Goal: Task Accomplishment & Management: Use online tool/utility

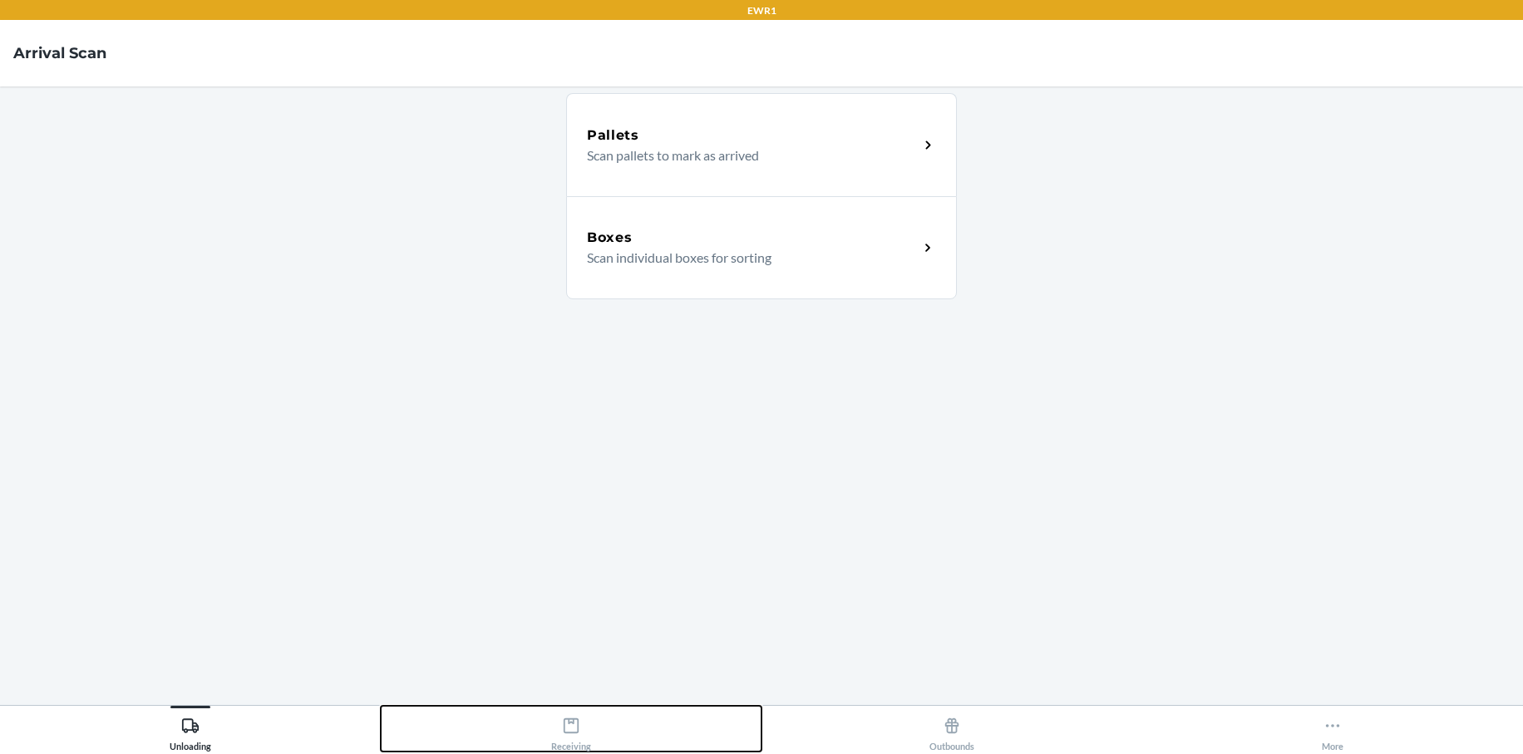
click at [587, 722] on div "Receiving" at bounding box center [571, 731] width 40 height 42
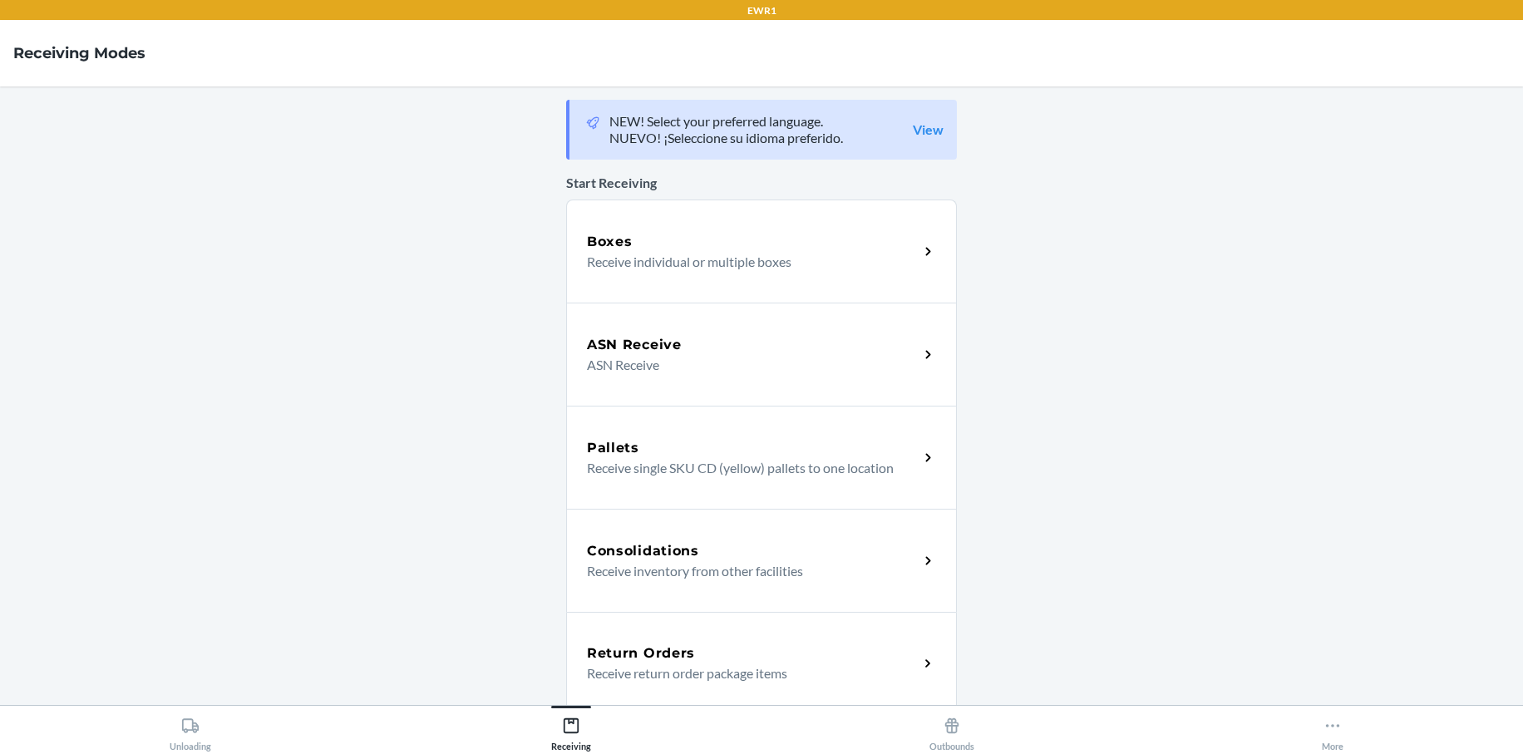
click at [695, 658] on div "Return Orders" at bounding box center [753, 653] width 332 height 20
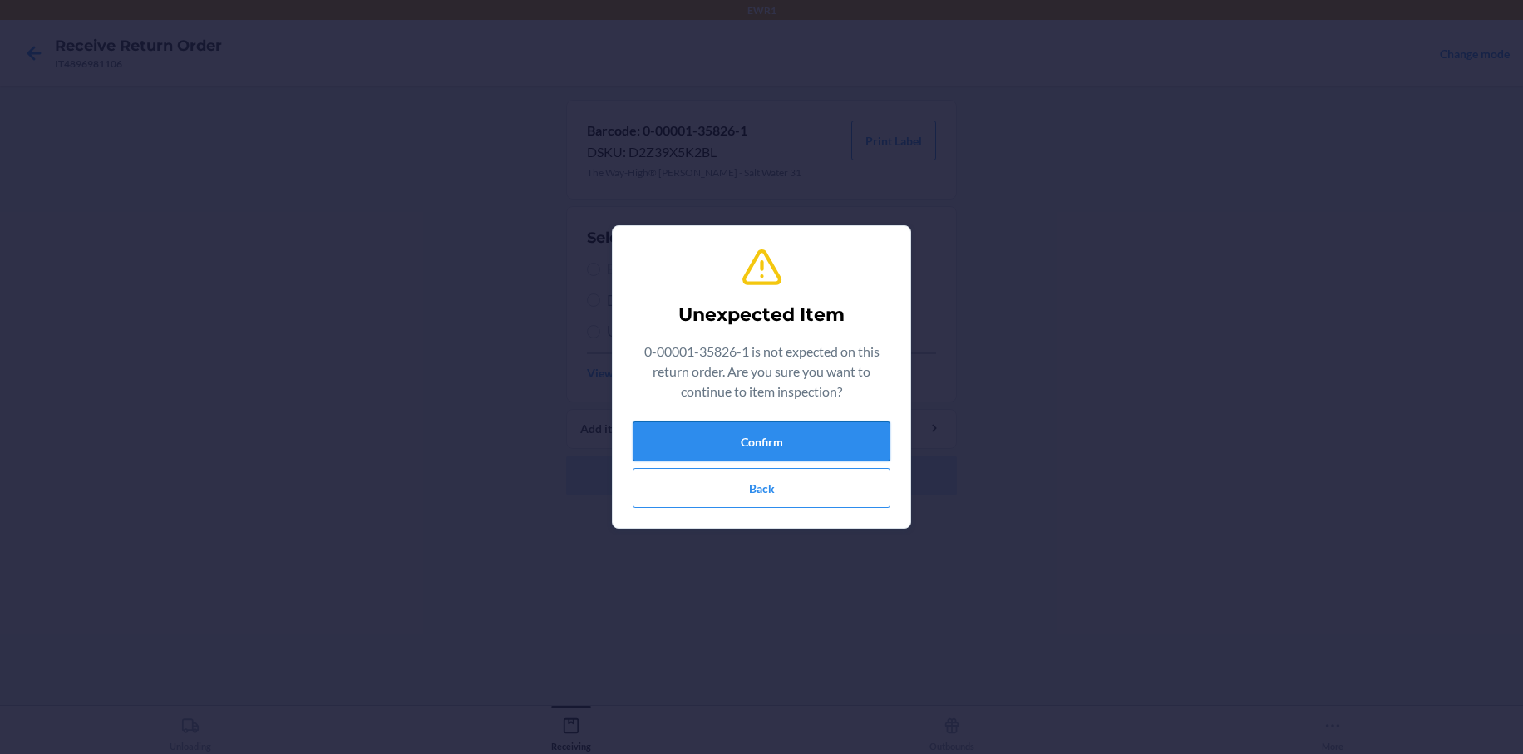
click at [815, 436] on button "Confirm" at bounding box center [762, 441] width 258 height 40
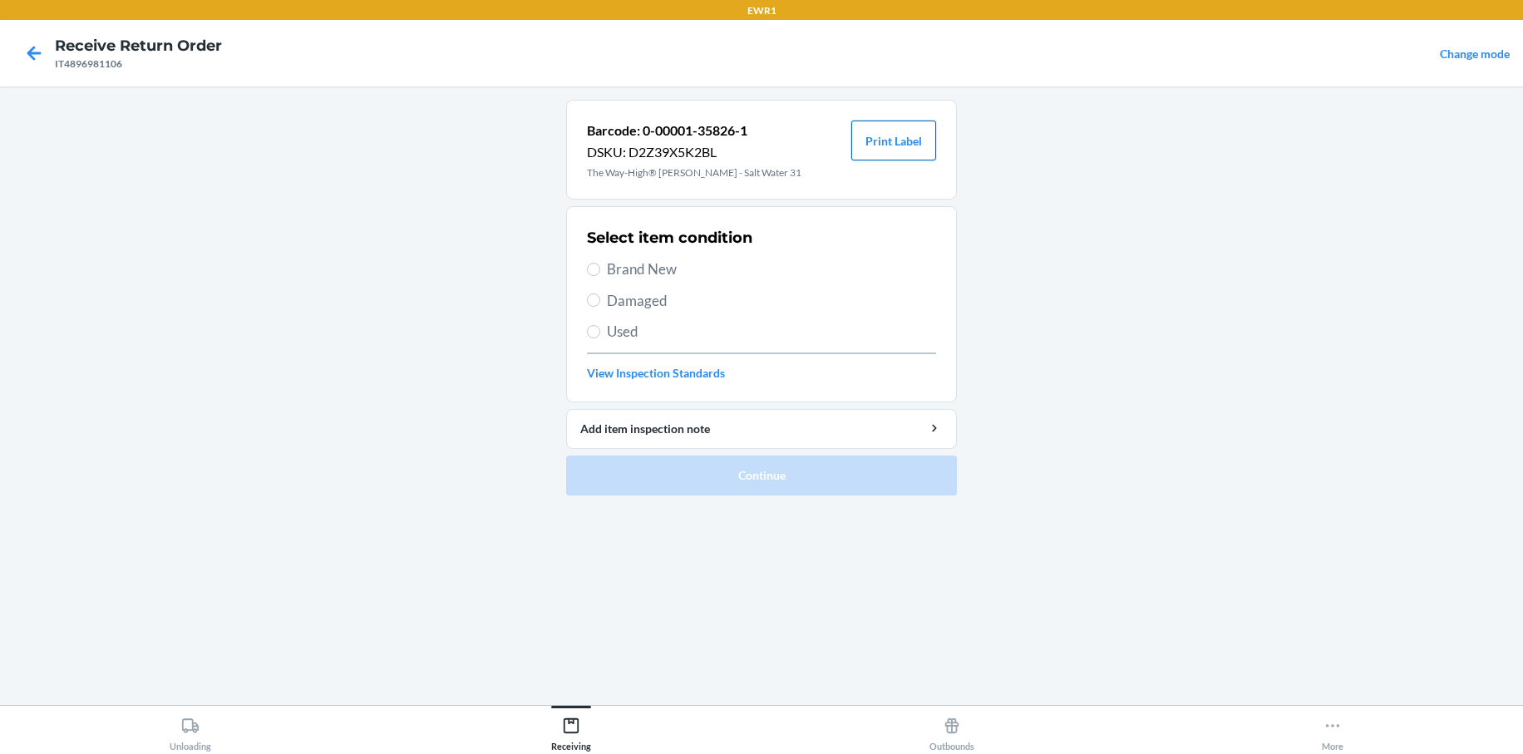
click at [891, 140] on button "Print Label" at bounding box center [893, 141] width 85 height 40
click at [593, 268] on input "Brand New" at bounding box center [593, 269] width 13 height 13
radio input "true"
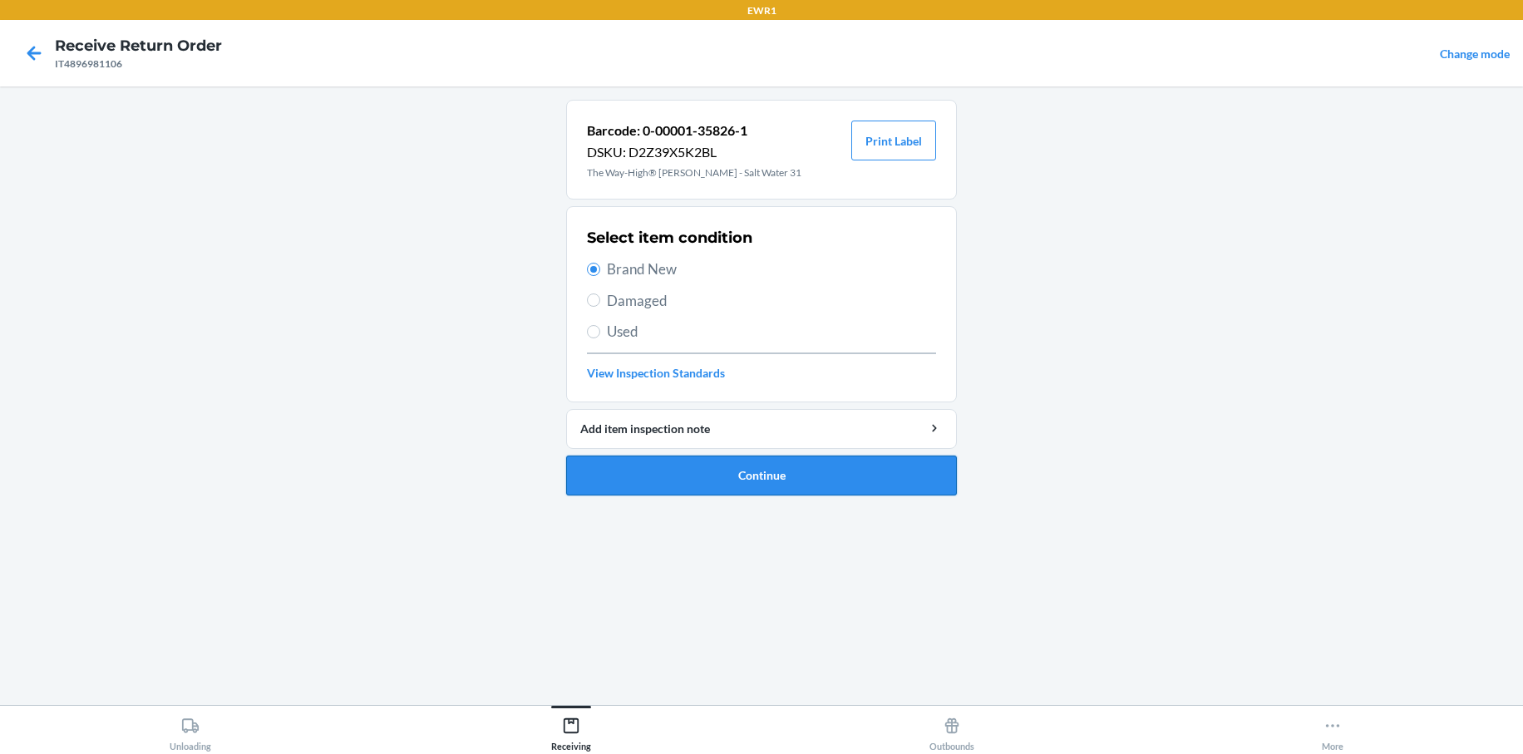
click at [783, 480] on button "Continue" at bounding box center [761, 476] width 391 height 40
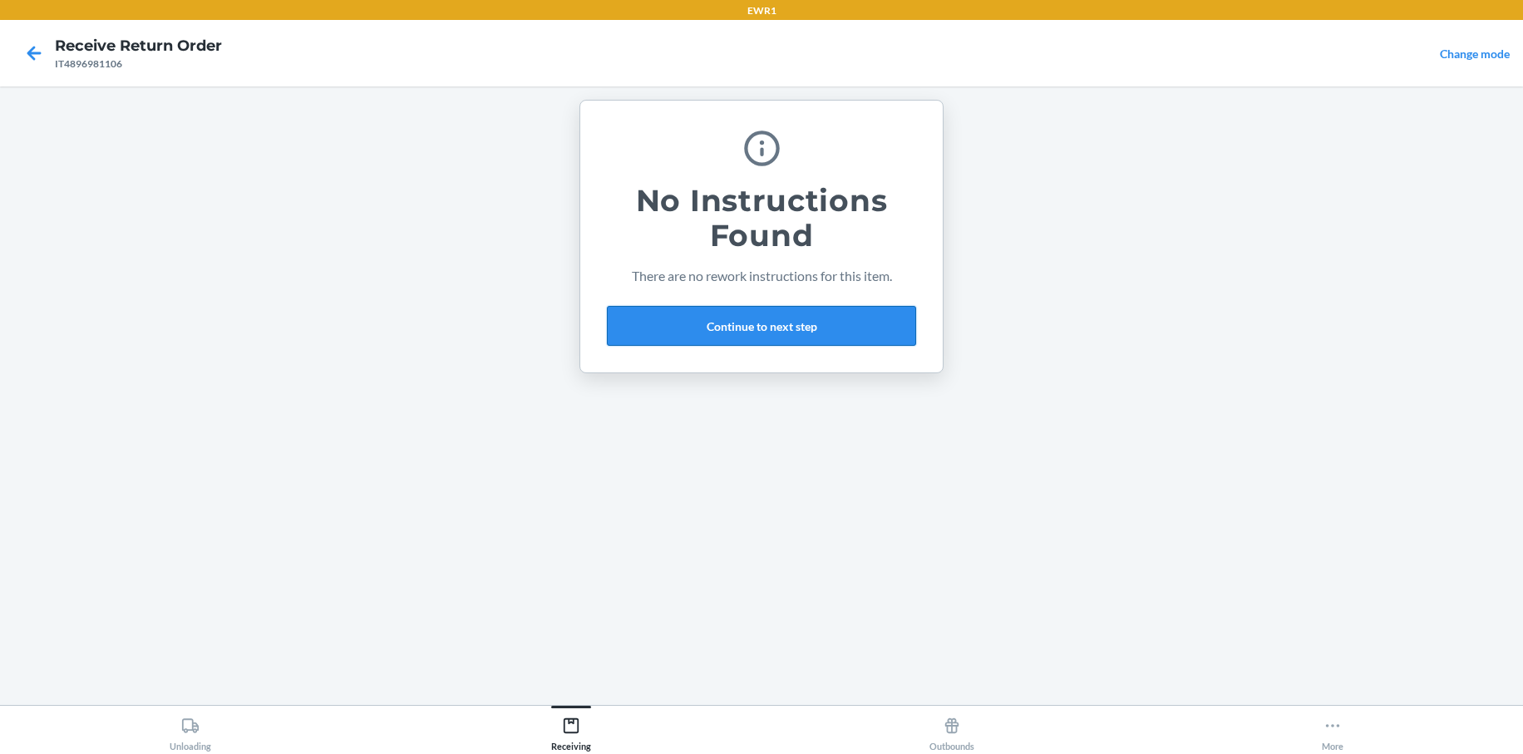
click at [781, 323] on button "Continue to next step" at bounding box center [761, 326] width 309 height 40
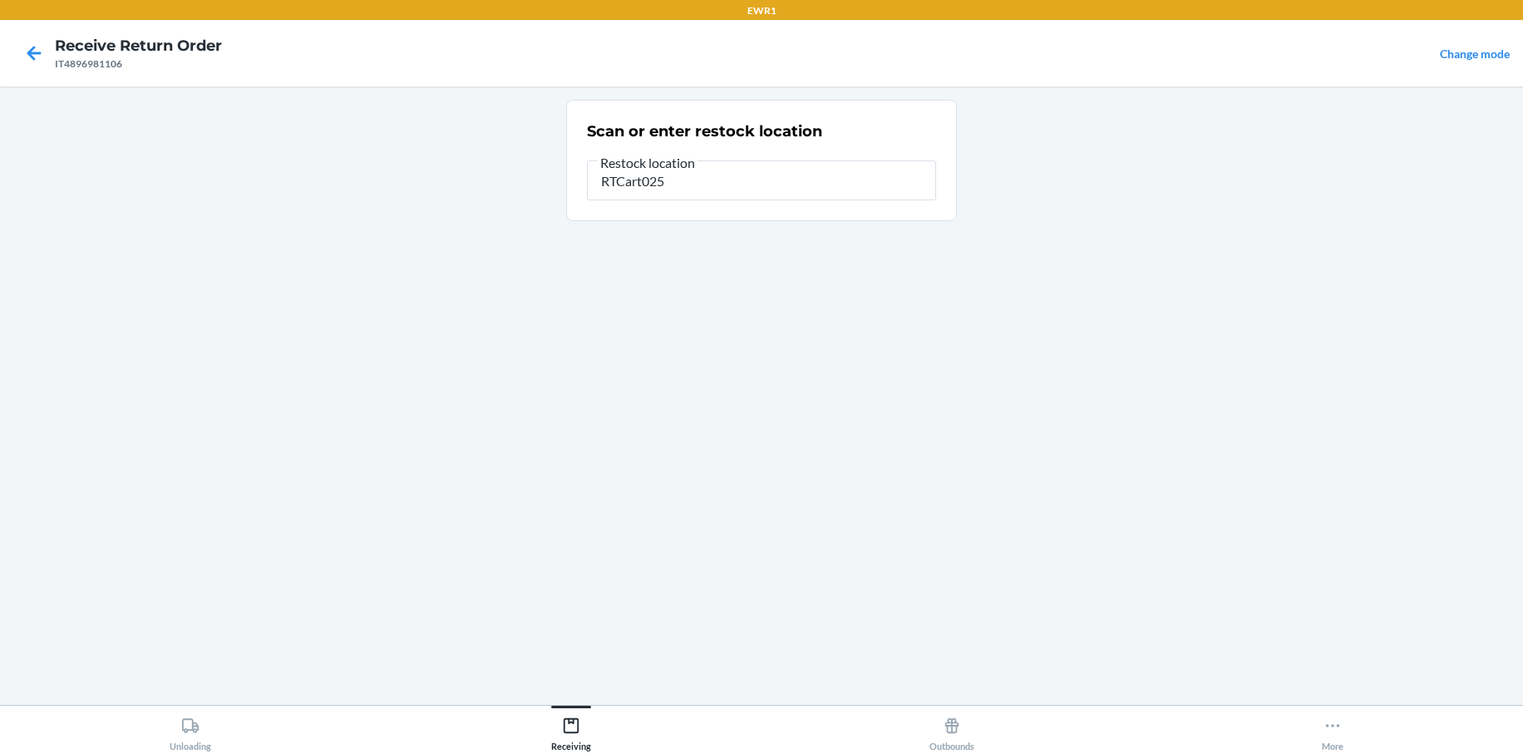
type input "RTCart025"
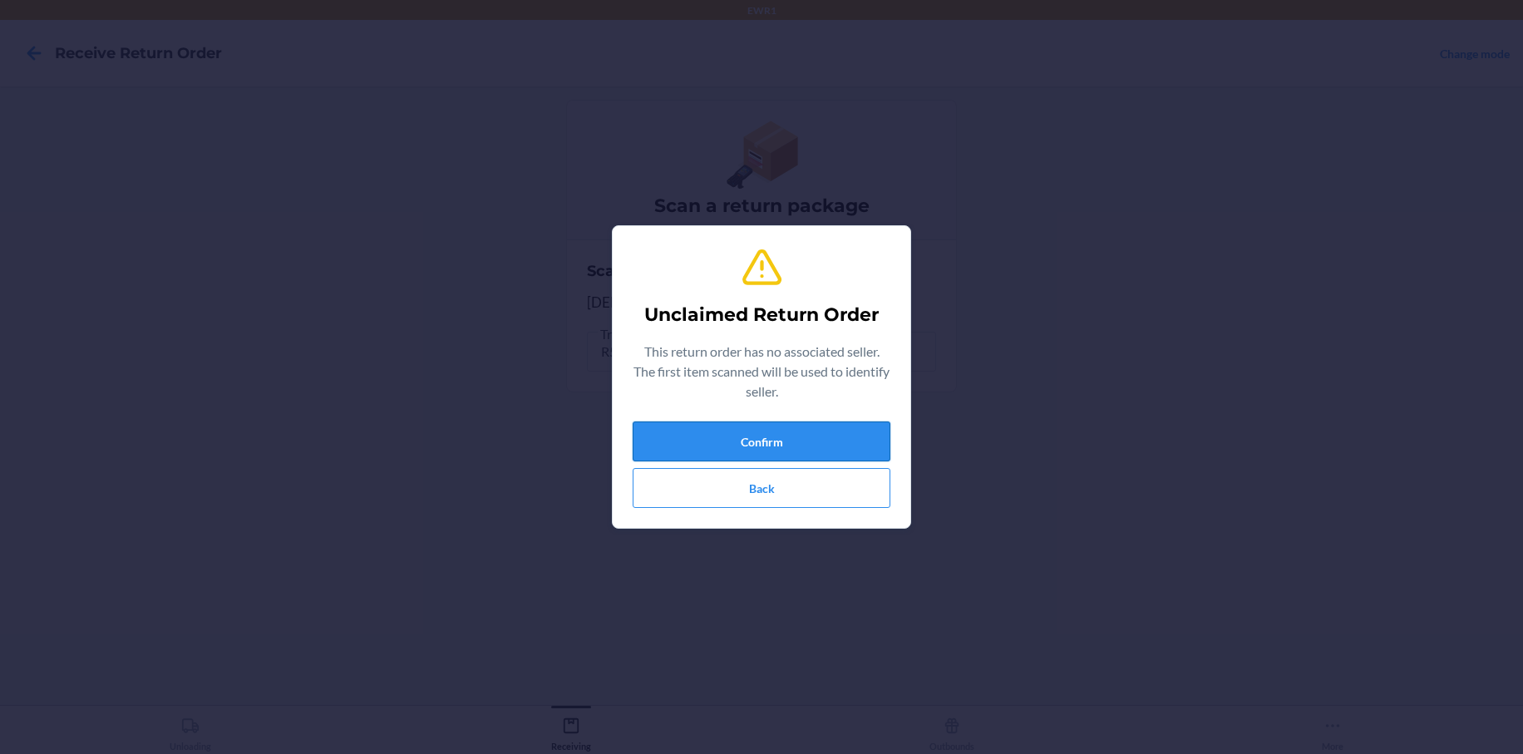
click at [773, 436] on button "Confirm" at bounding box center [762, 441] width 258 height 40
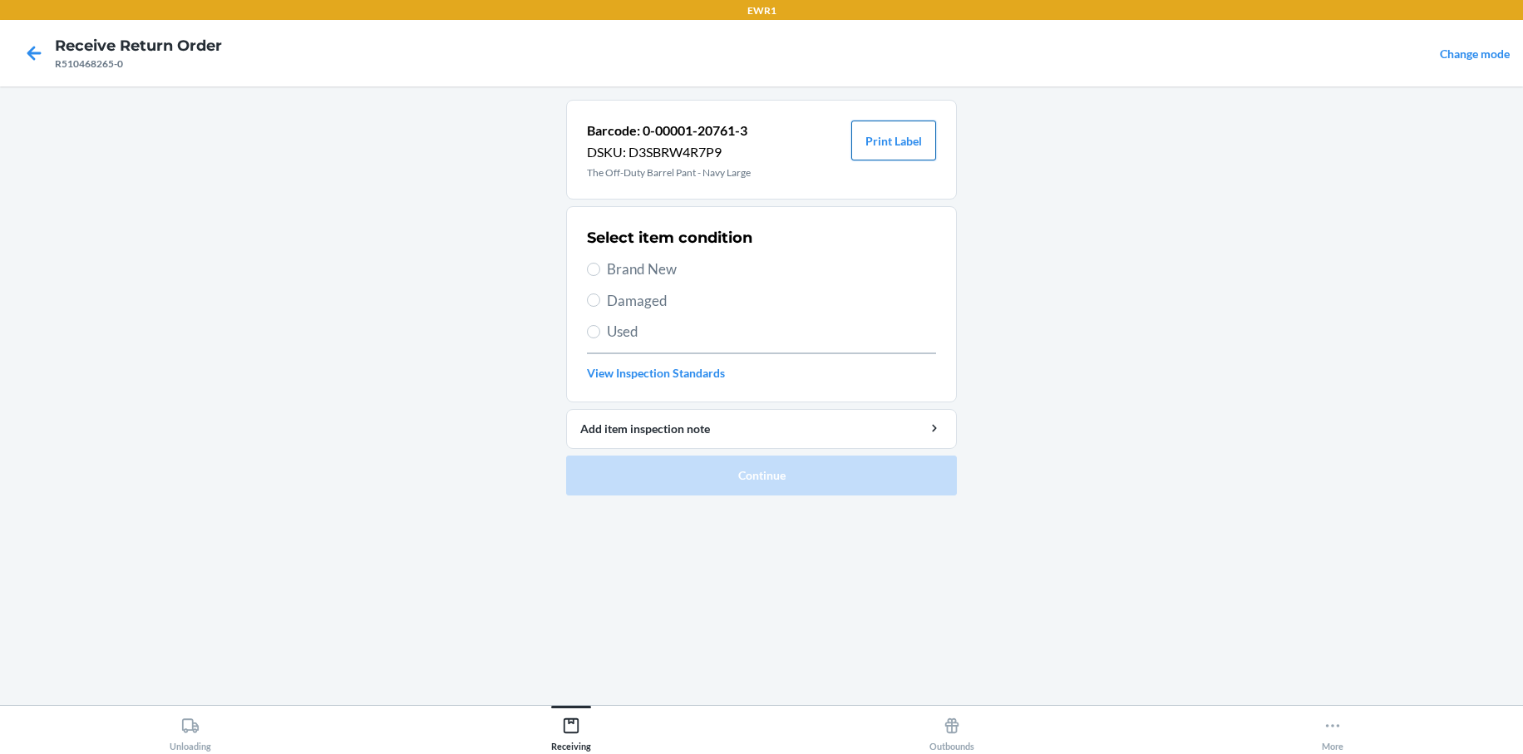
click at [894, 131] on button "Print Label" at bounding box center [893, 141] width 85 height 40
click at [588, 270] on input "Brand New" at bounding box center [593, 269] width 13 height 13
radio input "true"
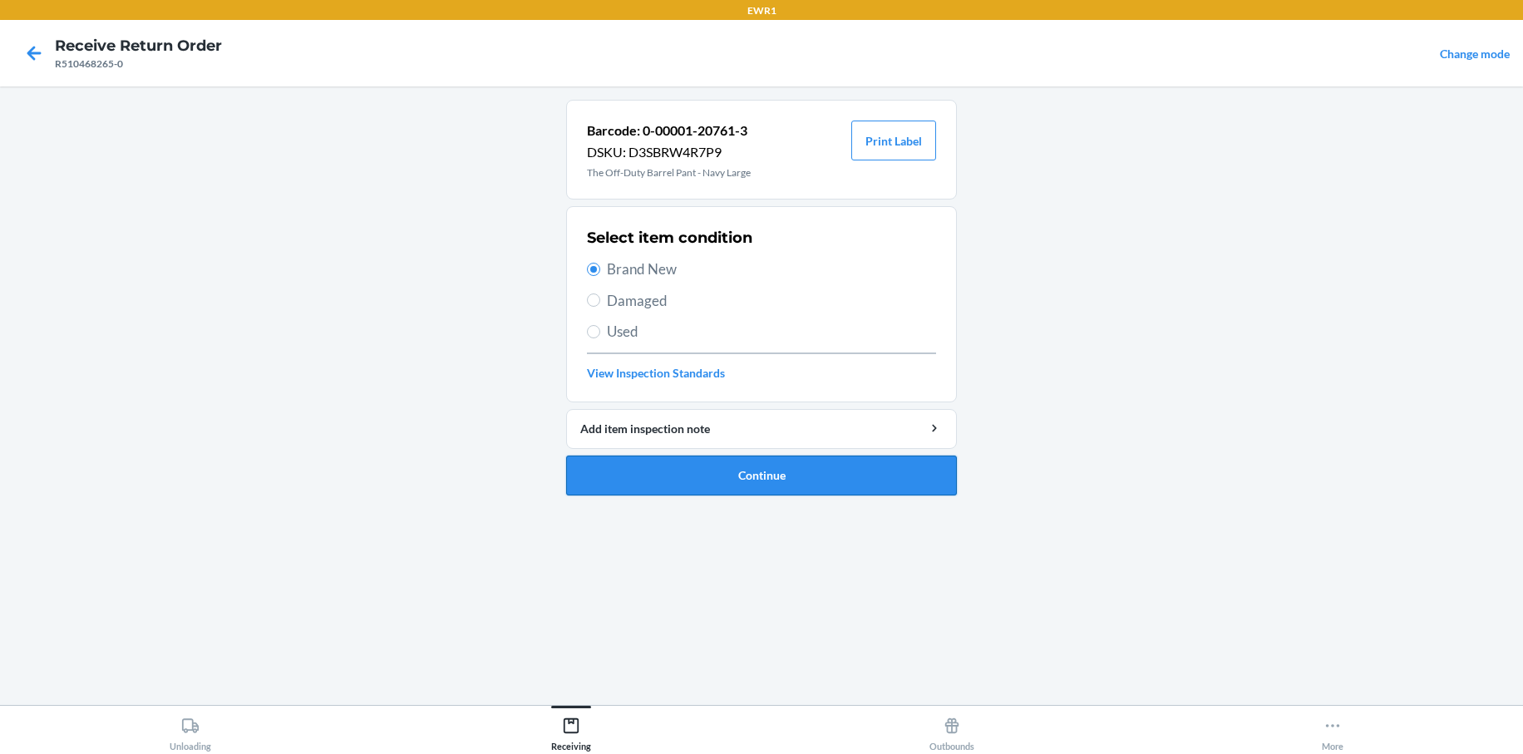
click at [728, 464] on button "Continue" at bounding box center [761, 476] width 391 height 40
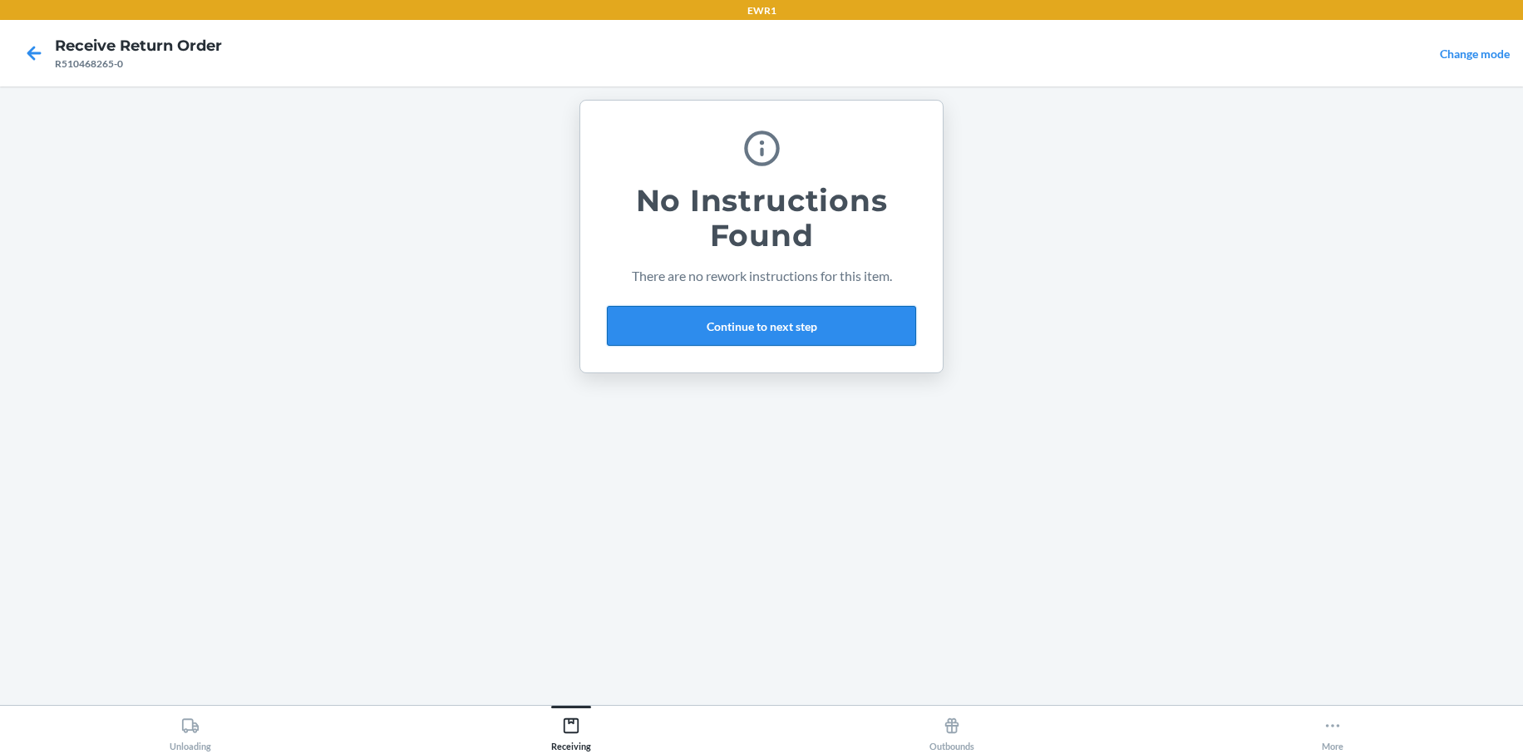
click at [724, 328] on button "Continue to next step" at bounding box center [761, 326] width 309 height 40
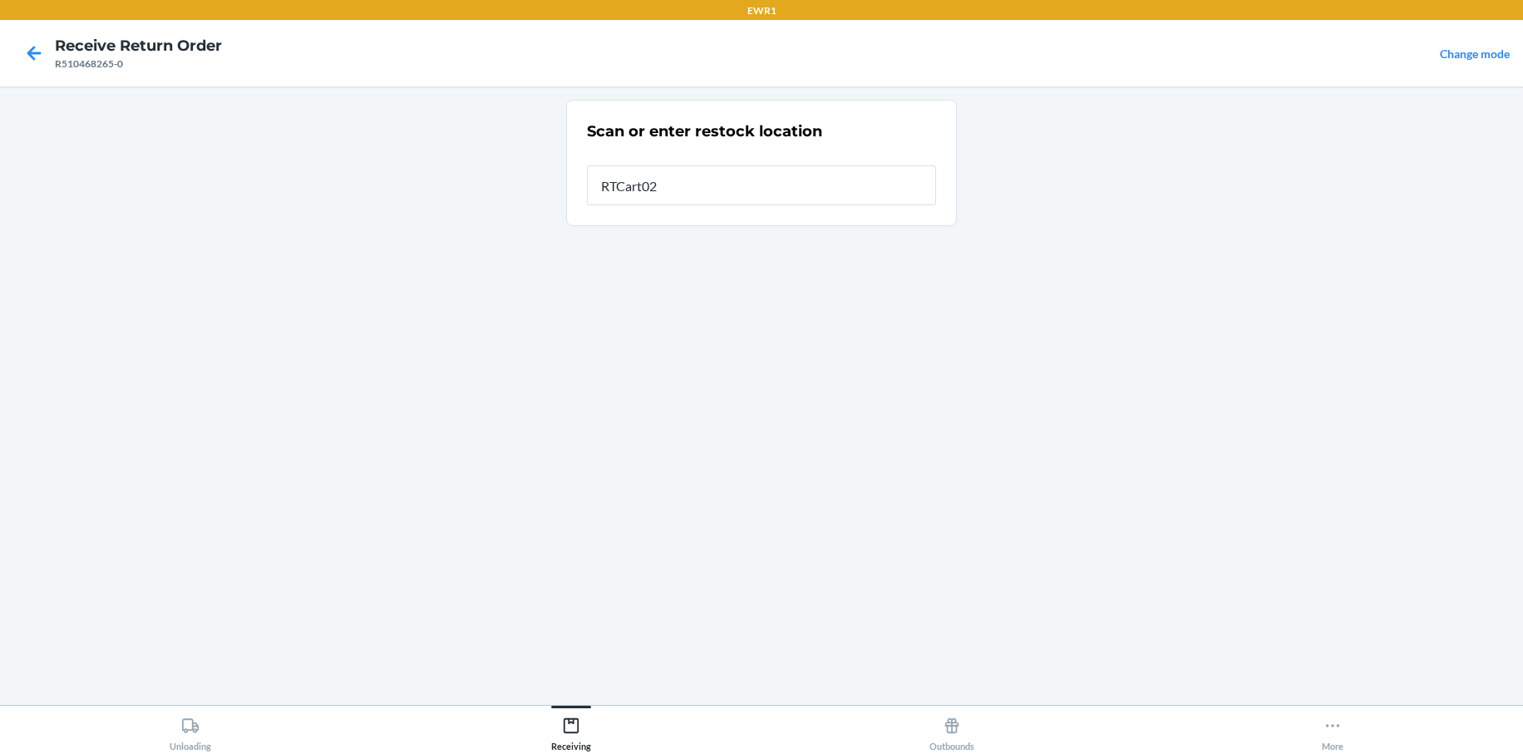
type input "RTCart025"
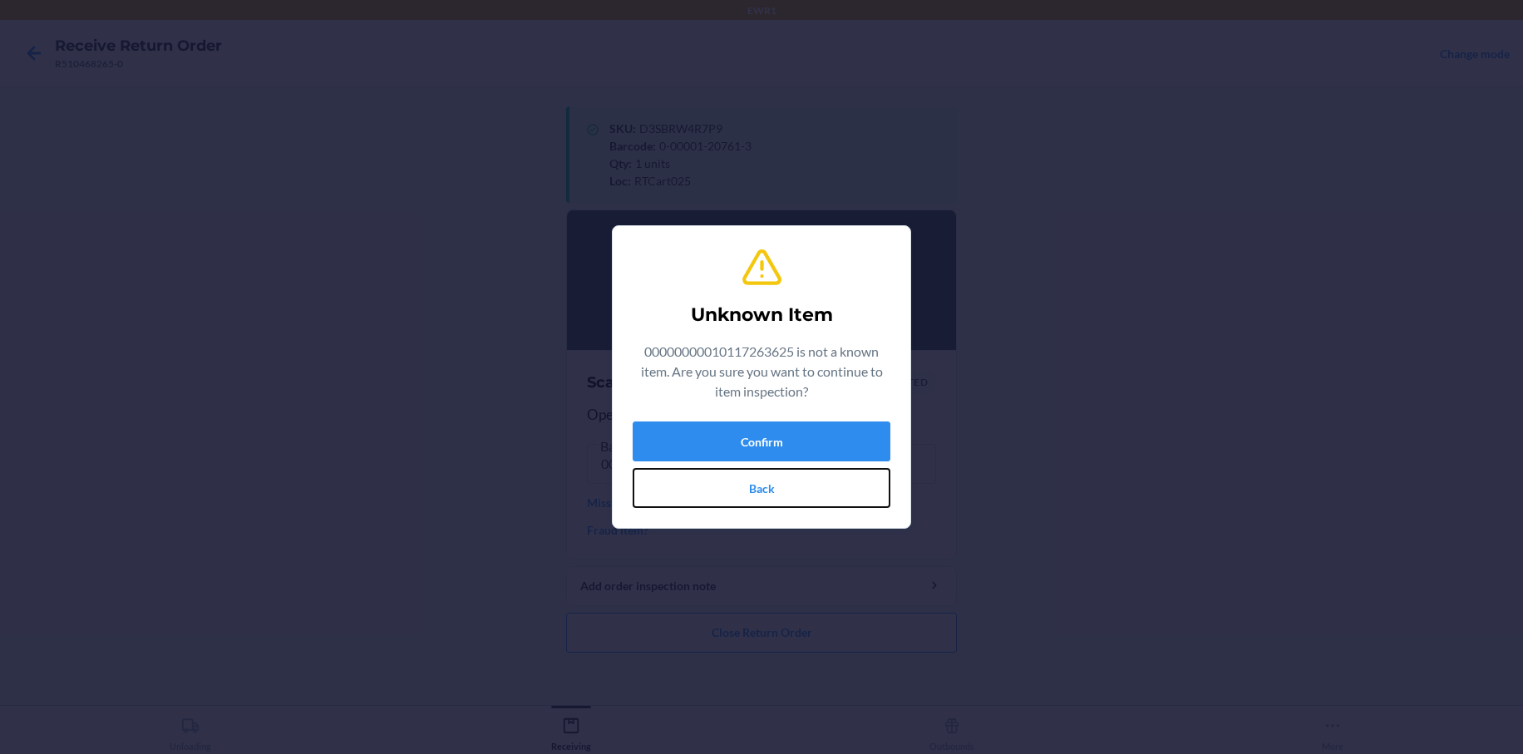
click at [843, 486] on button "Back" at bounding box center [762, 488] width 258 height 40
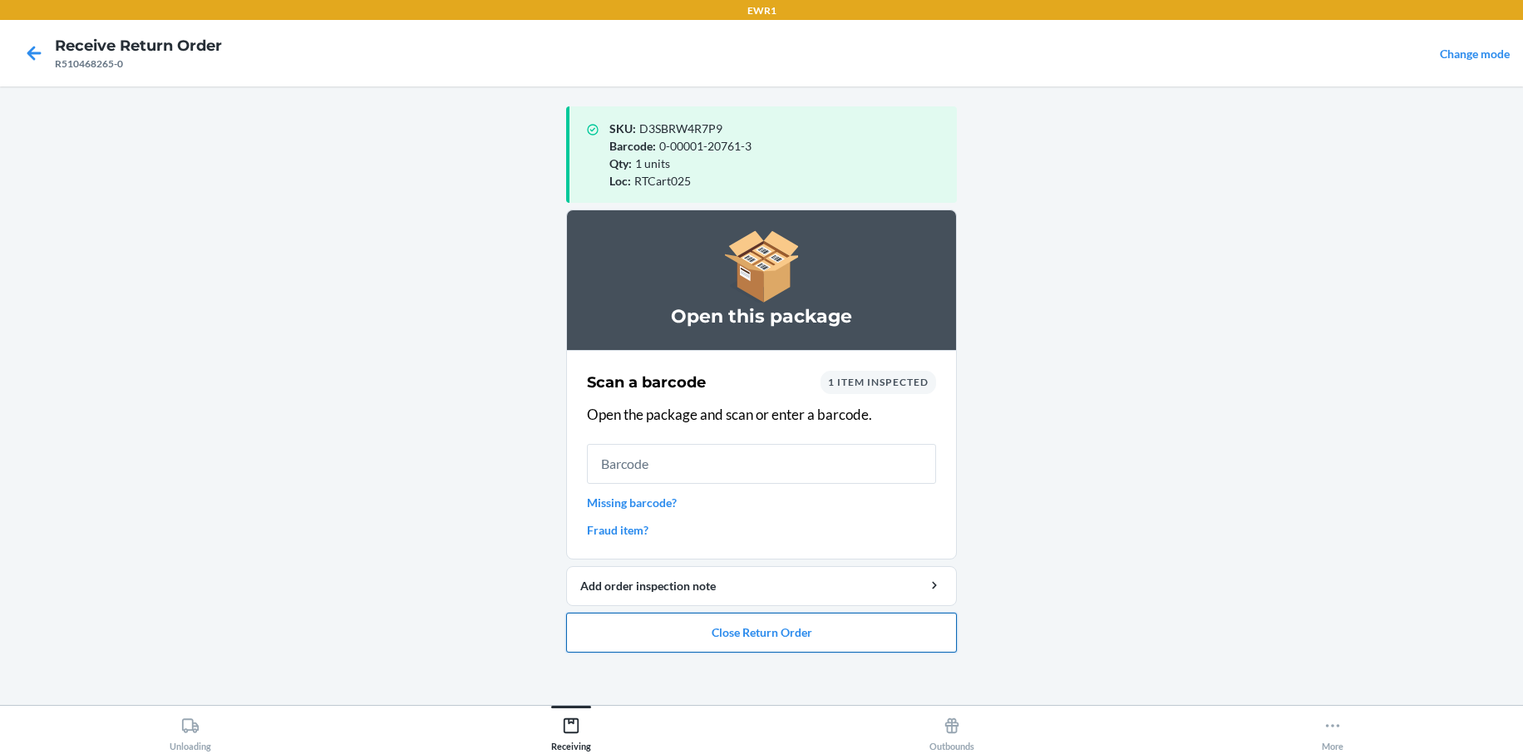
click at [825, 634] on button "Close Return Order" at bounding box center [761, 633] width 391 height 40
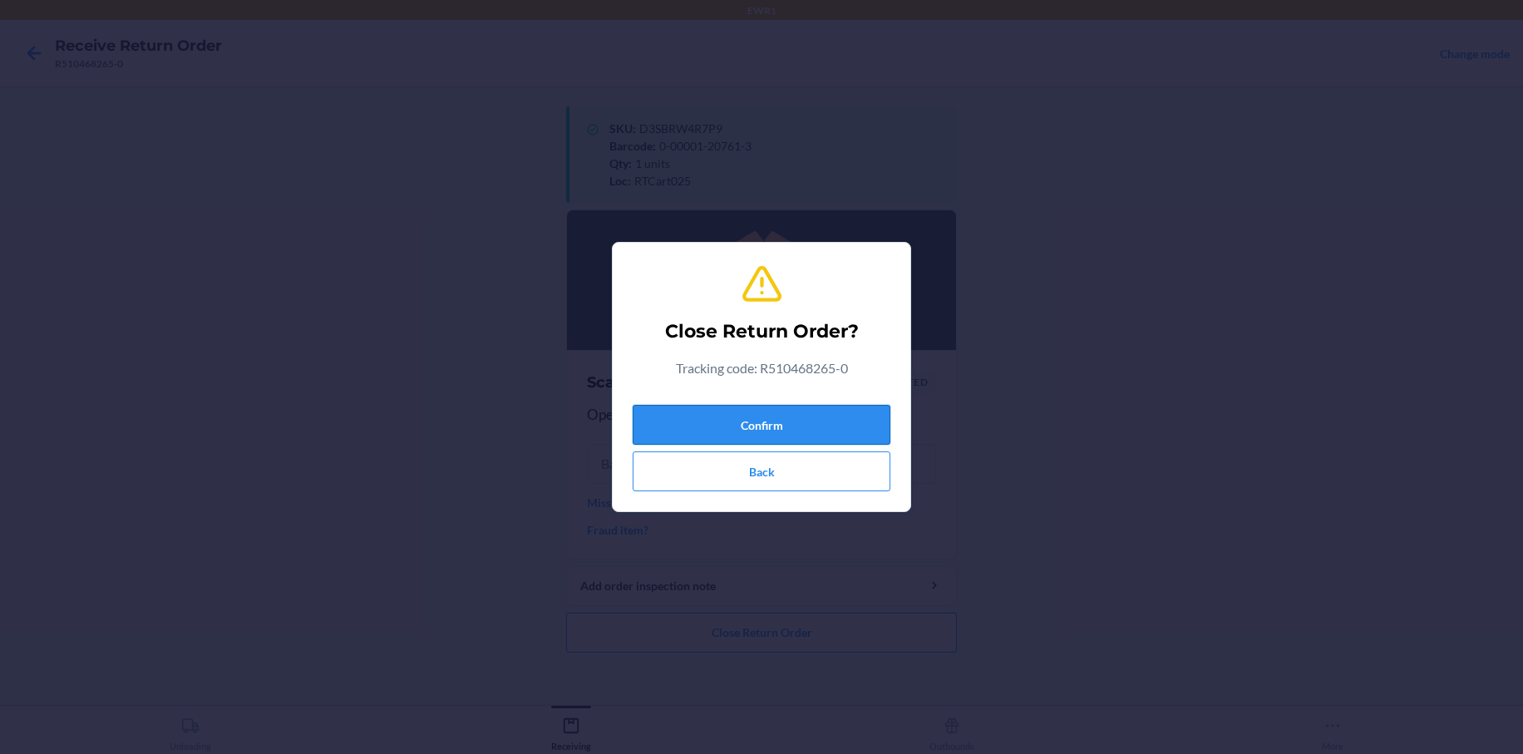
click at [777, 420] on button "Confirm" at bounding box center [762, 425] width 258 height 40
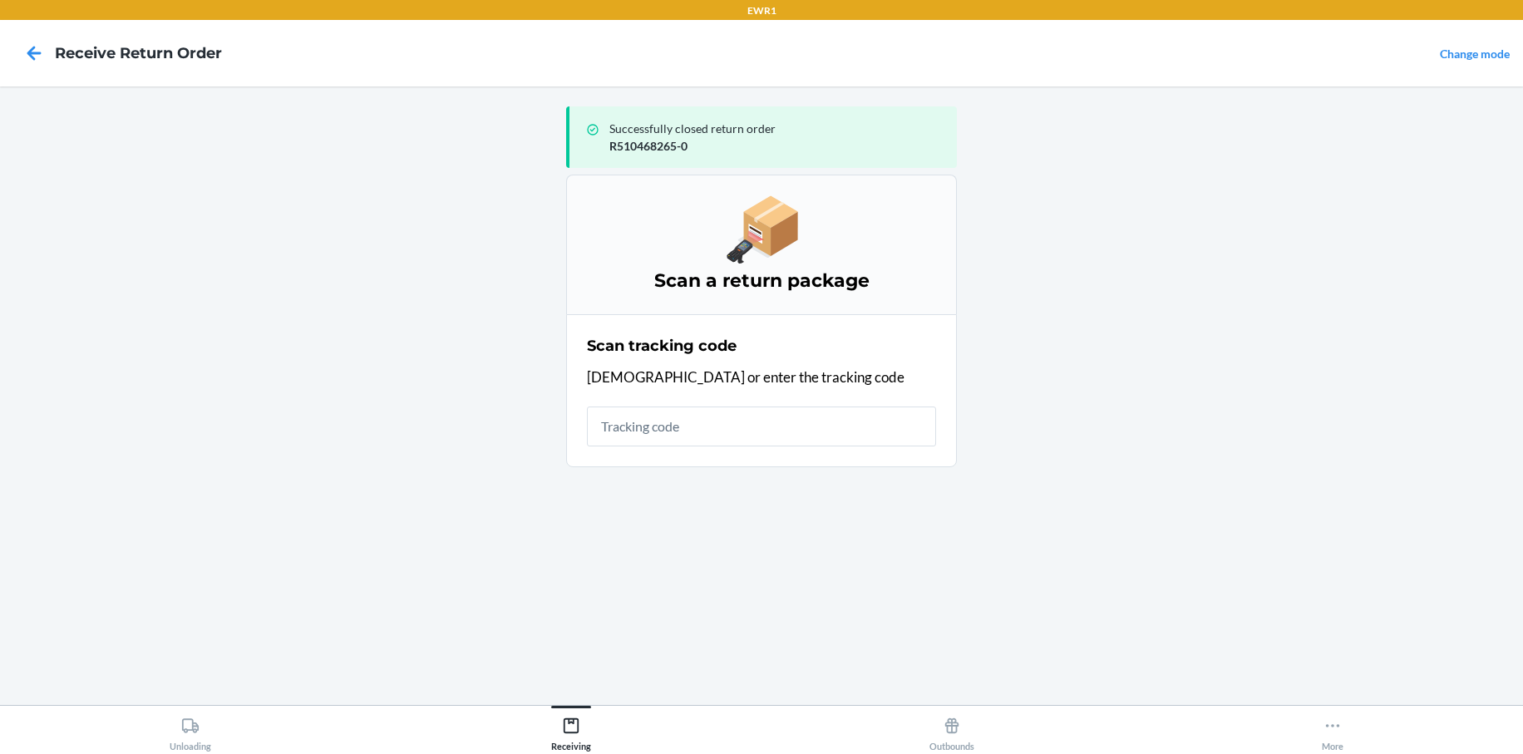
click at [652, 426] on input "text" at bounding box center [761, 426] width 349 height 40
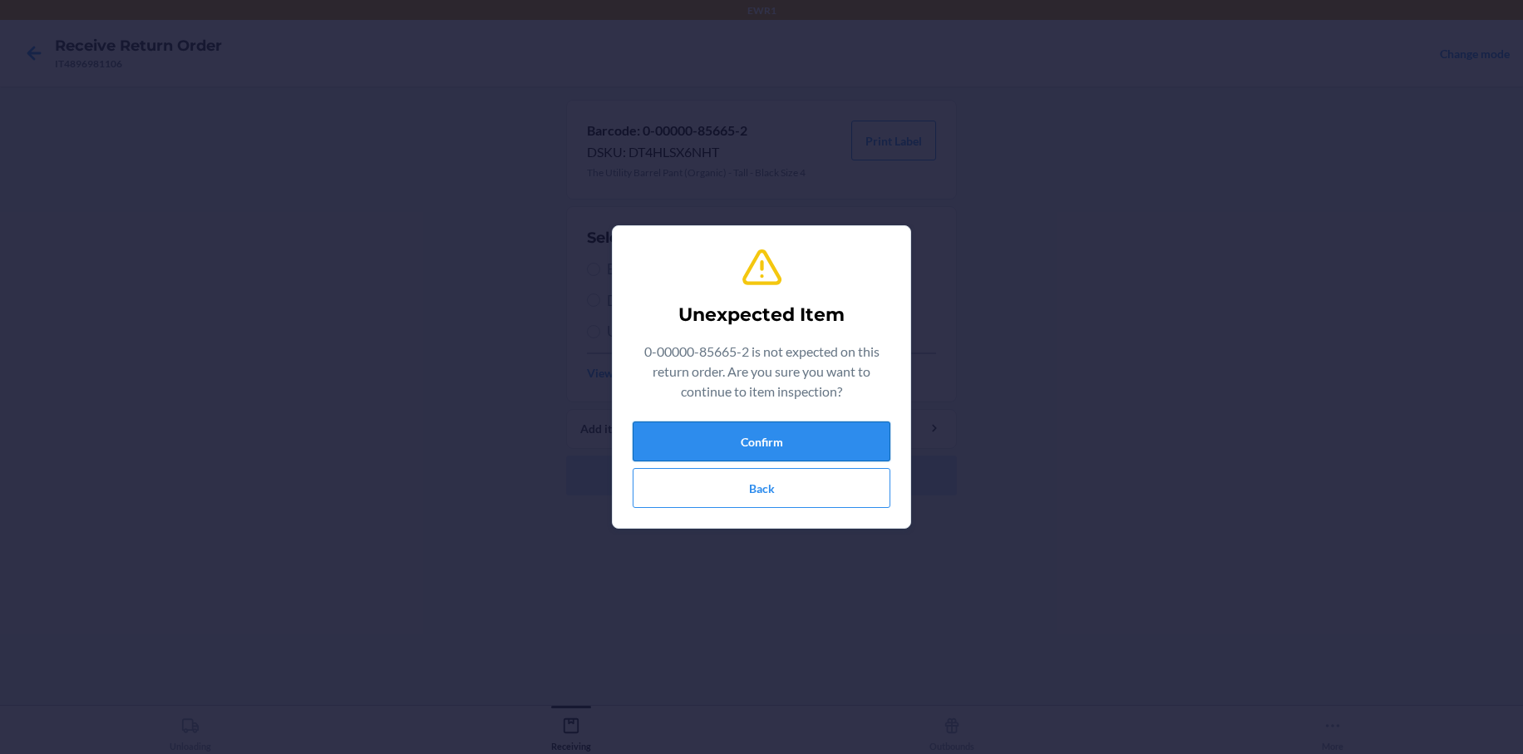
click at [850, 453] on button "Confirm" at bounding box center [762, 441] width 258 height 40
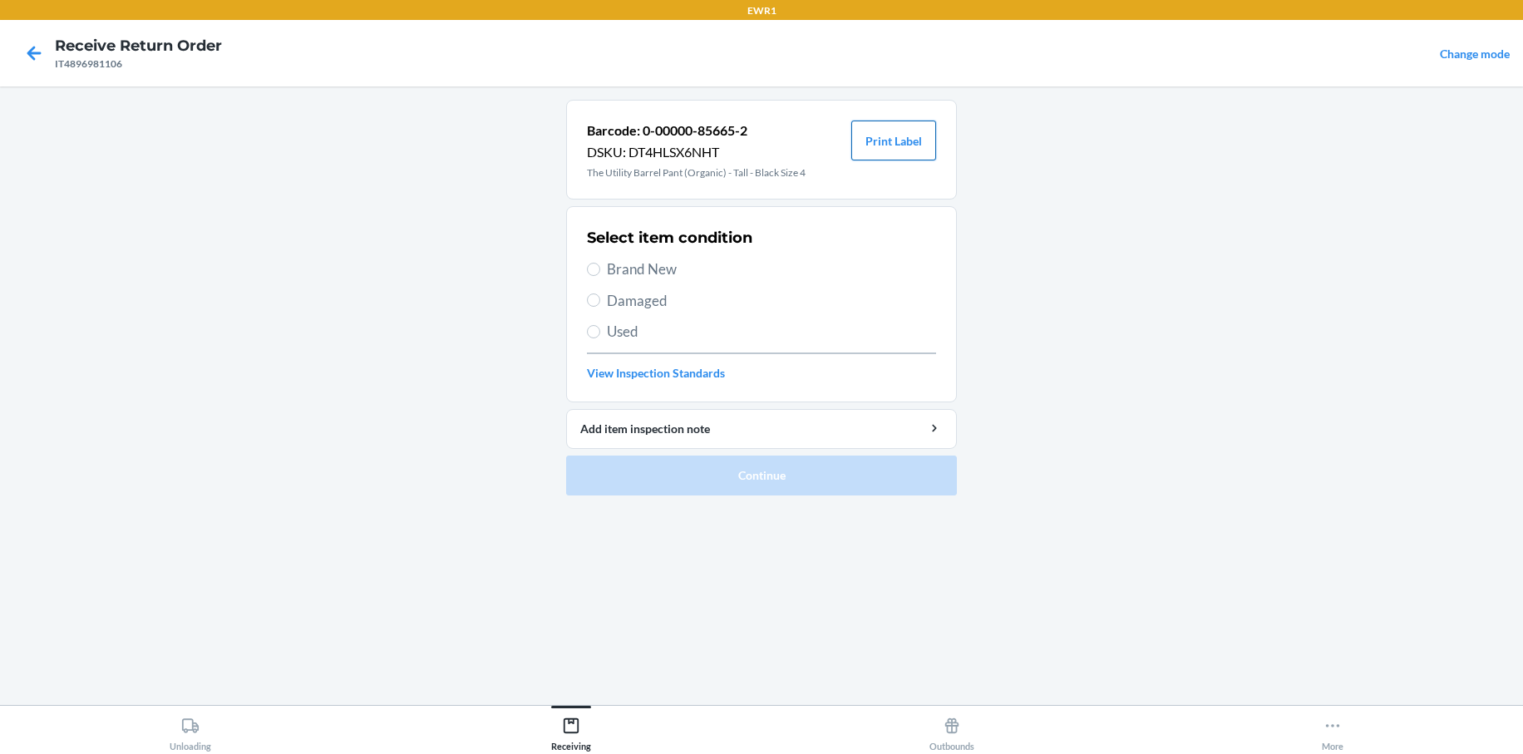
click at [896, 129] on button "Print Label" at bounding box center [893, 141] width 85 height 40
drag, startPoint x: 1079, startPoint y: 501, endPoint x: 1096, endPoint y: 500, distance: 16.7
drag, startPoint x: 1096, startPoint y: 500, endPoint x: 1115, endPoint y: 458, distance: 45.7
click at [1145, 597] on main "Barcode: 0-00000-85665-2 DSKU: DT4HLSX6NHT The Utility Barrel Pant (Organic) - …" at bounding box center [761, 395] width 1523 height 618
click at [601, 273] on label "Brand New" at bounding box center [761, 270] width 349 height 22
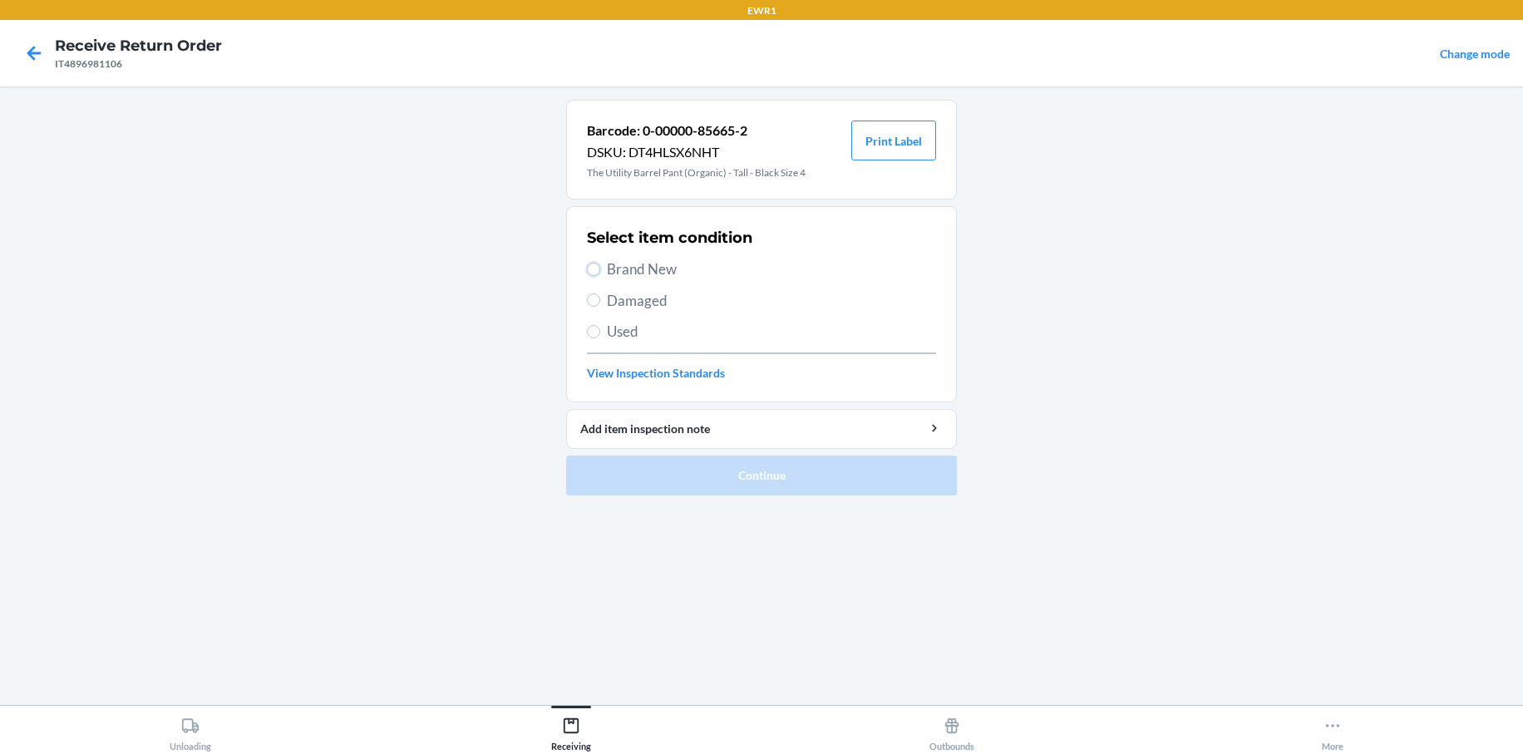
click at [600, 273] on input "Brand New" at bounding box center [593, 269] width 13 height 13
radio input "true"
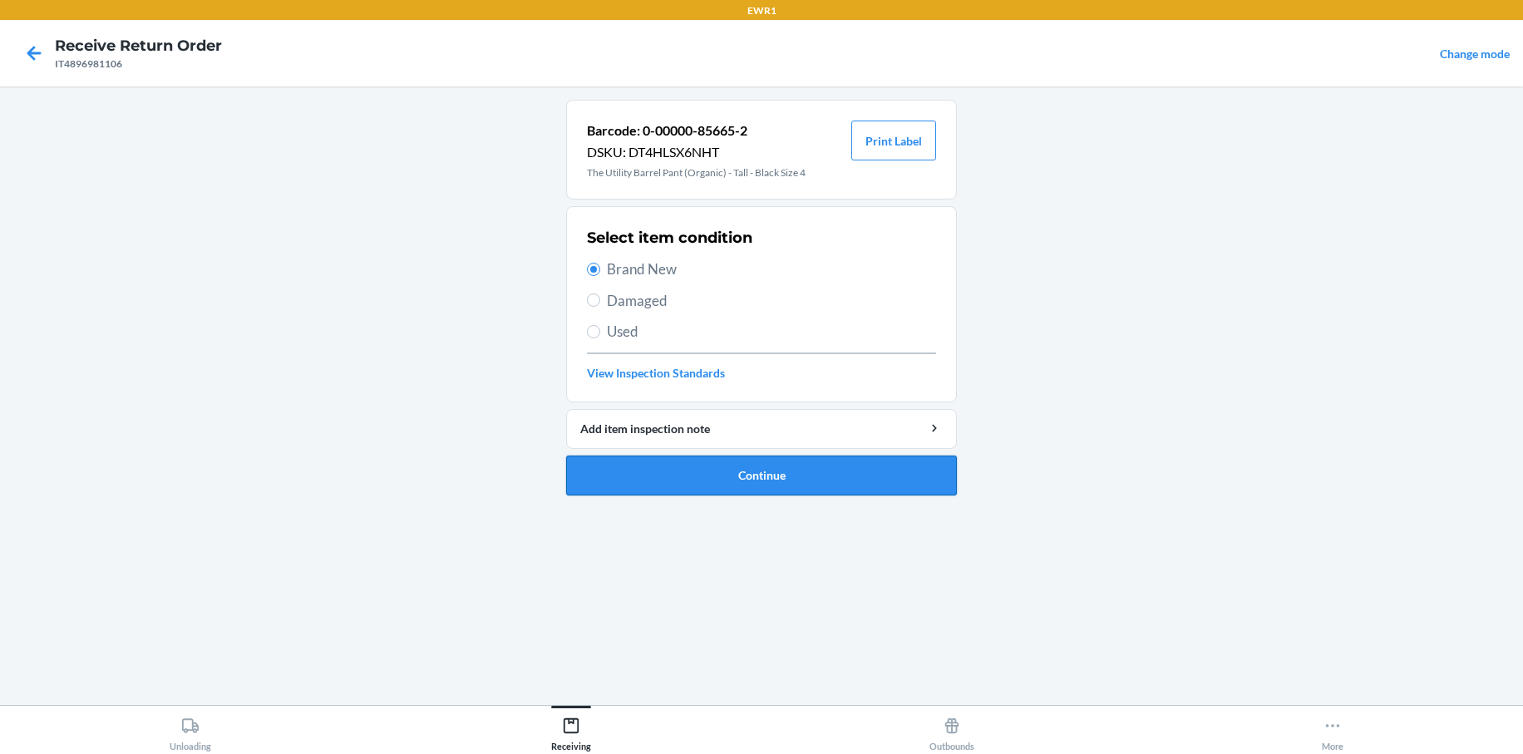
click at [801, 461] on button "Continue" at bounding box center [761, 476] width 391 height 40
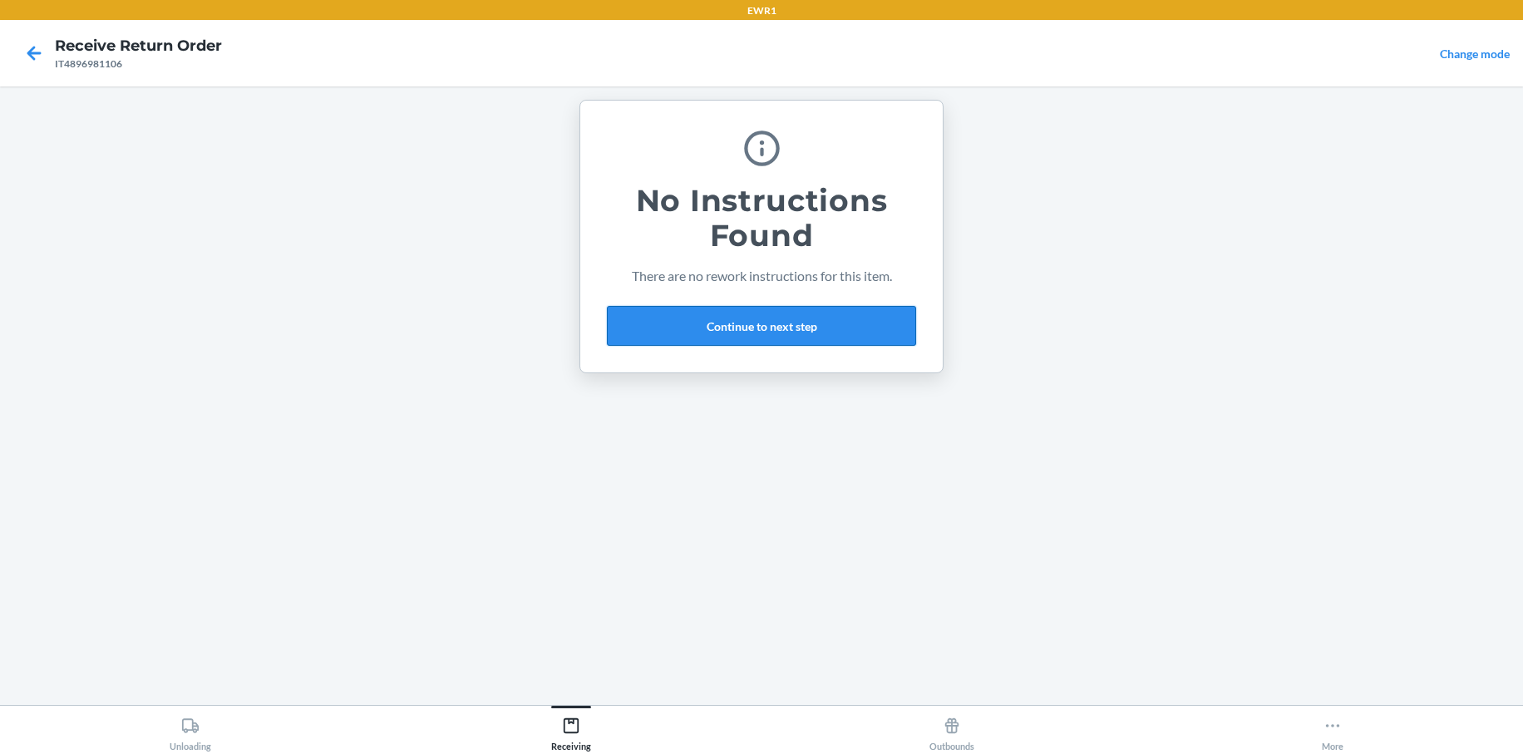
click at [874, 331] on button "Continue to next step" at bounding box center [761, 326] width 309 height 40
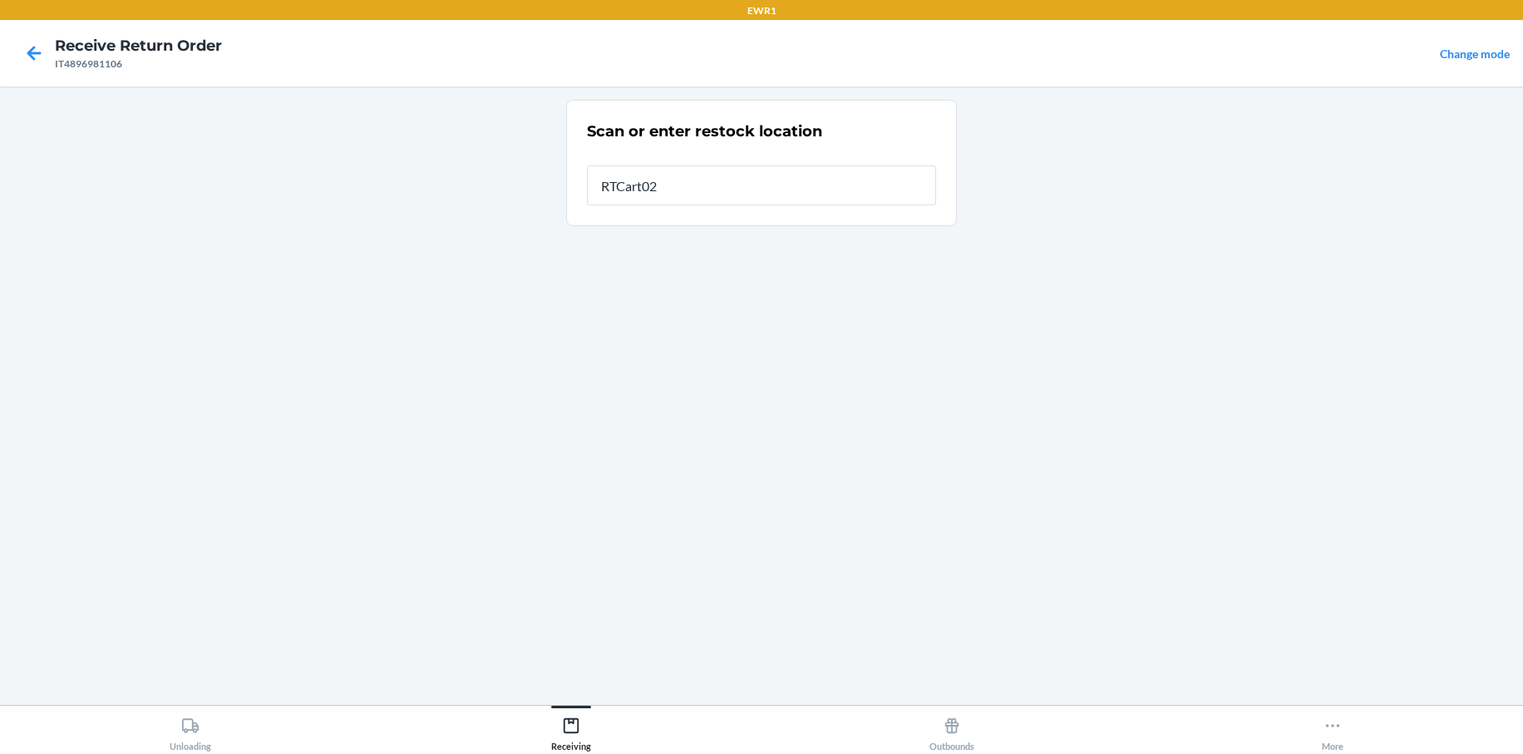
type input "RTCart025"
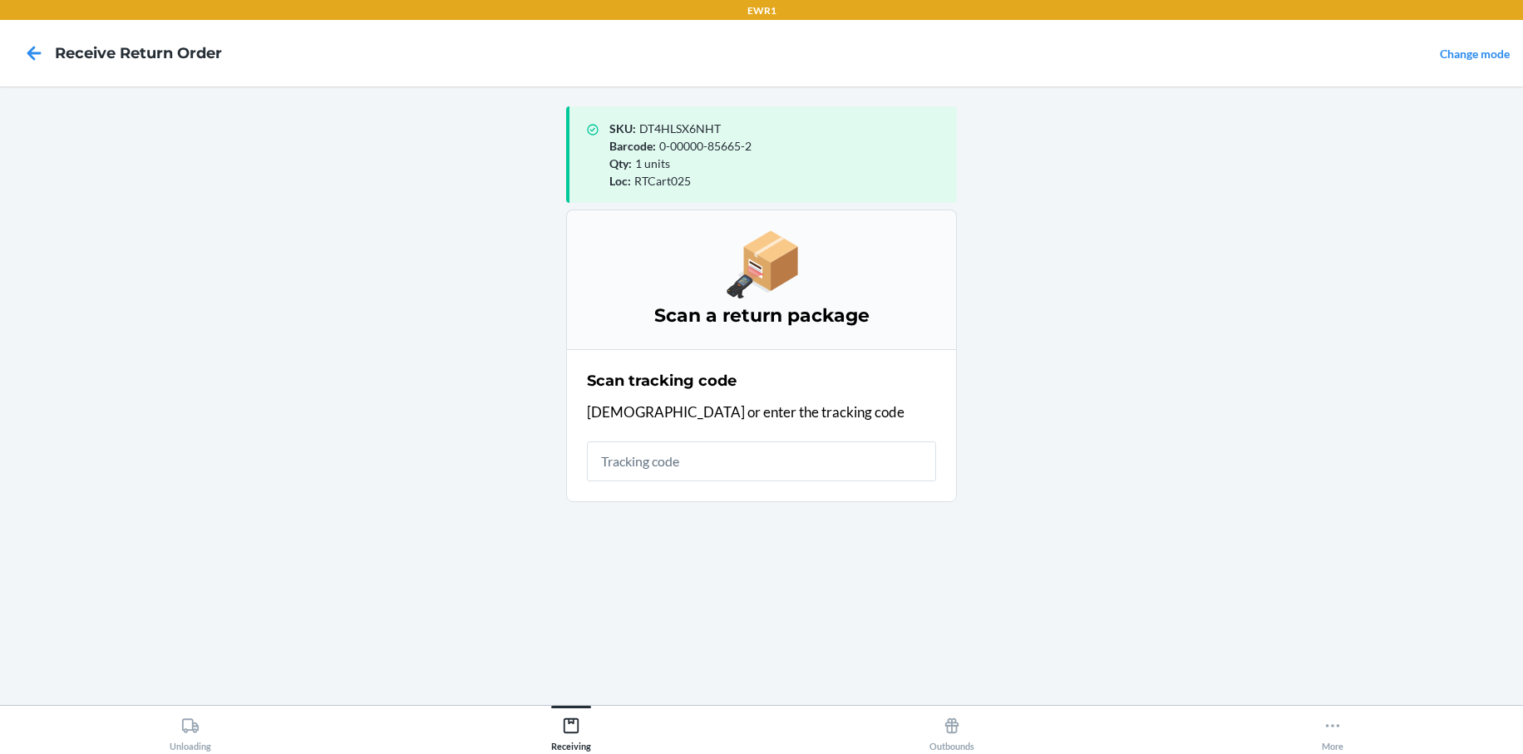
drag, startPoint x: 1386, startPoint y: 57, endPoint x: 1381, endPoint y: 45, distance: 12.7
click at [1385, 54] on nav "Receive Return Order Change mode" at bounding box center [761, 53] width 1523 height 67
click at [638, 457] on input "text" at bounding box center [761, 461] width 349 height 40
type input "000000000"
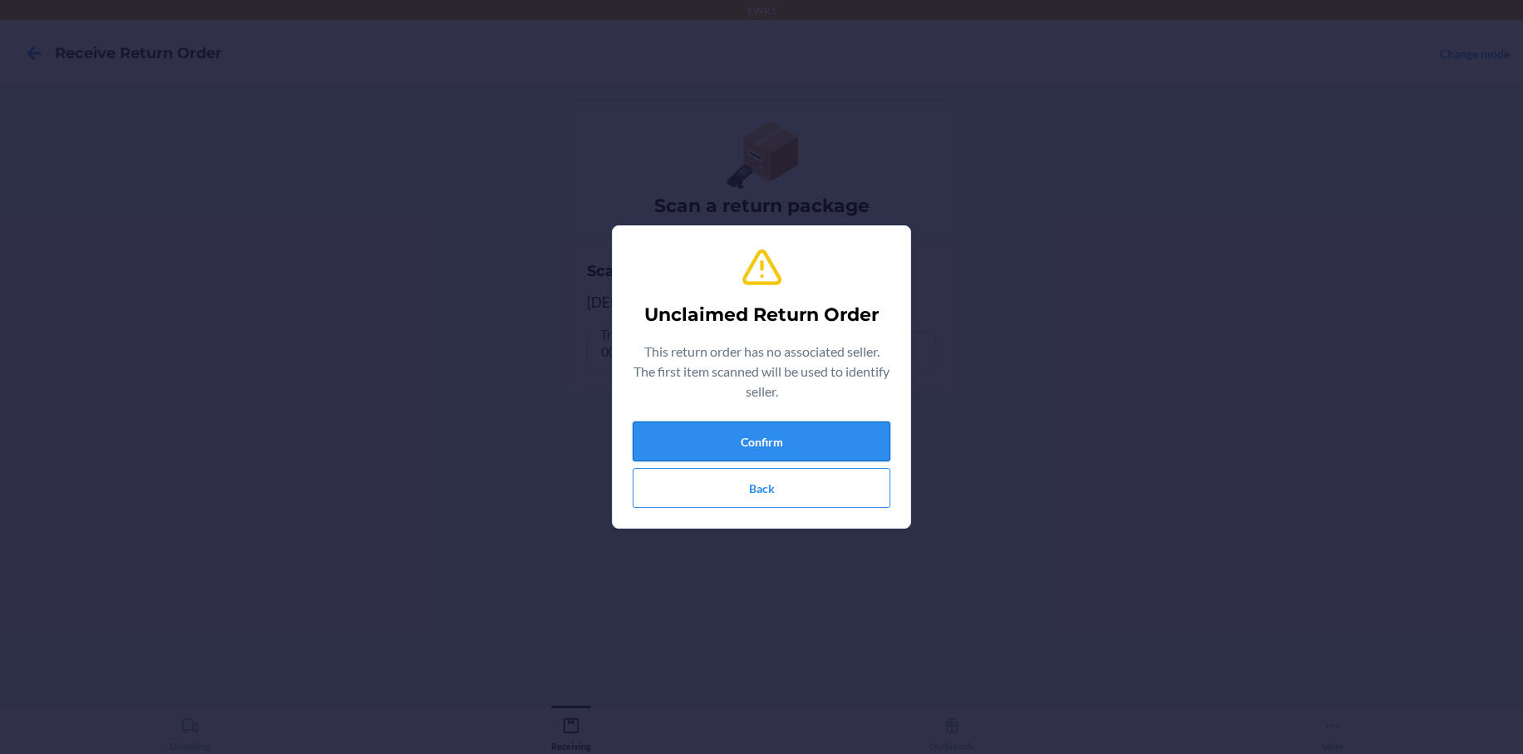
click at [790, 445] on button "Confirm" at bounding box center [762, 441] width 258 height 40
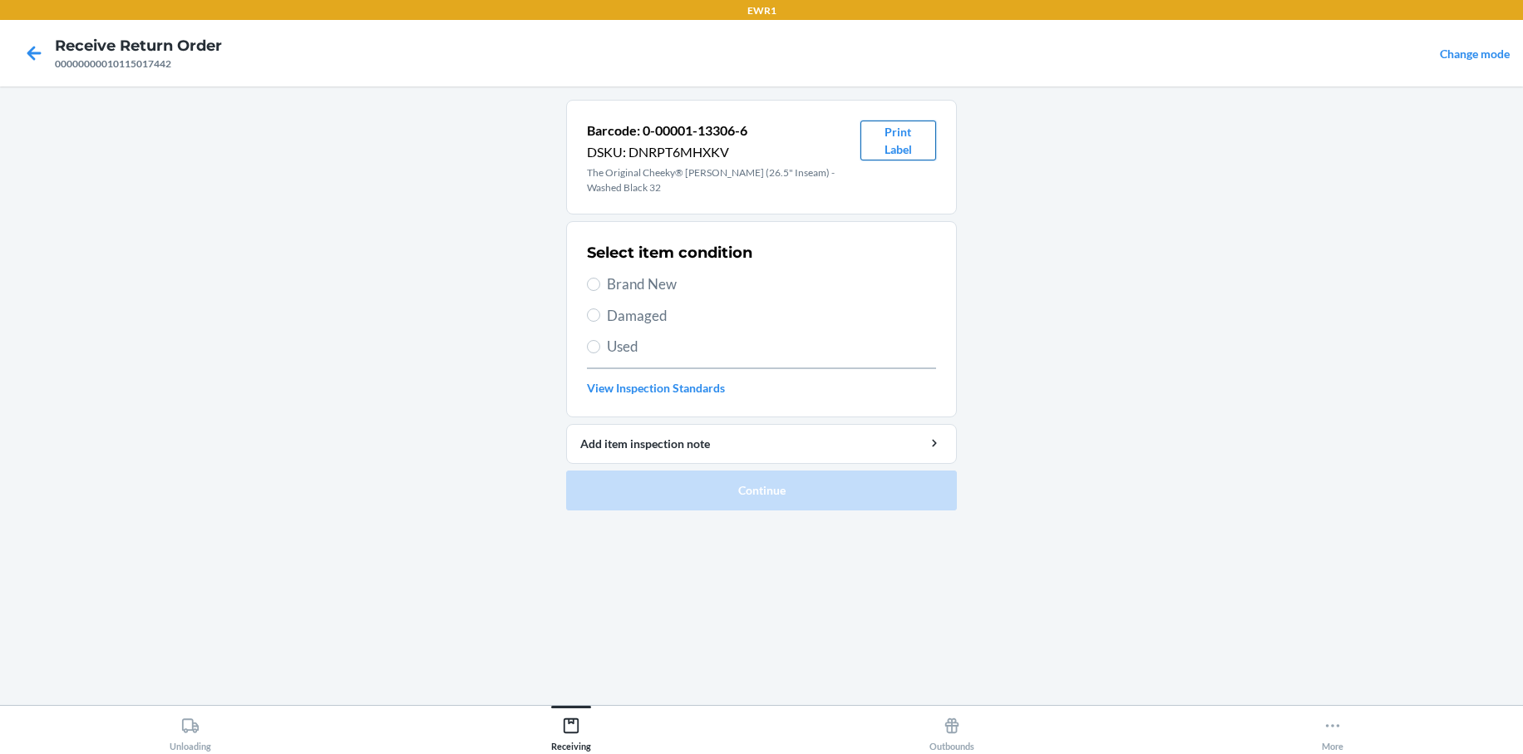
drag, startPoint x: 865, startPoint y: 143, endPoint x: 696, endPoint y: 182, distance: 173.2
click at [863, 142] on button "Print Label" at bounding box center [898, 141] width 76 height 40
click at [589, 283] on input "Brand New" at bounding box center [593, 284] width 13 height 13
radio input "true"
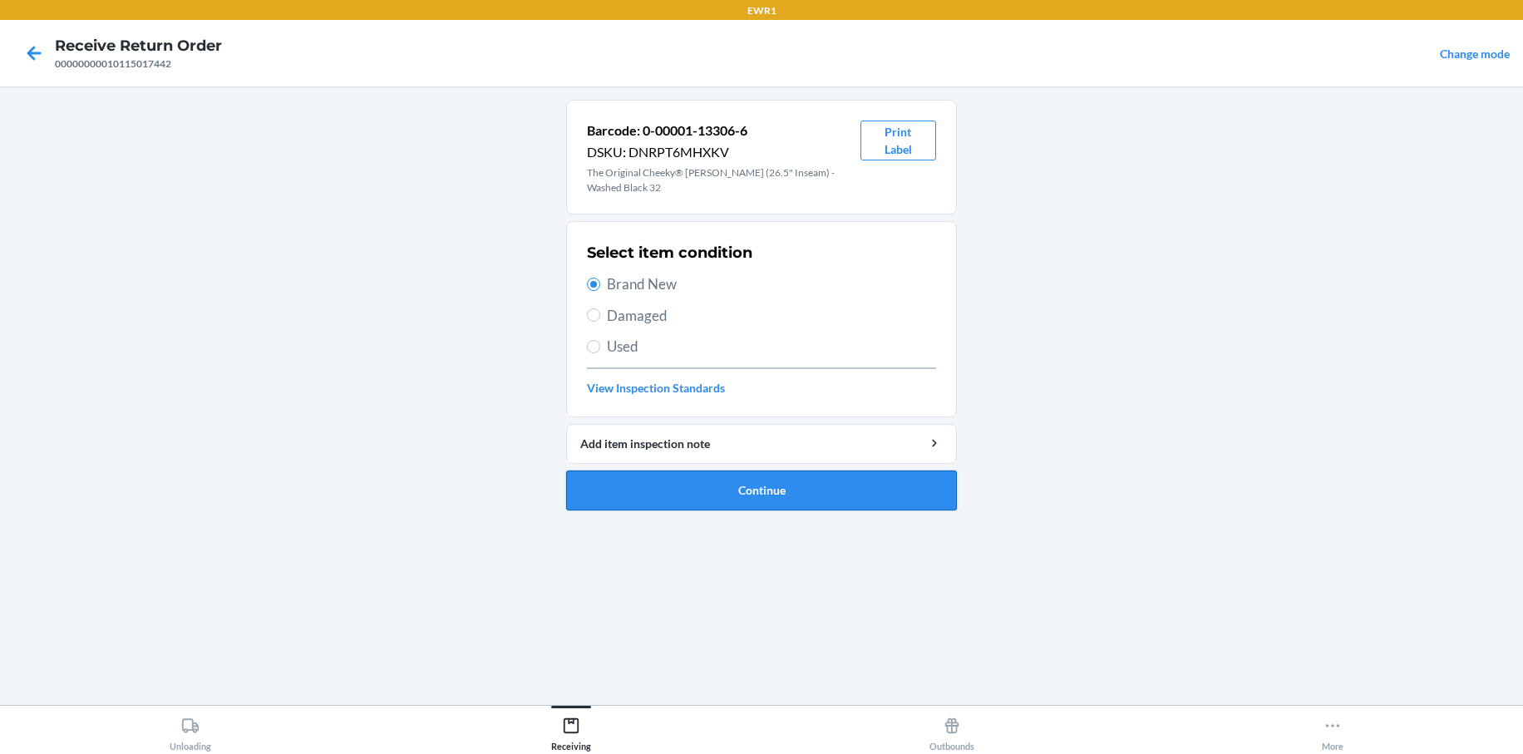
click at [775, 491] on button "Continue" at bounding box center [761, 490] width 391 height 40
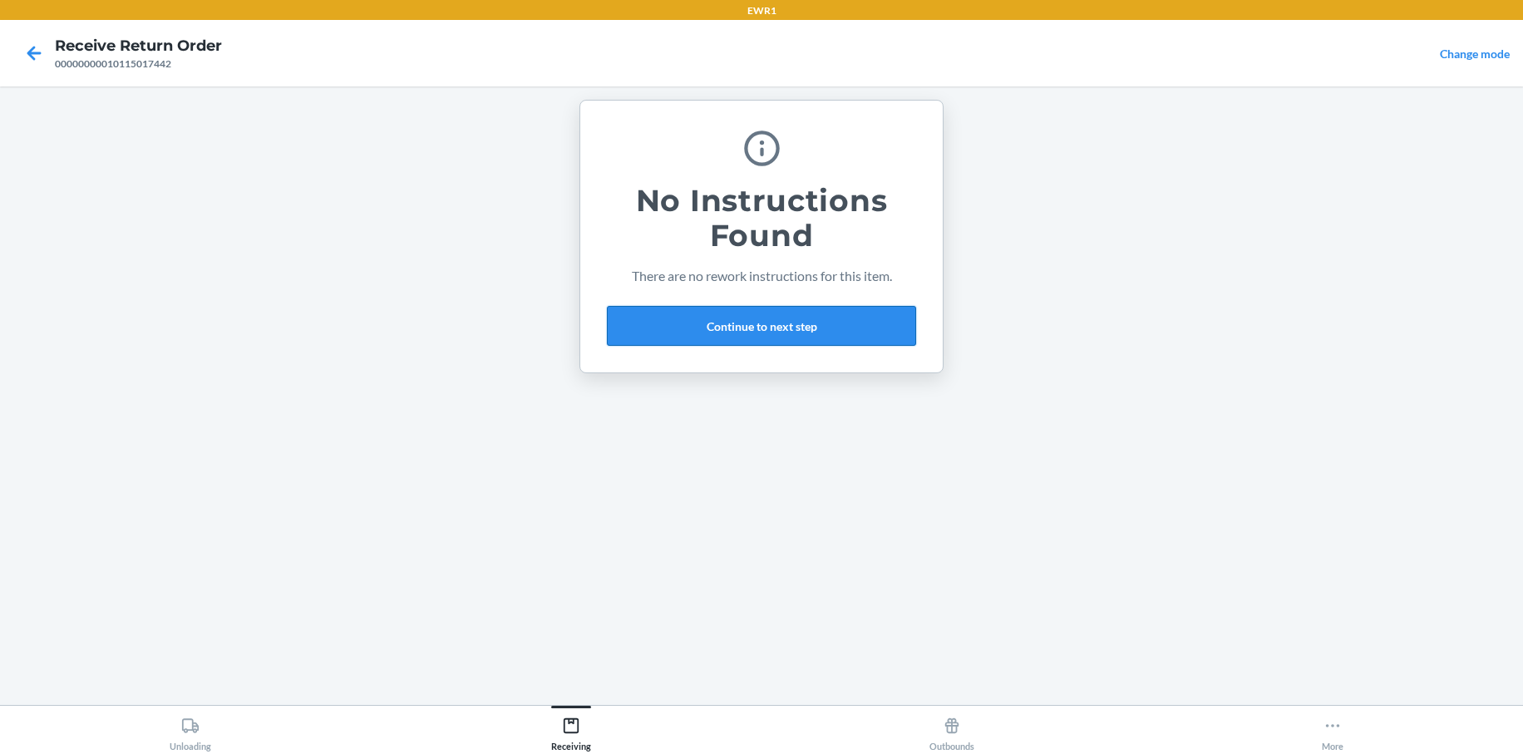
click at [775, 331] on button "Continue to next step" at bounding box center [761, 326] width 309 height 40
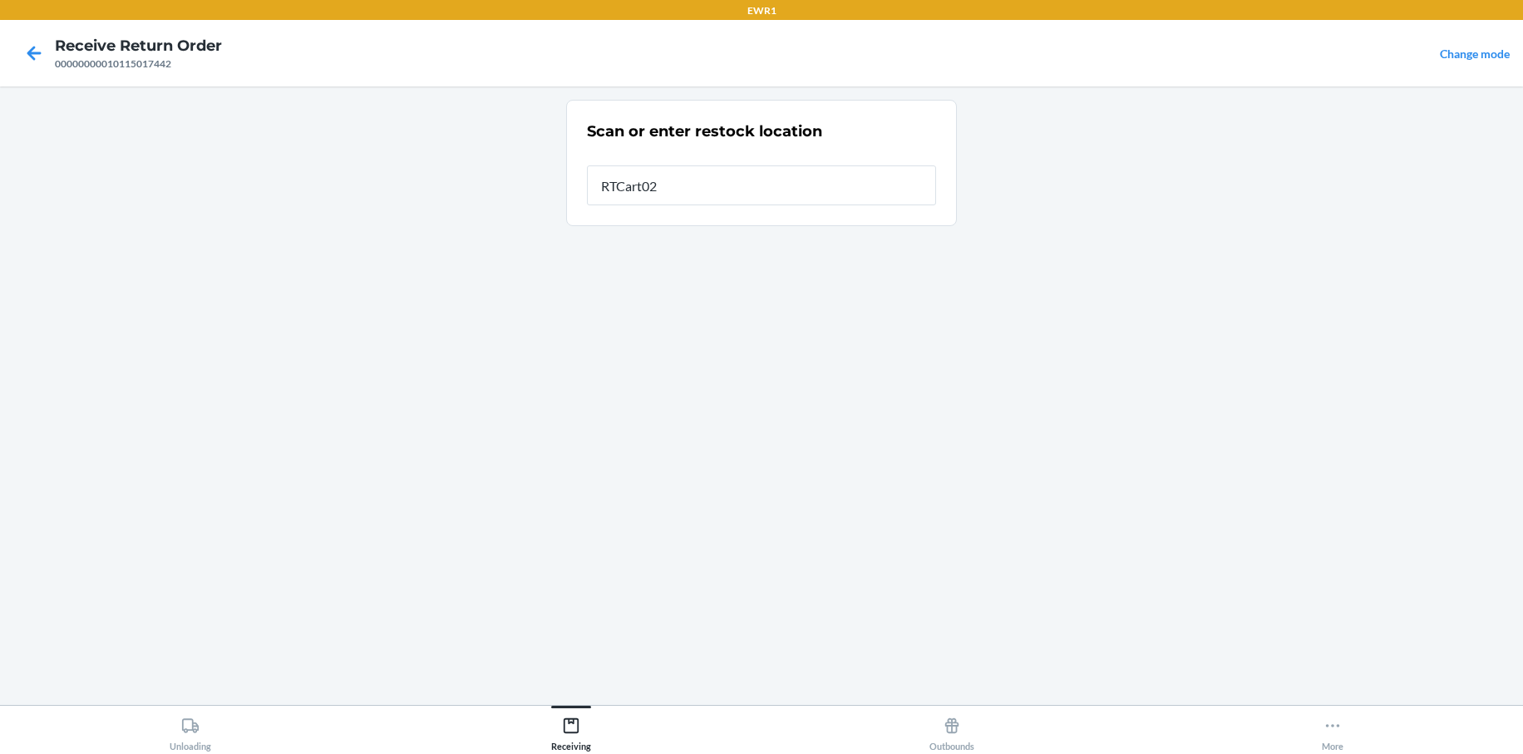
type input "RTCart025"
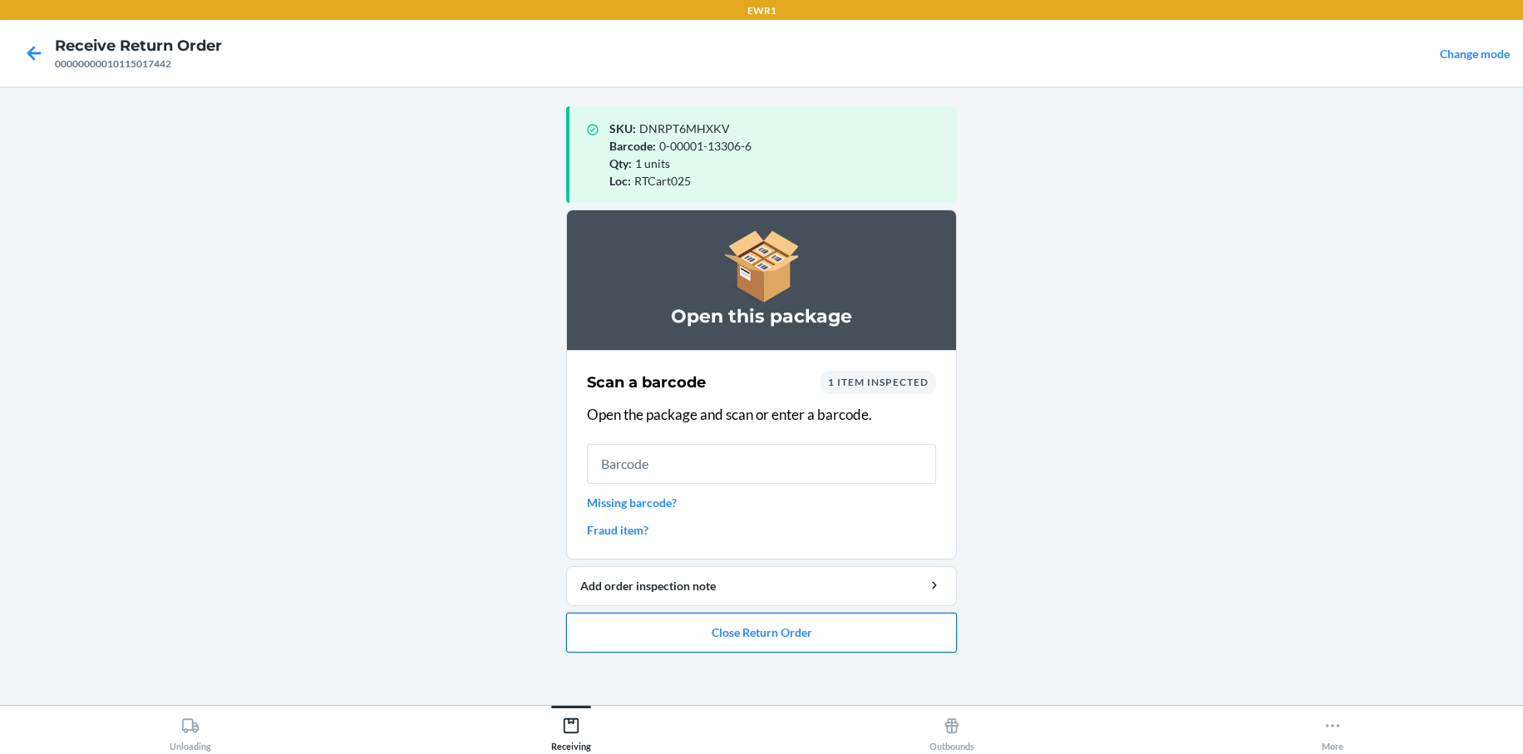
click at [799, 642] on button "Close Return Order" at bounding box center [761, 633] width 391 height 40
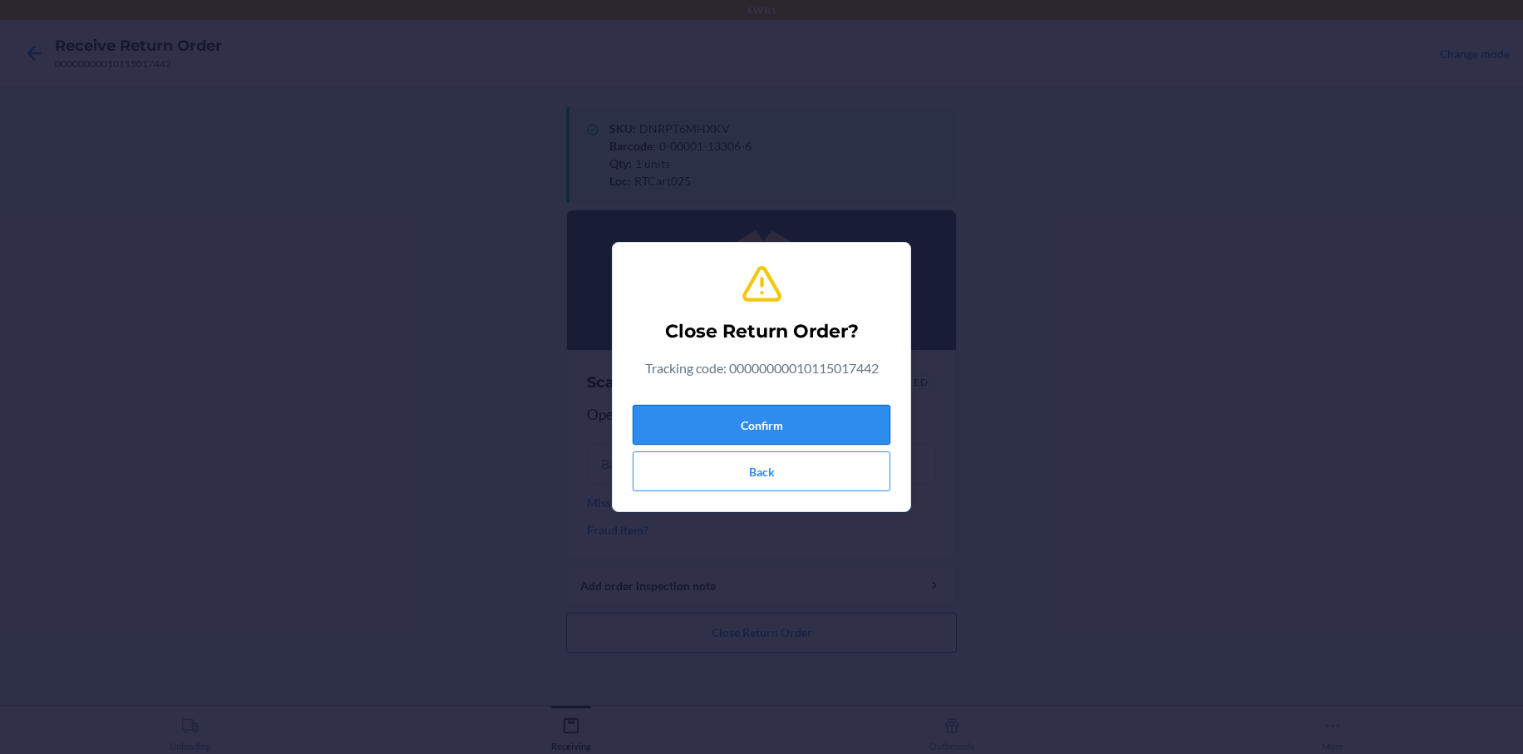
click at [753, 431] on button "Confirm" at bounding box center [762, 425] width 258 height 40
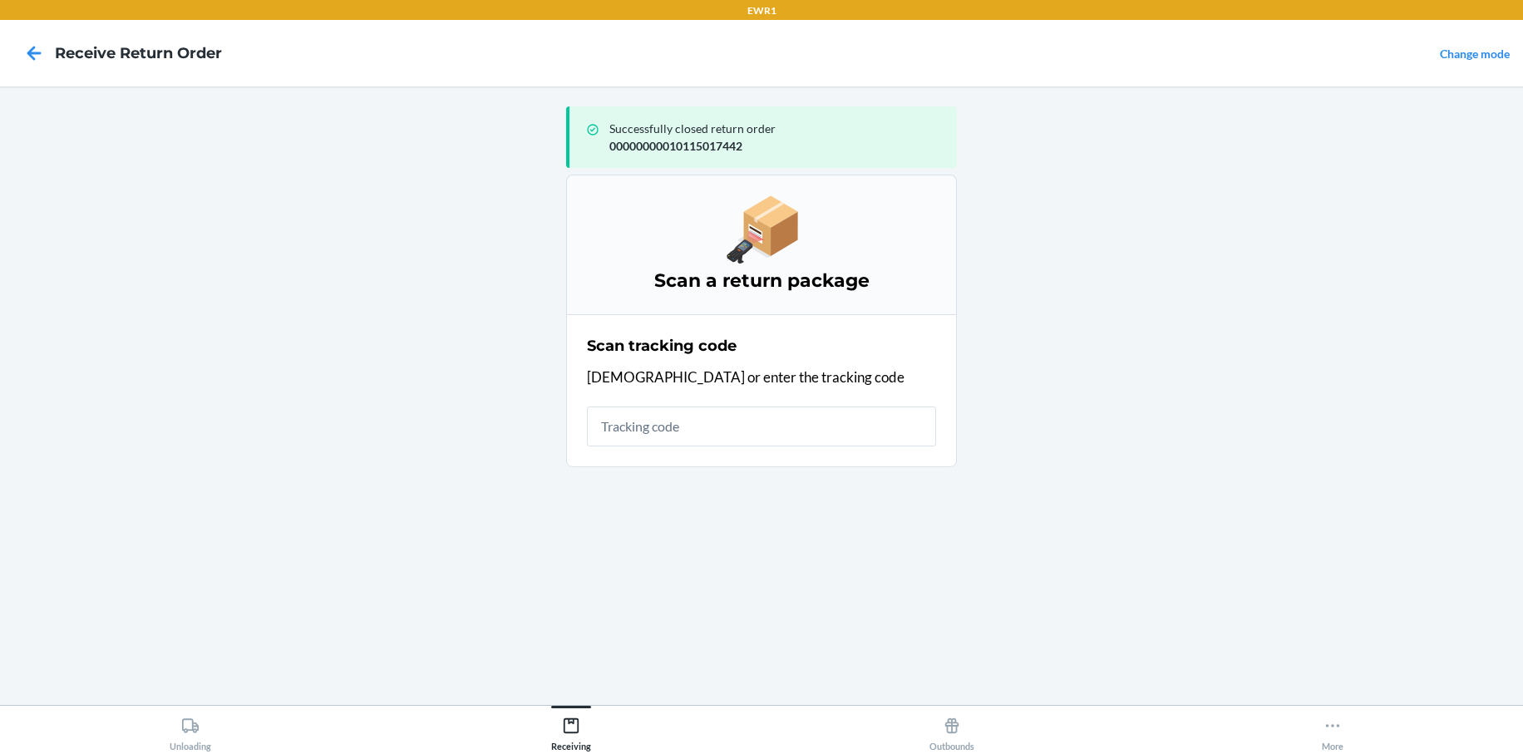
click at [729, 407] on input "text" at bounding box center [761, 426] width 349 height 40
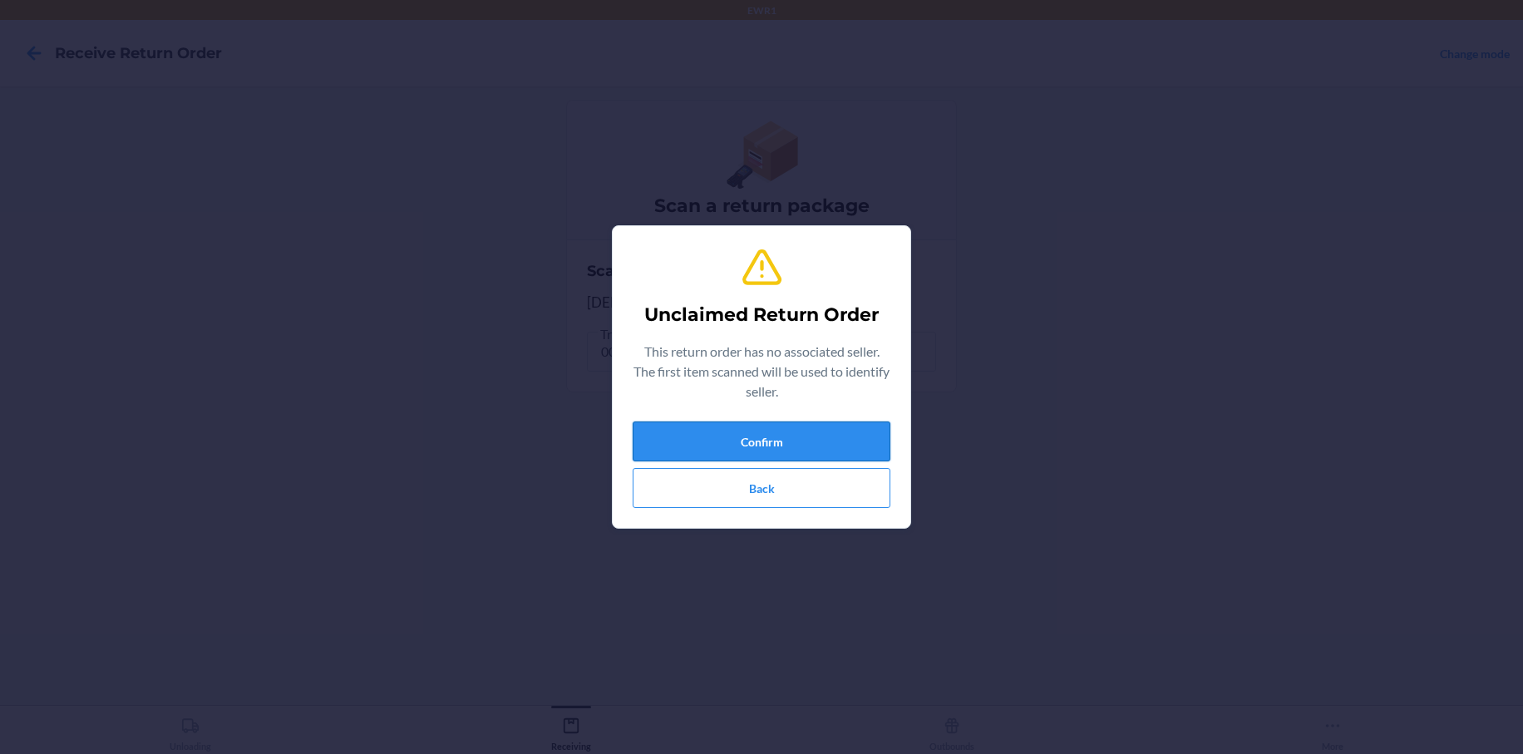
click at [752, 431] on button "Confirm" at bounding box center [762, 441] width 258 height 40
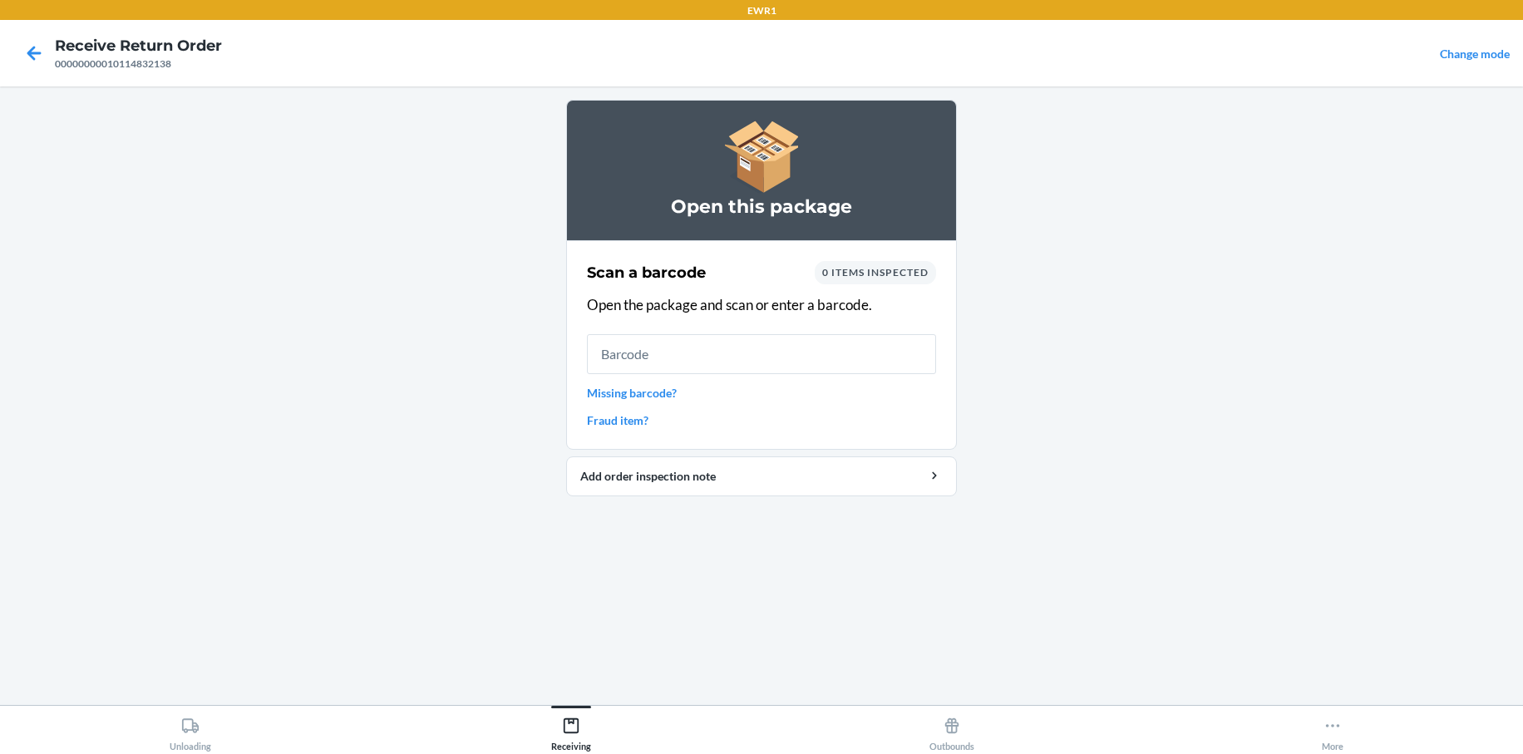
click at [674, 350] on input "text" at bounding box center [761, 354] width 349 height 40
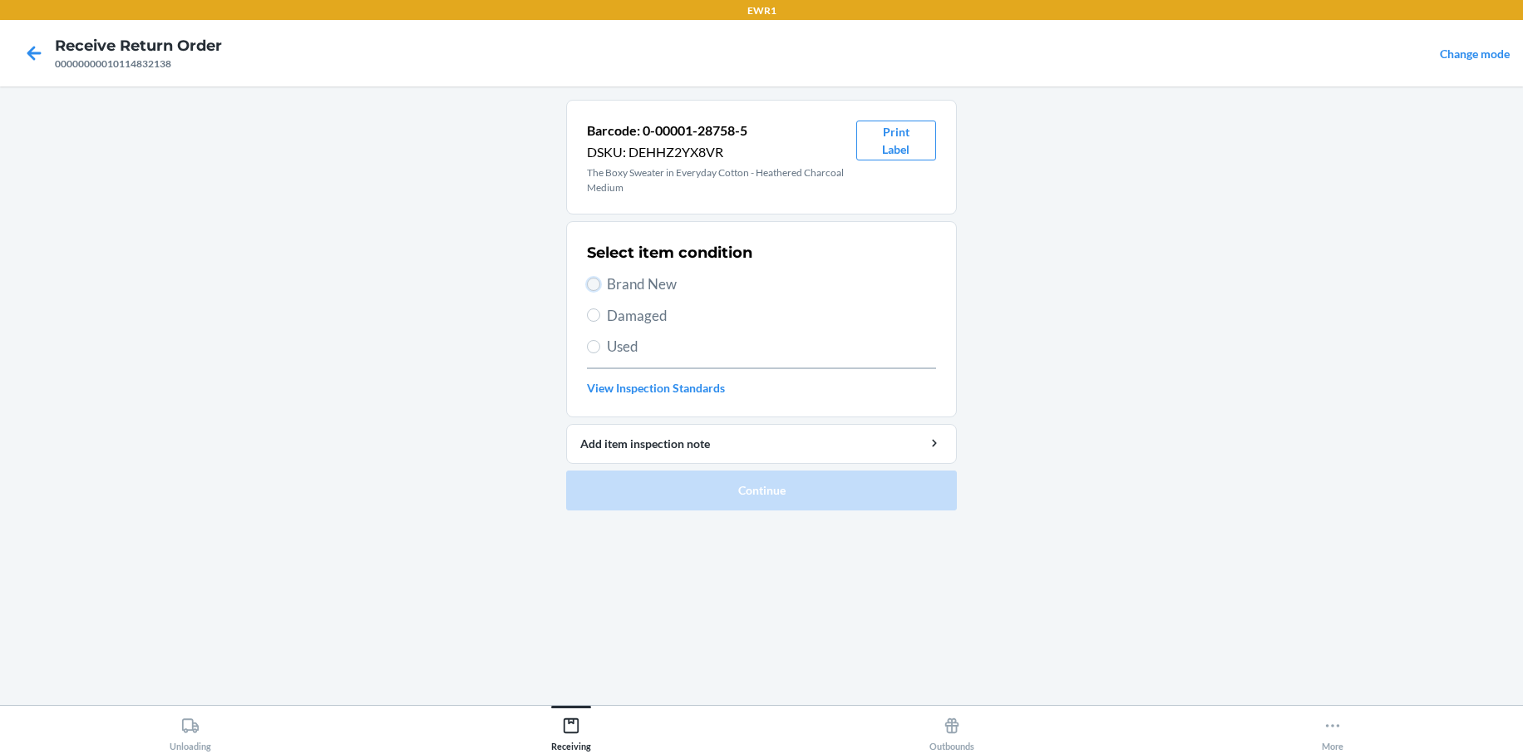
click at [589, 286] on input "Brand New" at bounding box center [593, 284] width 13 height 13
radio input "true"
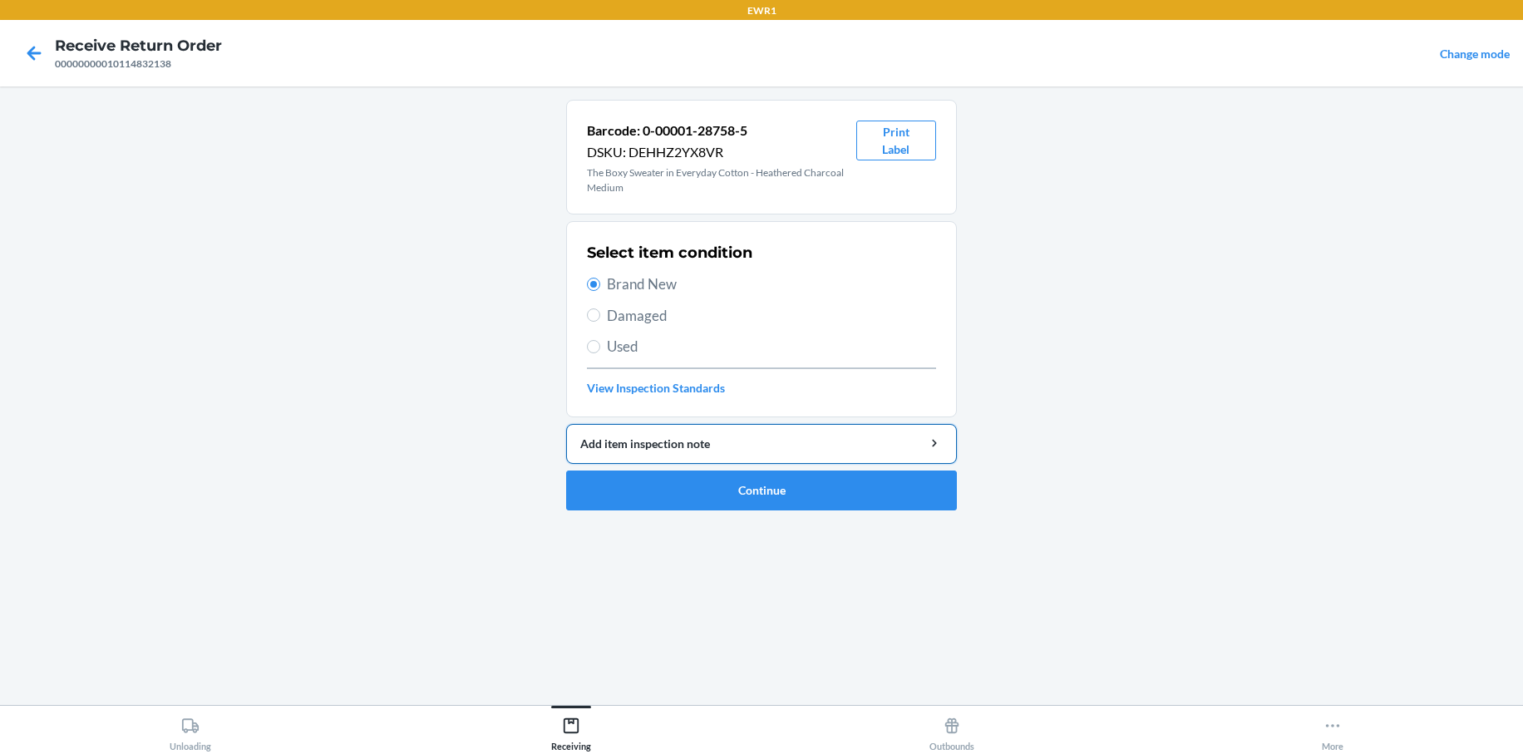
click at [707, 459] on button "Add item inspection note" at bounding box center [761, 444] width 391 height 40
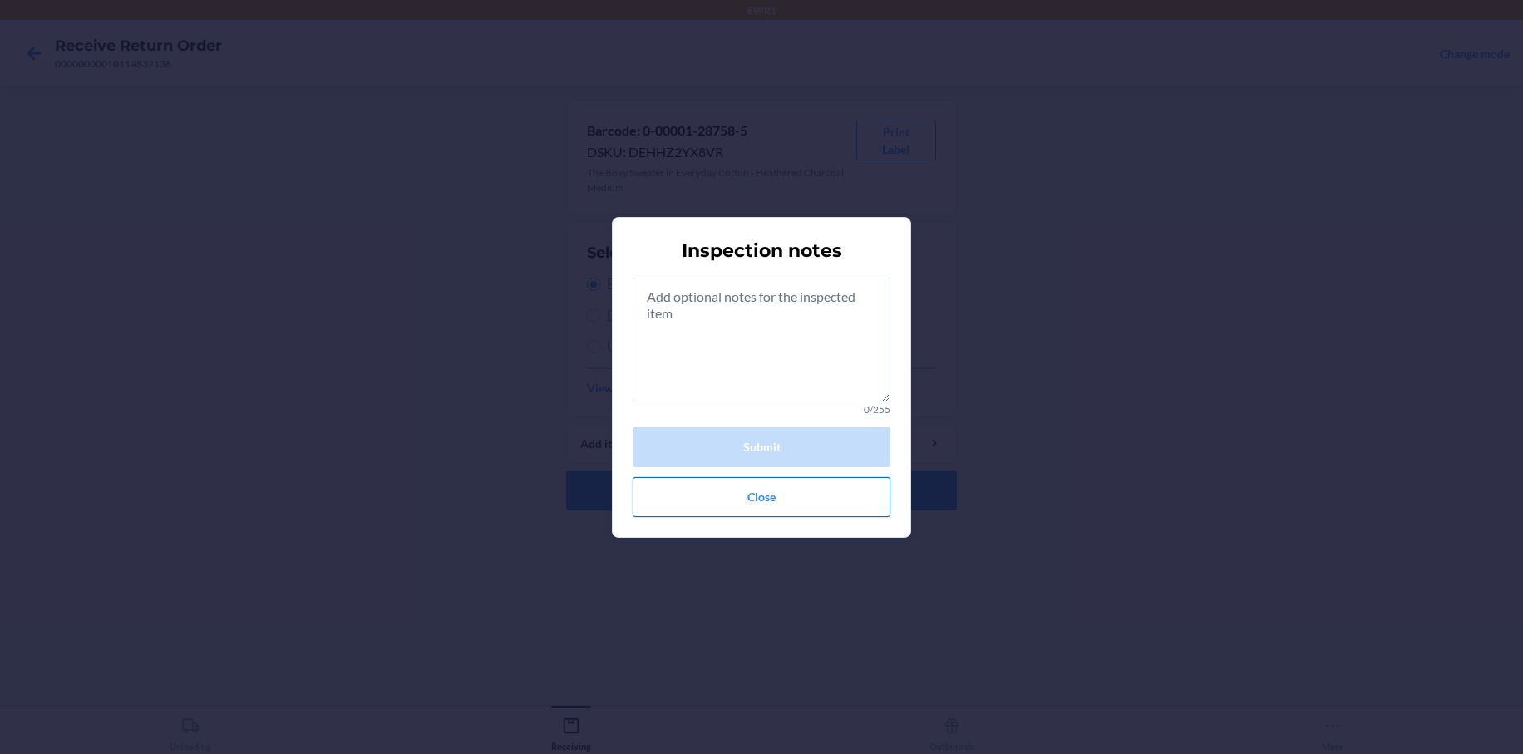
click at [714, 482] on button "Close" at bounding box center [762, 497] width 258 height 40
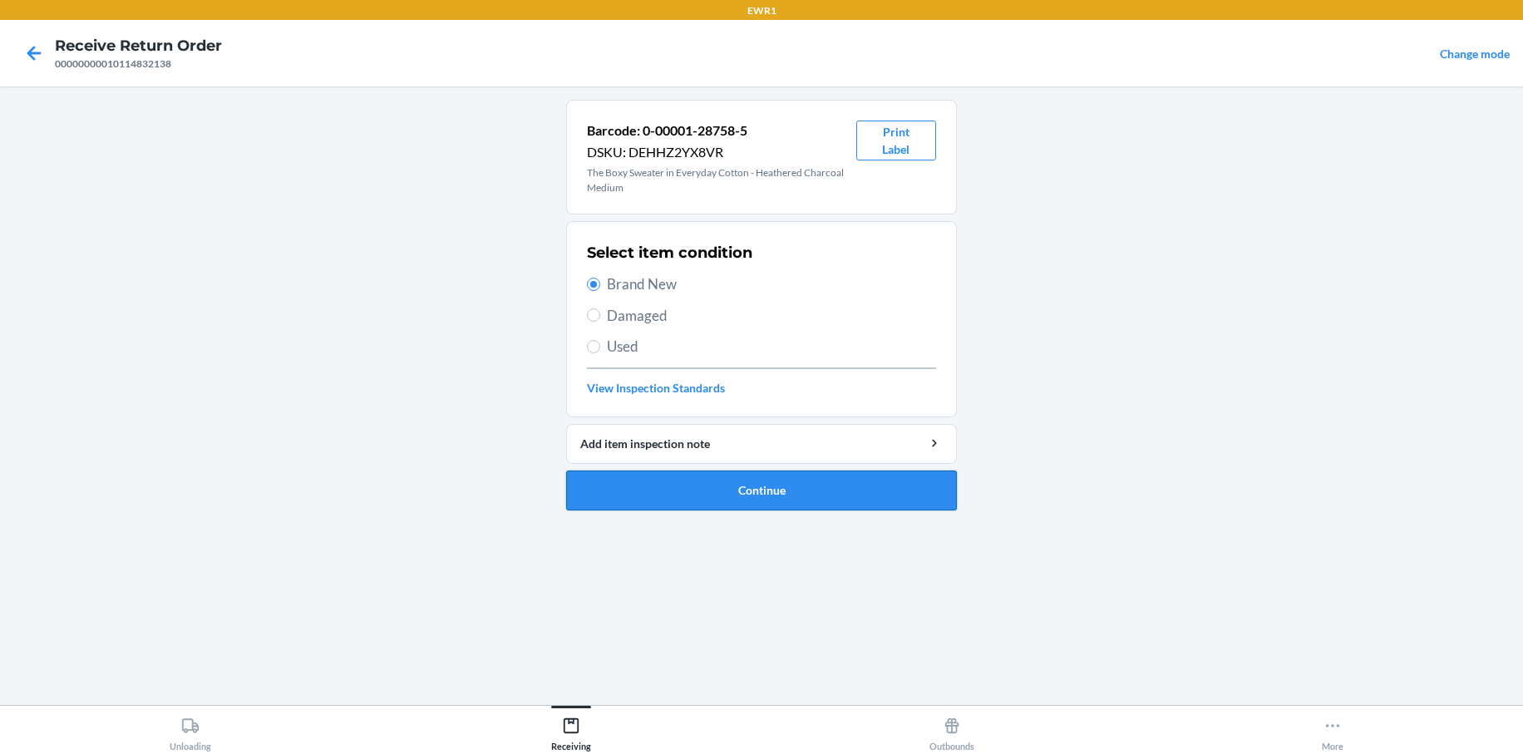
click at [646, 490] on button "Continue" at bounding box center [761, 490] width 391 height 40
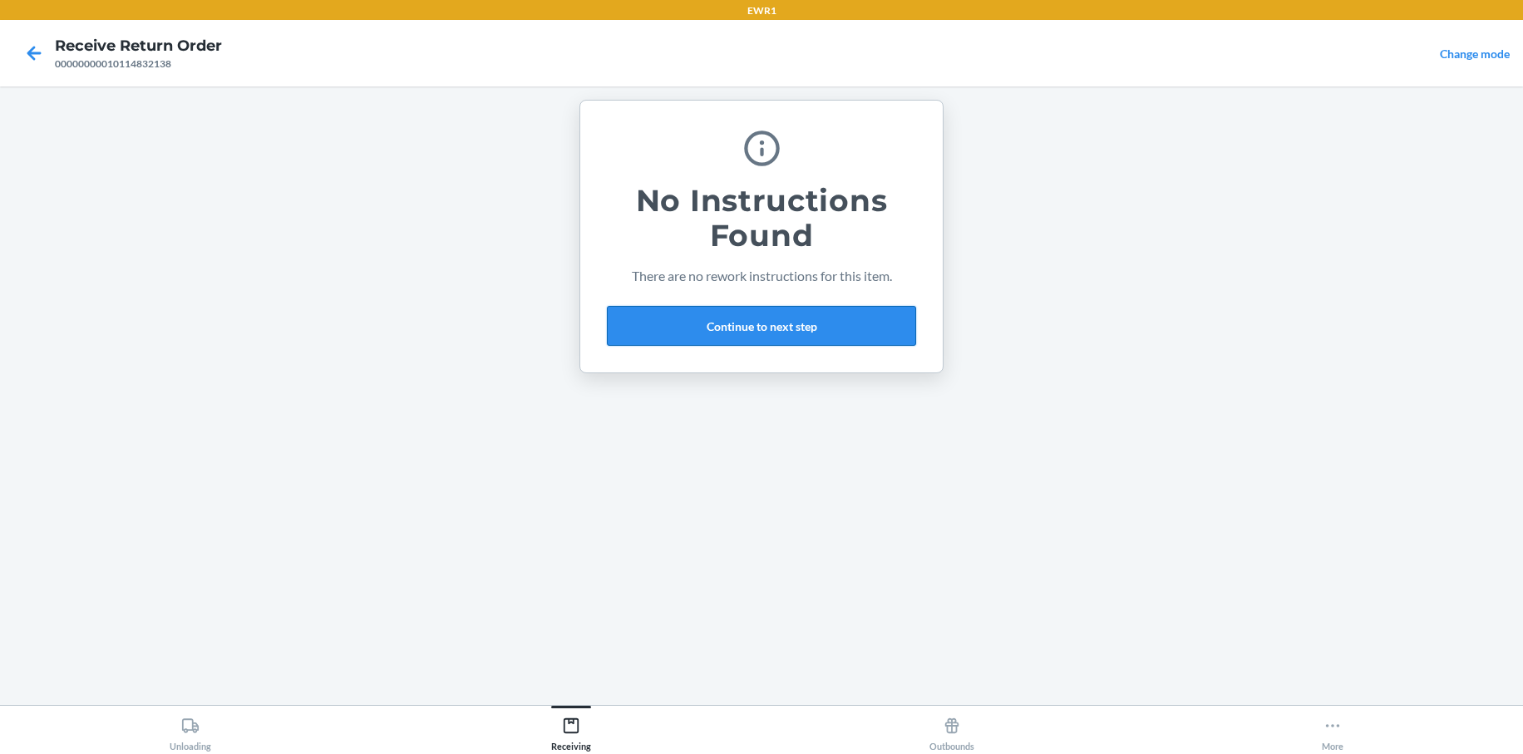
click at [743, 323] on button "Continue to next step" at bounding box center [761, 326] width 309 height 40
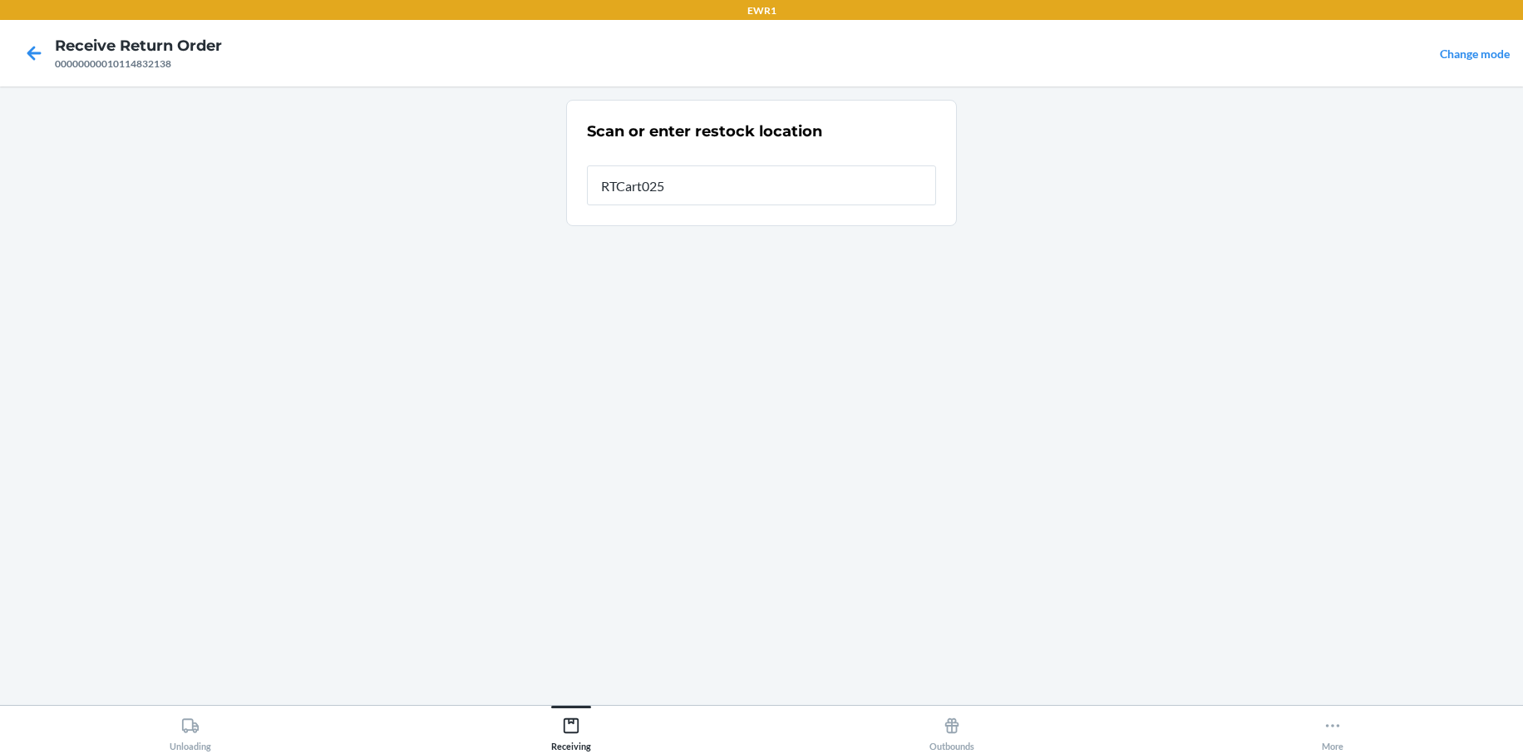
type input "RTCart025"
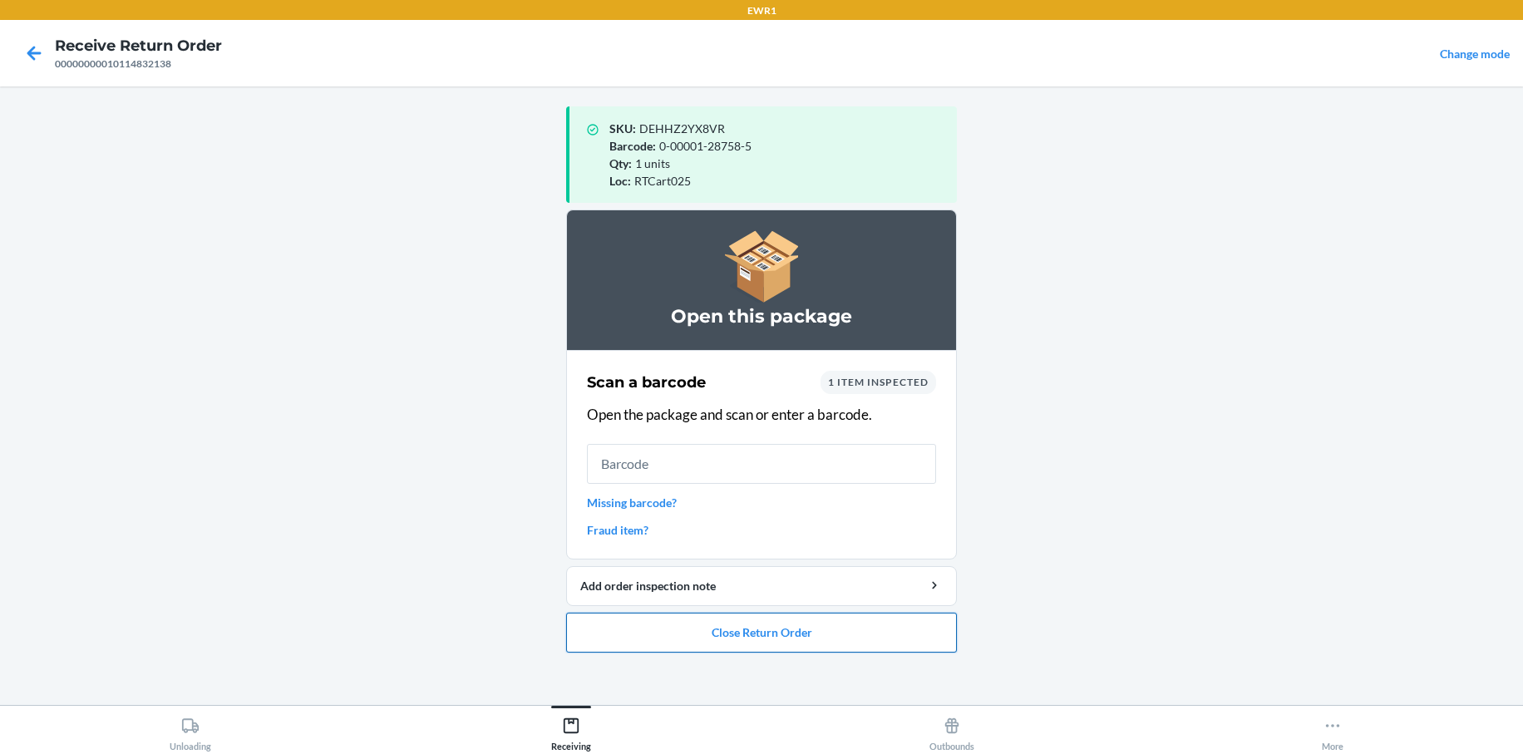
click at [735, 640] on button "Close Return Order" at bounding box center [761, 633] width 391 height 40
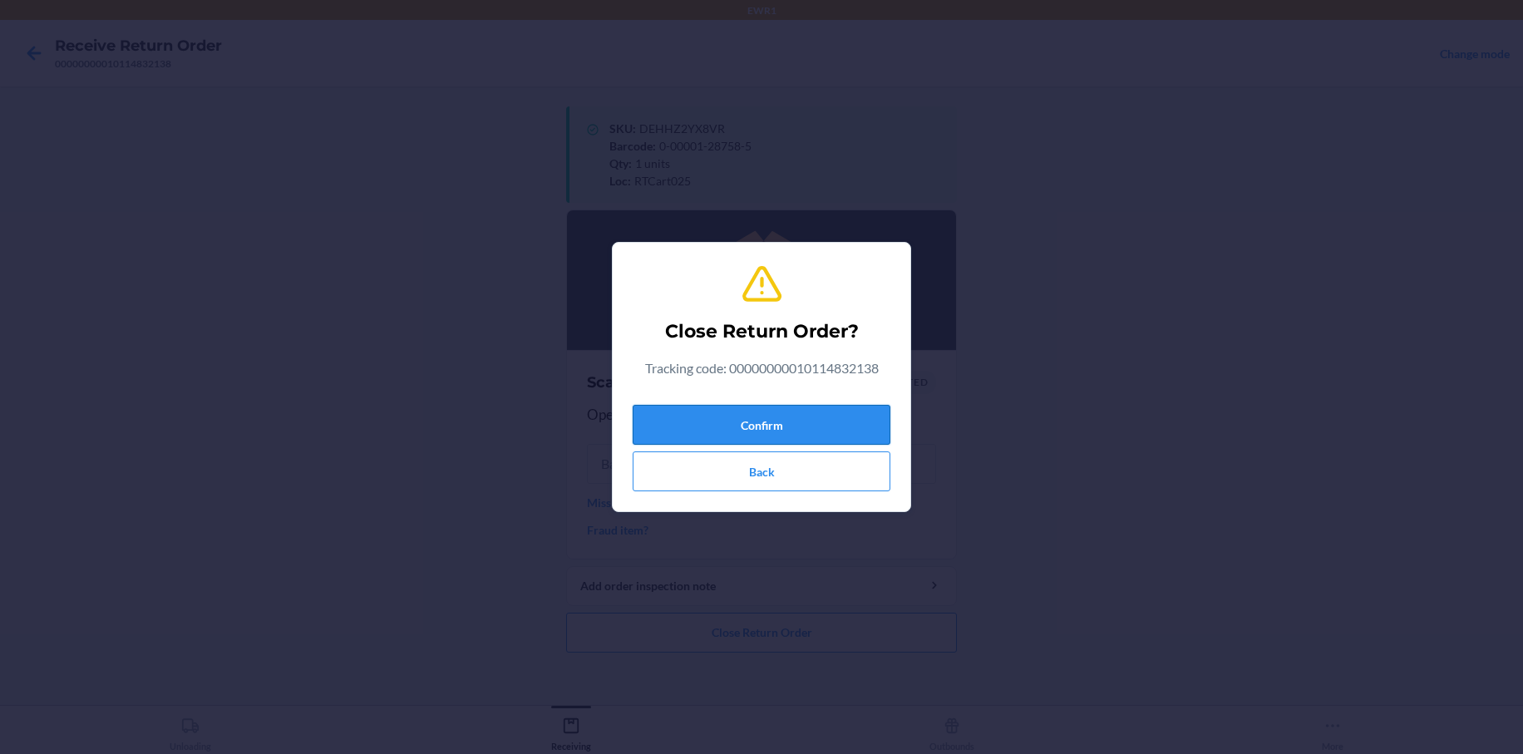
click at [753, 413] on button "Confirm" at bounding box center [762, 425] width 258 height 40
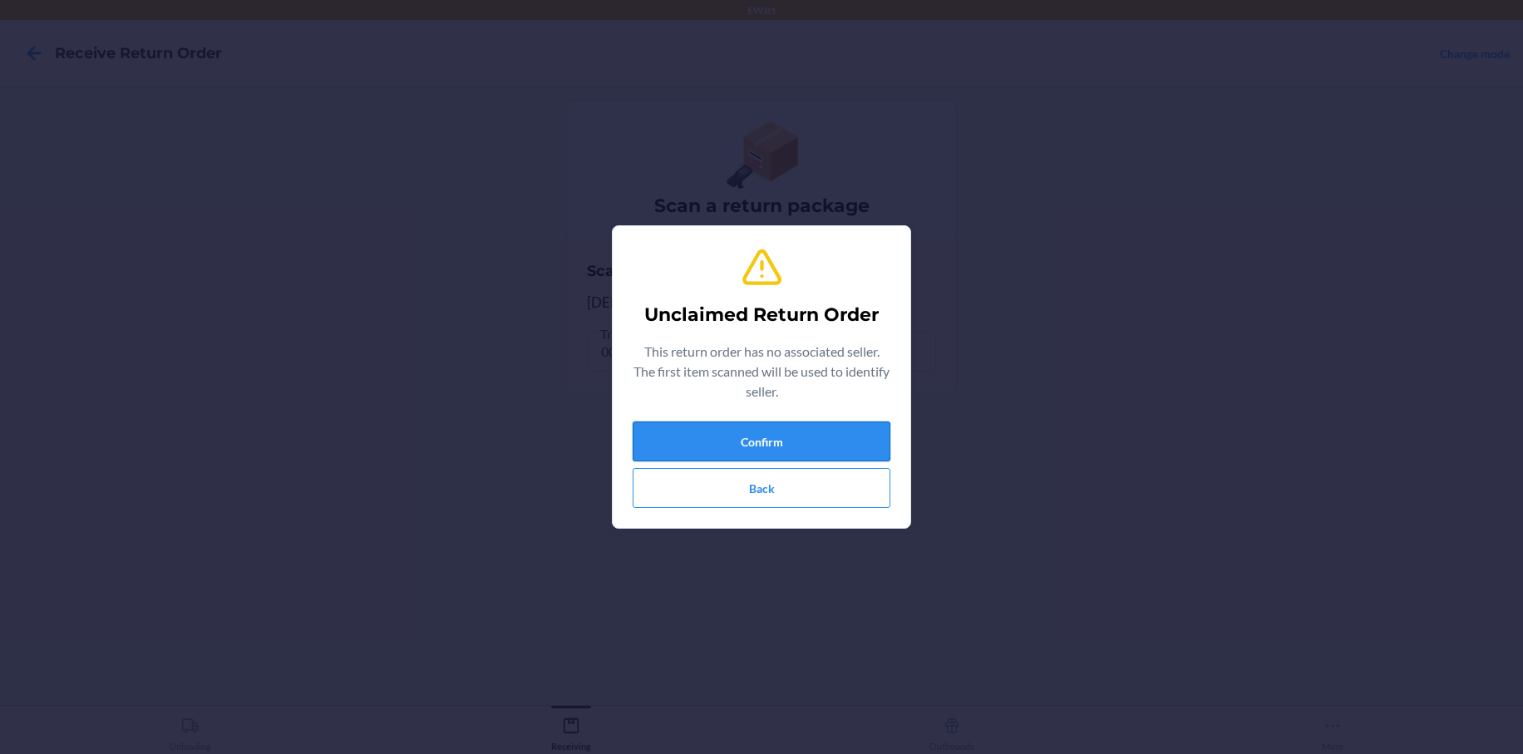
click at [786, 444] on button "Confirm" at bounding box center [762, 441] width 258 height 40
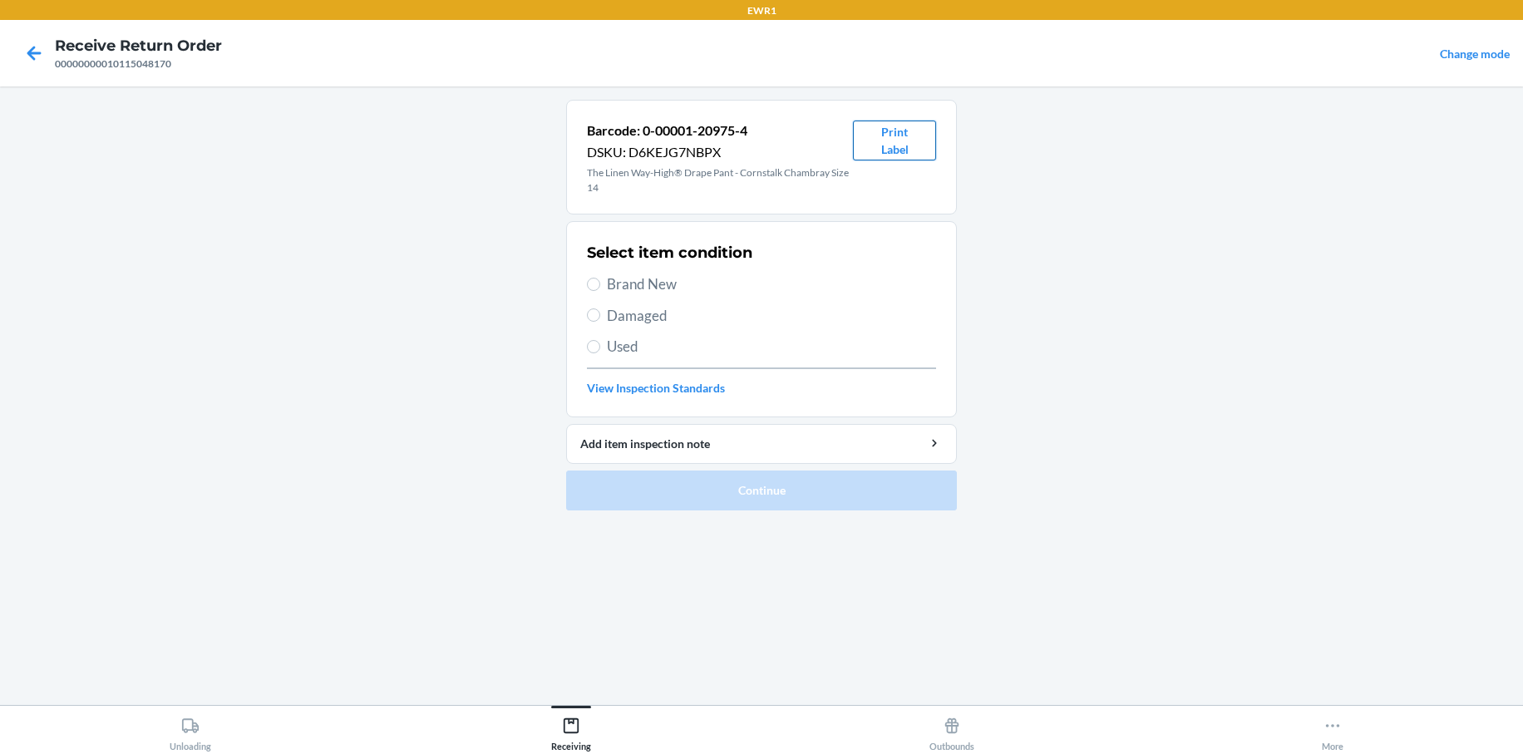
click at [888, 141] on button "Print Label" at bounding box center [894, 141] width 83 height 40
click at [602, 288] on label "Brand New" at bounding box center [761, 284] width 349 height 22
click at [600, 288] on input "Brand New" at bounding box center [593, 284] width 13 height 13
radio input "true"
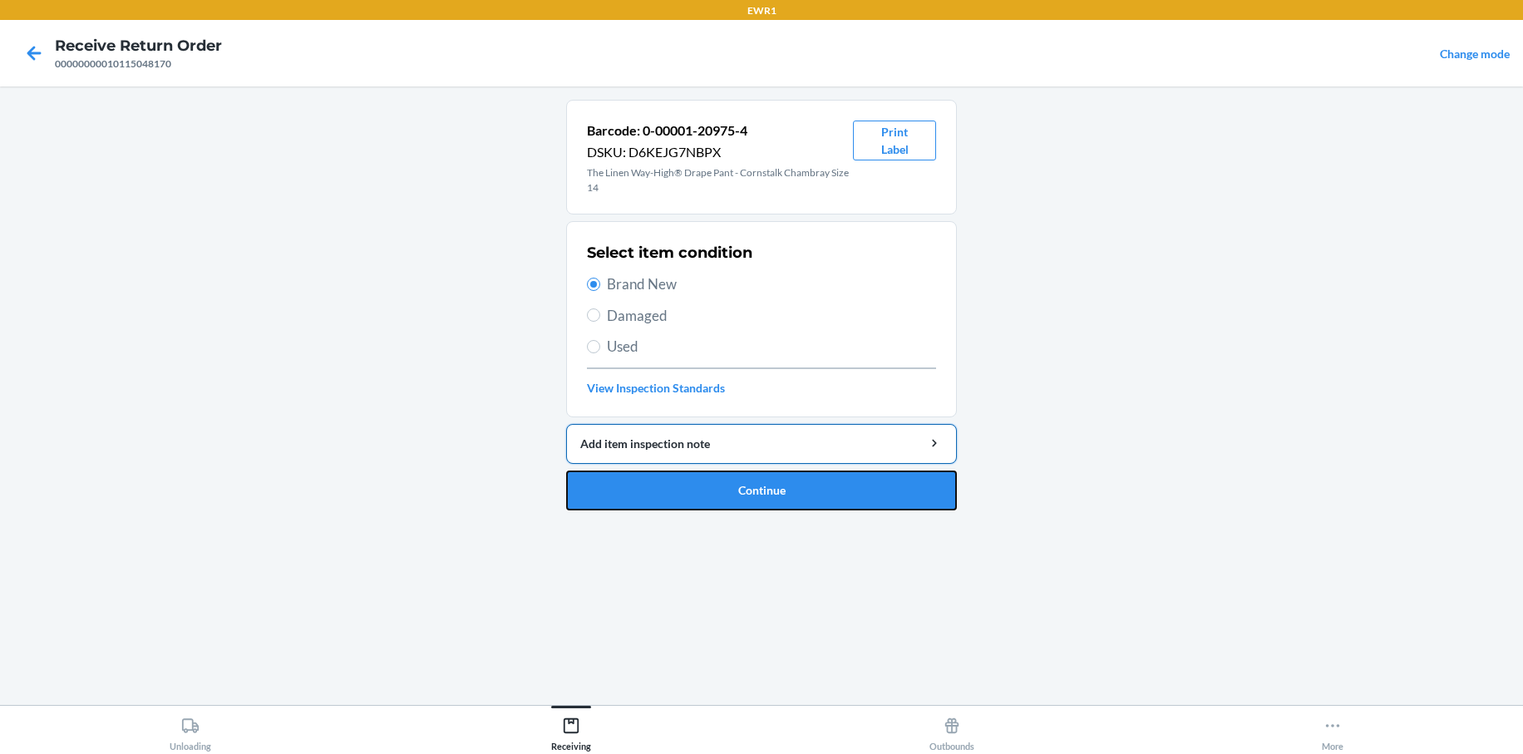
drag, startPoint x: 735, startPoint y: 485, endPoint x: 730, endPoint y: 451, distance: 34.4
click at [735, 478] on button "Continue" at bounding box center [761, 490] width 391 height 40
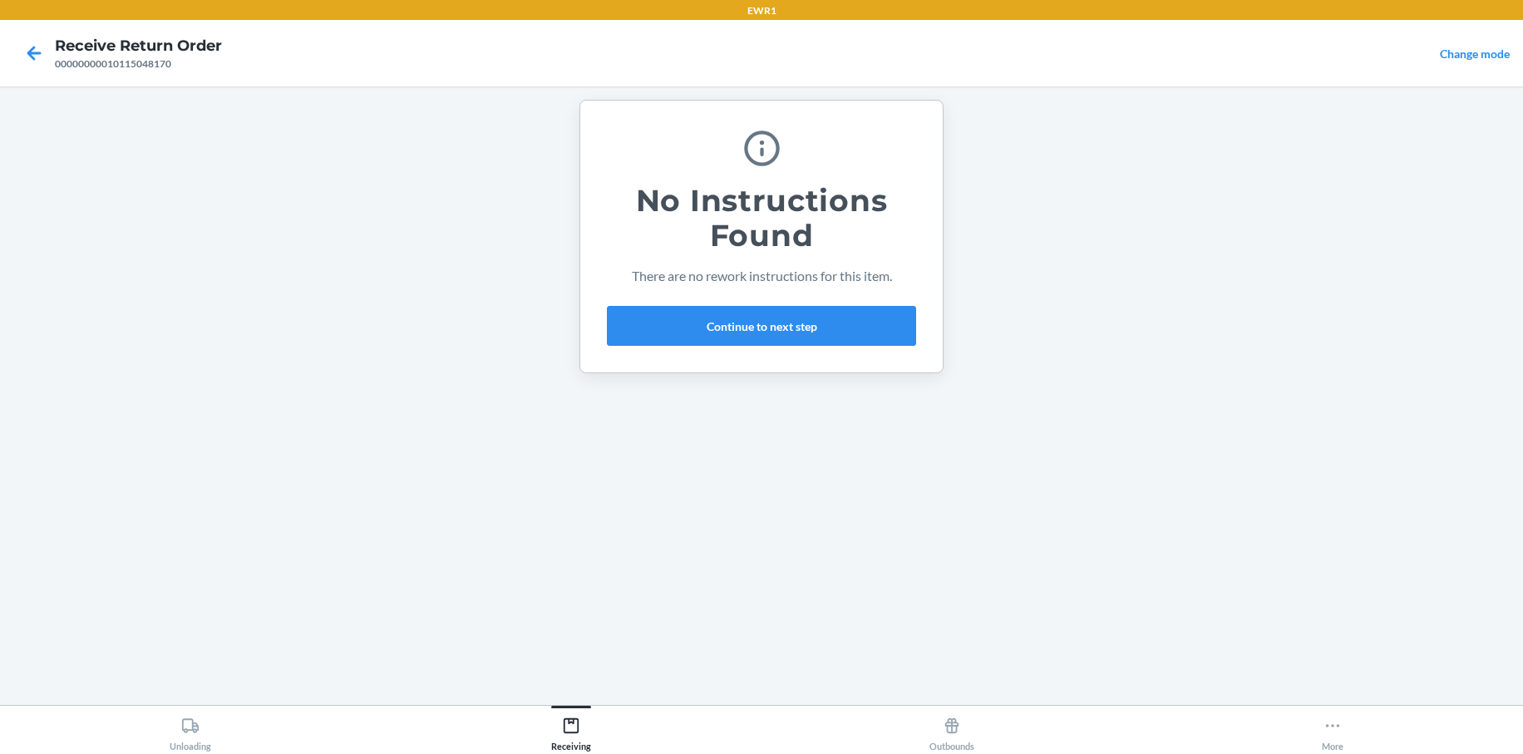
drag, startPoint x: 638, startPoint y: 576, endPoint x: 1506, endPoint y: 193, distance: 948.7
click at [1506, 193] on main "No Instructions Found There are no rework instructions for this item. Continue …" at bounding box center [761, 395] width 1523 height 618
click at [764, 331] on button "Continue to next step" at bounding box center [761, 326] width 309 height 40
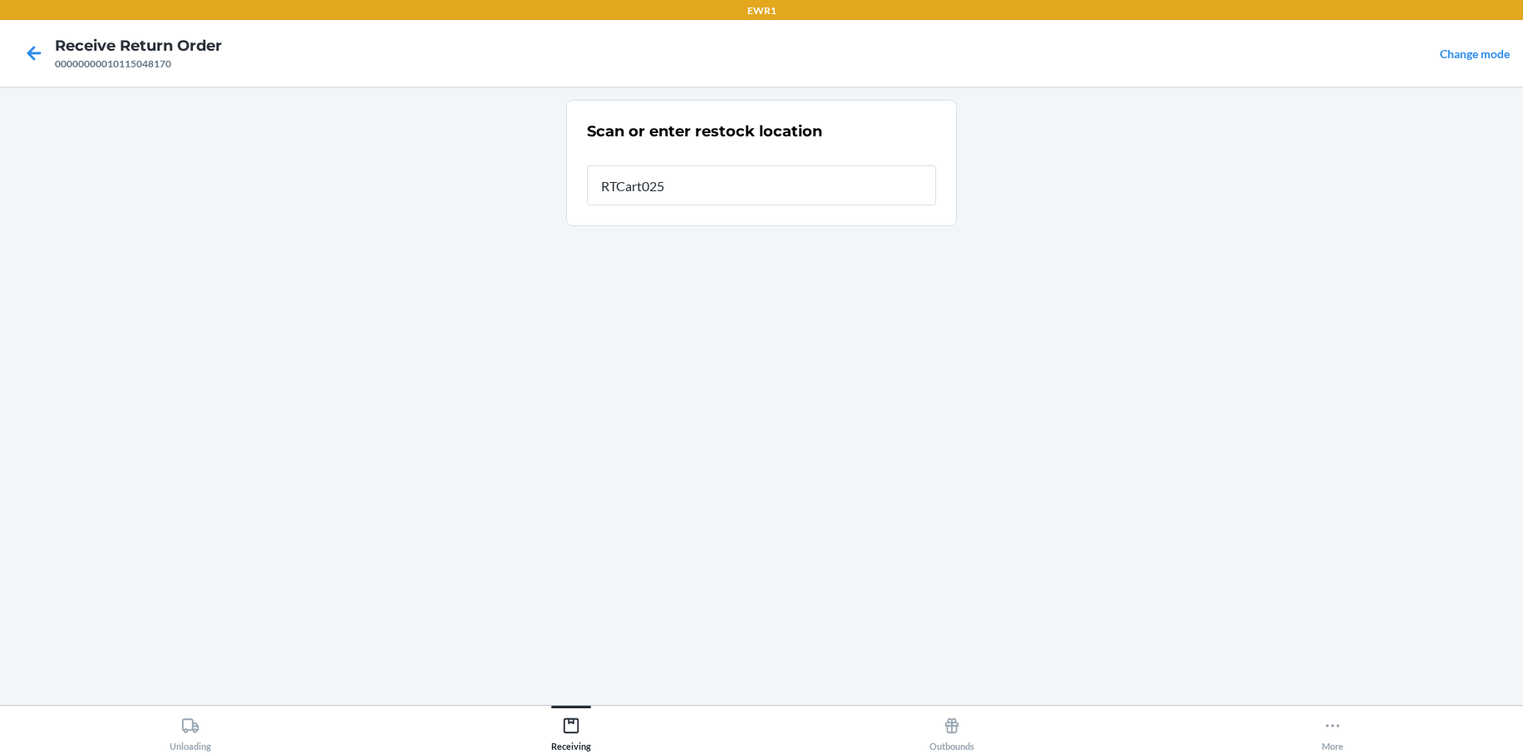
type input "RTCart025"
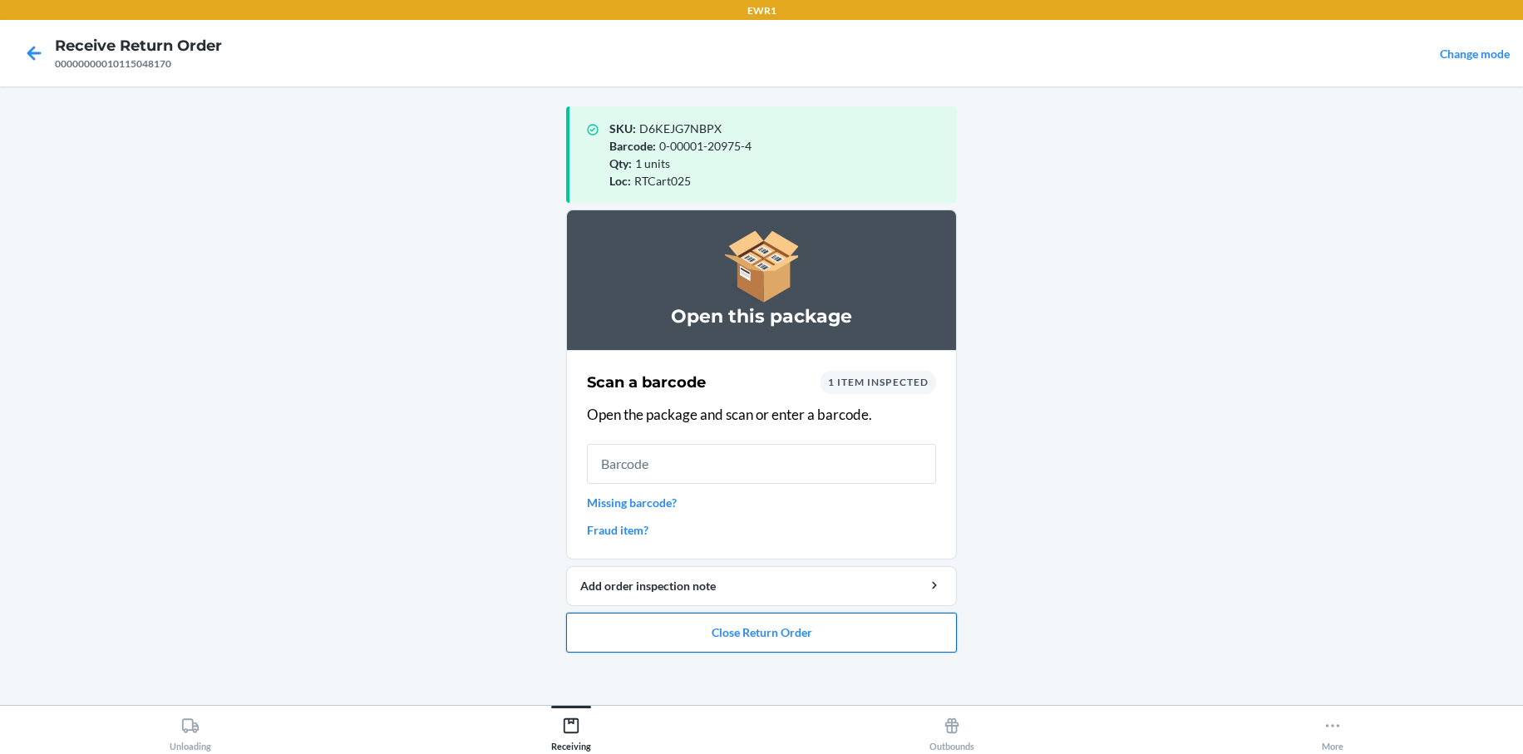
click at [835, 645] on button "Close Return Order" at bounding box center [761, 633] width 391 height 40
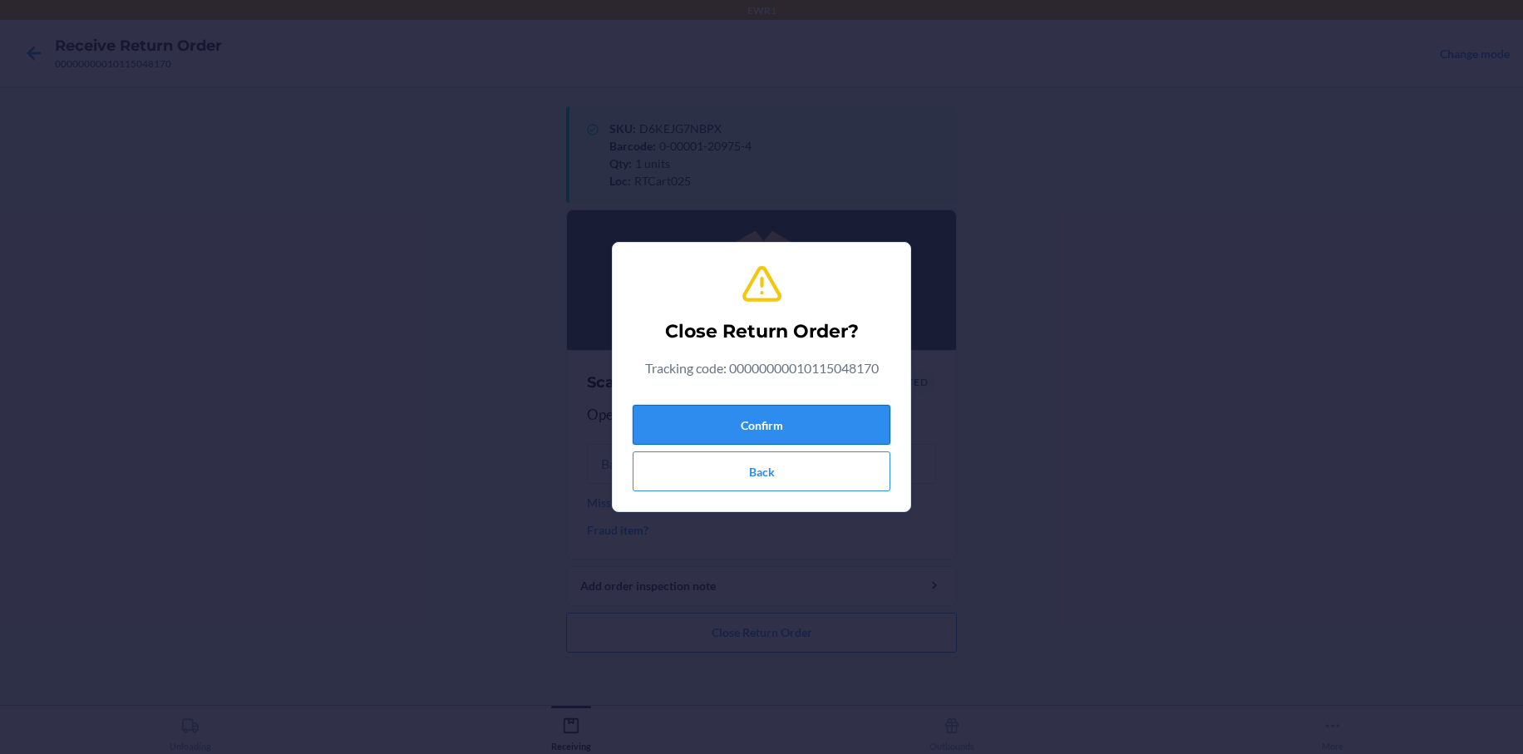
click at [774, 406] on div "Confirm Back" at bounding box center [762, 444] width 258 height 93
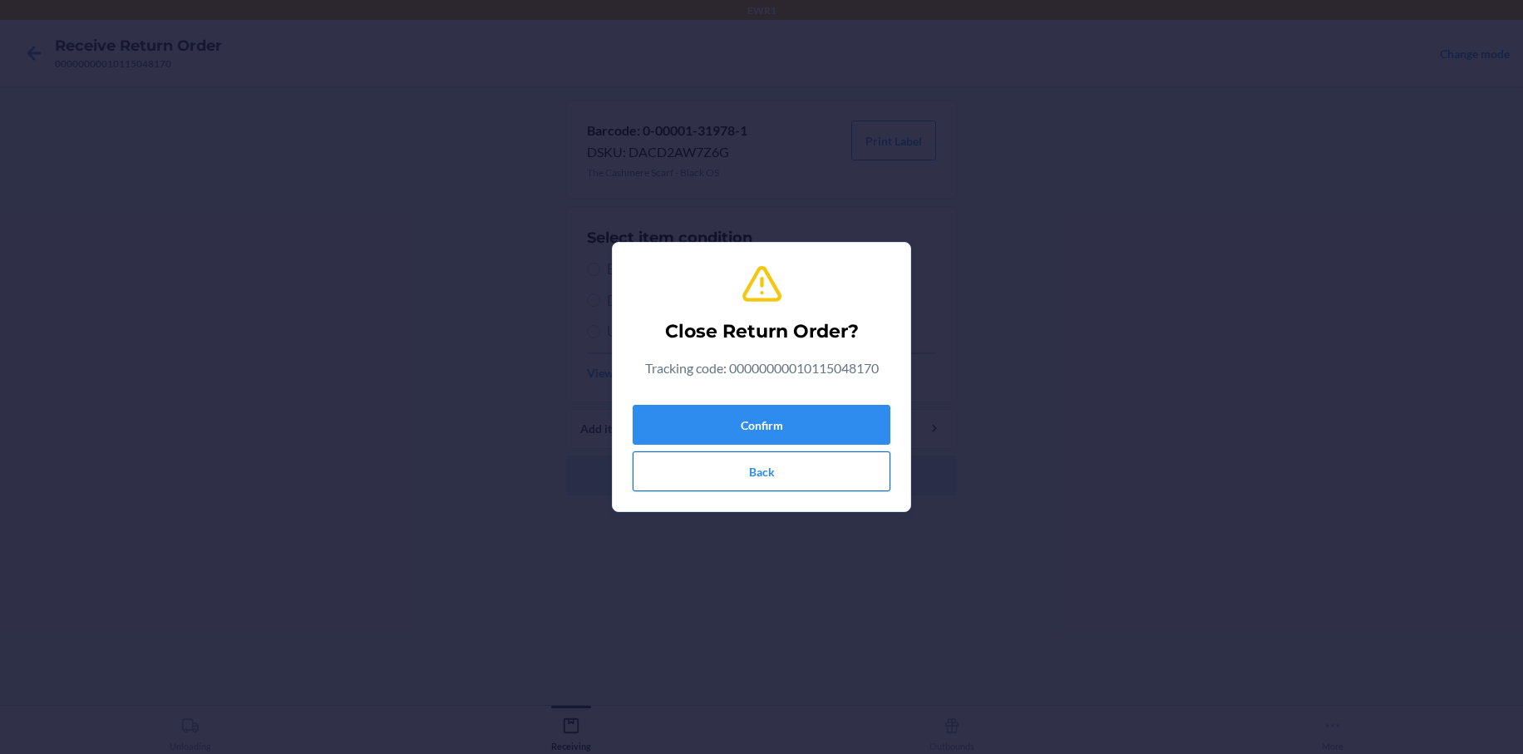
click at [759, 480] on button "Back" at bounding box center [762, 471] width 258 height 40
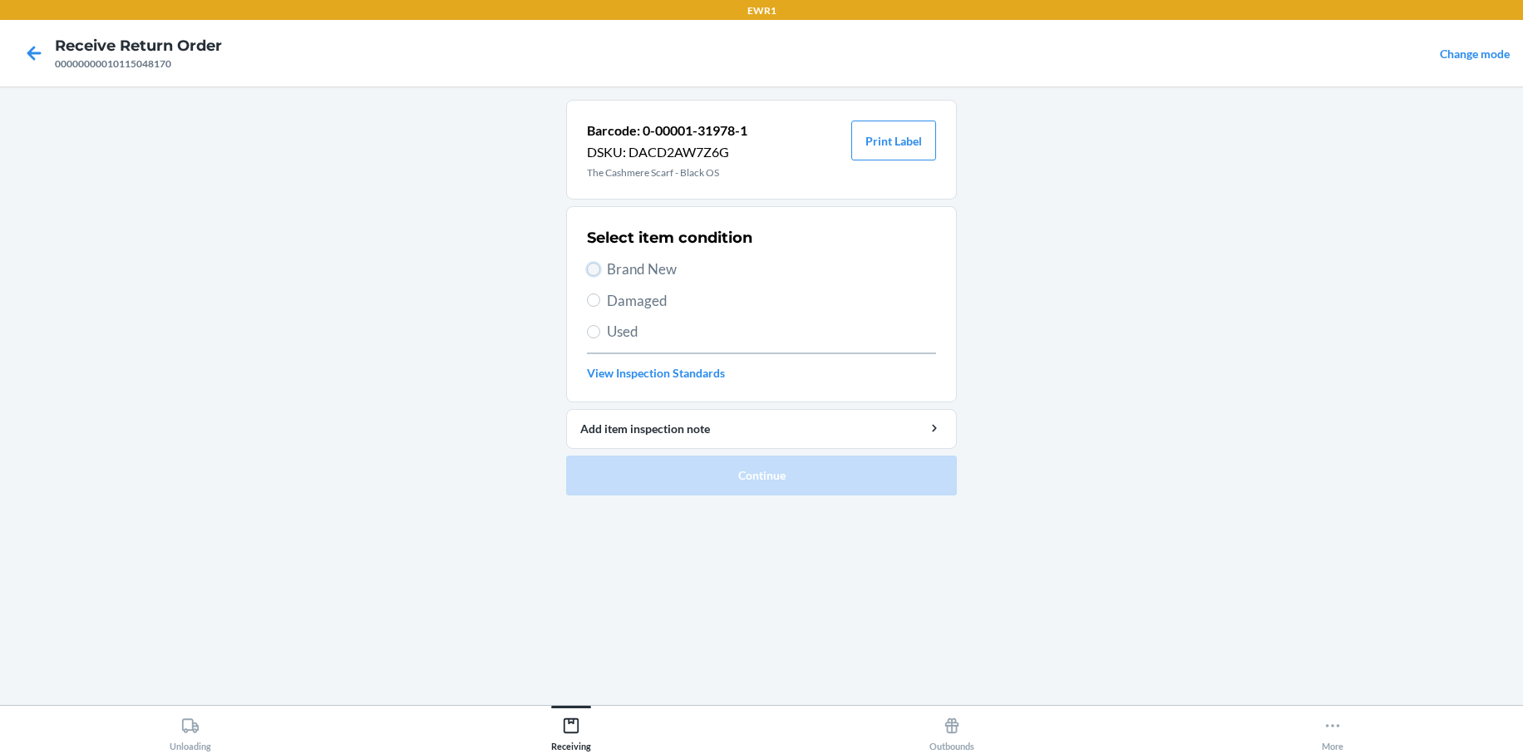
click at [599, 268] on input "Brand New" at bounding box center [593, 269] width 13 height 13
radio input "true"
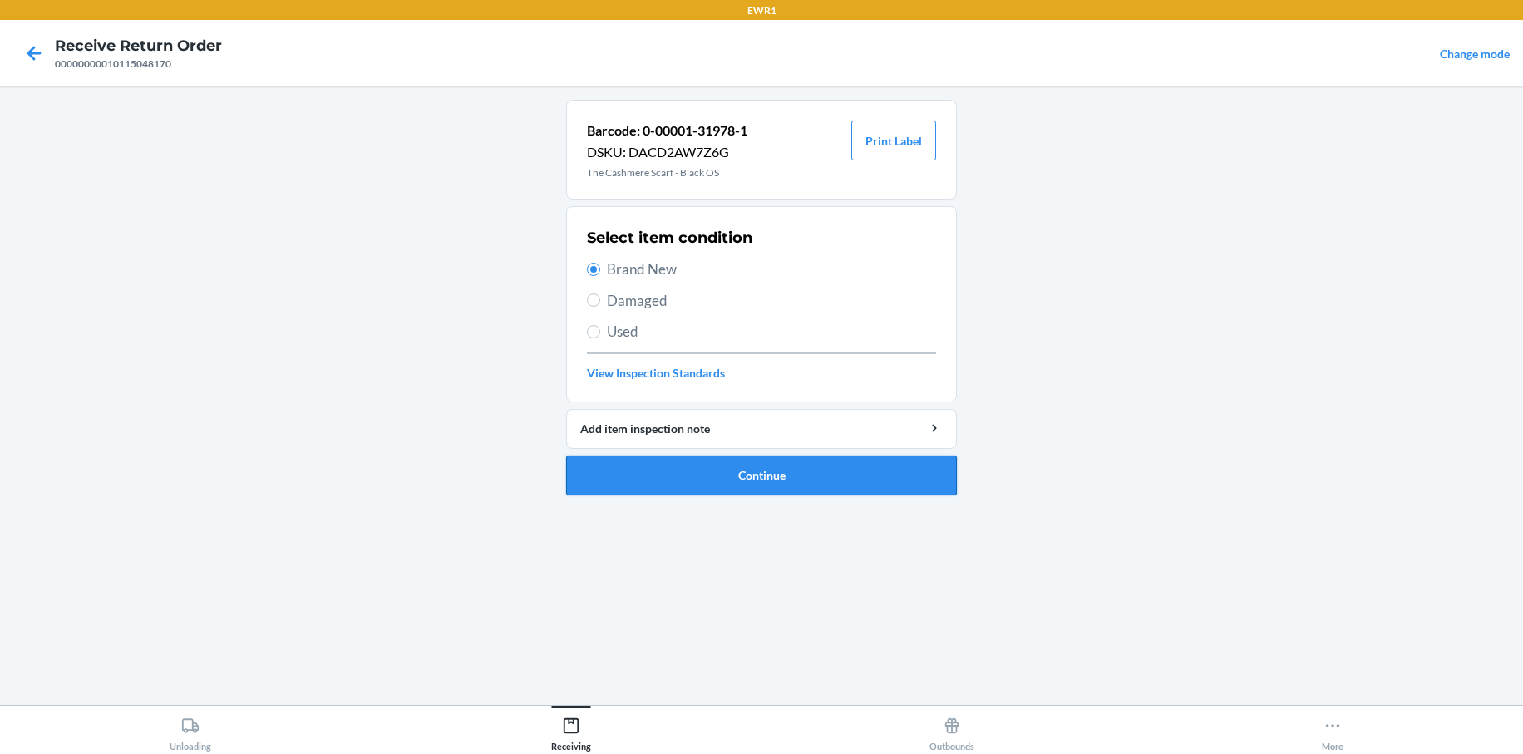
click at [922, 472] on button "Continue" at bounding box center [761, 476] width 391 height 40
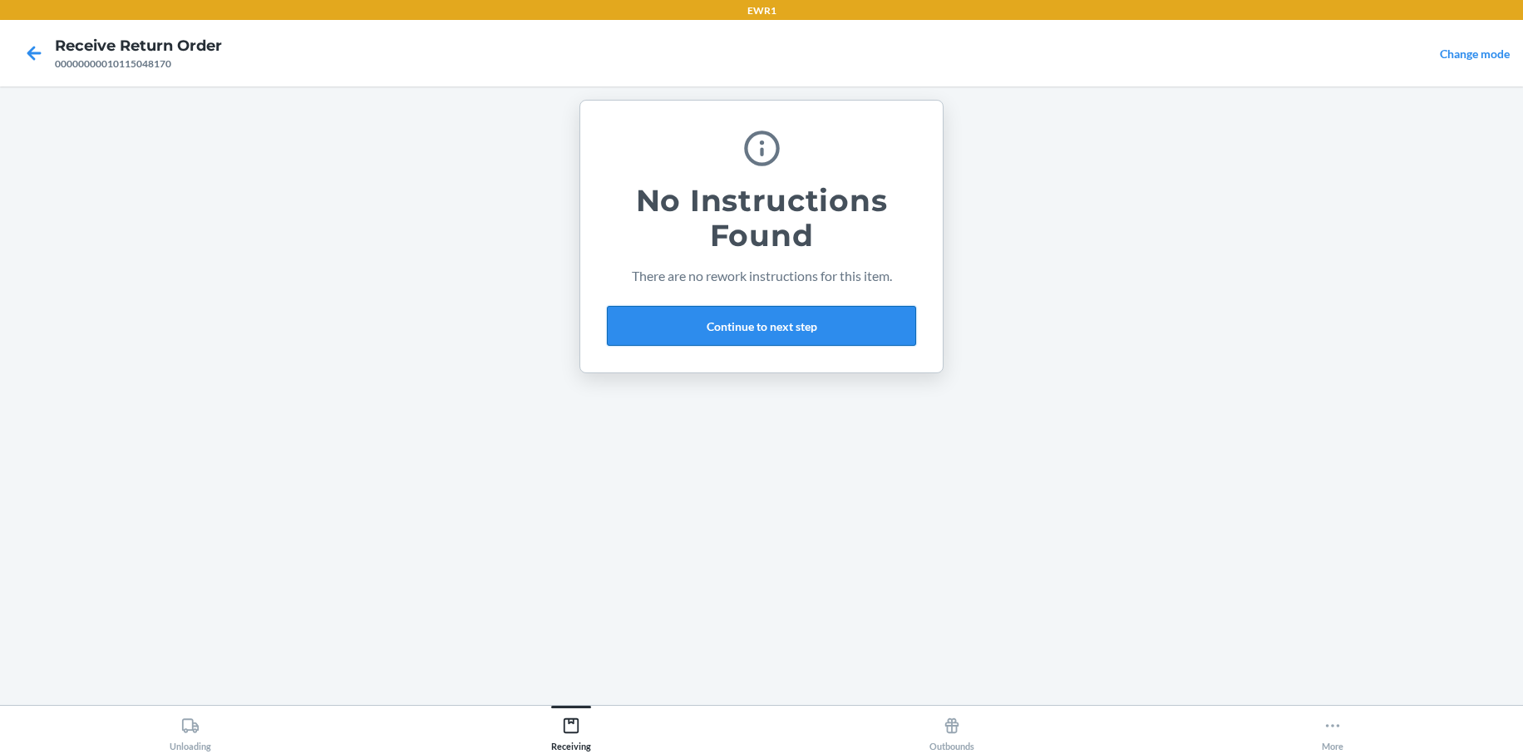
click at [853, 332] on button "Continue to next step" at bounding box center [761, 326] width 309 height 40
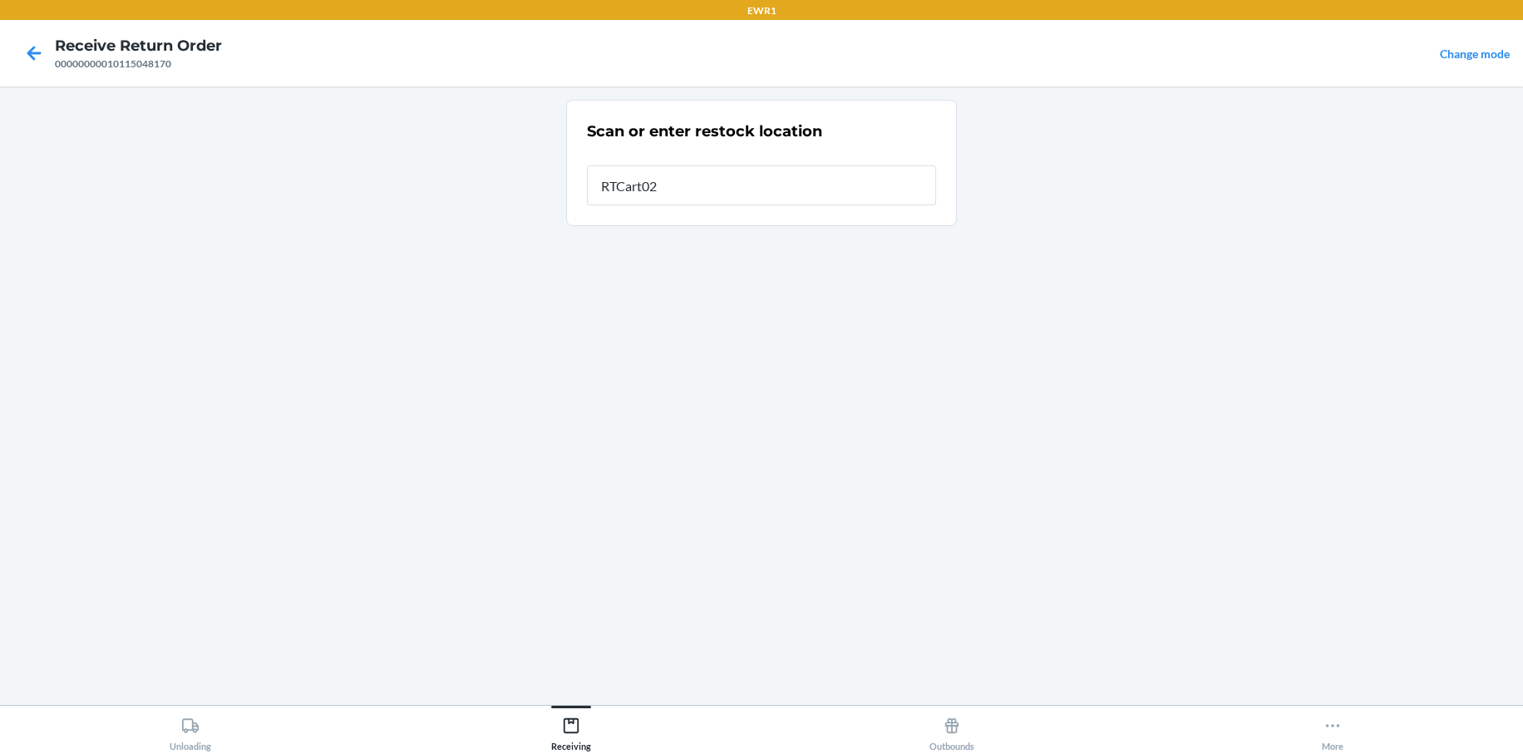
type input "RTCart025"
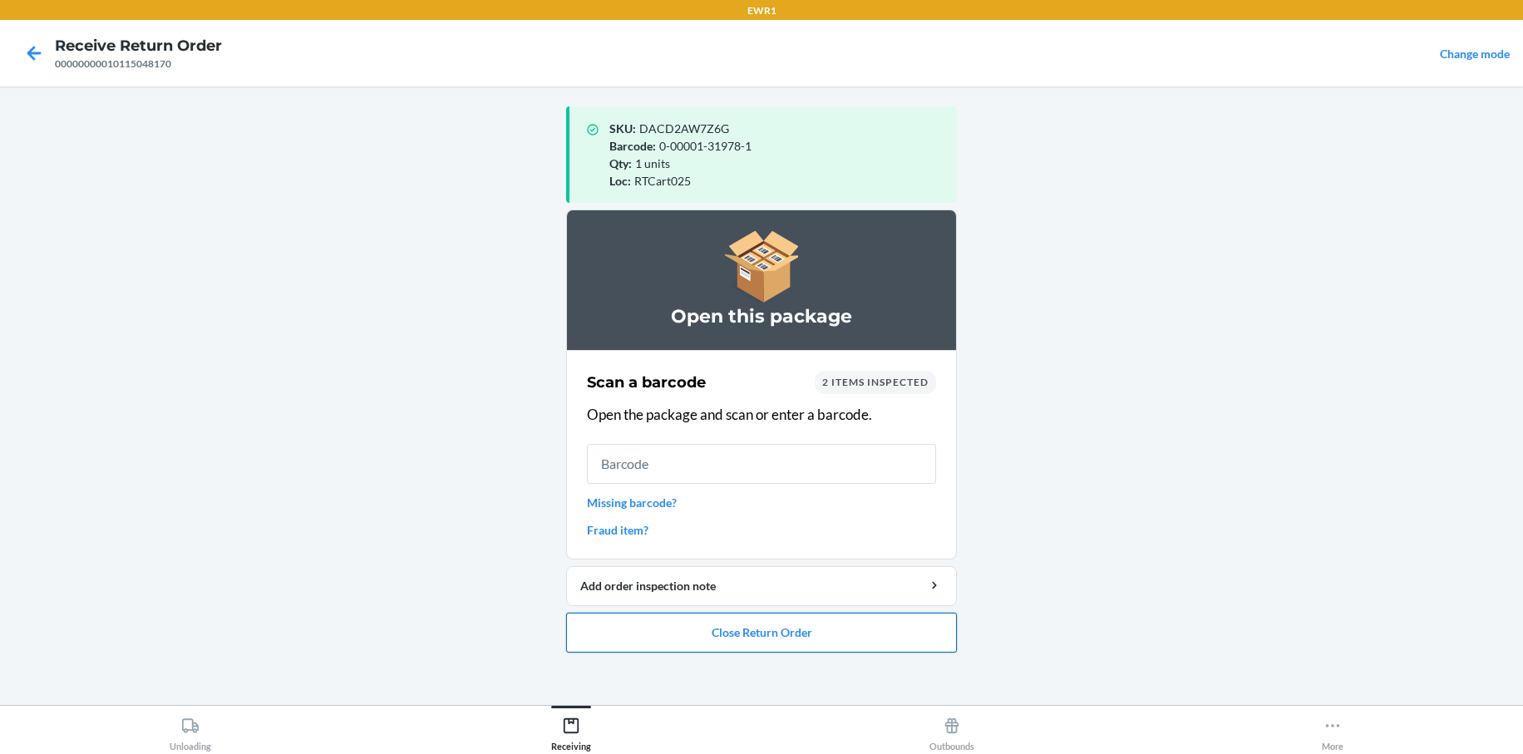
click at [812, 637] on button "Close Return Order" at bounding box center [761, 633] width 391 height 40
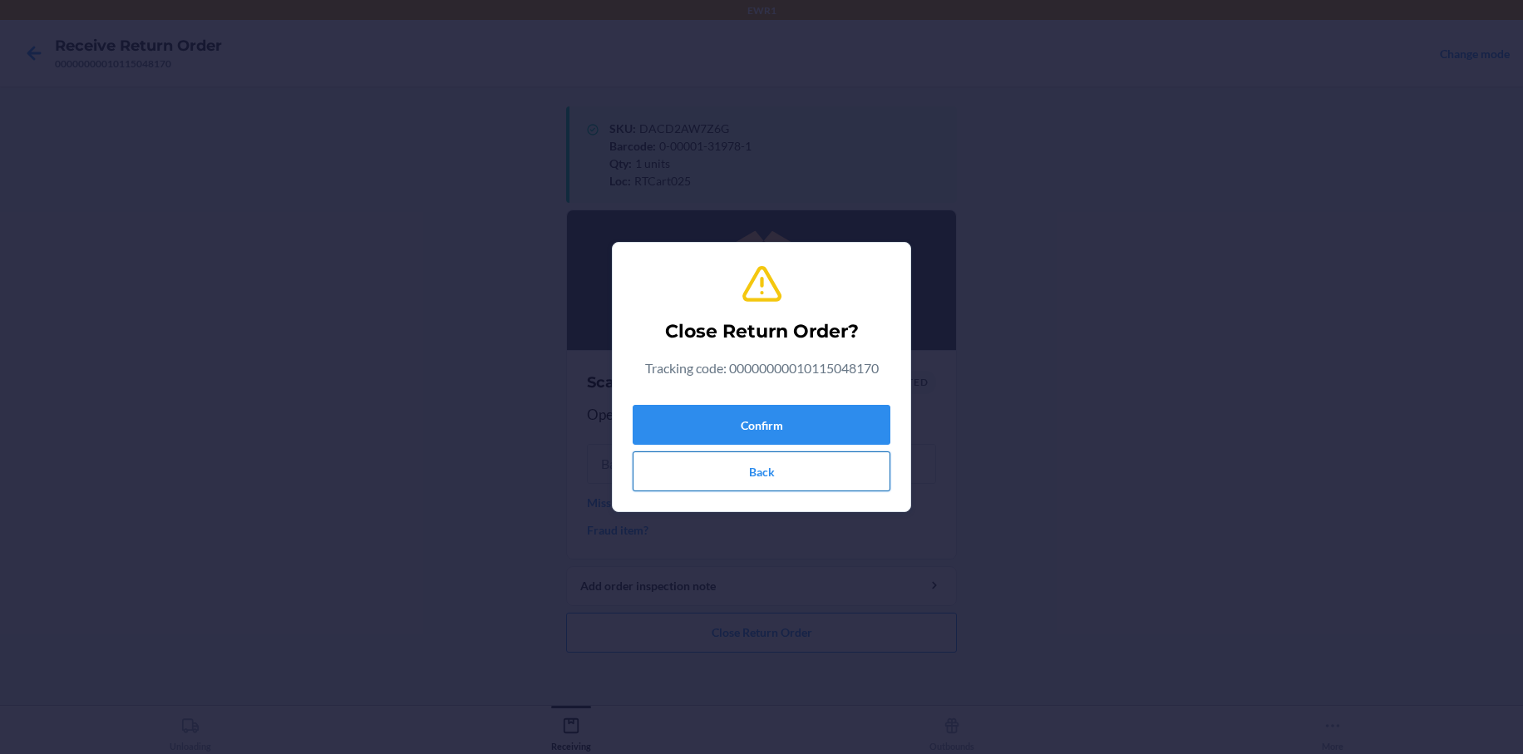
click at [708, 482] on button "Back" at bounding box center [762, 471] width 258 height 40
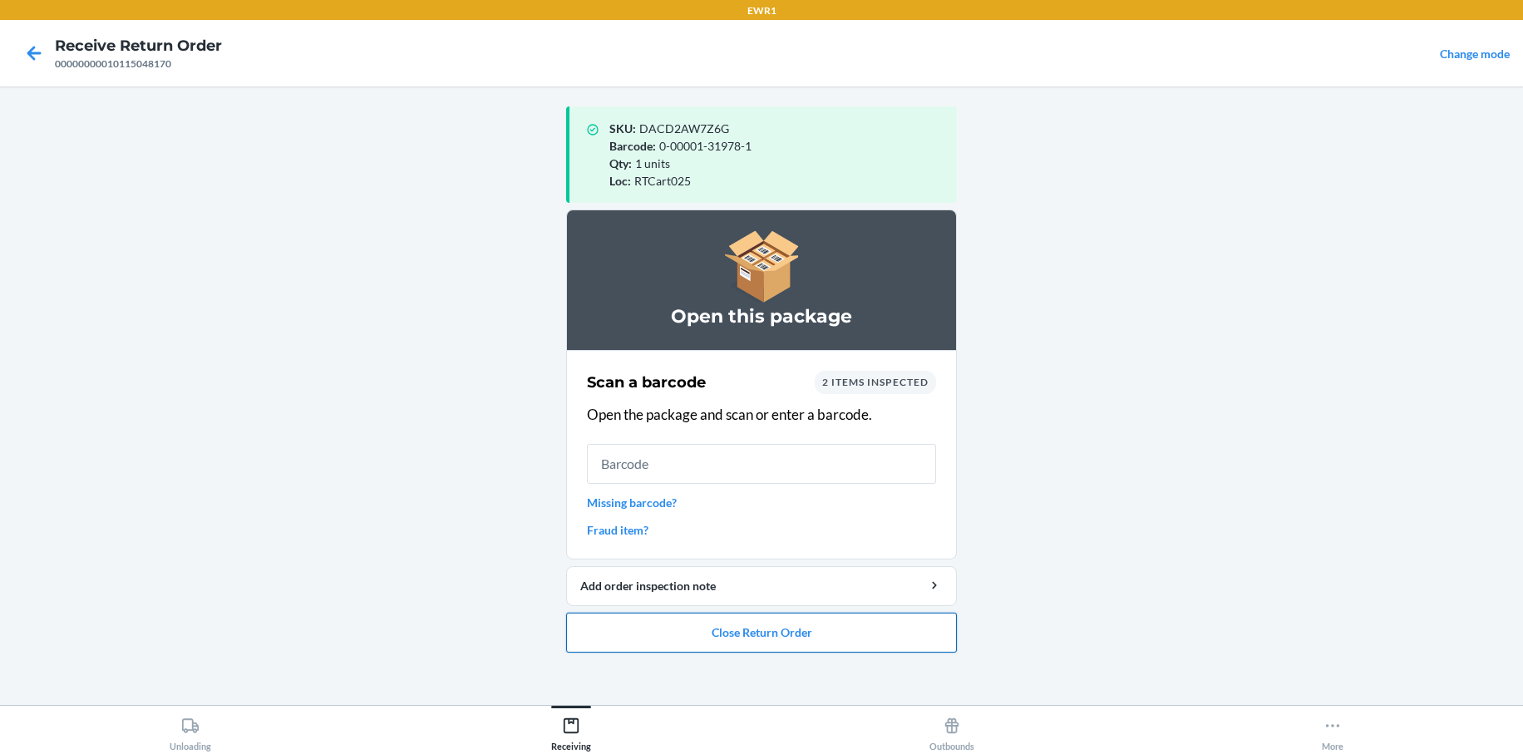
click at [745, 640] on button "Close Return Order" at bounding box center [761, 633] width 391 height 40
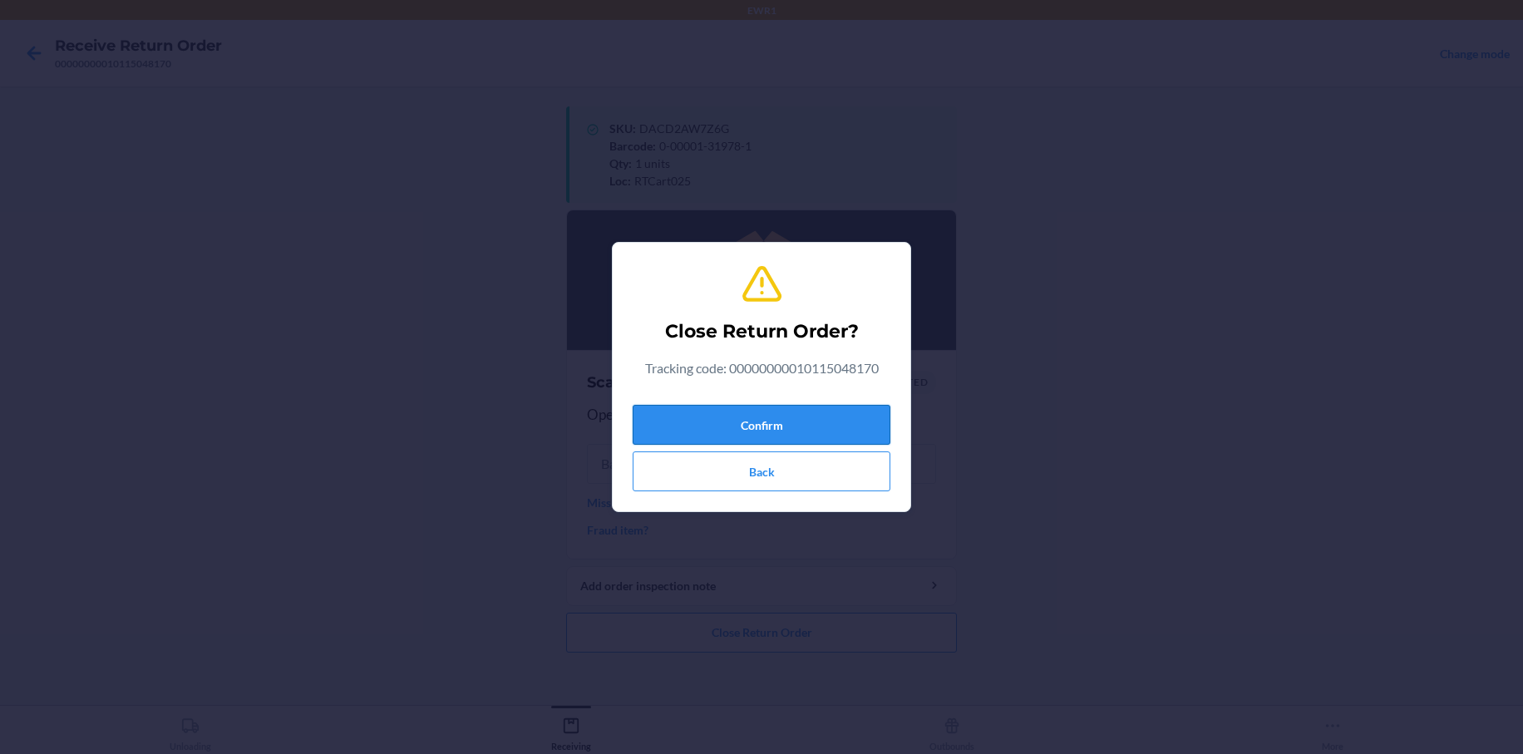
click at [784, 422] on button "Confirm" at bounding box center [762, 425] width 258 height 40
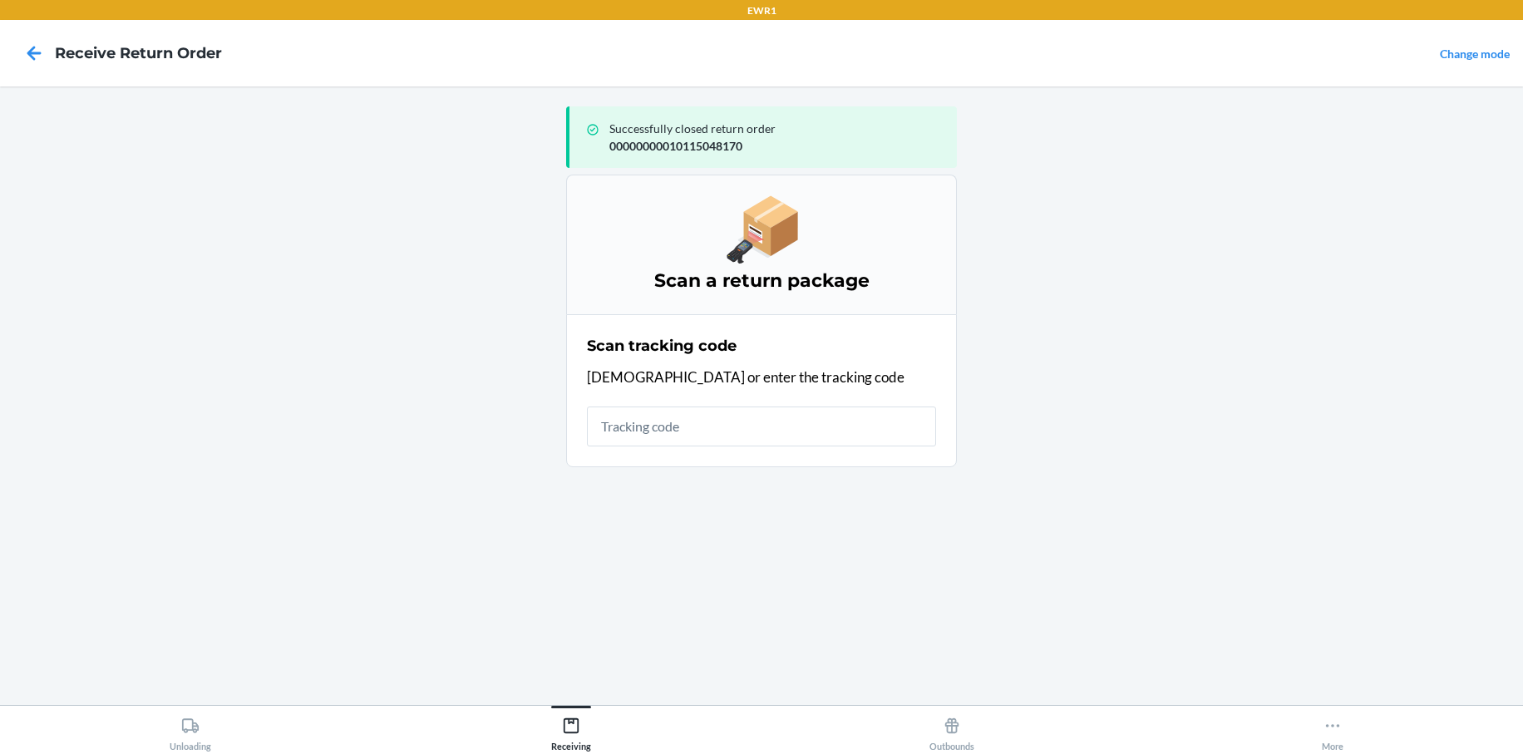
drag, startPoint x: 794, startPoint y: 323, endPoint x: 969, endPoint y: 331, distance: 175.6
drag, startPoint x: 969, startPoint y: 331, endPoint x: 658, endPoint y: 432, distance: 327.0
click at [658, 432] on input "text" at bounding box center [761, 426] width 349 height 40
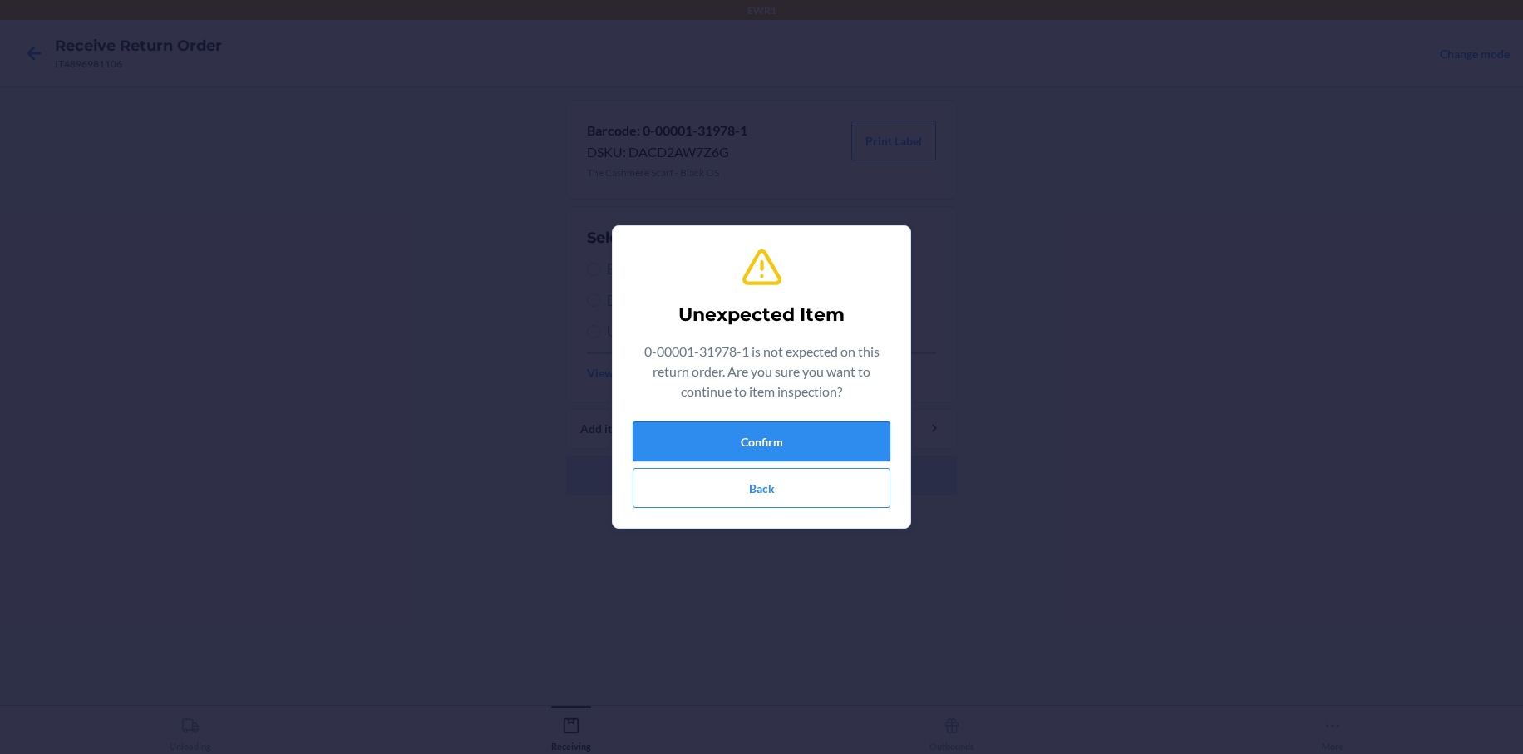
click at [762, 436] on button "Confirm" at bounding box center [762, 441] width 258 height 40
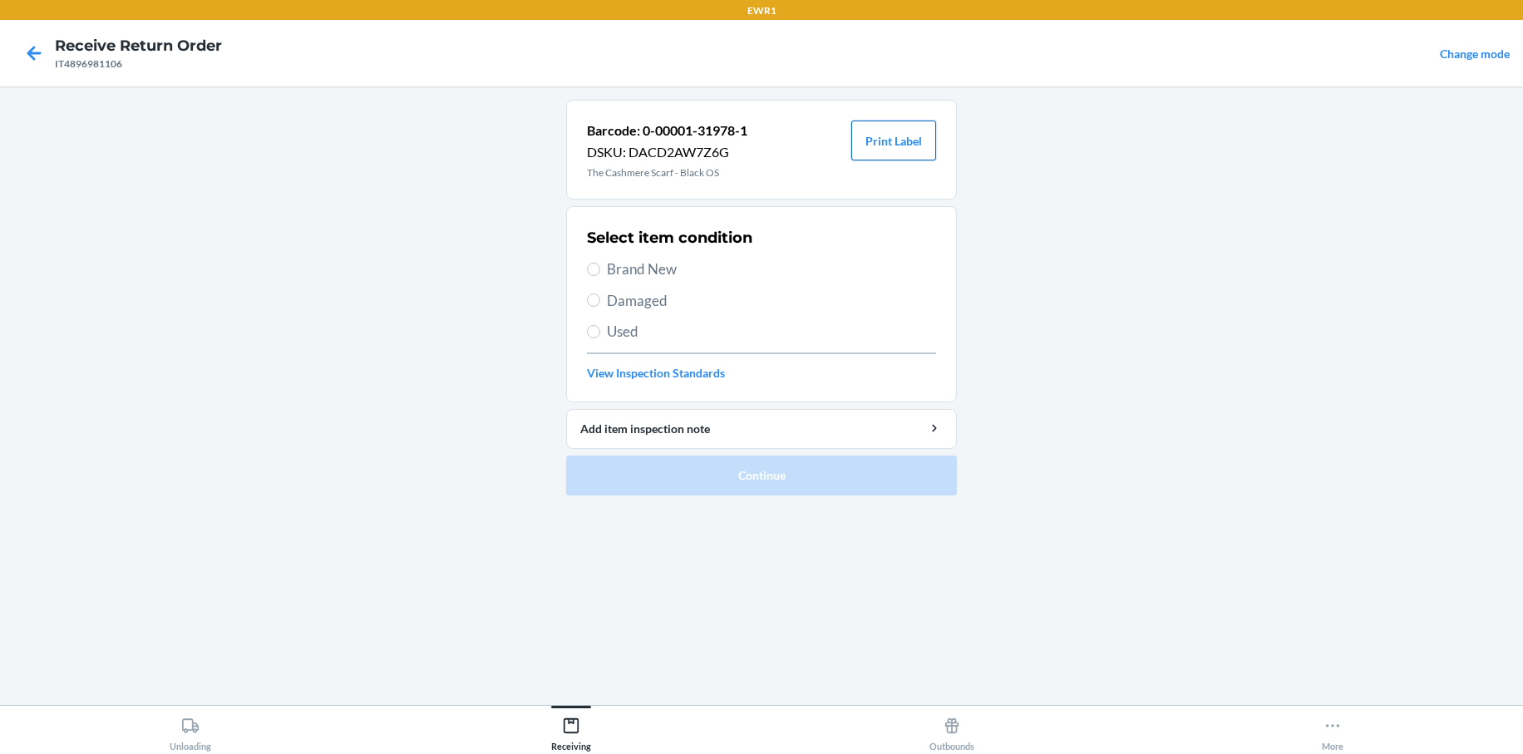
click at [908, 151] on button "Print Label" at bounding box center [893, 141] width 85 height 40
click at [589, 265] on input "Brand New" at bounding box center [593, 269] width 13 height 13
radio input "true"
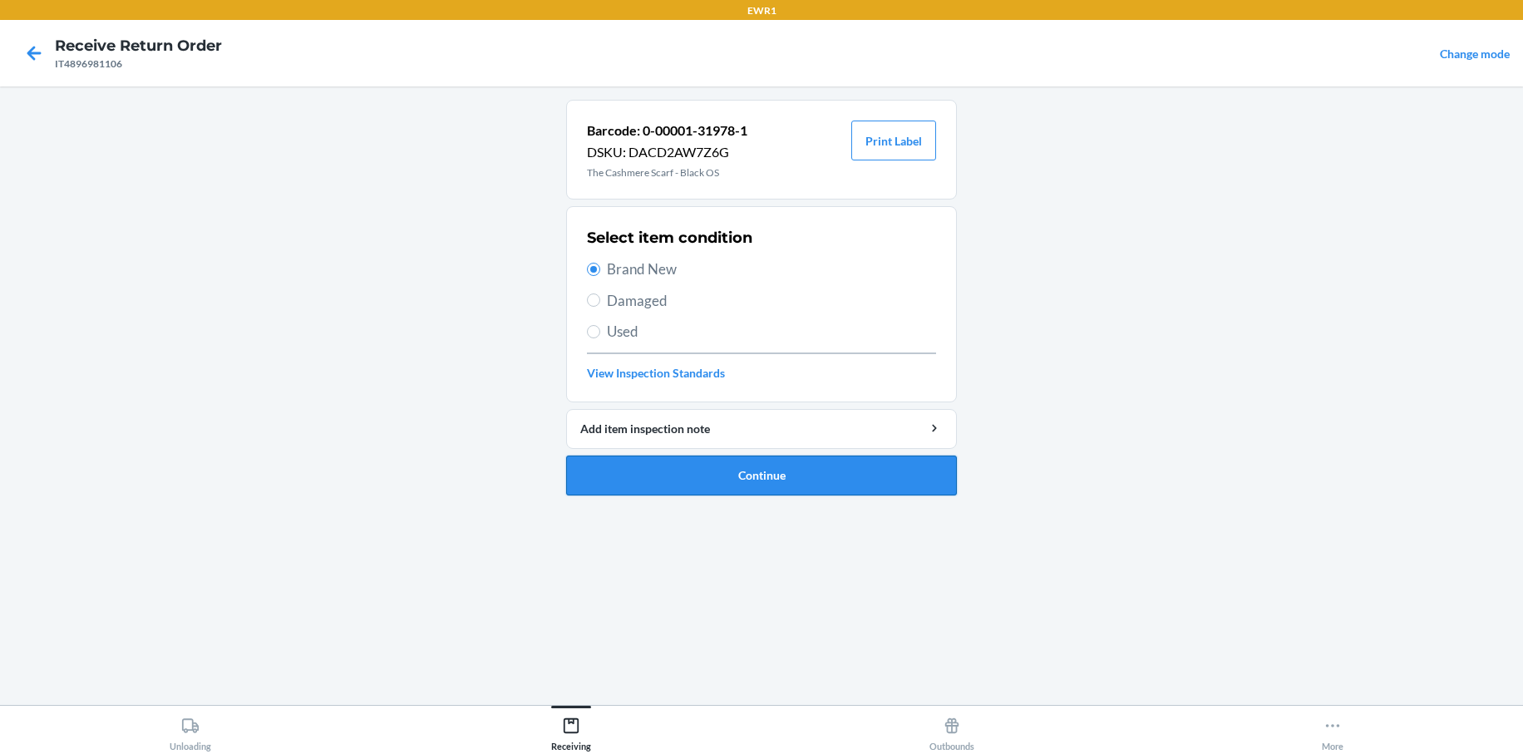
click at [757, 484] on button "Continue" at bounding box center [761, 476] width 391 height 40
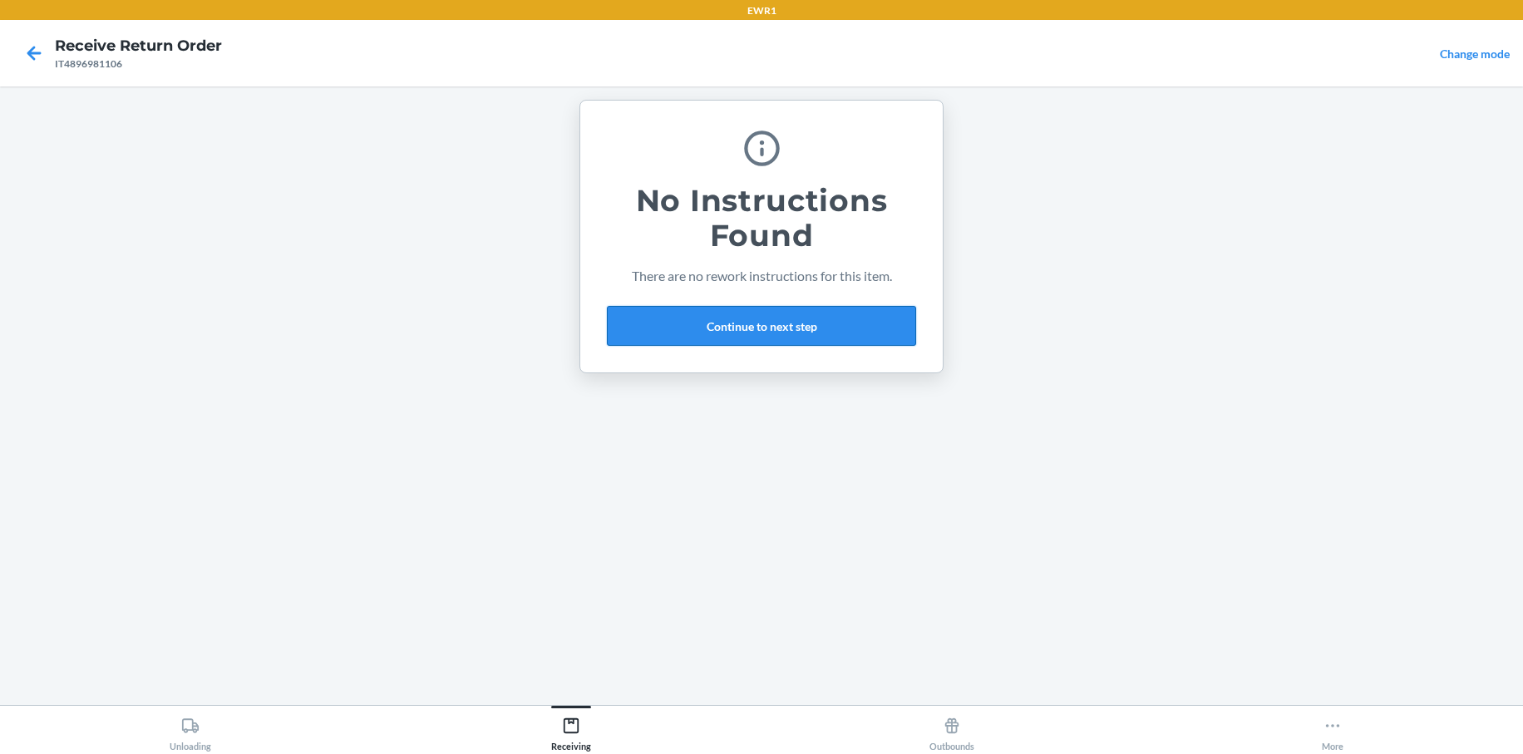
click at [772, 330] on button "Continue to next step" at bounding box center [761, 326] width 309 height 40
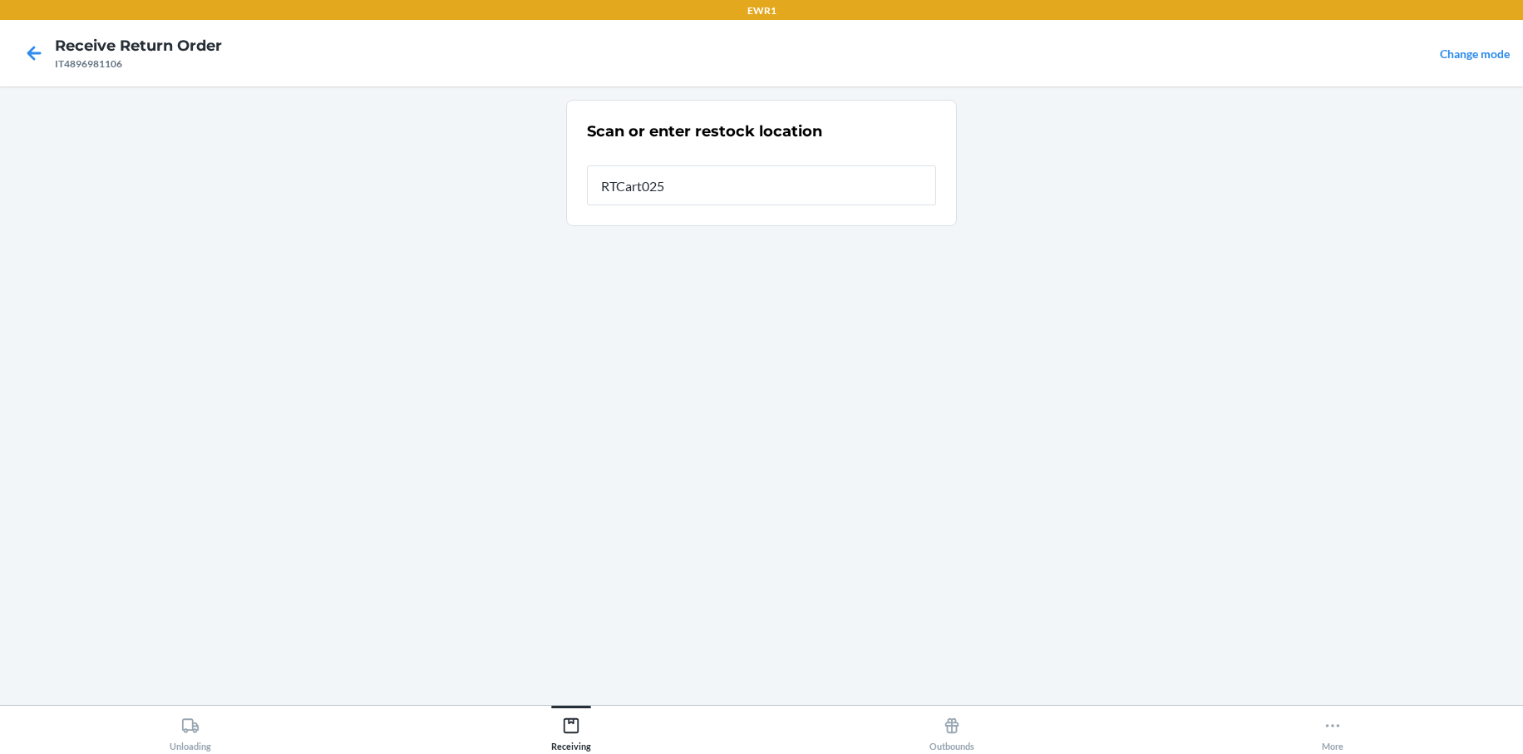
type input "RTCart025"
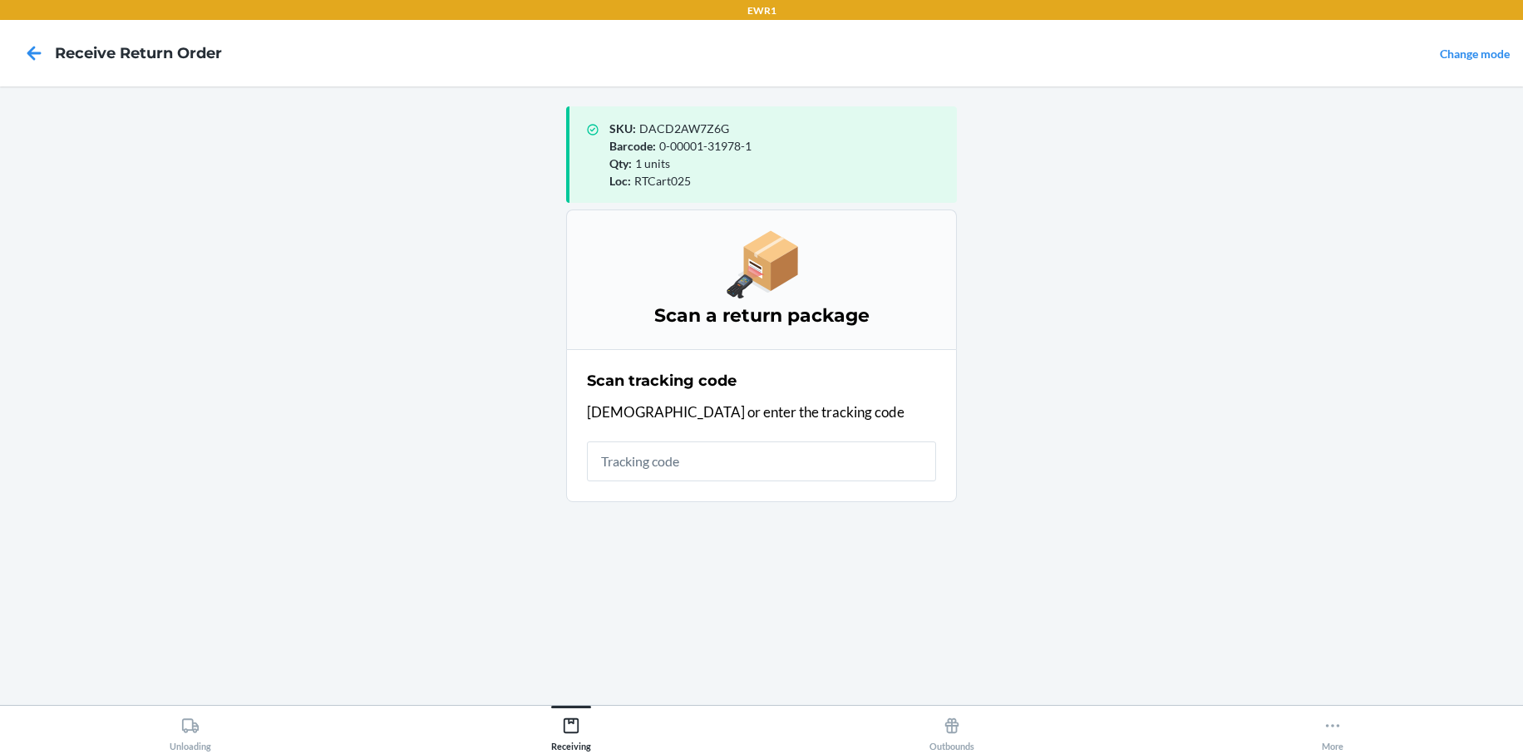
drag, startPoint x: 357, startPoint y: 372, endPoint x: 413, endPoint y: 376, distance: 56.7
click at [390, 369] on main "SKU : DACD2AW7Z6G Barcode : 0-00001-31978-1 Qty : 1 units Loc : RTCart025 Scan …" at bounding box center [761, 395] width 1523 height 618
click at [722, 466] on input "text" at bounding box center [761, 461] width 349 height 40
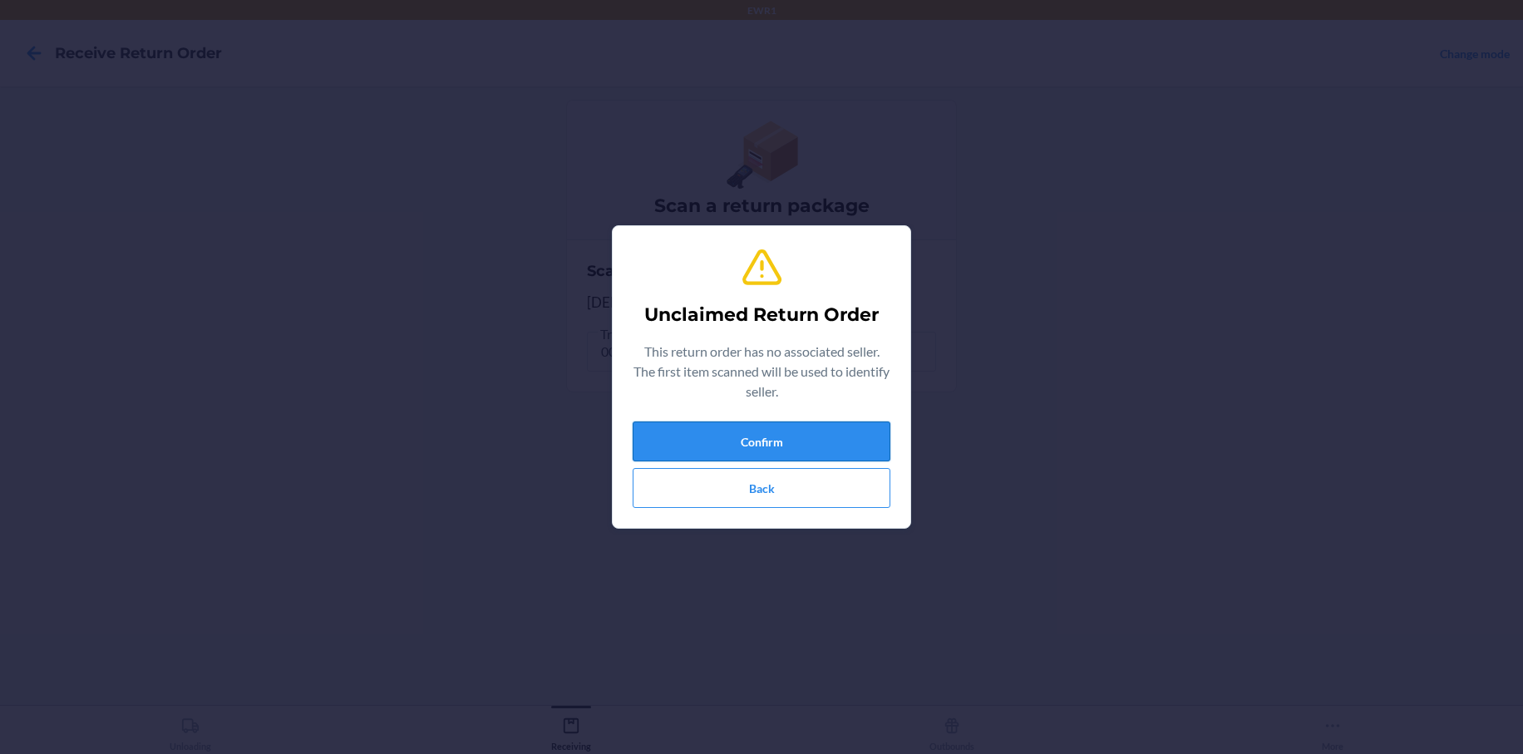
click at [791, 448] on button "Confirm" at bounding box center [762, 441] width 258 height 40
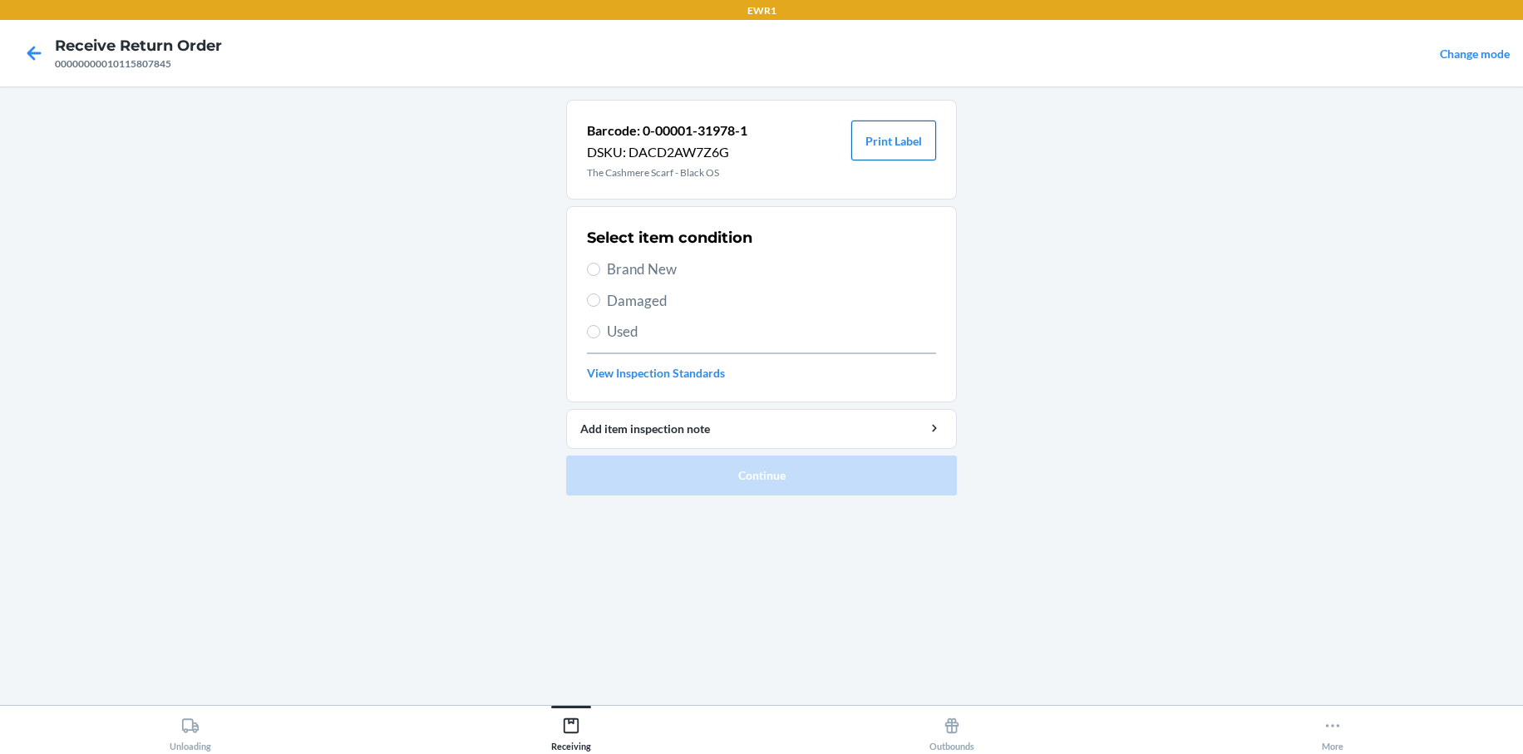
click at [897, 139] on button "Print Label" at bounding box center [893, 141] width 85 height 40
click at [634, 264] on span "Brand New" at bounding box center [771, 270] width 329 height 22
click at [600, 264] on input "Brand New" at bounding box center [593, 269] width 13 height 13
radio input "true"
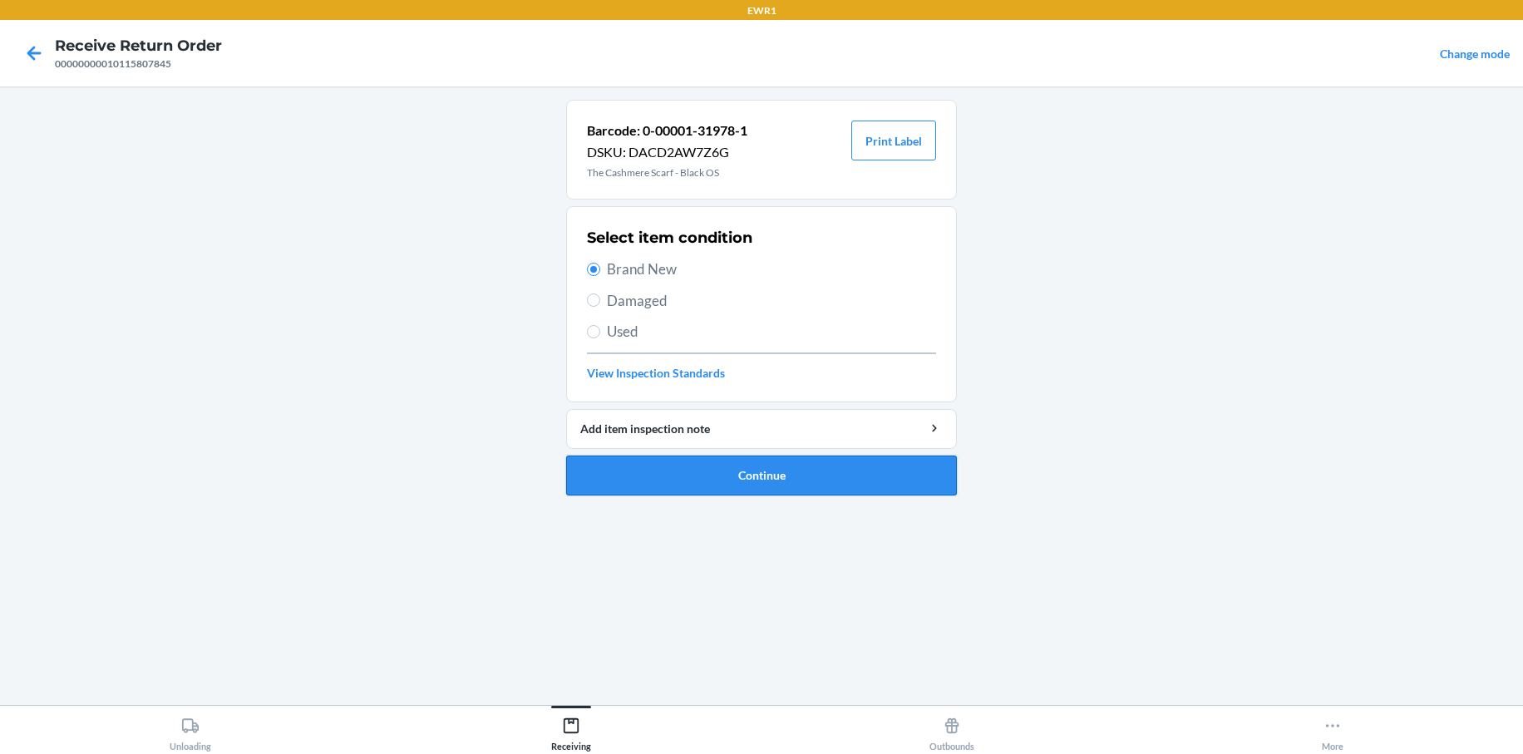
click at [744, 471] on button "Continue" at bounding box center [761, 476] width 391 height 40
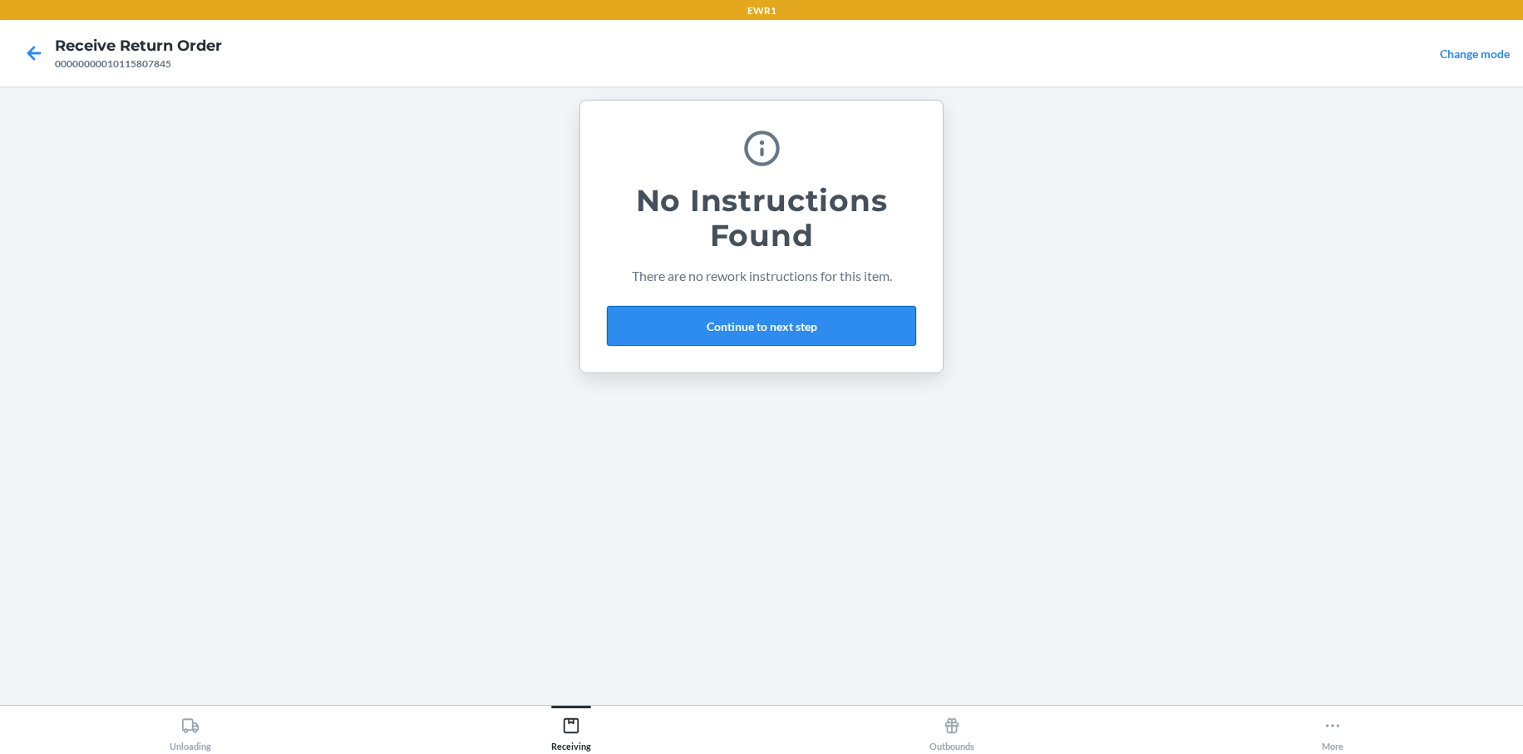
click at [835, 323] on button "Continue to next step" at bounding box center [761, 326] width 309 height 40
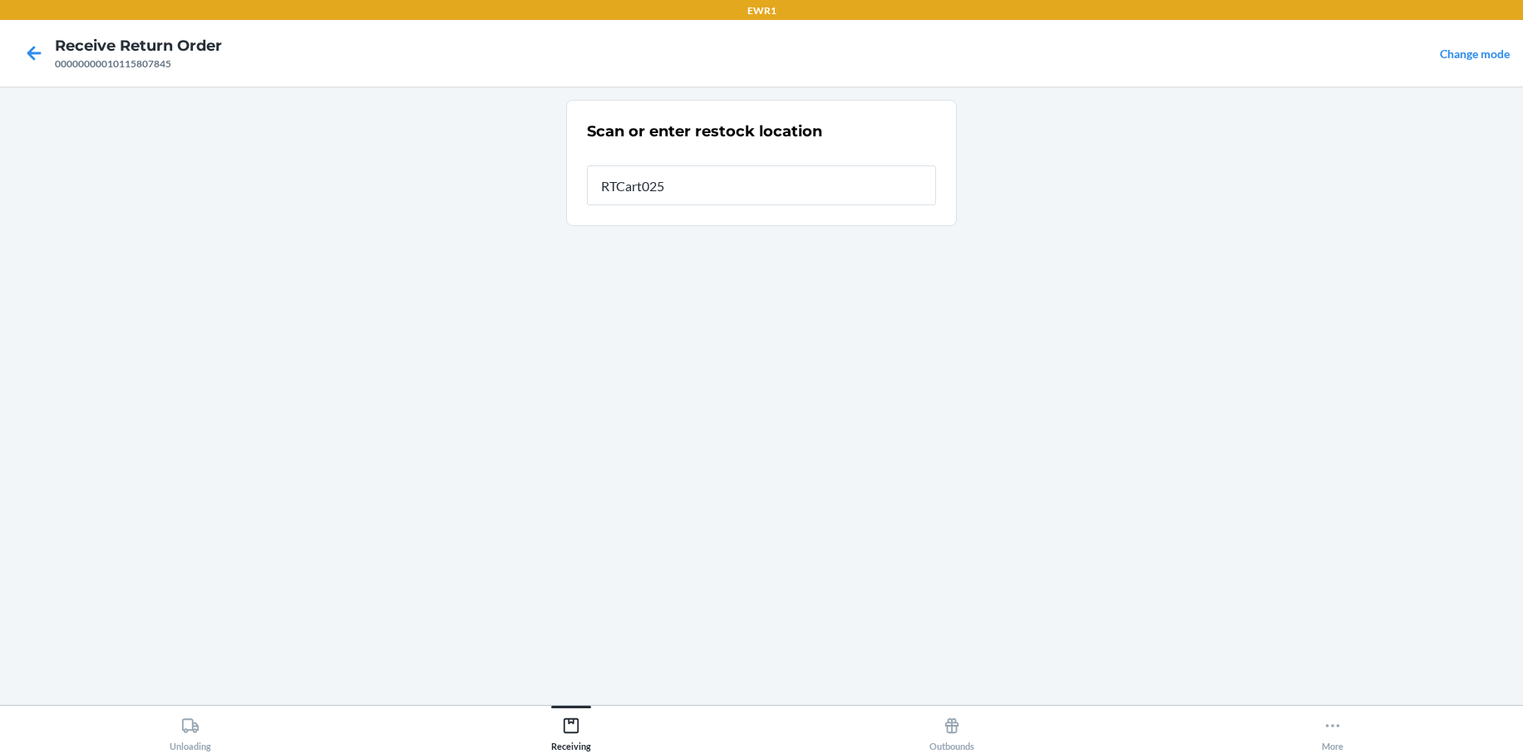
type input "RTCart025"
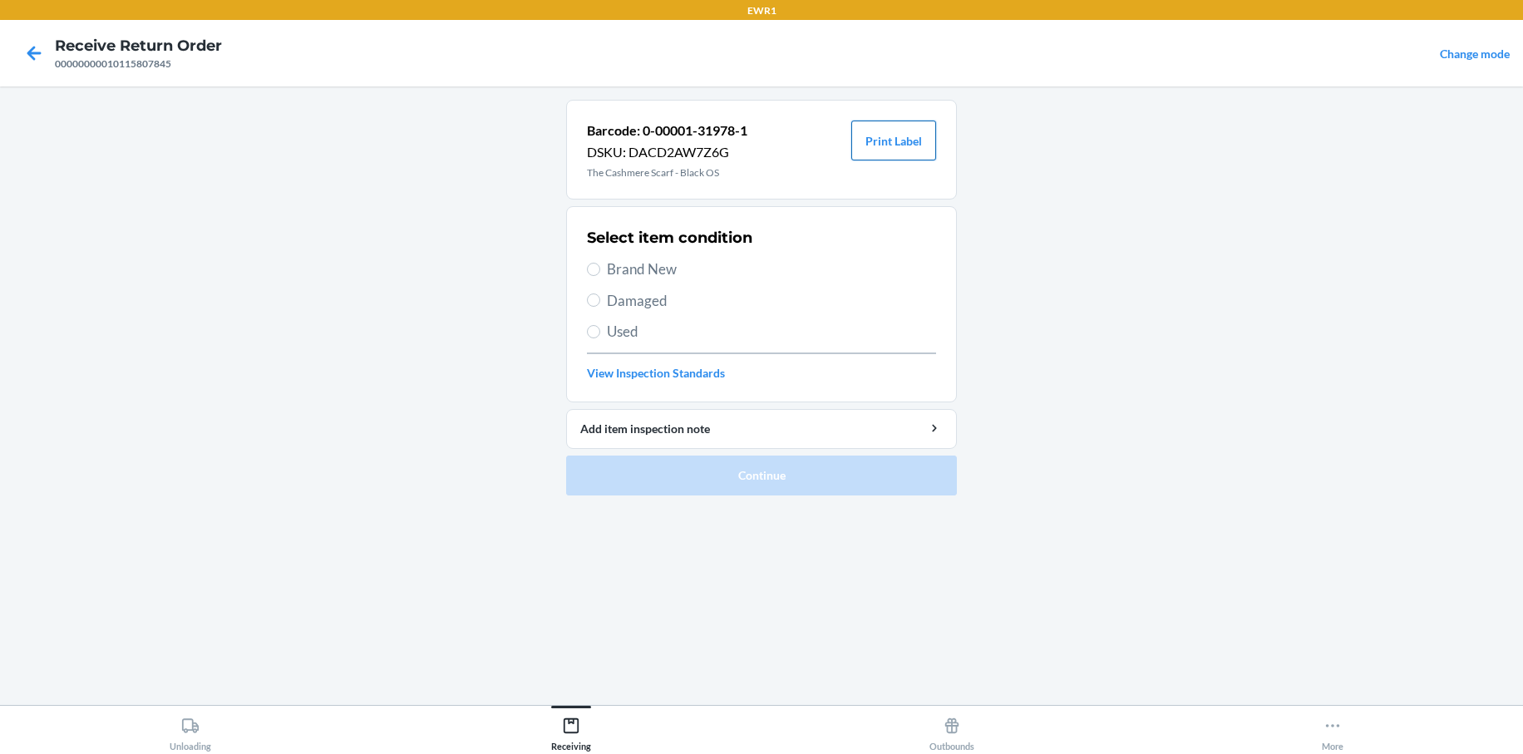
click at [908, 140] on button "Print Label" at bounding box center [893, 141] width 85 height 40
click at [595, 264] on input "Brand New" at bounding box center [593, 269] width 13 height 13
radio input "true"
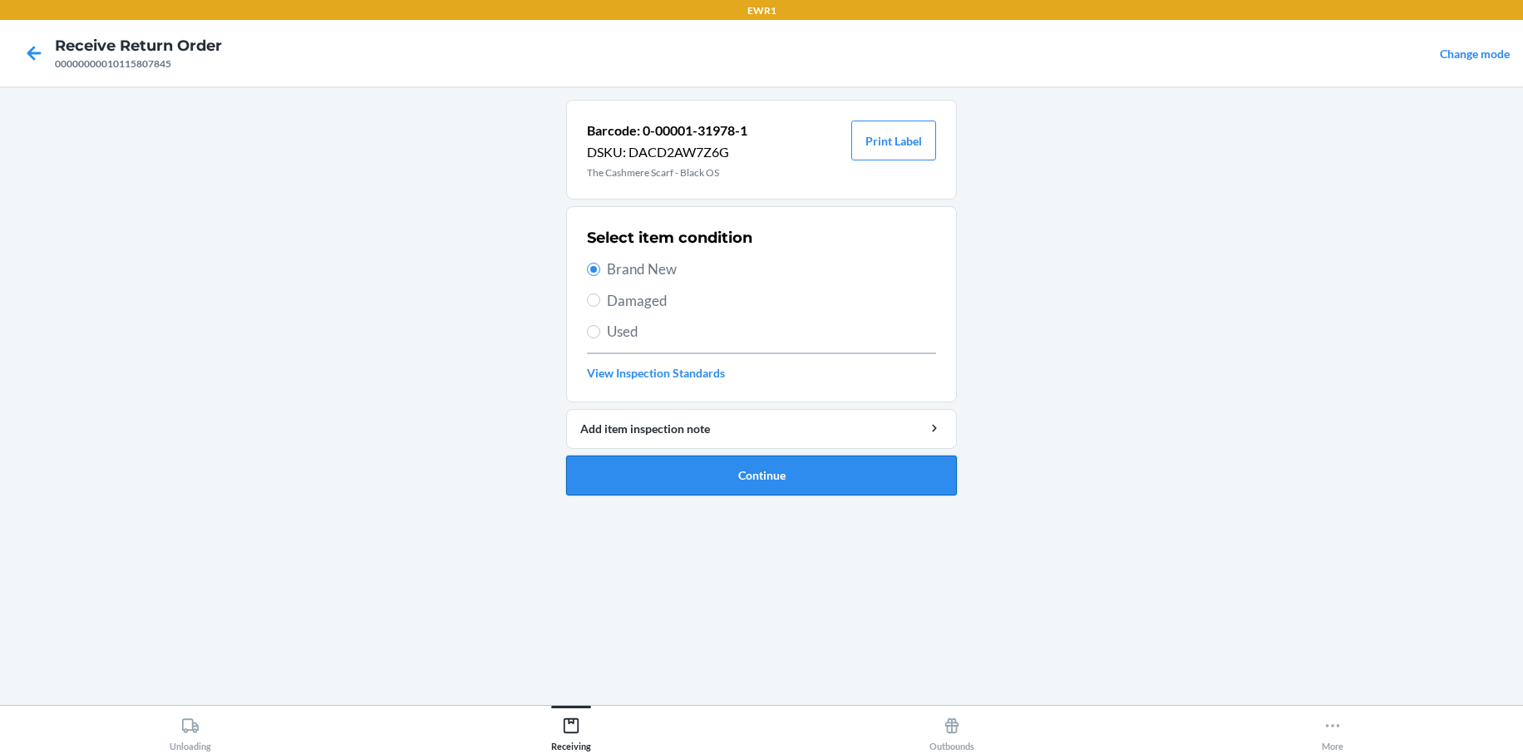
click at [819, 486] on button "Continue" at bounding box center [761, 476] width 391 height 40
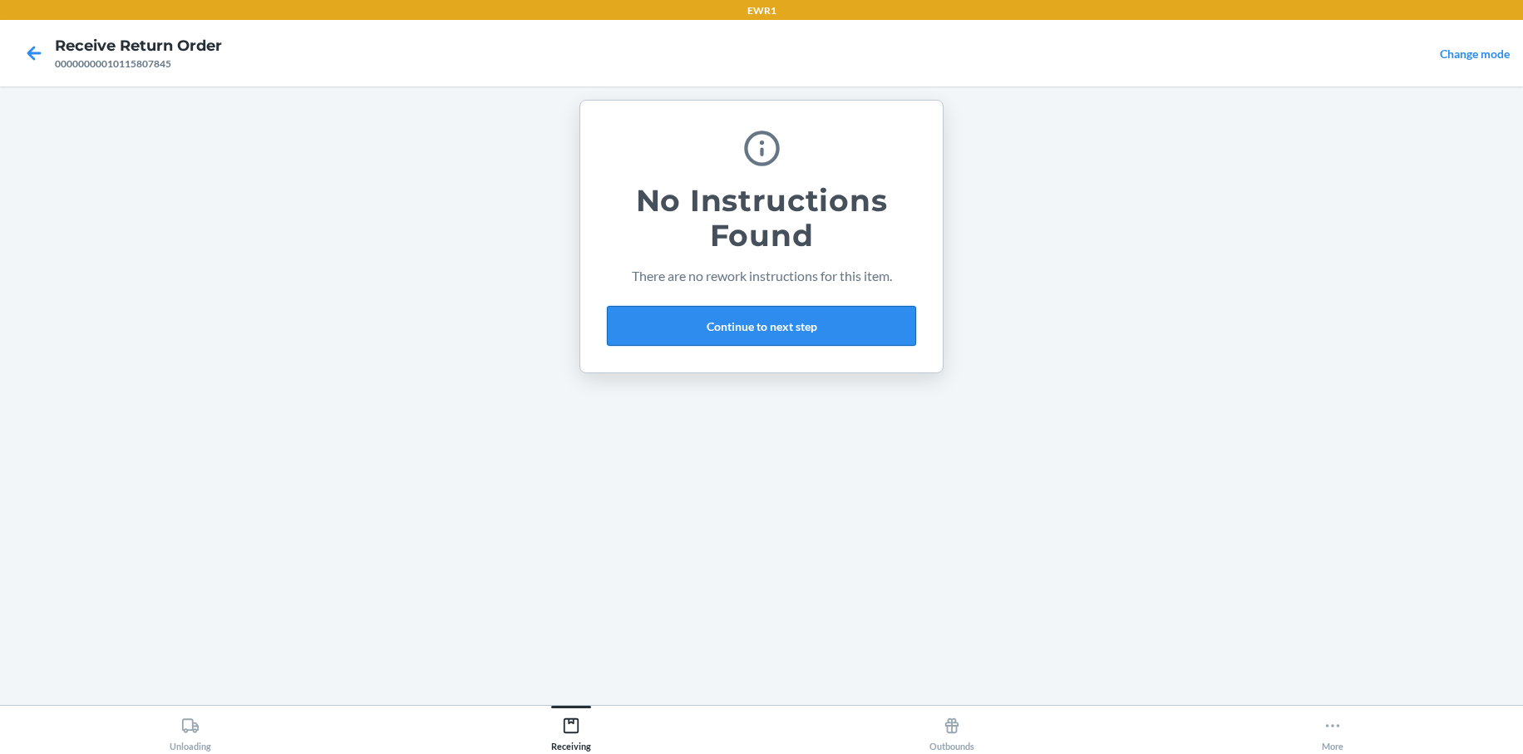
click at [869, 323] on button "Continue to next step" at bounding box center [761, 326] width 309 height 40
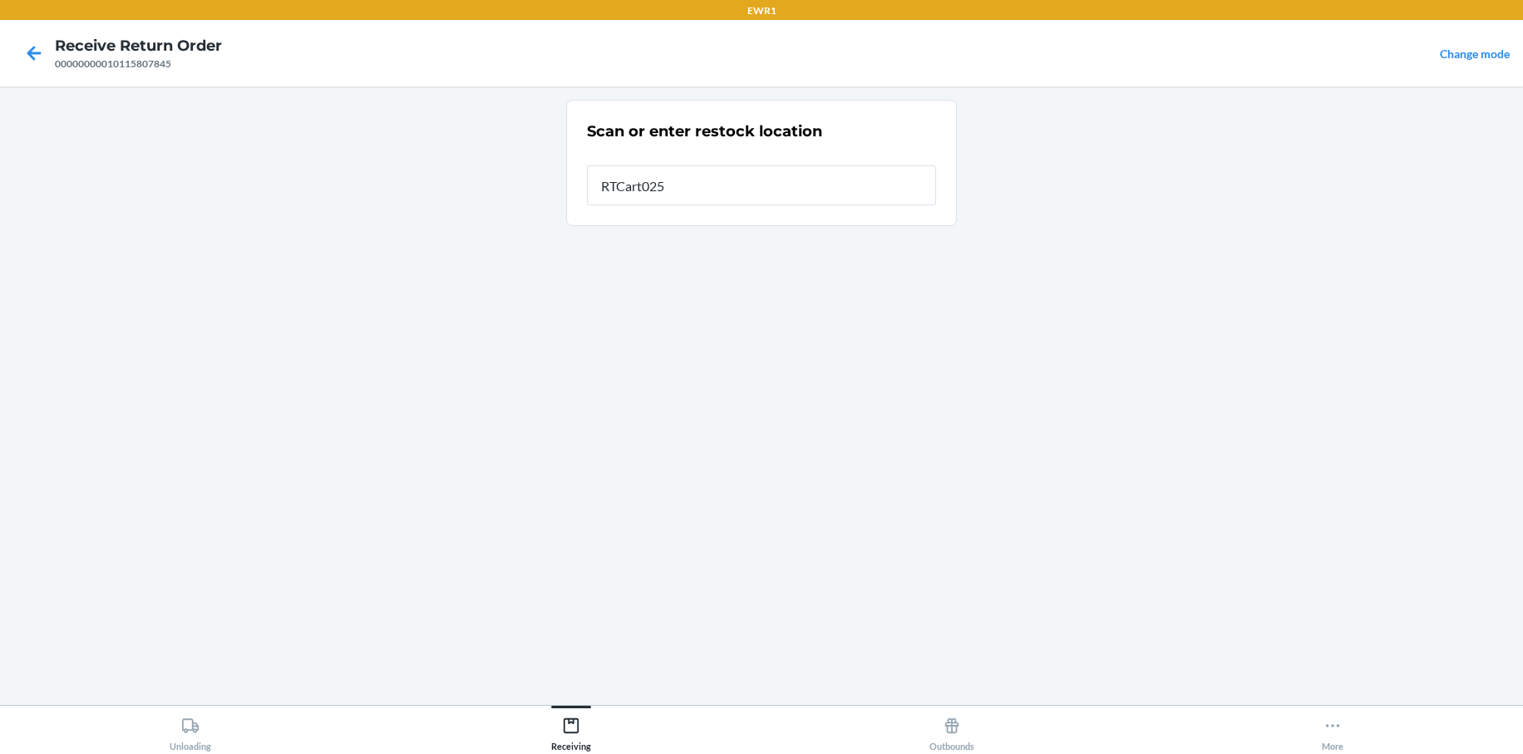
type input "RTCart025"
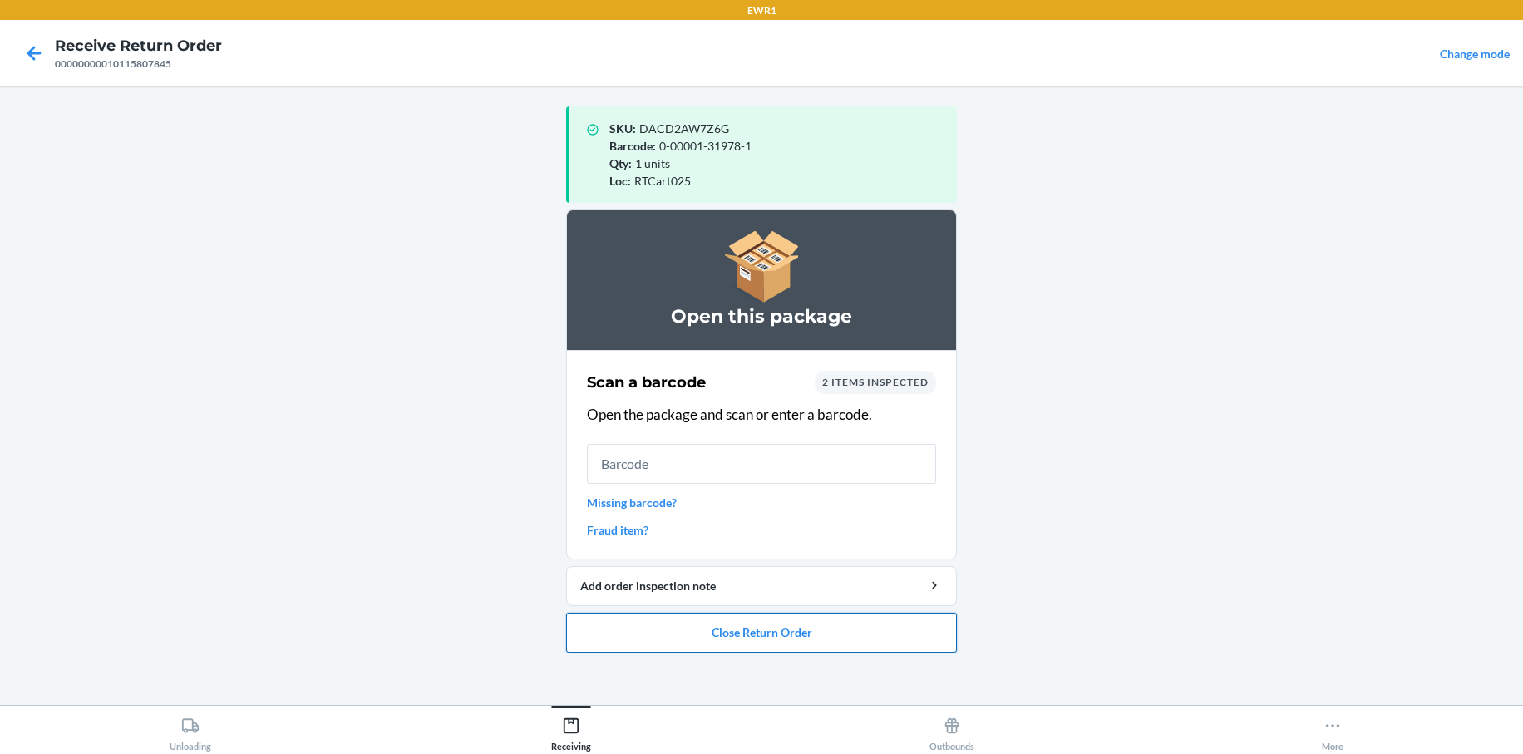
click at [769, 632] on button "Close Return Order" at bounding box center [761, 633] width 391 height 40
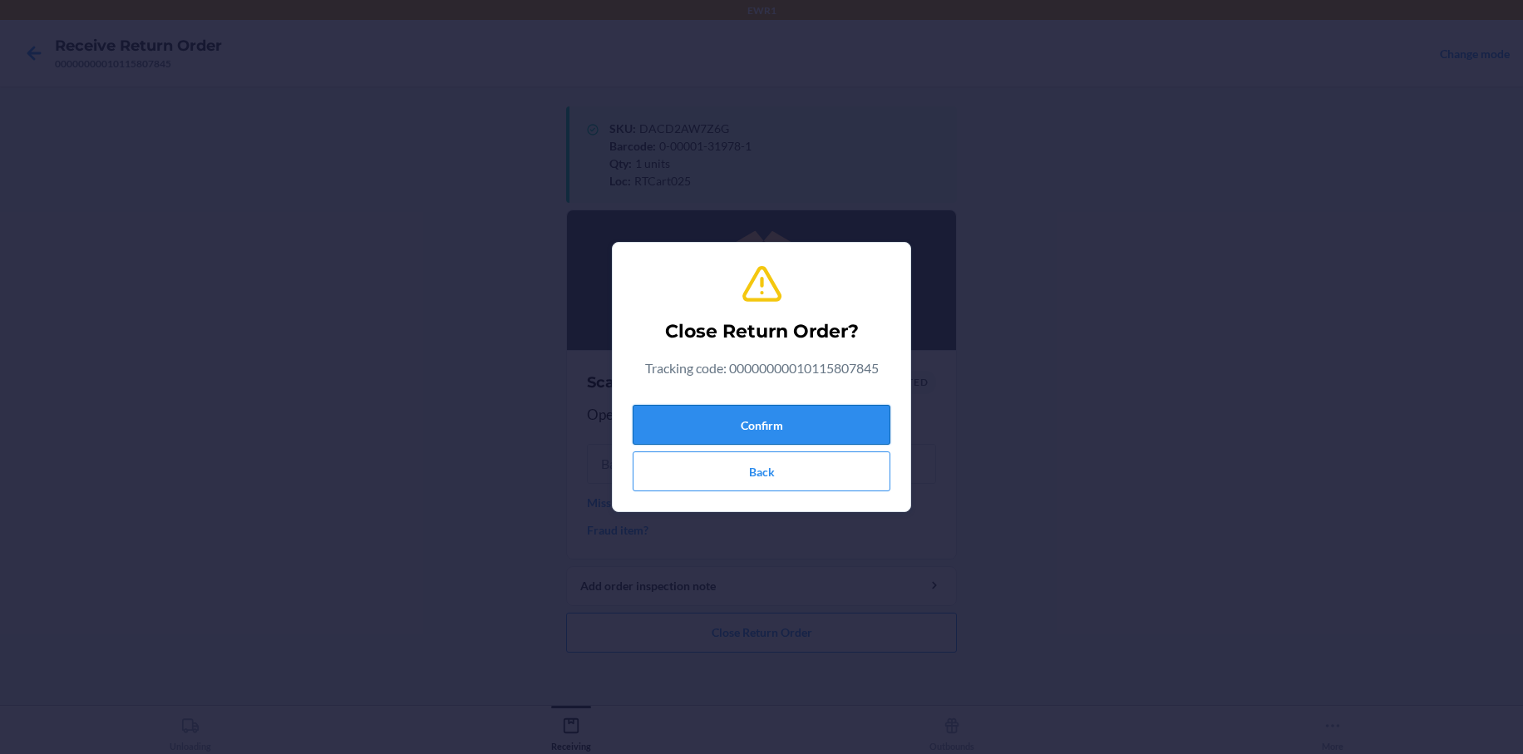
click at [719, 422] on button "Confirm" at bounding box center [762, 425] width 258 height 40
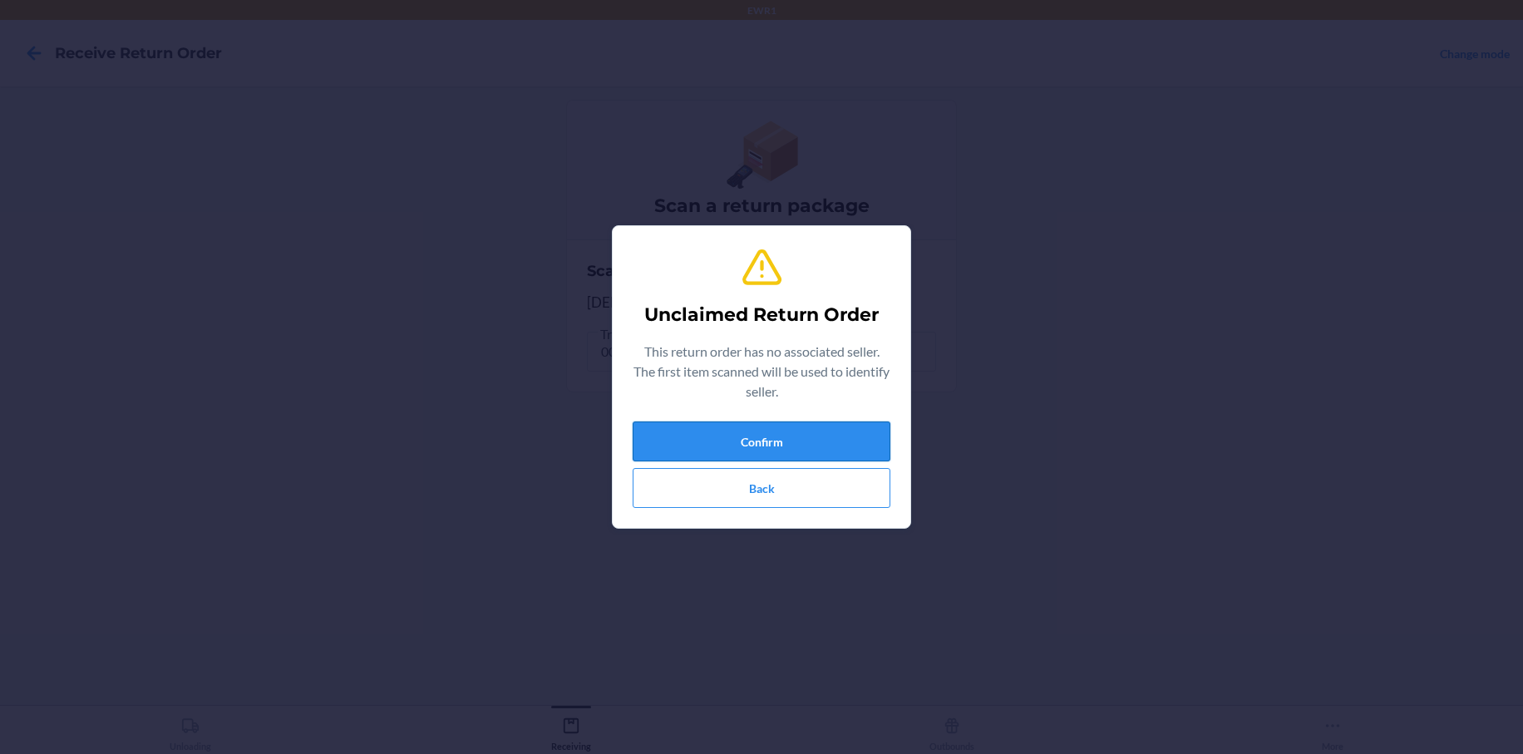
click at [854, 446] on button "Confirm" at bounding box center [762, 441] width 258 height 40
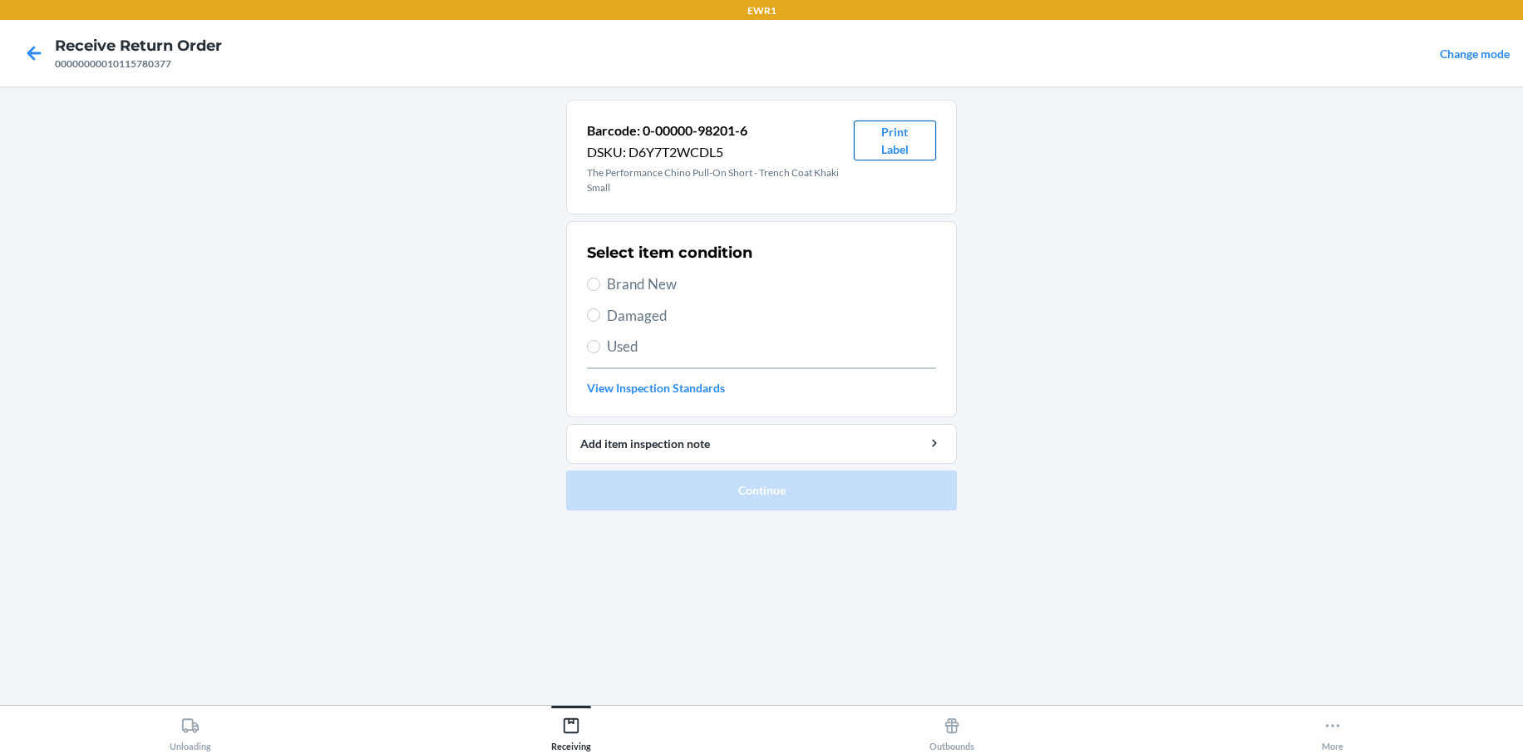
click at [909, 130] on button "Print Label" at bounding box center [895, 141] width 82 height 40
drag, startPoint x: 914, startPoint y: 483, endPoint x: 750, endPoint y: 44, distance: 468.5
click at [750, 44] on nav "Receive Return Order 00000000010115780377 Change mode" at bounding box center [761, 53] width 1523 height 67
click at [659, 490] on li "Barcode: 0-00000-98201-6 DSKU: D6Y7T2WCDL5 The Performance Chino Pull-On Short …" at bounding box center [761, 305] width 391 height 411
click at [834, 286] on span "Brand New" at bounding box center [771, 284] width 329 height 22
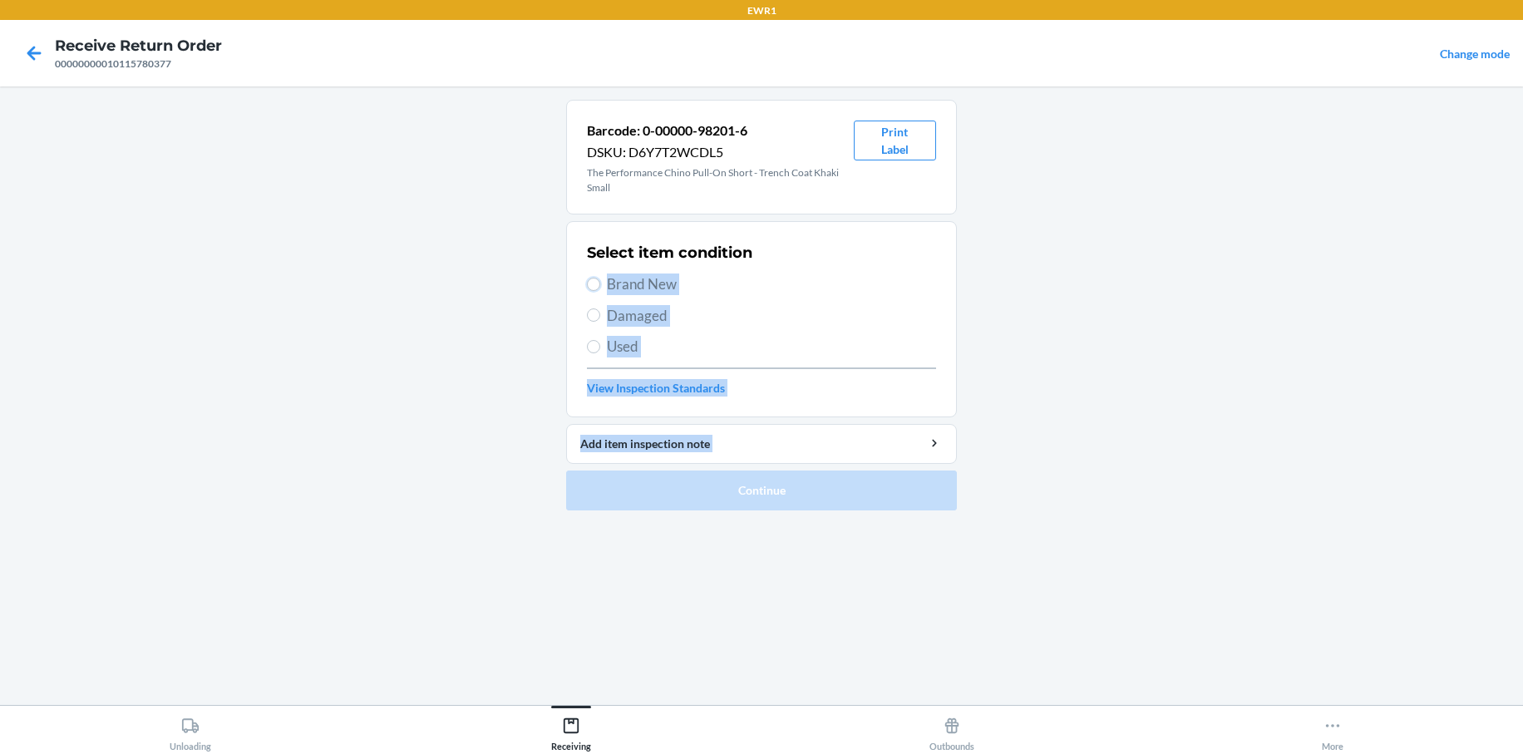
click at [600, 286] on input "Brand New" at bounding box center [593, 284] width 13 height 13
radio input "true"
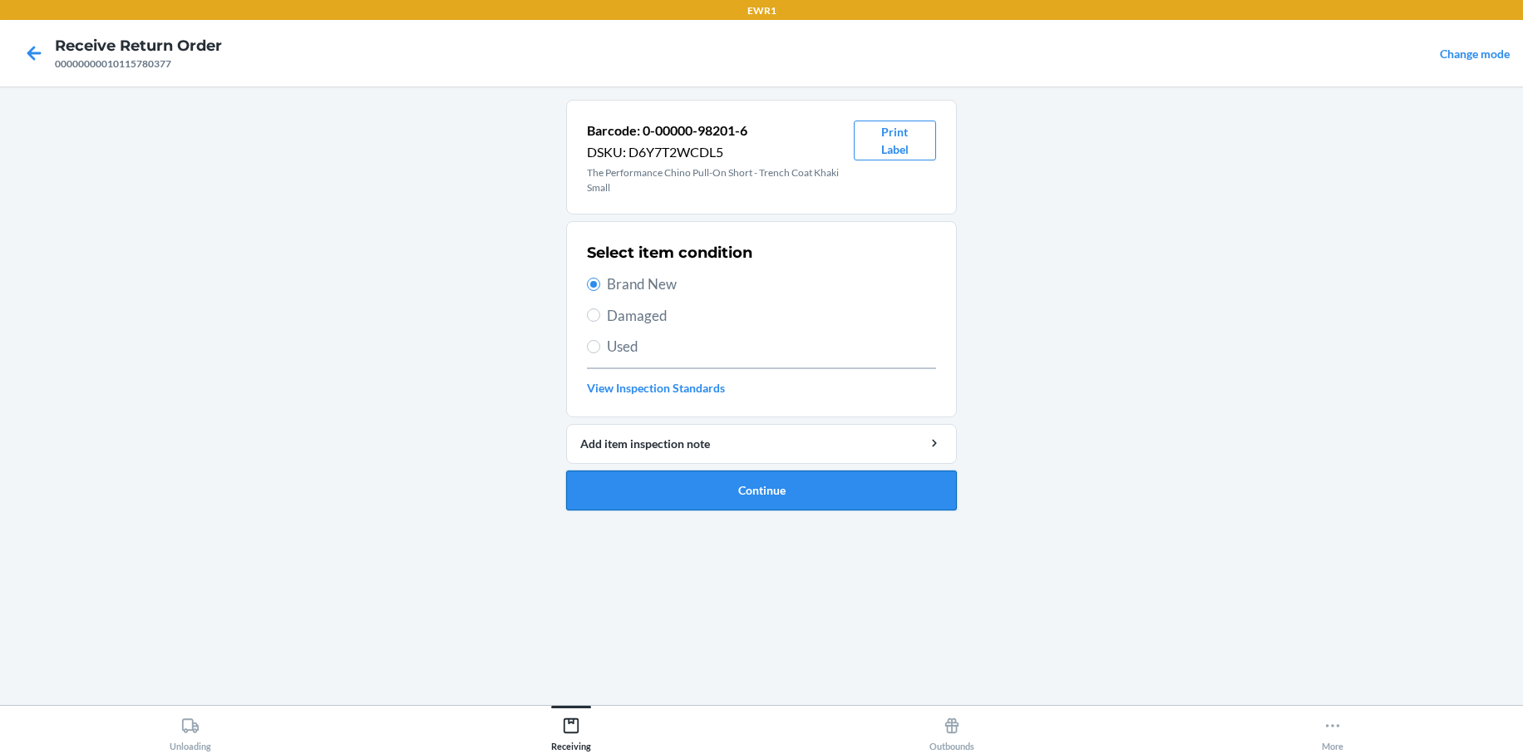
click at [848, 495] on button "Continue" at bounding box center [761, 490] width 391 height 40
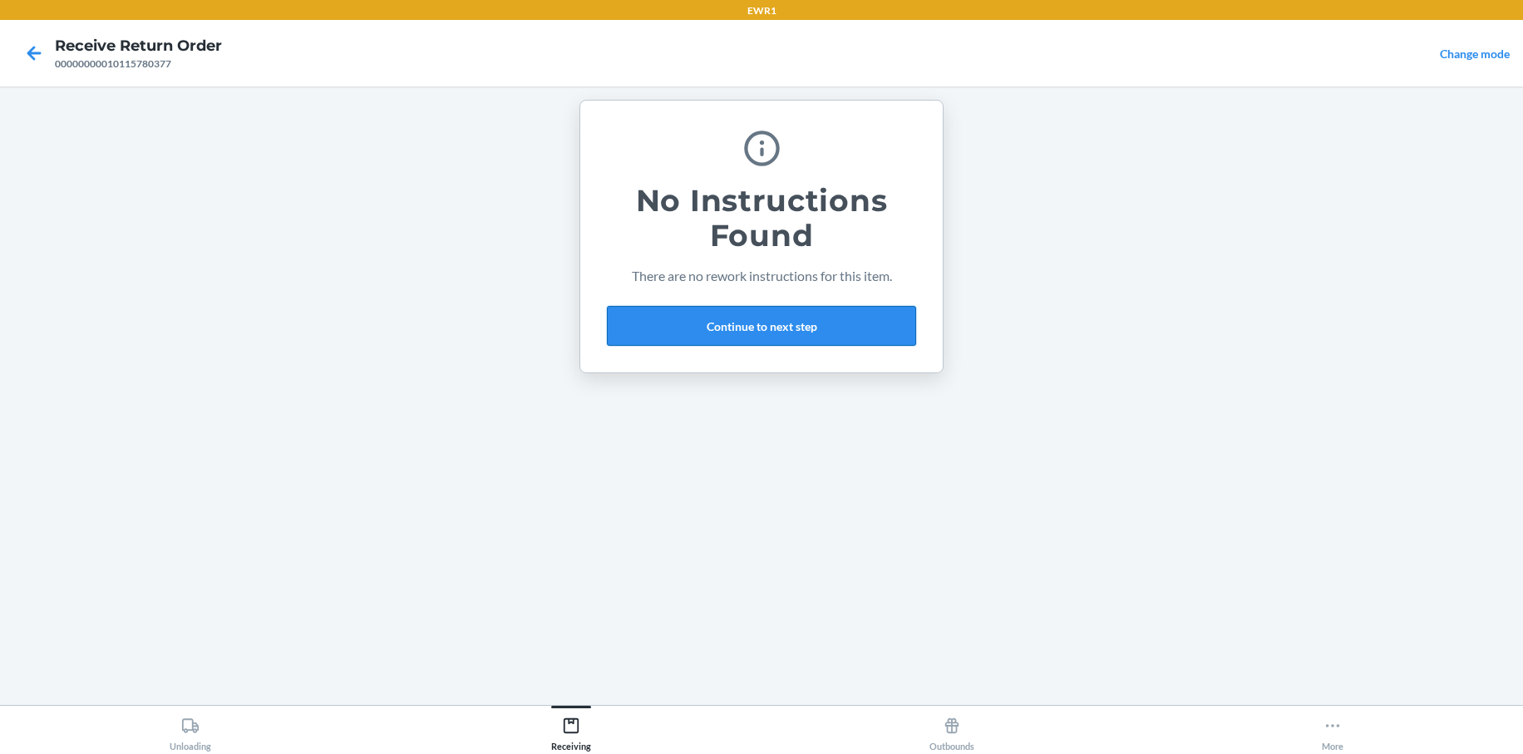
click at [751, 330] on button "Continue to next step" at bounding box center [761, 326] width 309 height 40
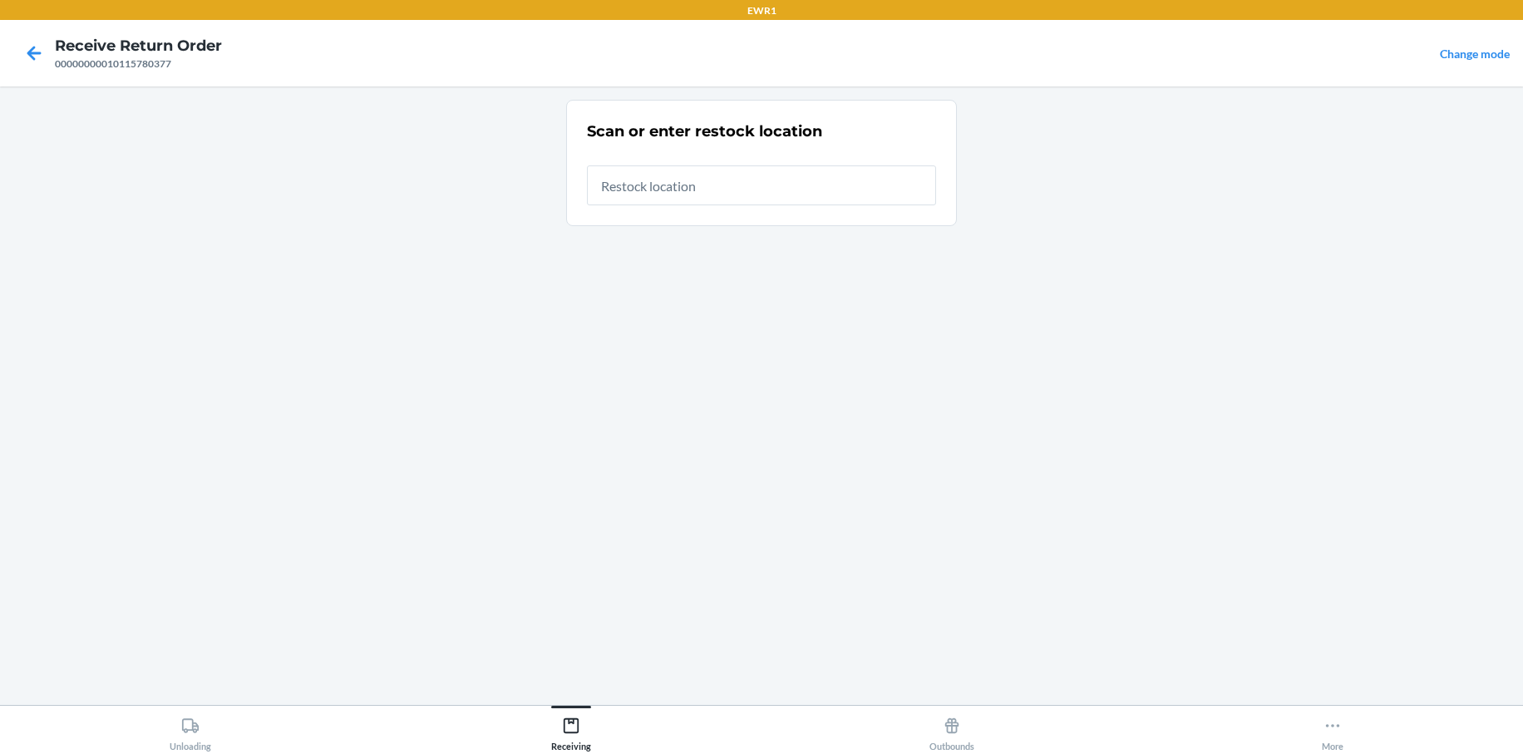
click at [735, 187] on input "text" at bounding box center [761, 185] width 349 height 40
type input "RTCart025"
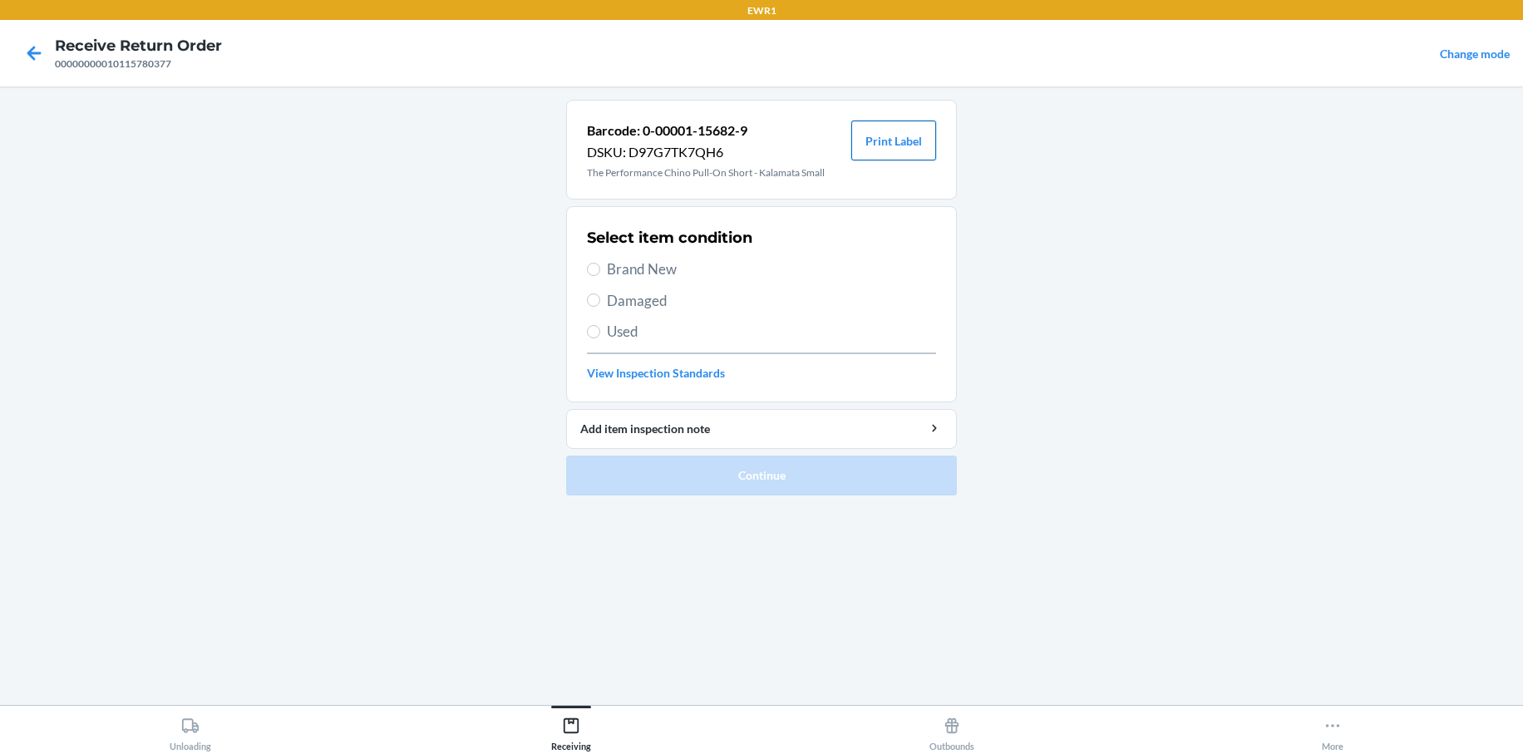
click at [910, 142] on button "Print Label" at bounding box center [893, 141] width 85 height 40
drag, startPoint x: 883, startPoint y: 135, endPoint x: 890, endPoint y: 131, distance: 9.0
click at [884, 135] on button "Print Label" at bounding box center [893, 141] width 85 height 40
click at [904, 134] on button "Print Label" at bounding box center [893, 141] width 85 height 40
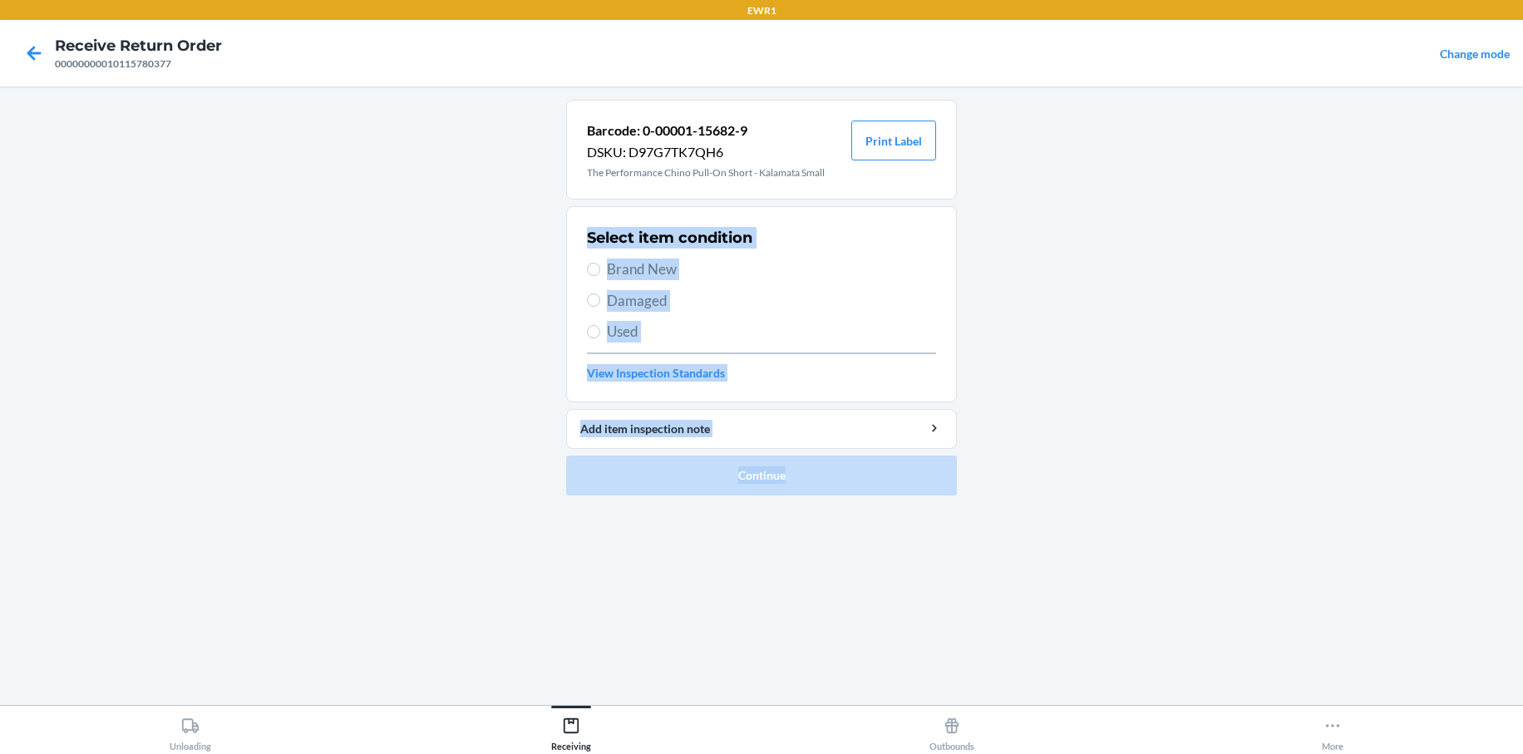
click at [1220, 627] on main "Barcode: 0-00001-15682-9 DSKU: D97G7TK7QH6 The Performance Chino Pull-On Short …" at bounding box center [761, 395] width 1523 height 618
click at [42, 43] on icon at bounding box center [34, 53] width 28 height 28
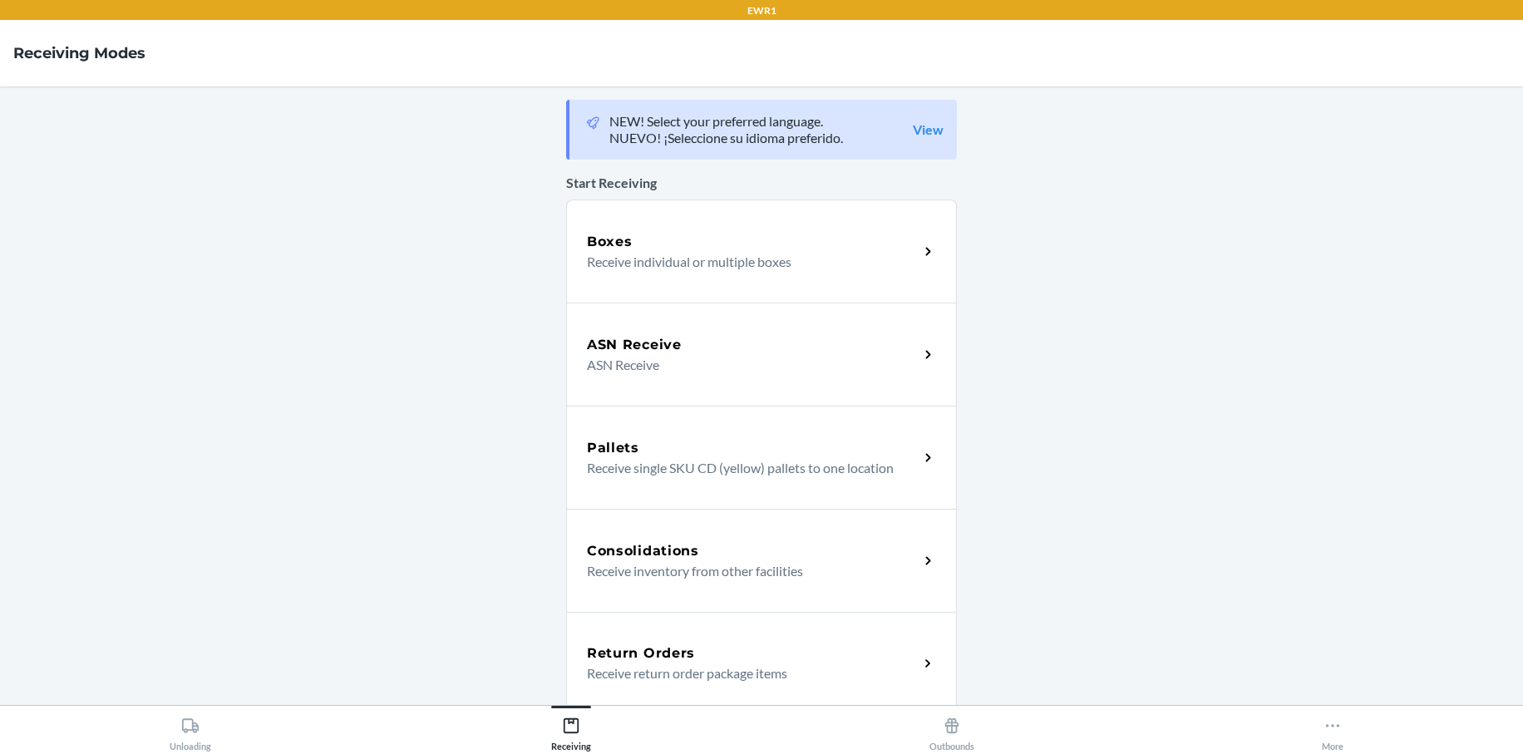
click at [717, 636] on div "Return Orders Receive return order package items" at bounding box center [761, 663] width 391 height 103
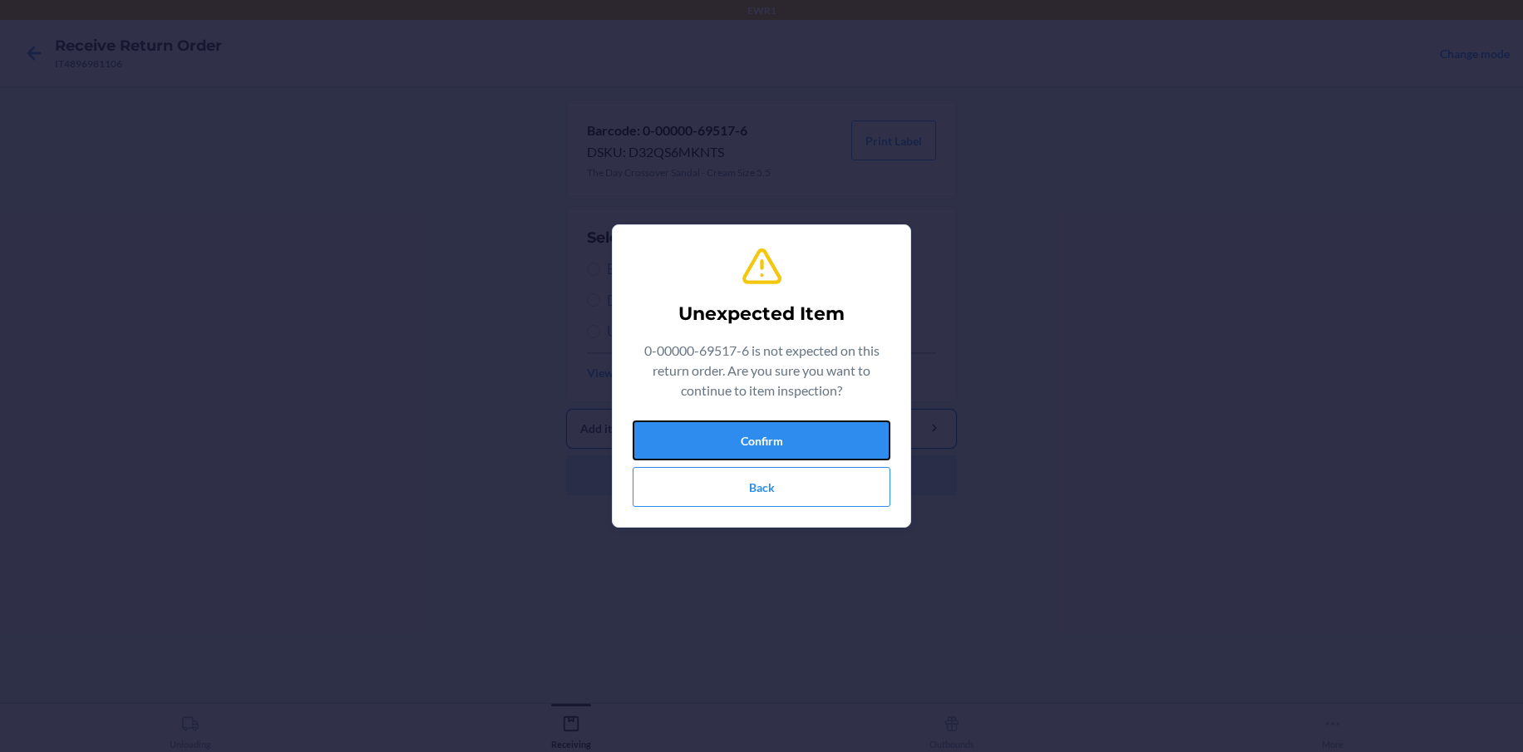
drag, startPoint x: 724, startPoint y: 423, endPoint x: 798, endPoint y: 416, distance: 74.3
click at [761, 421] on button "Confirm" at bounding box center [762, 441] width 258 height 40
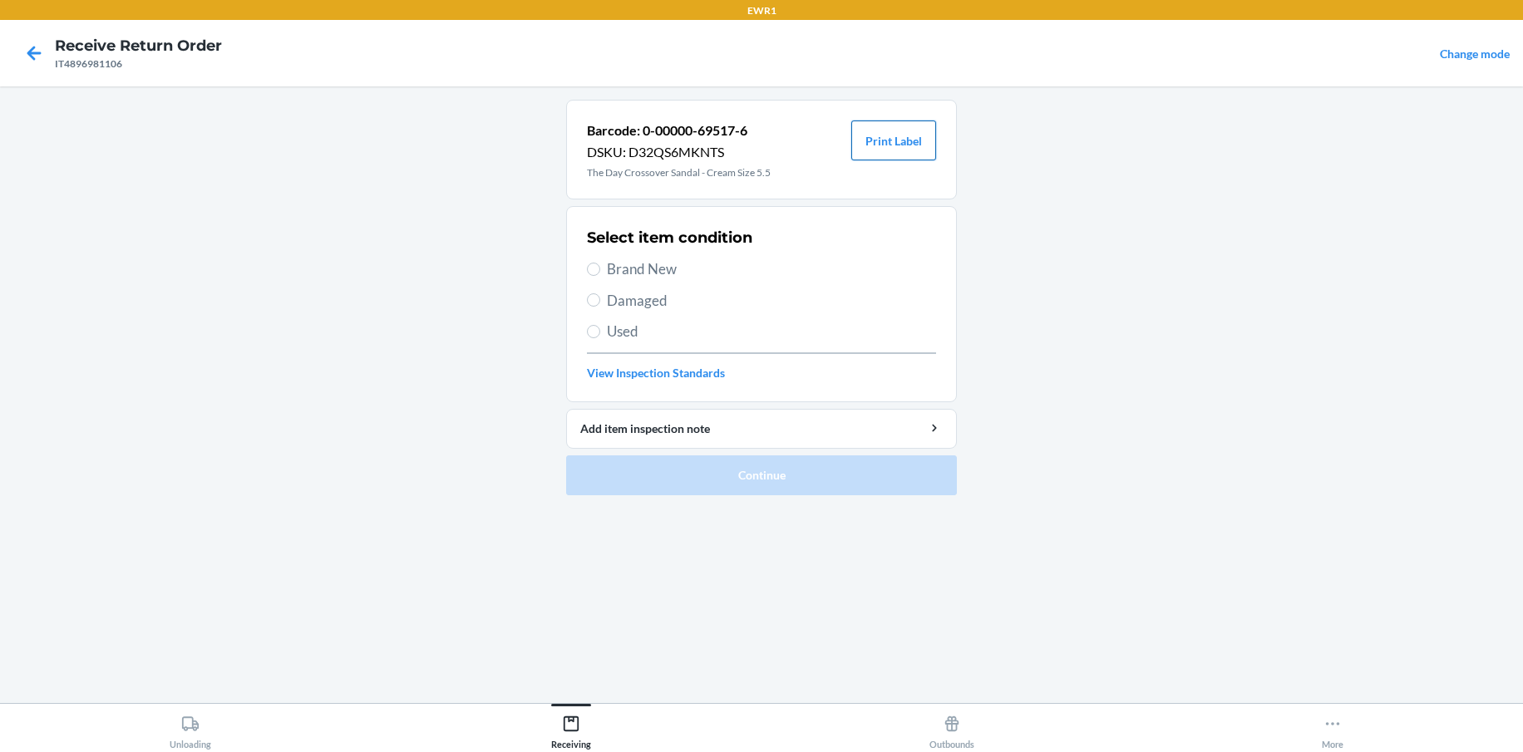
click at [906, 132] on button "Print Label" at bounding box center [893, 141] width 85 height 40
click at [851, 121] on button "Print Label" at bounding box center [893, 141] width 85 height 40
drag, startPoint x: 42, startPoint y: 55, endPoint x: 43, endPoint y: 67, distance: 12.6
click at [42, 60] on icon at bounding box center [34, 53] width 28 height 28
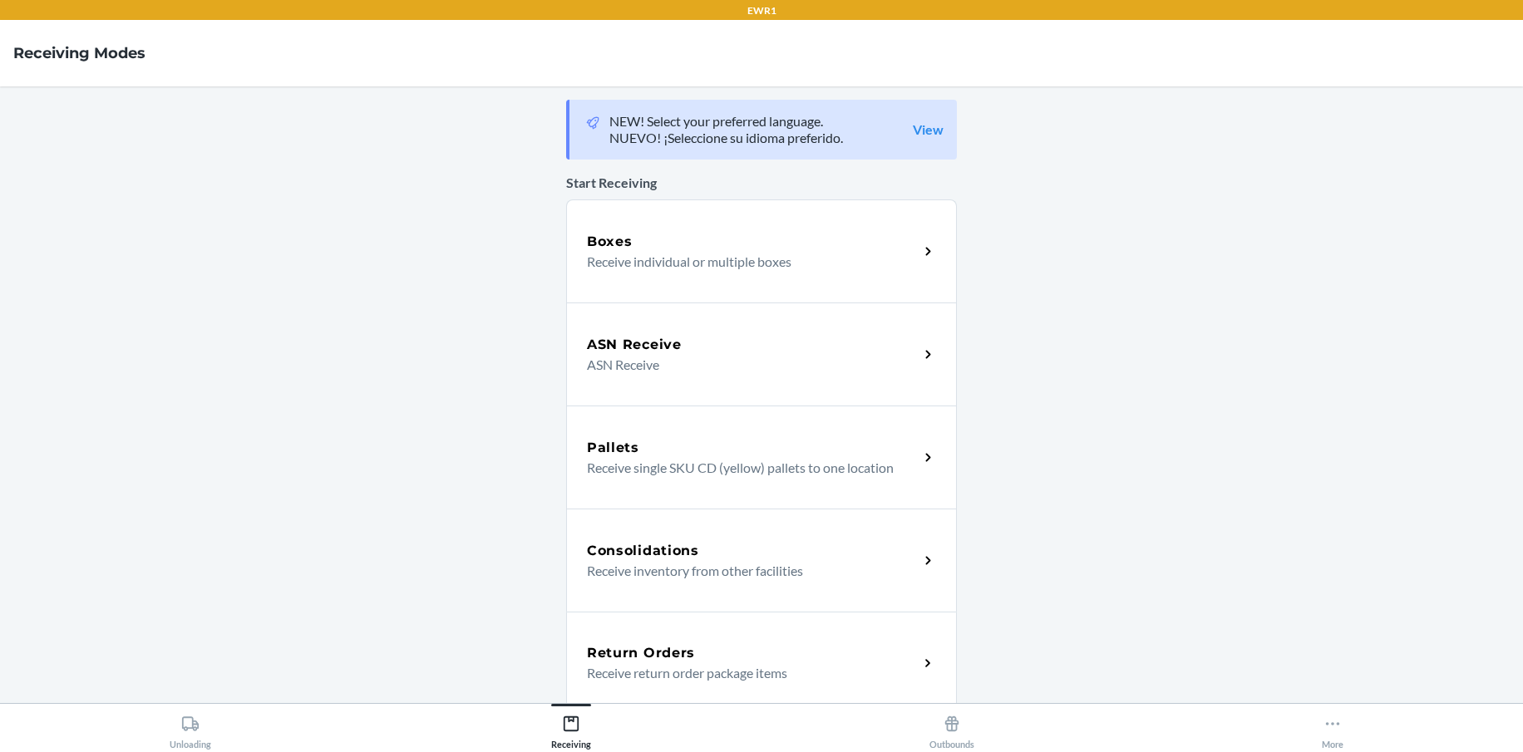
click at [727, 642] on div "Return Orders Receive return order package items" at bounding box center [761, 663] width 391 height 103
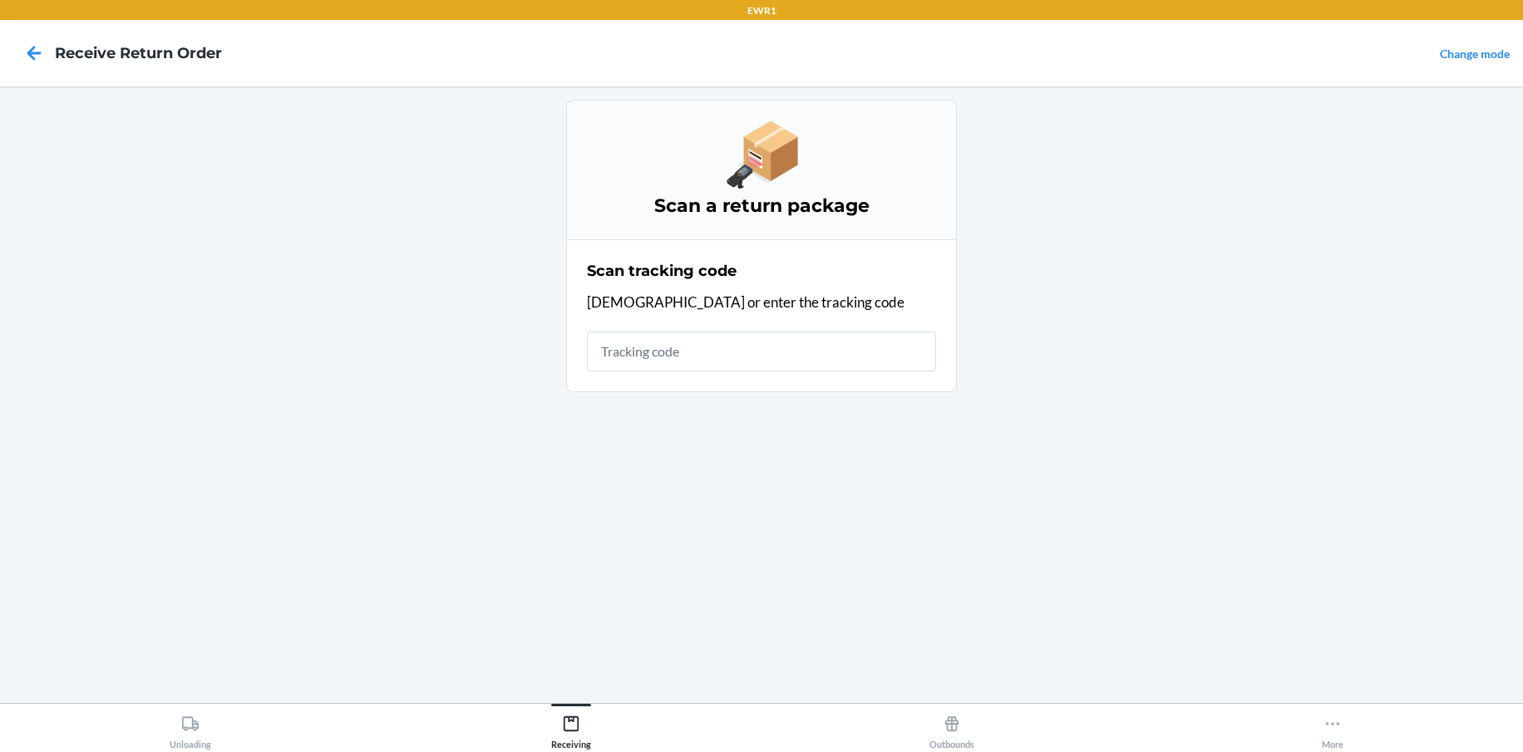
click at [722, 367] on input "text" at bounding box center [761, 352] width 349 height 40
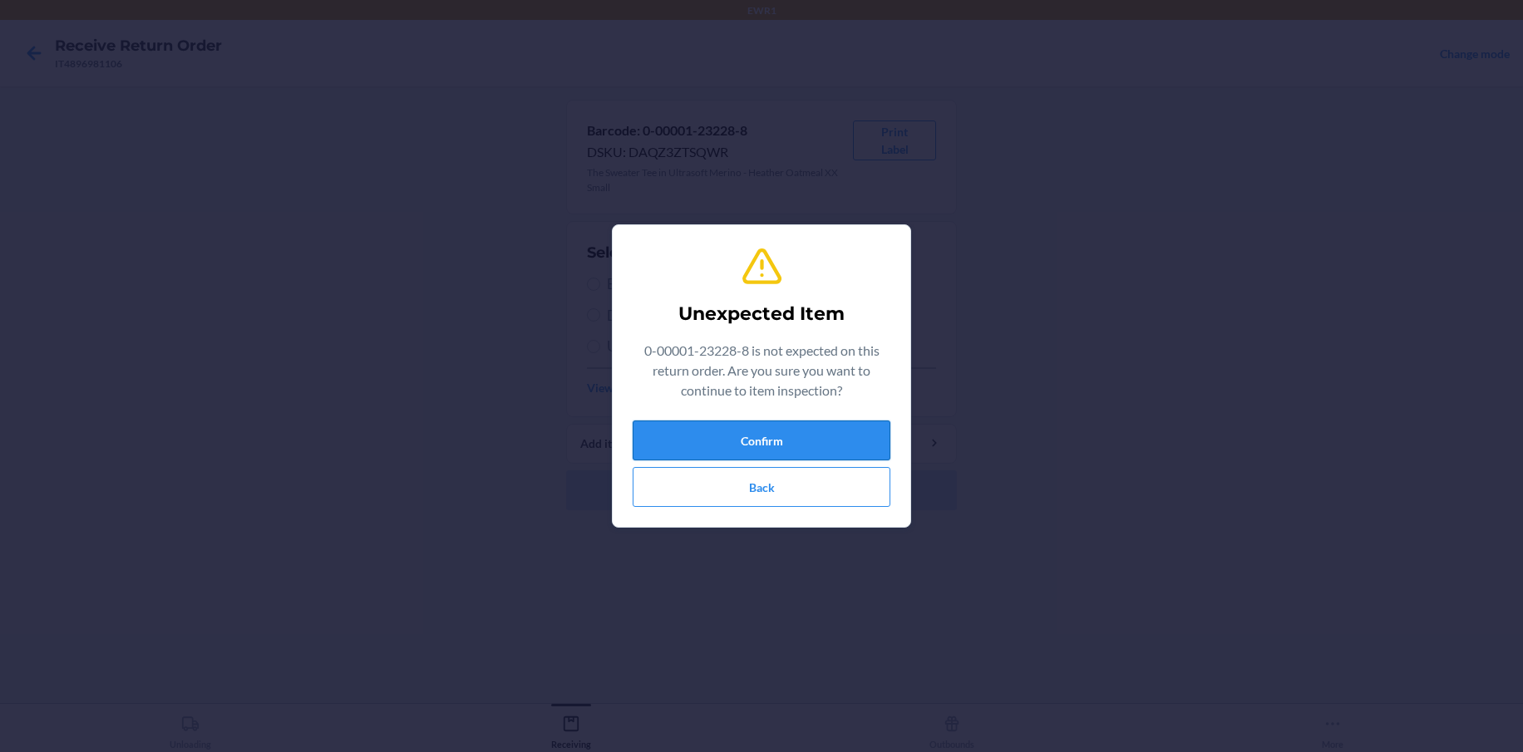
click at [659, 446] on button "Confirm" at bounding box center [762, 441] width 258 height 40
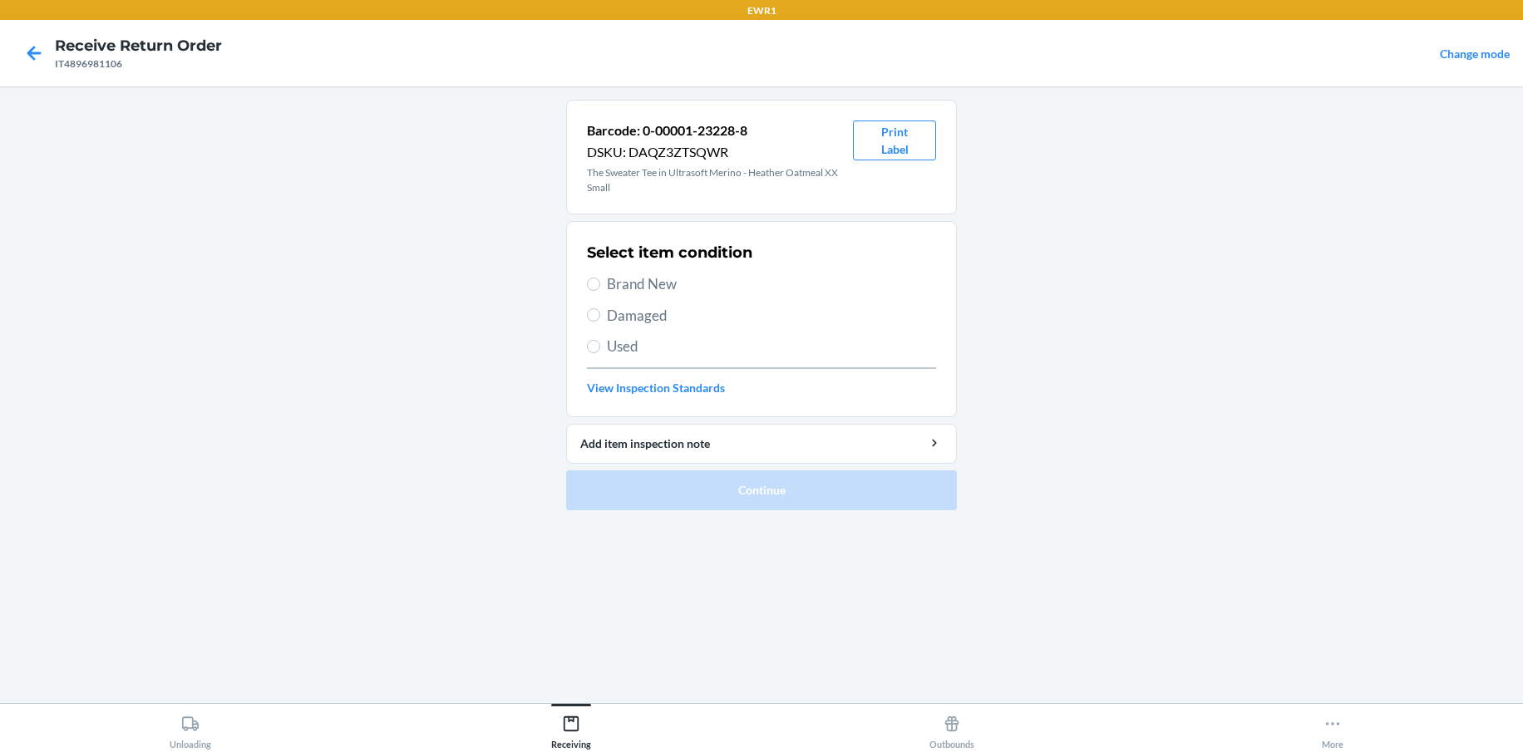
drag, startPoint x: 1441, startPoint y: 214, endPoint x: 1249, endPoint y: 193, distance: 193.1
click at [1249, 193] on main "Barcode: 0-00001-23228-8 DSKU: DAQZ3ZTSQWR The Sweater Tee in Ultrasoft Merino …" at bounding box center [761, 394] width 1523 height 617
click at [919, 131] on button "Print Label" at bounding box center [894, 141] width 83 height 40
drag, startPoint x: 1383, startPoint y: 314, endPoint x: 1194, endPoint y: 140, distance: 257.1
click at [1194, 140] on main "Barcode: 0-00001-23228-8 DSKU: DAQZ3ZTSQWR The Sweater Tee in Ultrasoft Merino …" at bounding box center [761, 394] width 1523 height 617
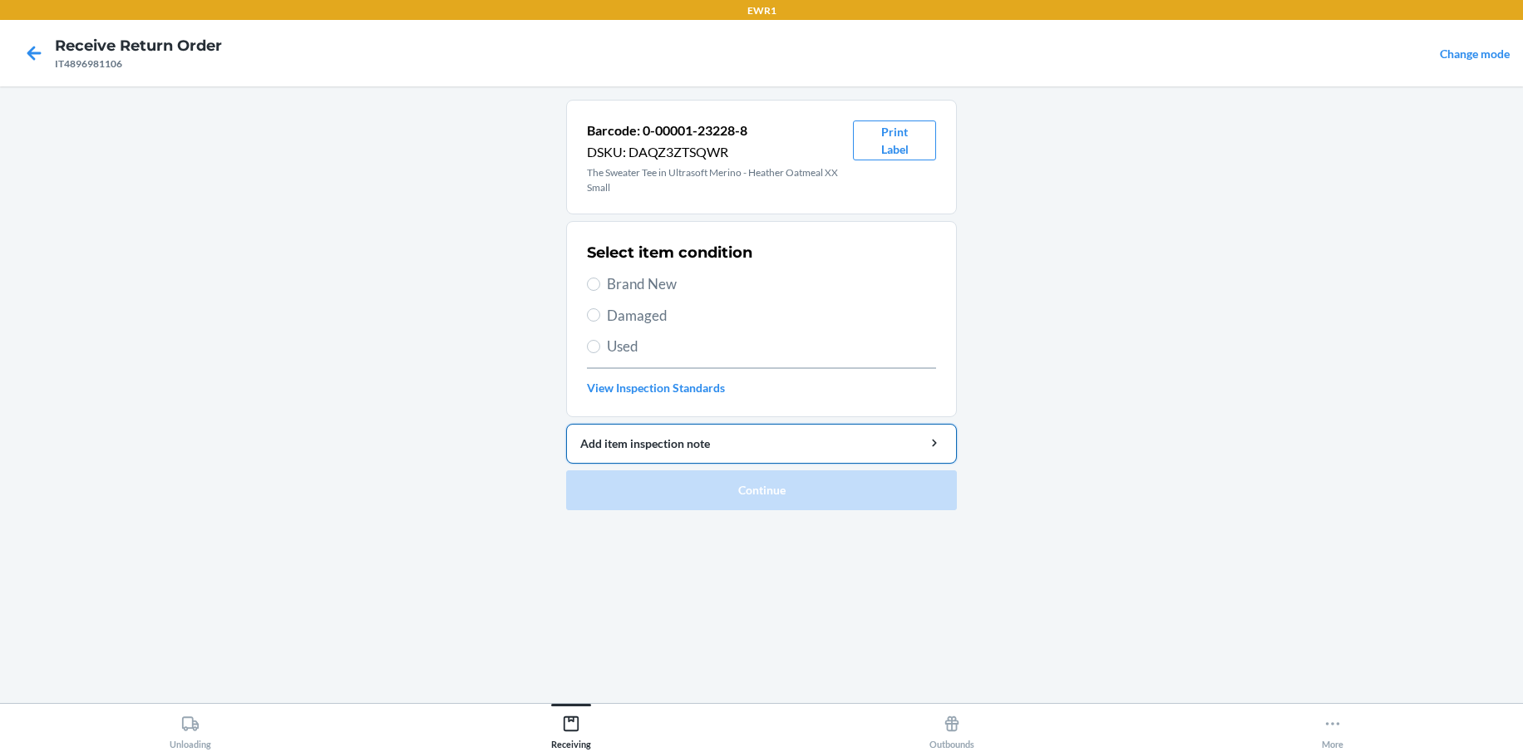
click at [928, 443] on icon "button" at bounding box center [934, 443] width 17 height 17
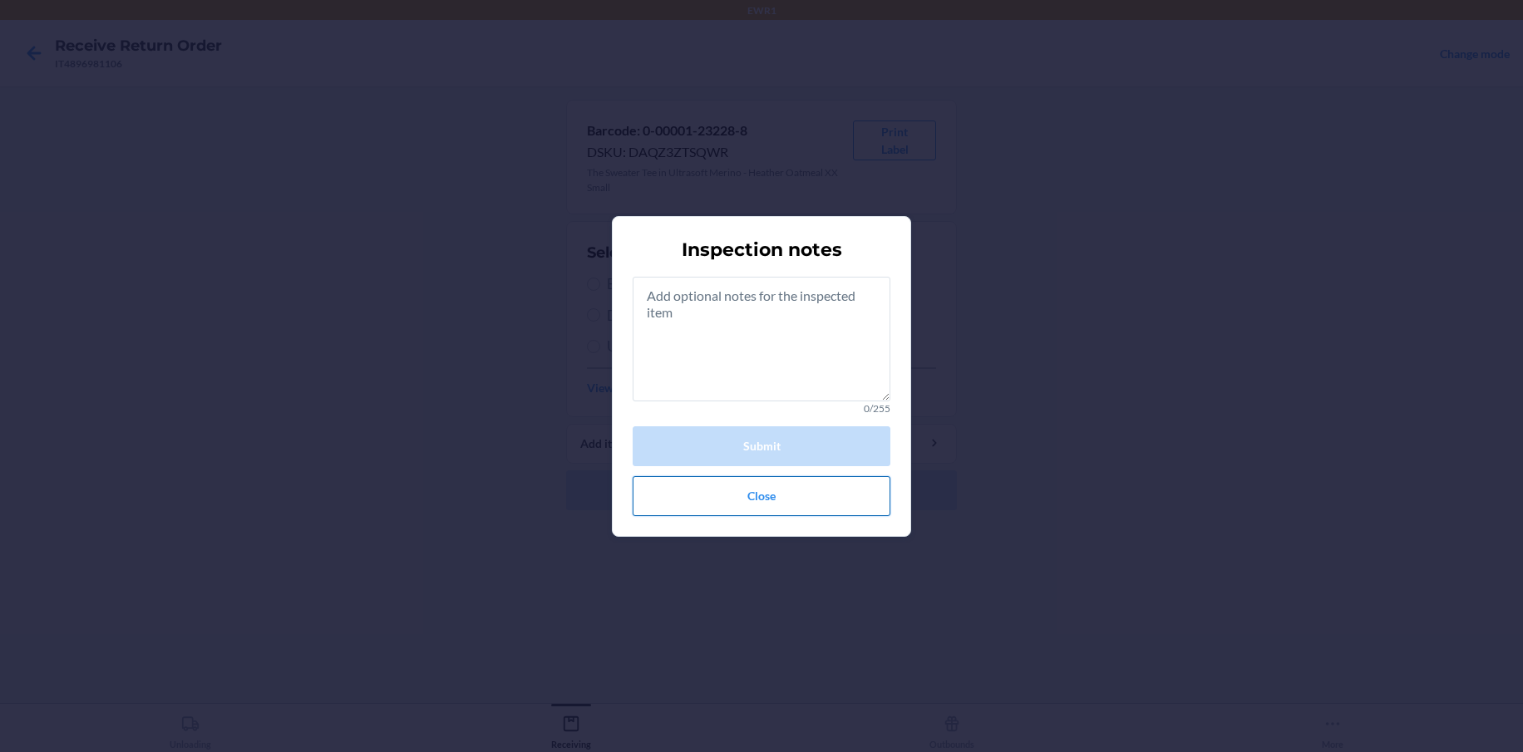
click at [791, 492] on button "Close" at bounding box center [762, 496] width 258 height 40
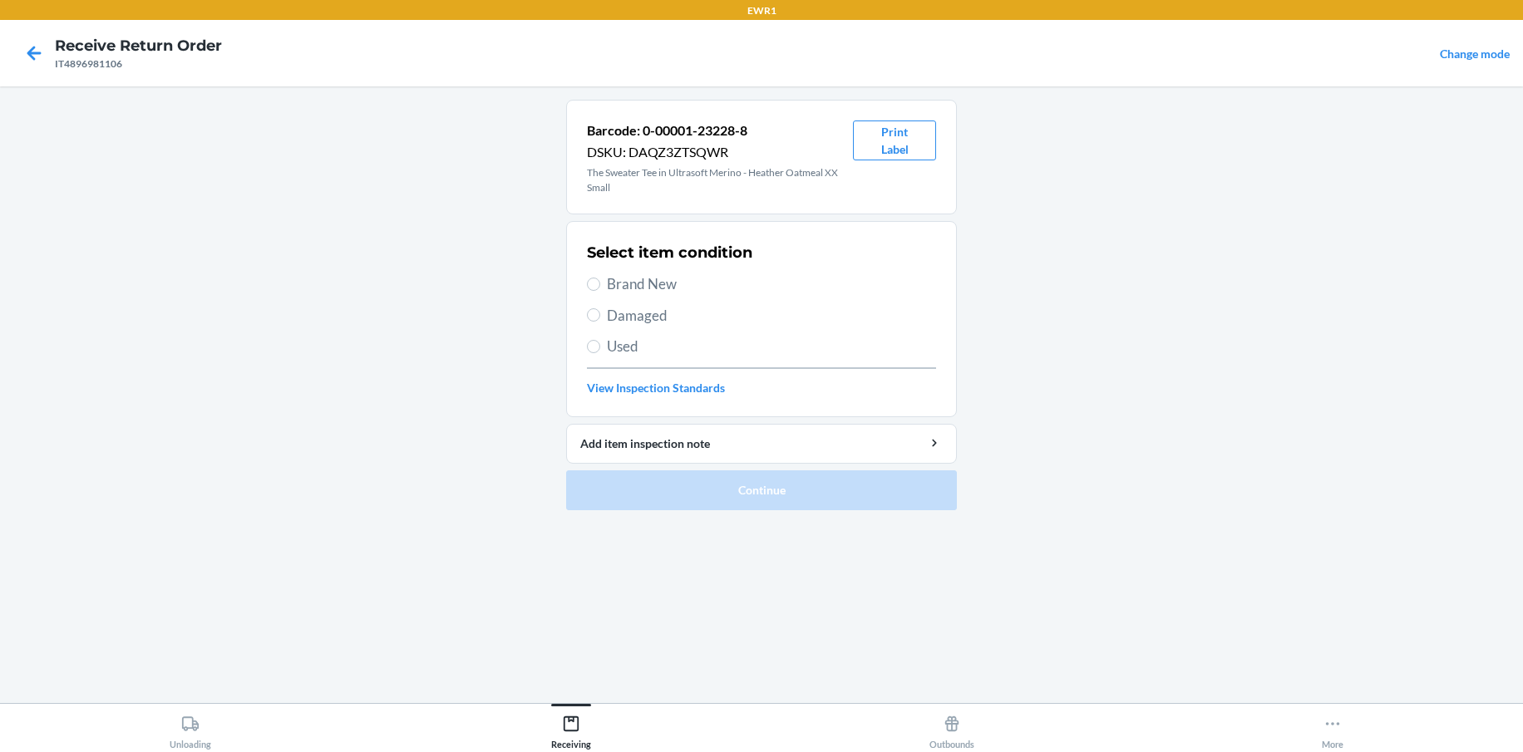
click at [1007, 128] on main "Barcode: 0-00001-23228-8 DSKU: DAQZ3ZTSQWR The Sweater Tee in Ultrasoft Merino …" at bounding box center [761, 394] width 1523 height 617
click at [868, 139] on button "Print Label" at bounding box center [894, 141] width 83 height 40
click at [901, 140] on button "Print Label" at bounding box center [894, 141] width 83 height 40
click at [39, 57] on icon at bounding box center [34, 53] width 28 height 28
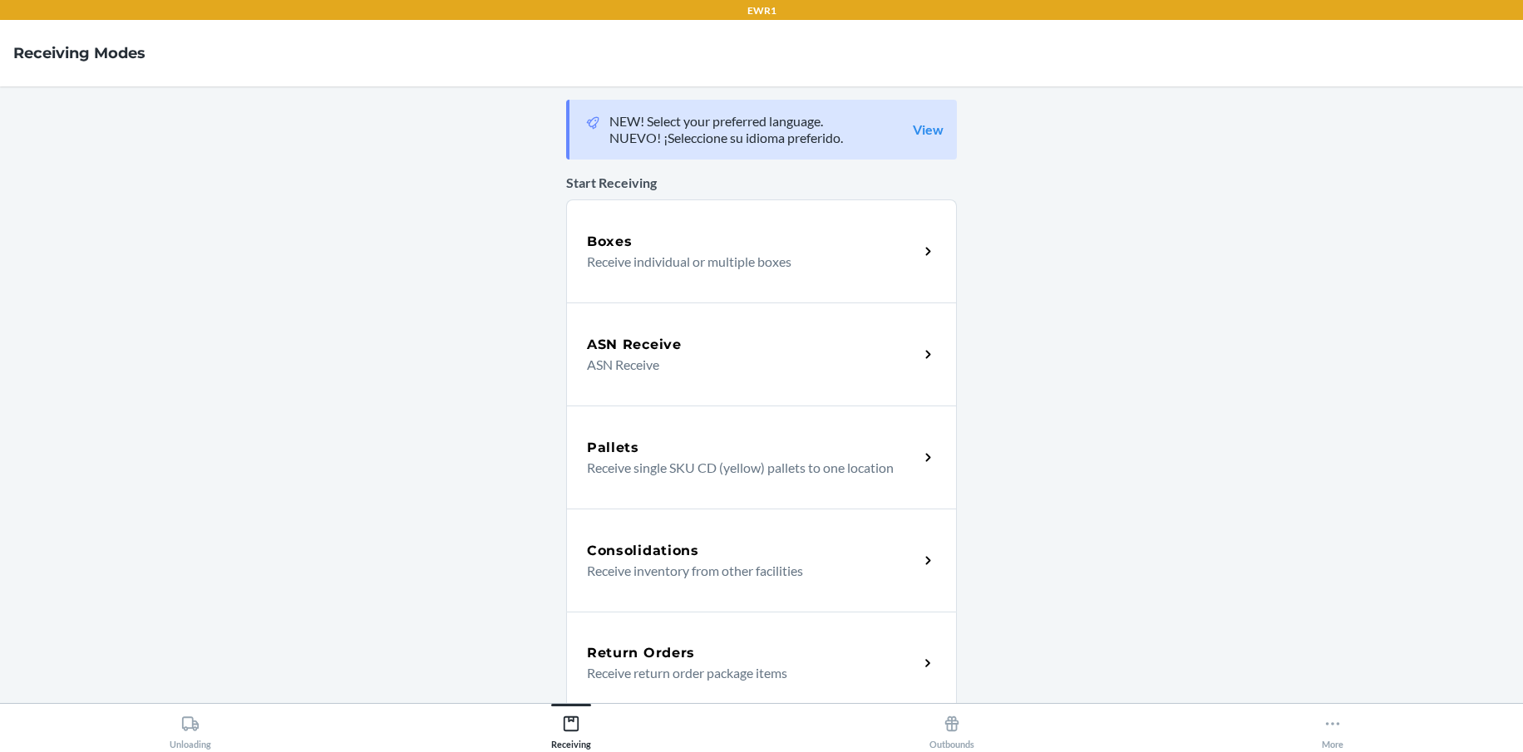
click at [642, 659] on h5 "Return Orders" at bounding box center [641, 653] width 108 height 20
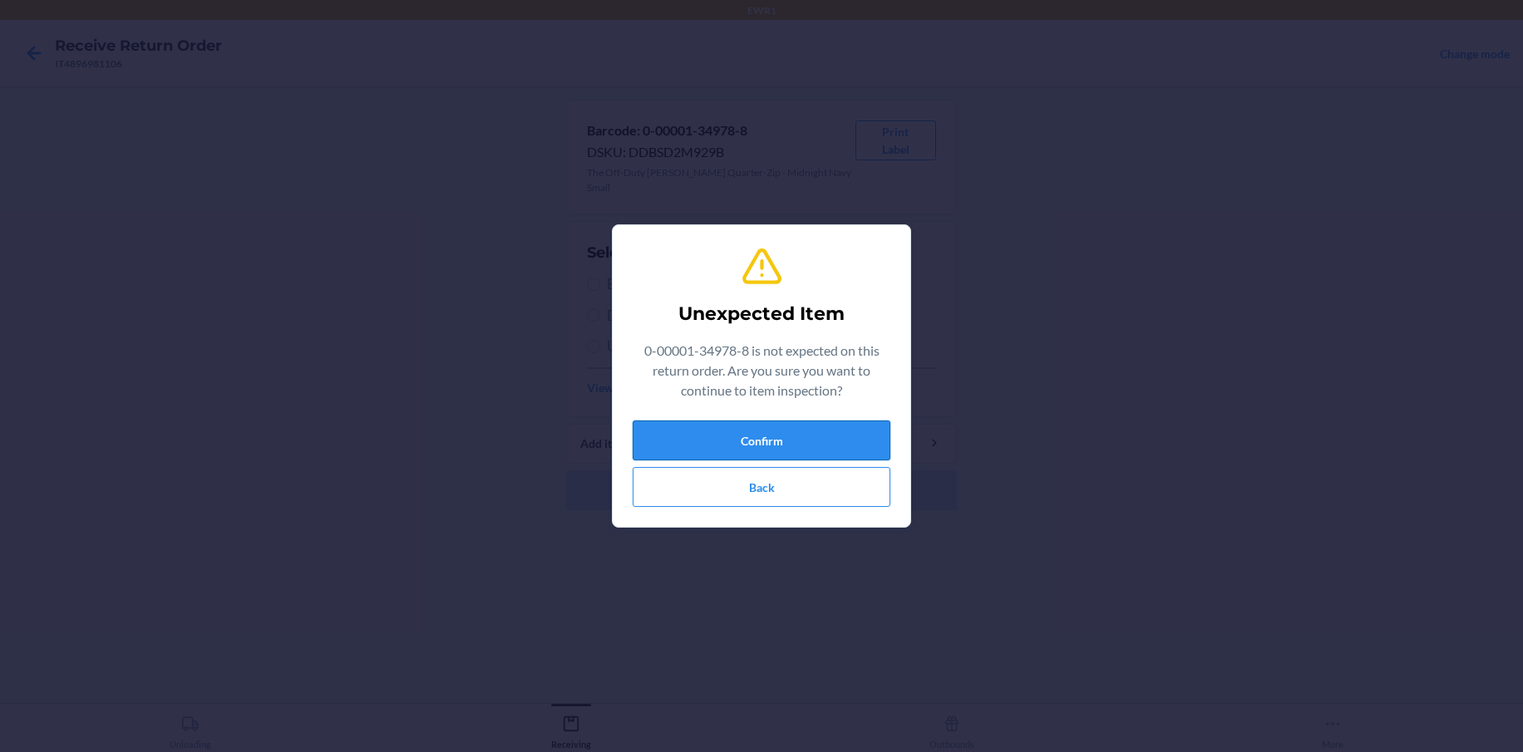
click at [719, 445] on button "Confirm" at bounding box center [762, 441] width 258 height 40
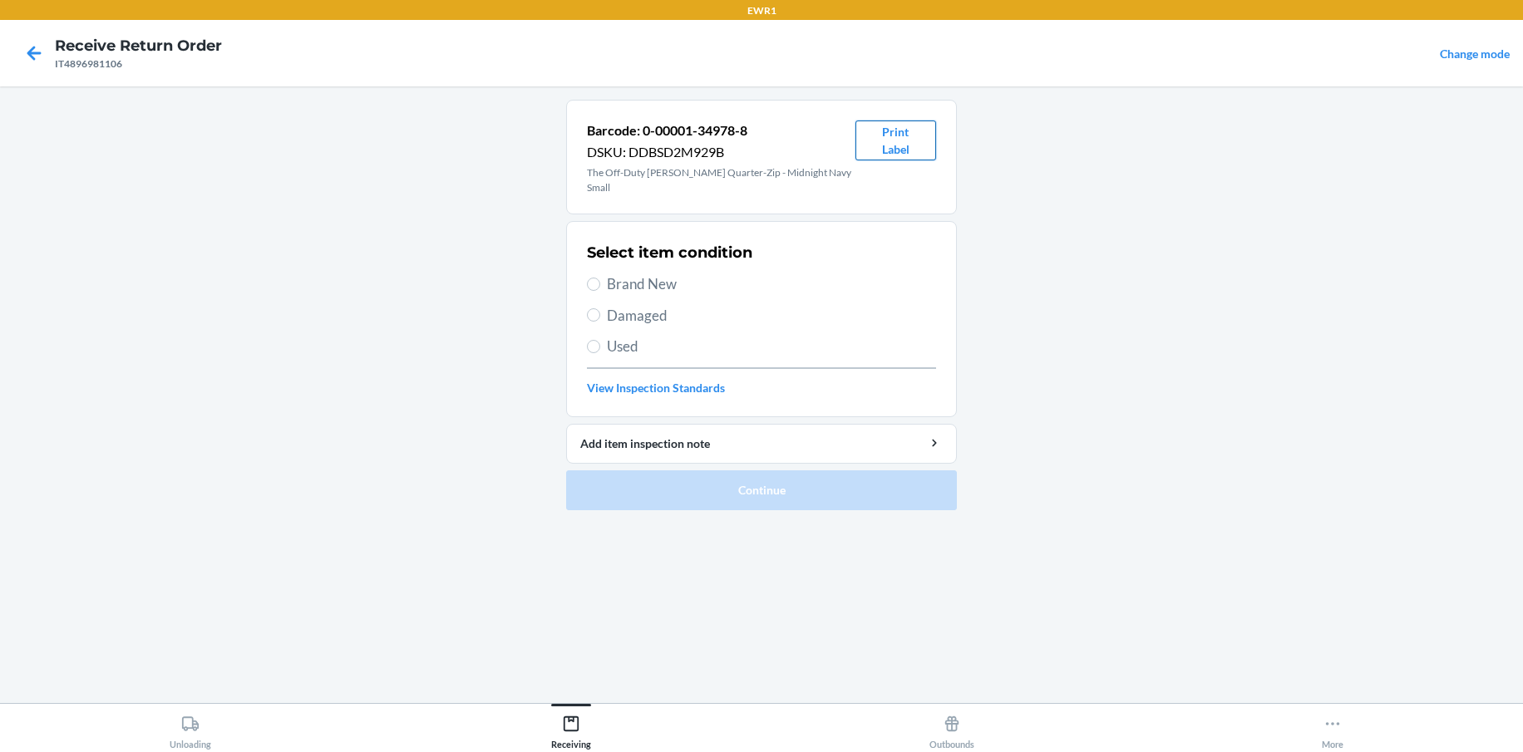
click at [905, 140] on button "Print Label" at bounding box center [895, 141] width 81 height 40
click at [25, 52] on icon at bounding box center [34, 53] width 28 height 28
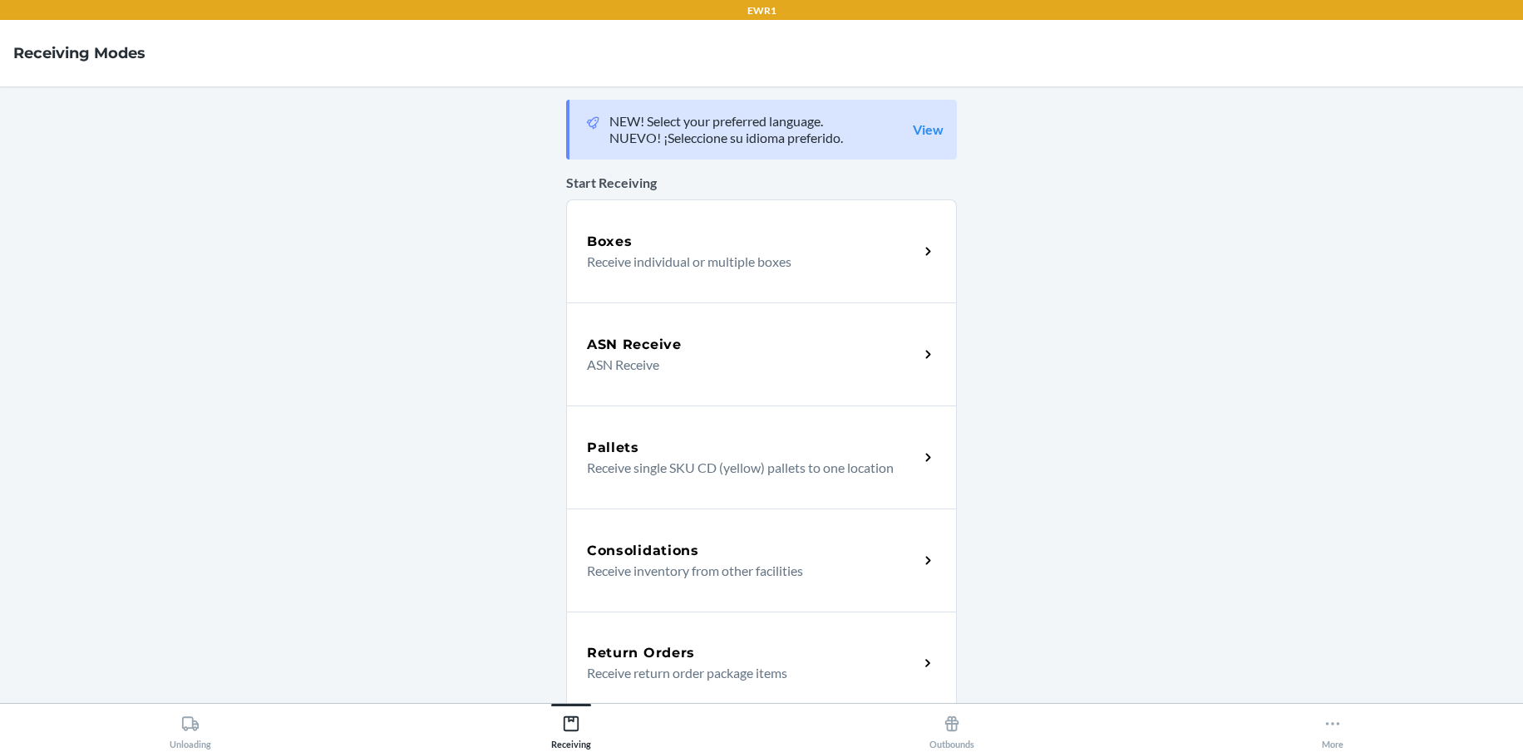
click at [747, 663] on div "Return Orders" at bounding box center [753, 653] width 332 height 20
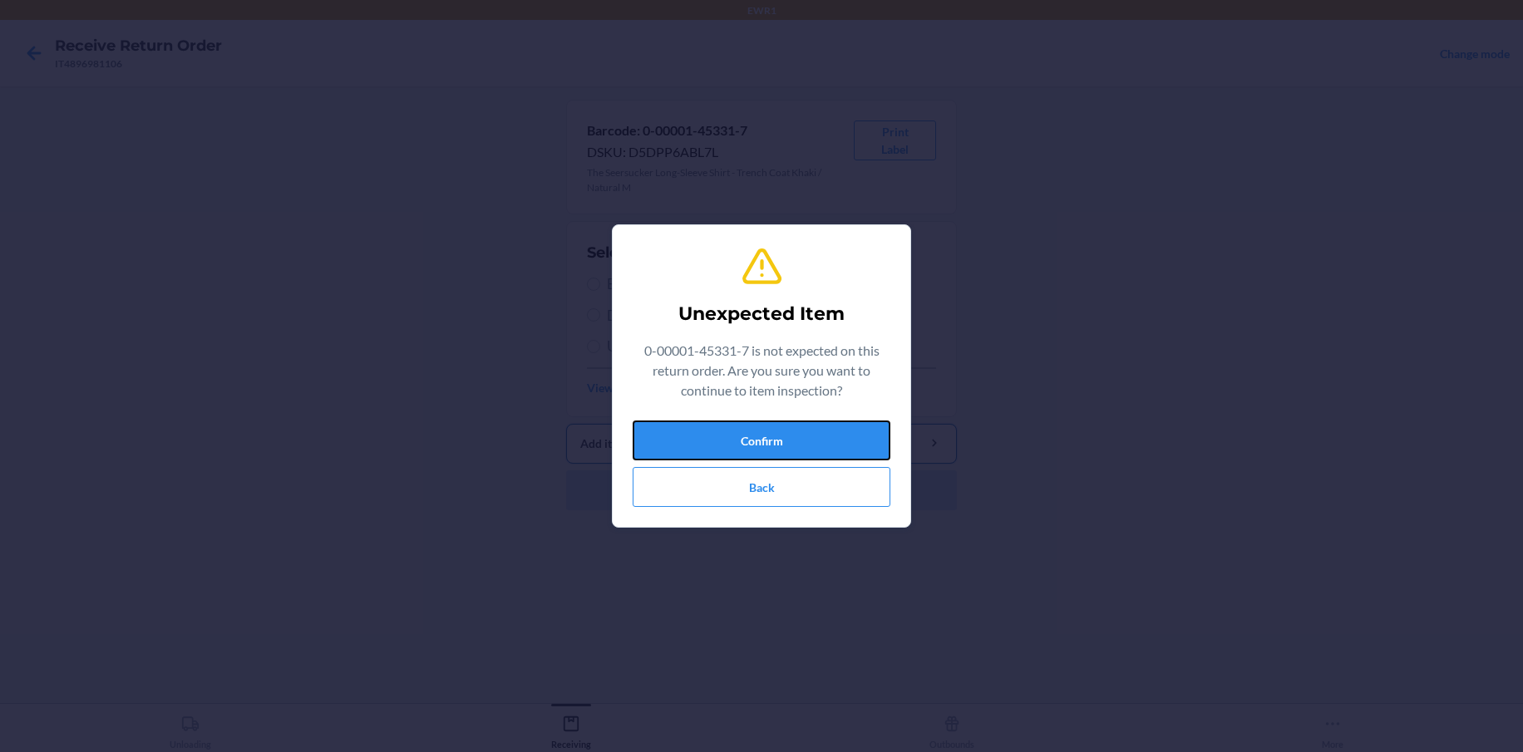
click at [796, 447] on button "Confirm" at bounding box center [762, 441] width 258 height 40
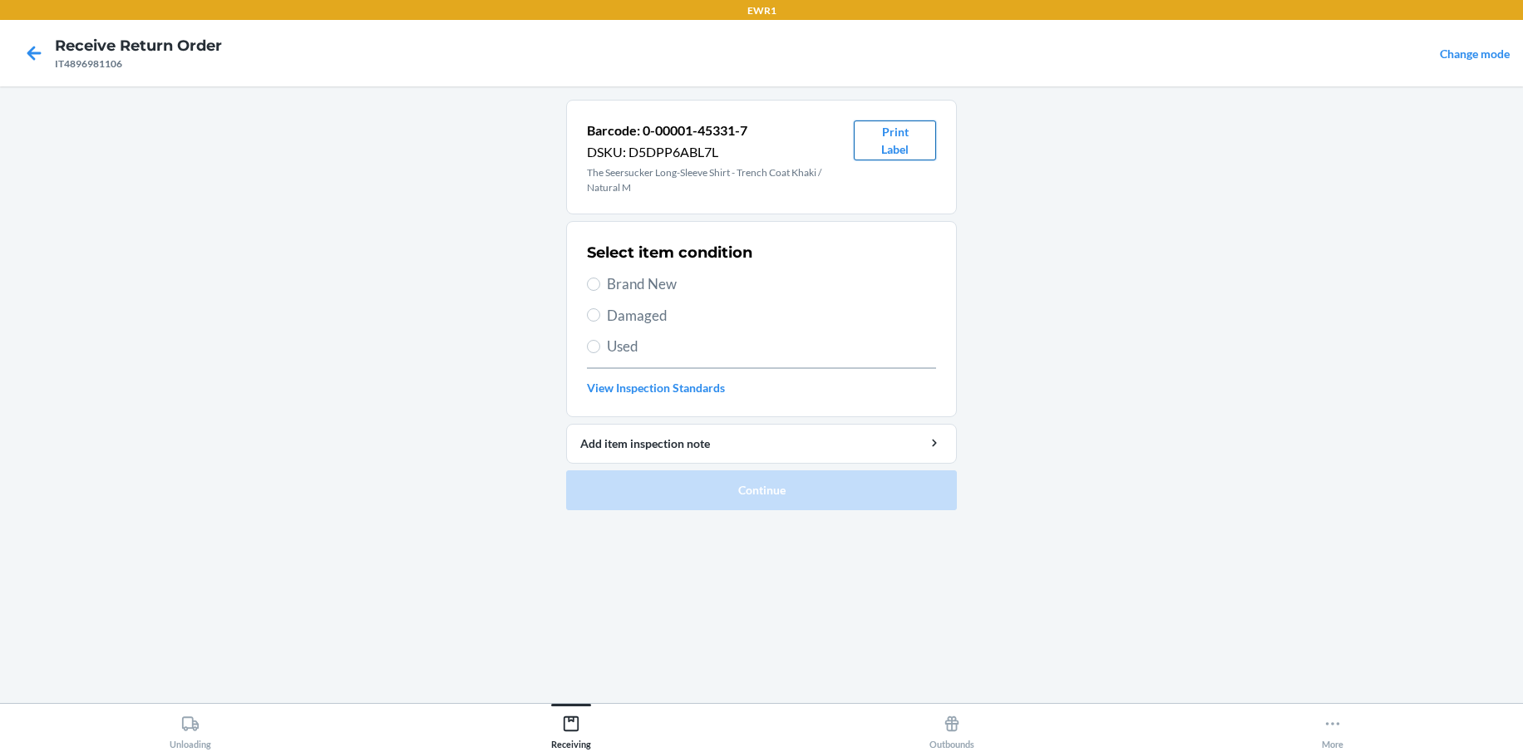
click at [901, 140] on button "Print Label" at bounding box center [895, 141] width 82 height 40
click at [34, 47] on icon at bounding box center [34, 53] width 14 height 14
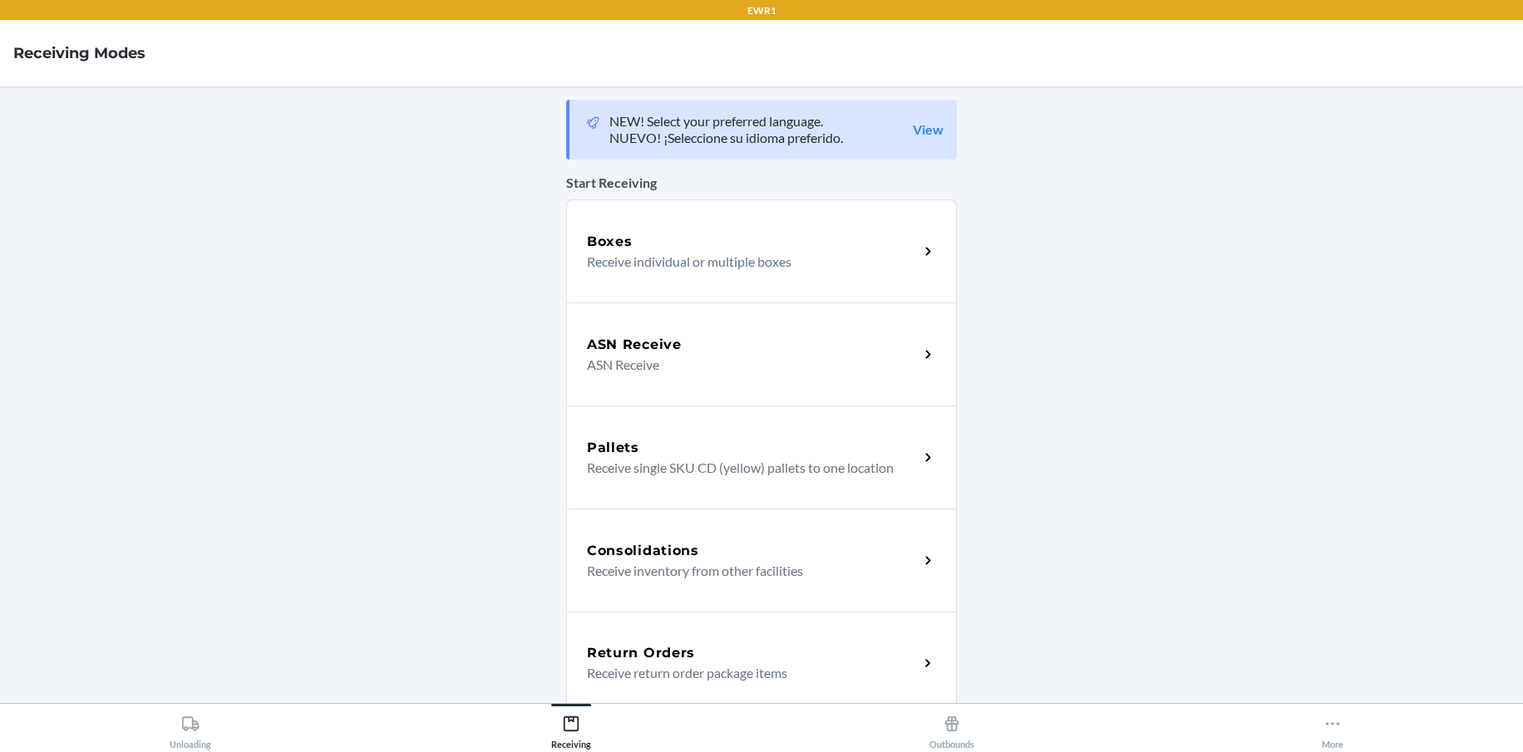
click at [648, 656] on h5 "Return Orders" at bounding box center [641, 653] width 108 height 20
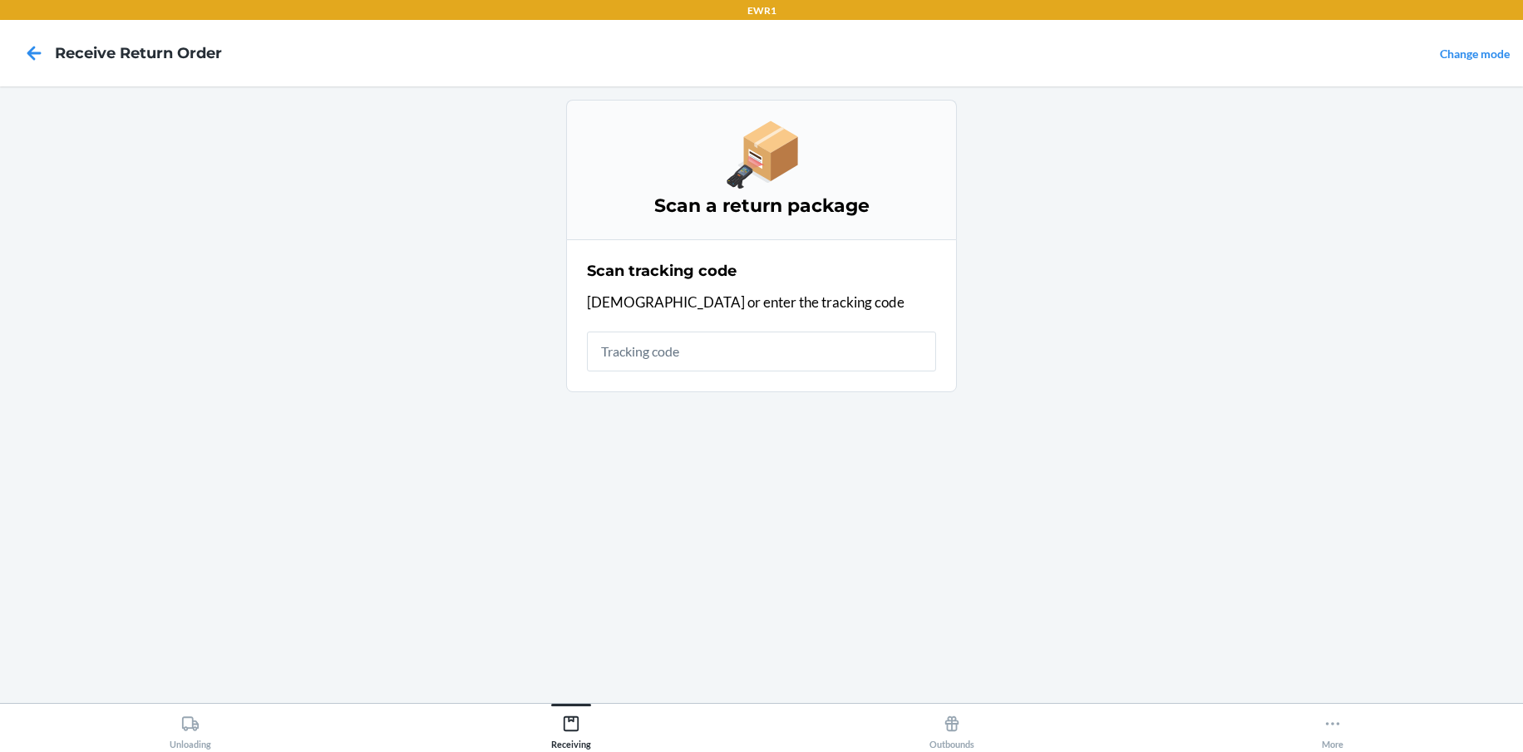
click at [672, 347] on input "text" at bounding box center [761, 352] width 349 height 40
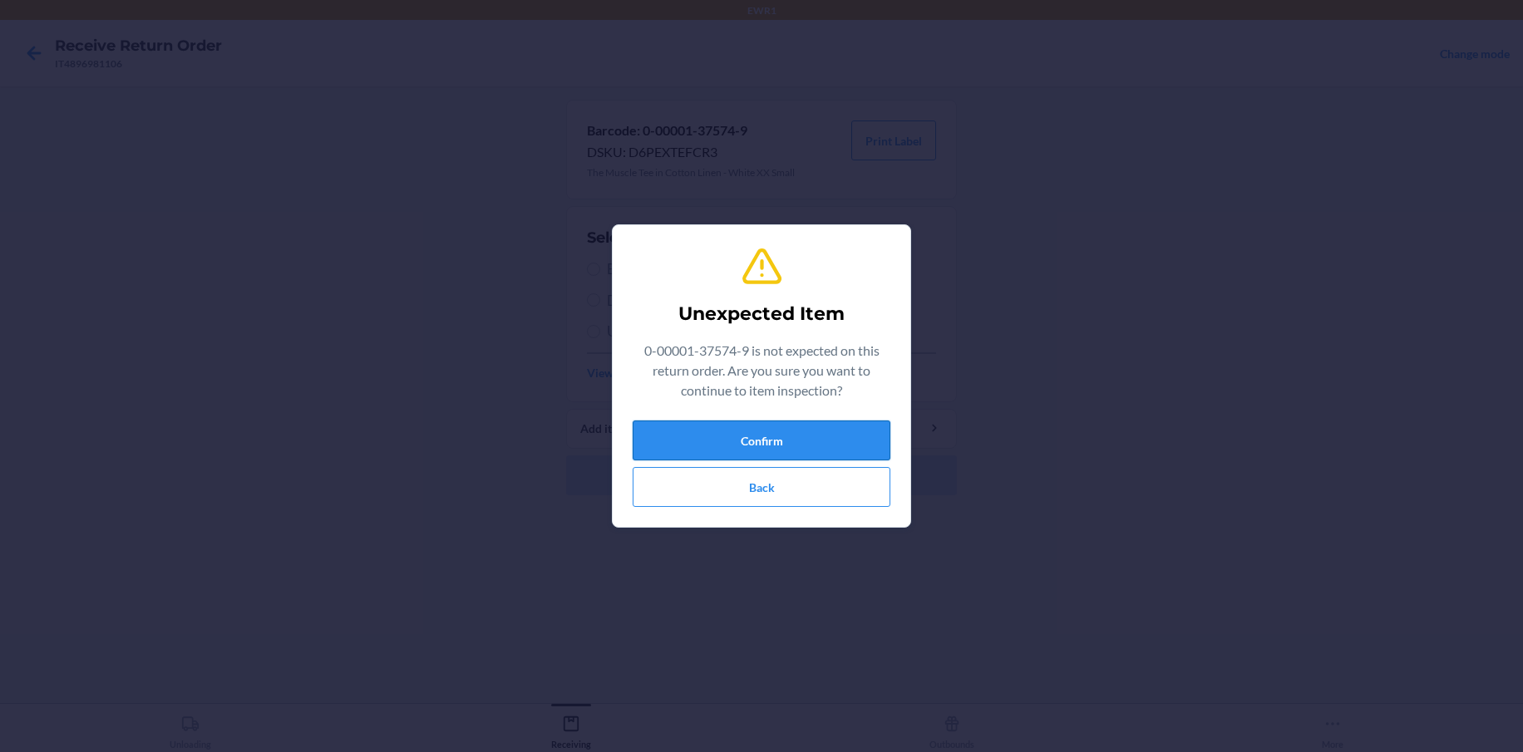
click at [788, 445] on button "Confirm" at bounding box center [762, 441] width 258 height 40
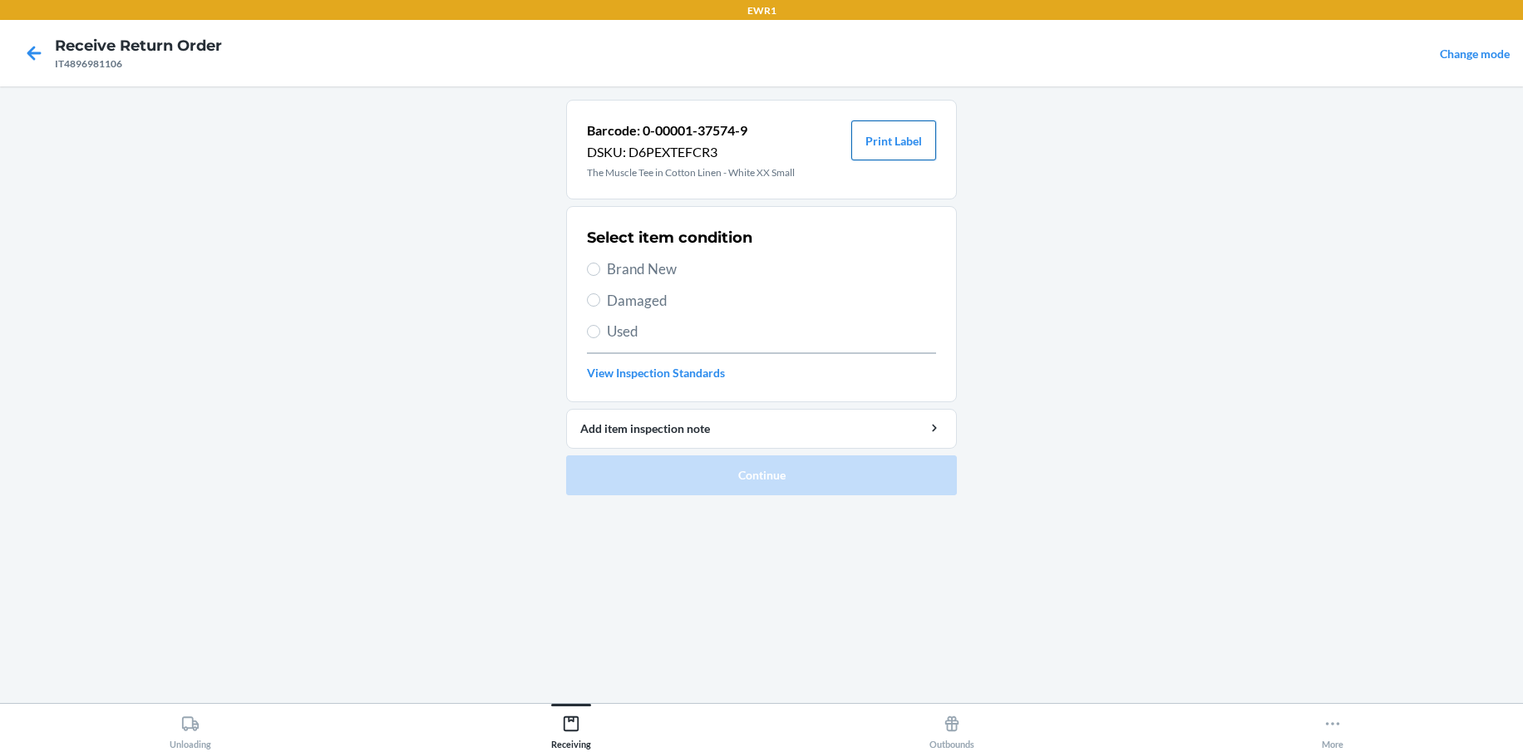
click at [915, 136] on button "Print Label" at bounding box center [893, 141] width 85 height 40
click at [33, 52] on icon at bounding box center [34, 53] width 14 height 14
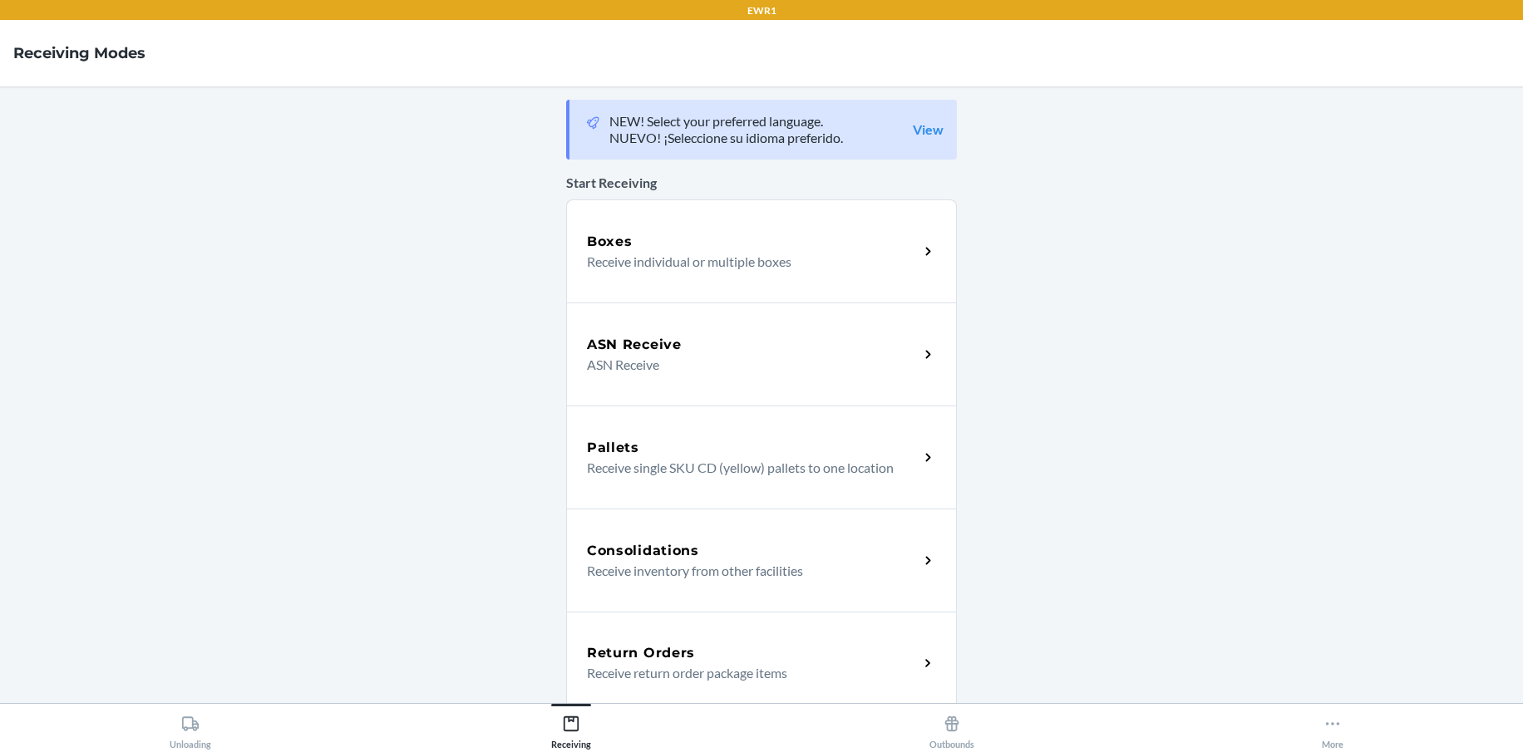
click at [702, 644] on div "Return Orders" at bounding box center [753, 653] width 332 height 20
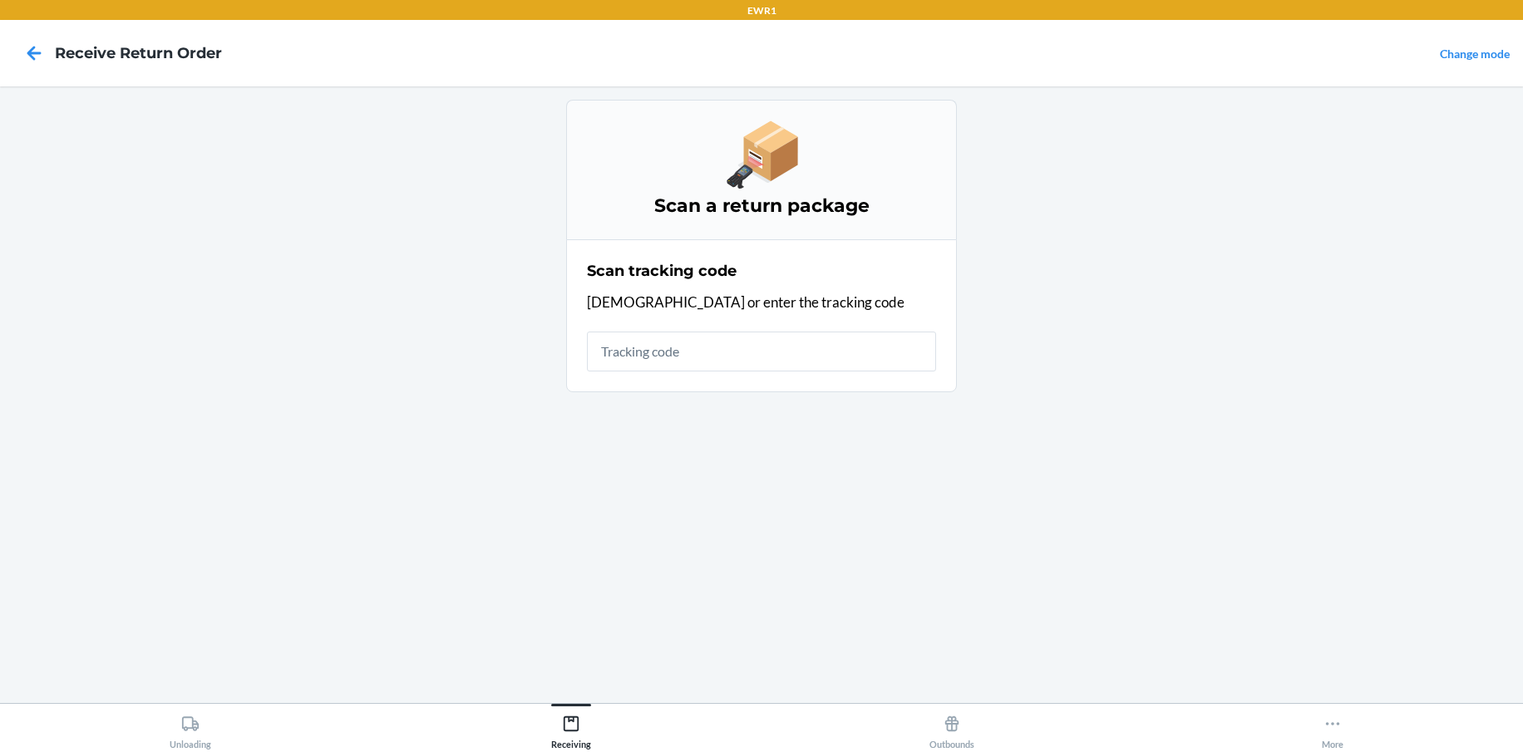
click at [676, 347] on input "text" at bounding box center [761, 352] width 349 height 40
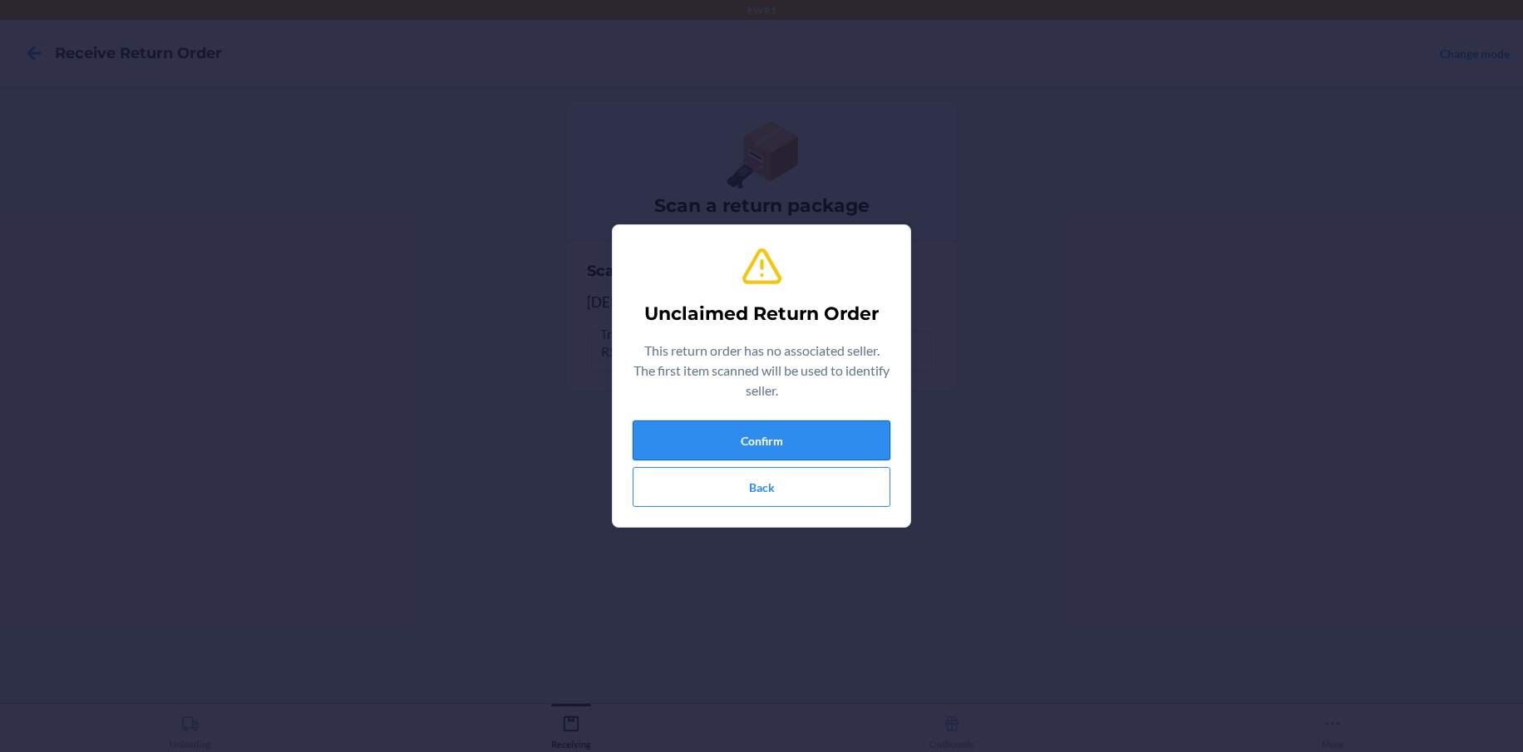
click at [807, 435] on button "Confirm" at bounding box center [762, 441] width 258 height 40
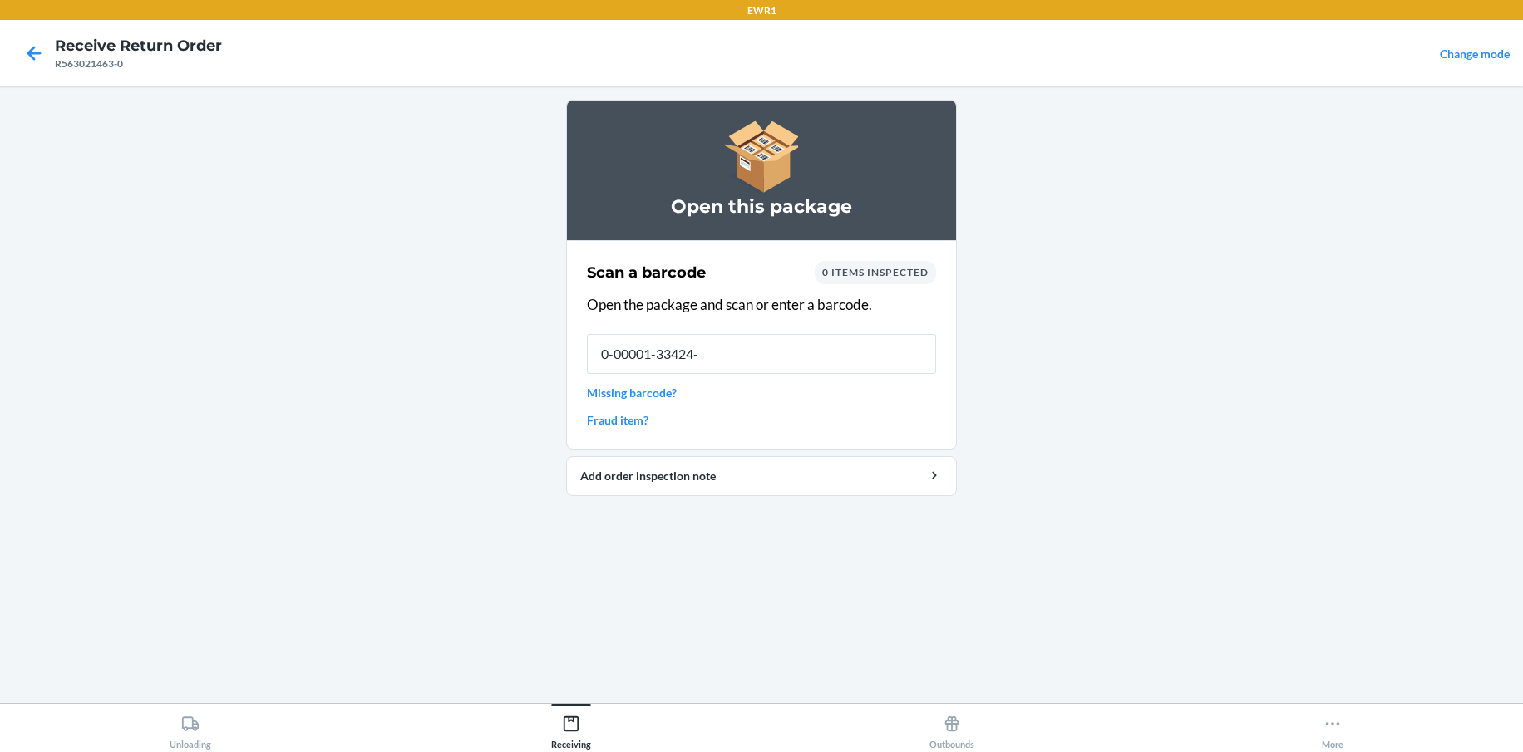
type input "0-00001-33424-1"
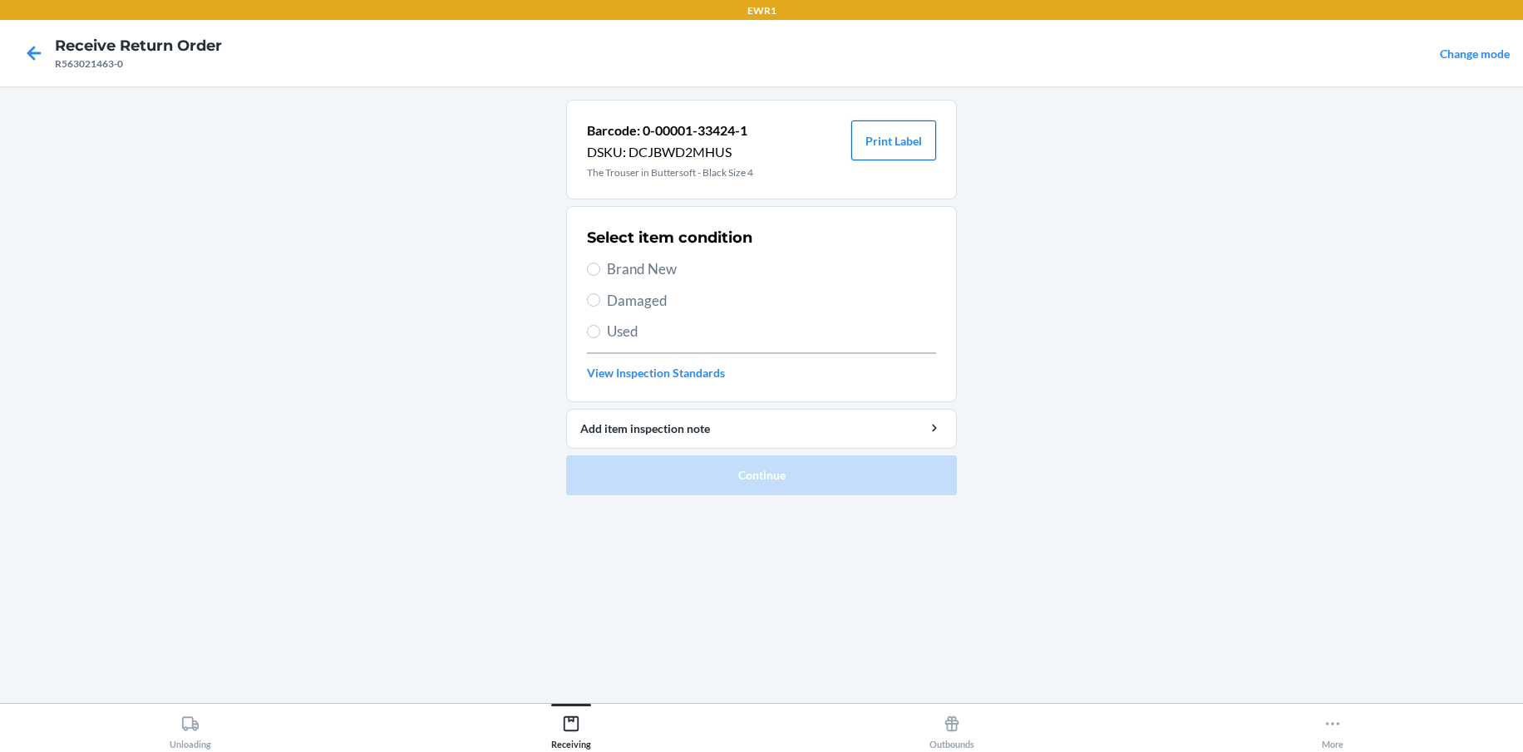
click at [871, 148] on button "Print Label" at bounding box center [893, 141] width 85 height 40
drag, startPoint x: 590, startPoint y: 271, endPoint x: 668, endPoint y: 352, distance: 111.7
click at [608, 276] on label "Brand New" at bounding box center [761, 270] width 349 height 22
click at [600, 276] on input "Brand New" at bounding box center [593, 269] width 13 height 13
radio input "true"
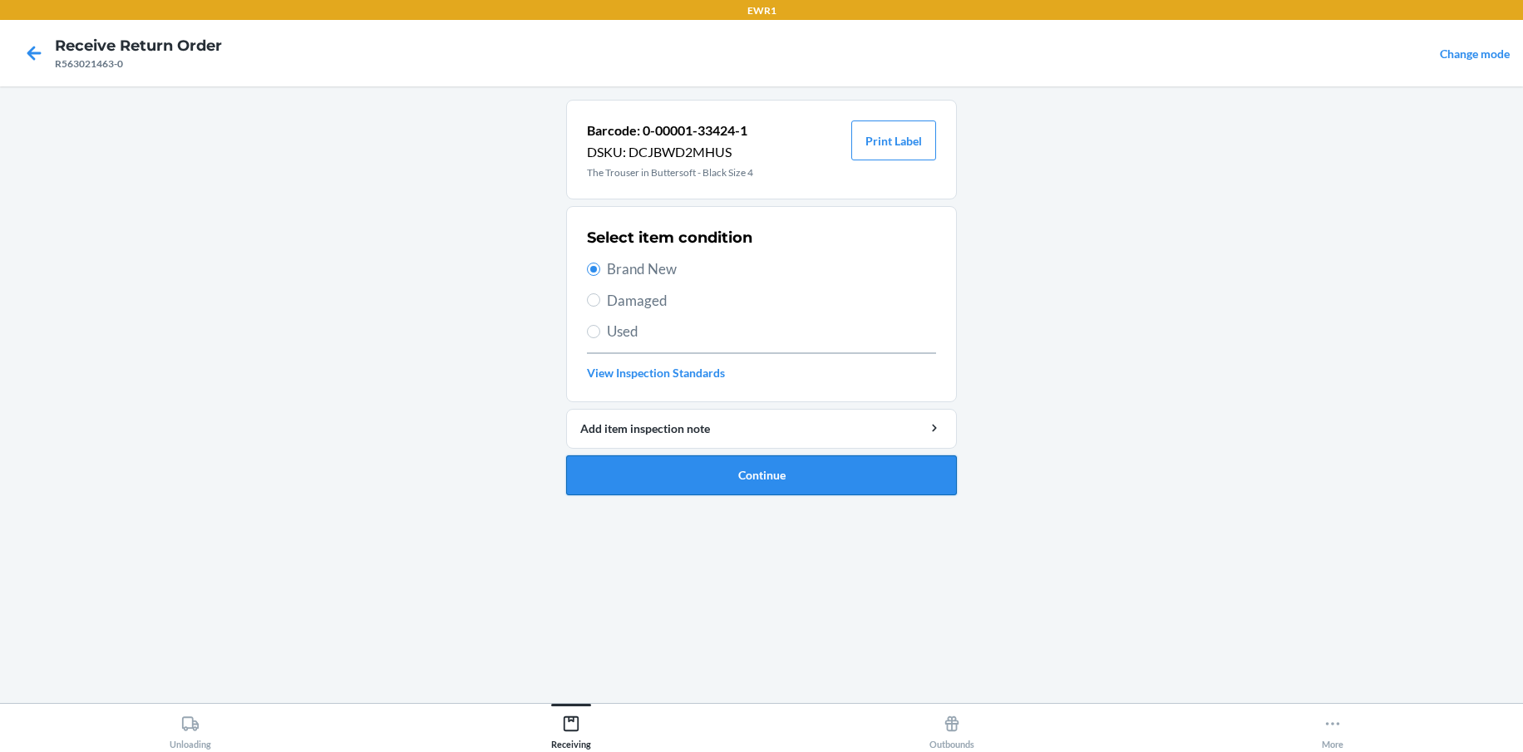
click at [683, 468] on button "Continue" at bounding box center [761, 476] width 391 height 40
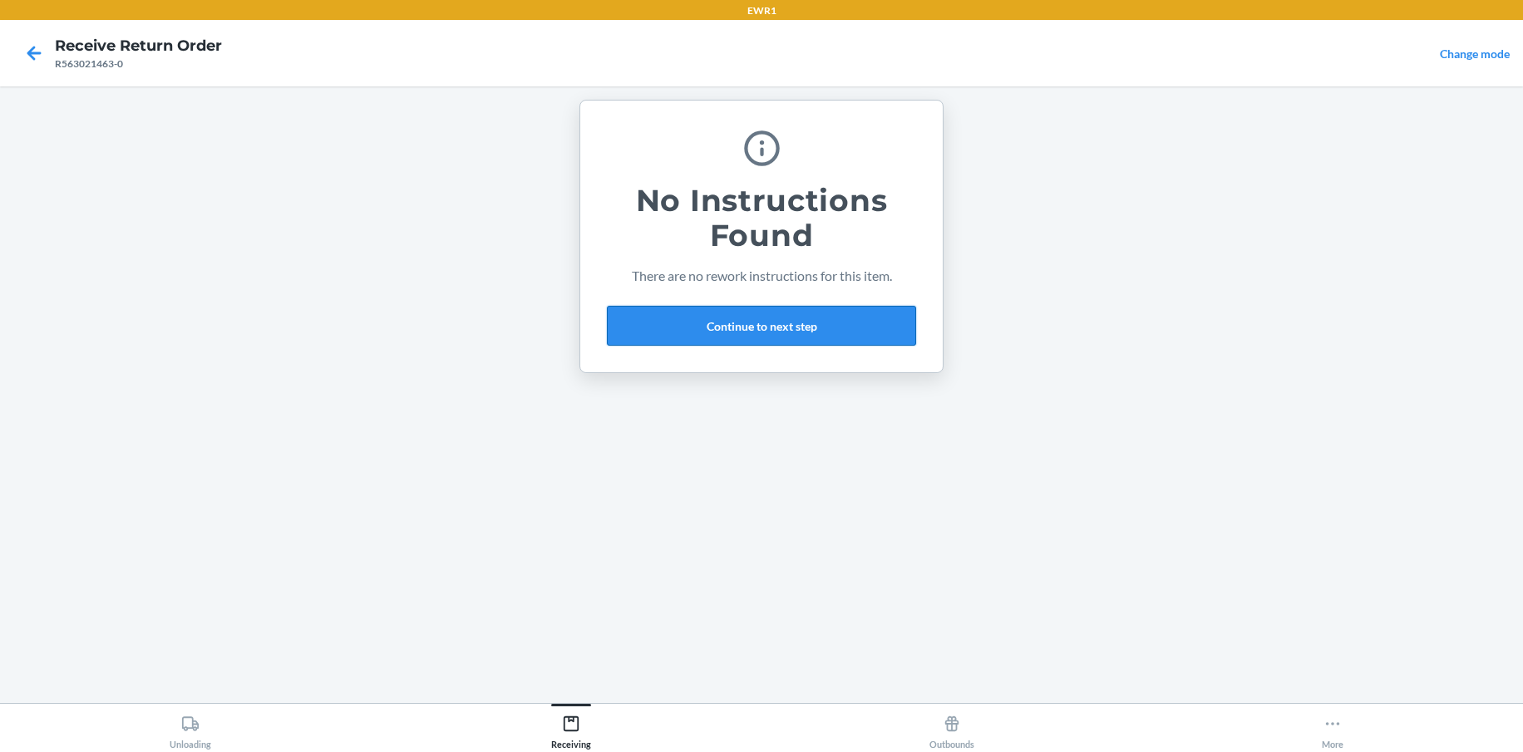
click at [757, 322] on button "Continue to next step" at bounding box center [761, 326] width 309 height 40
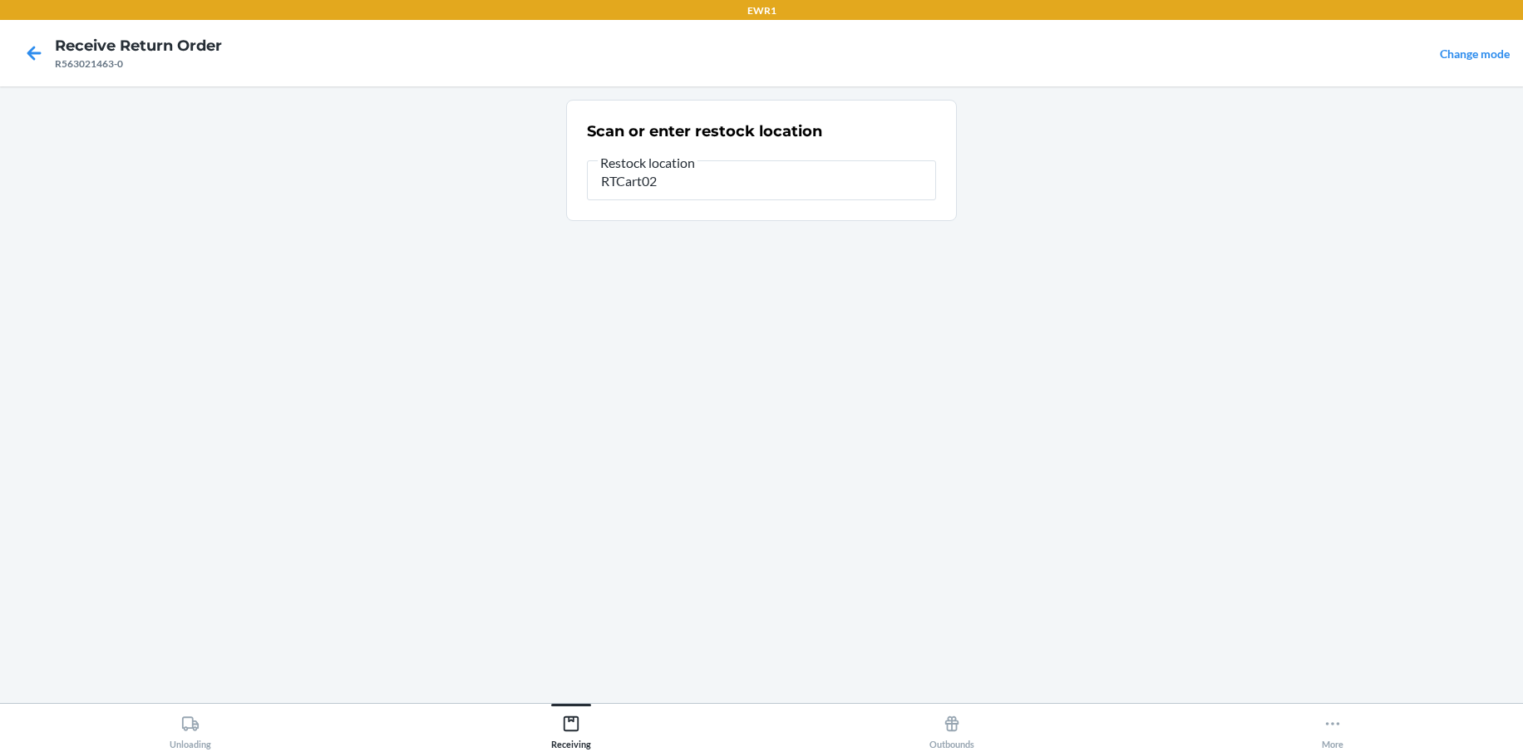
type input "RTCart025"
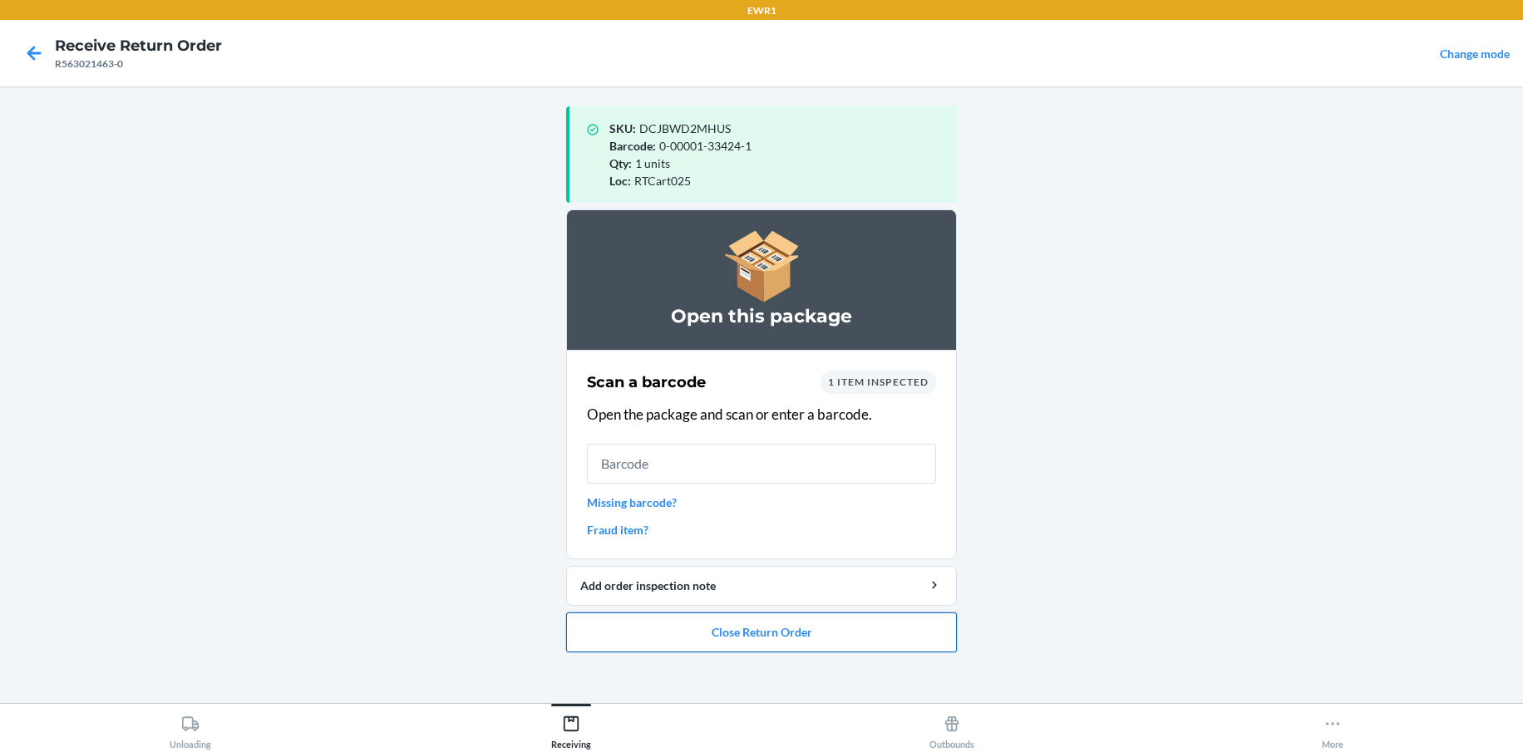
click at [820, 629] on button "Close Return Order" at bounding box center [761, 633] width 391 height 40
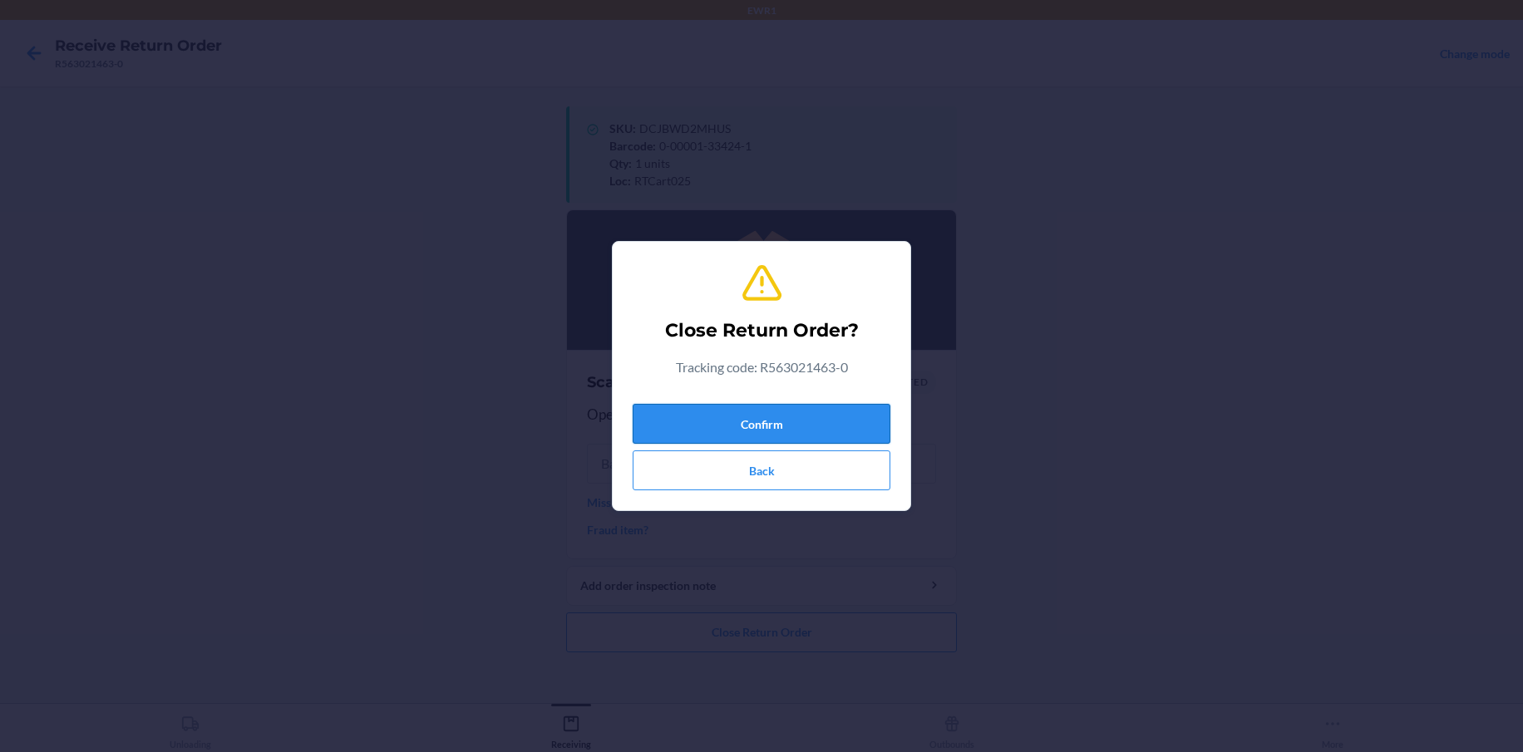
click at [732, 416] on button "Confirm" at bounding box center [762, 424] width 258 height 40
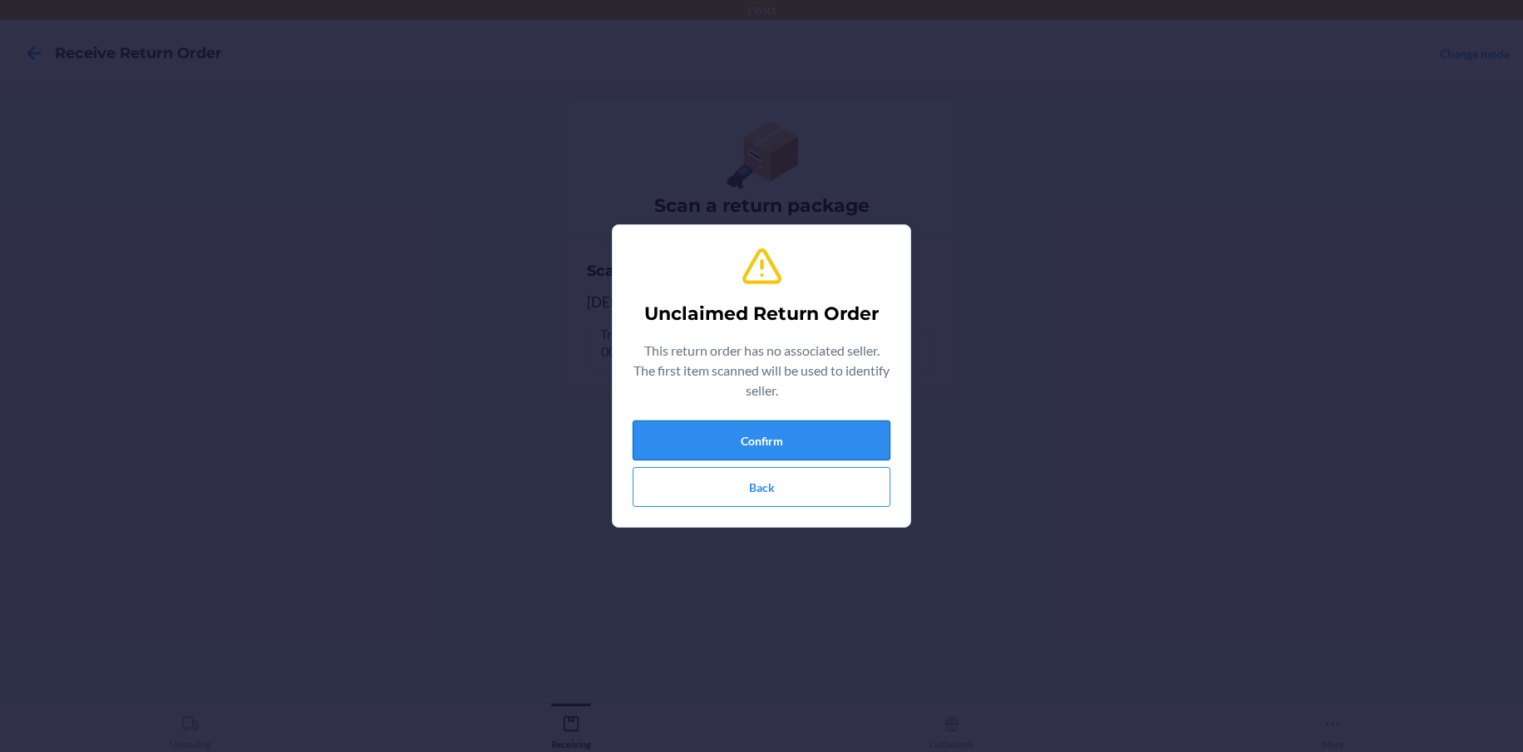
click at [788, 441] on button "Confirm" at bounding box center [762, 441] width 258 height 40
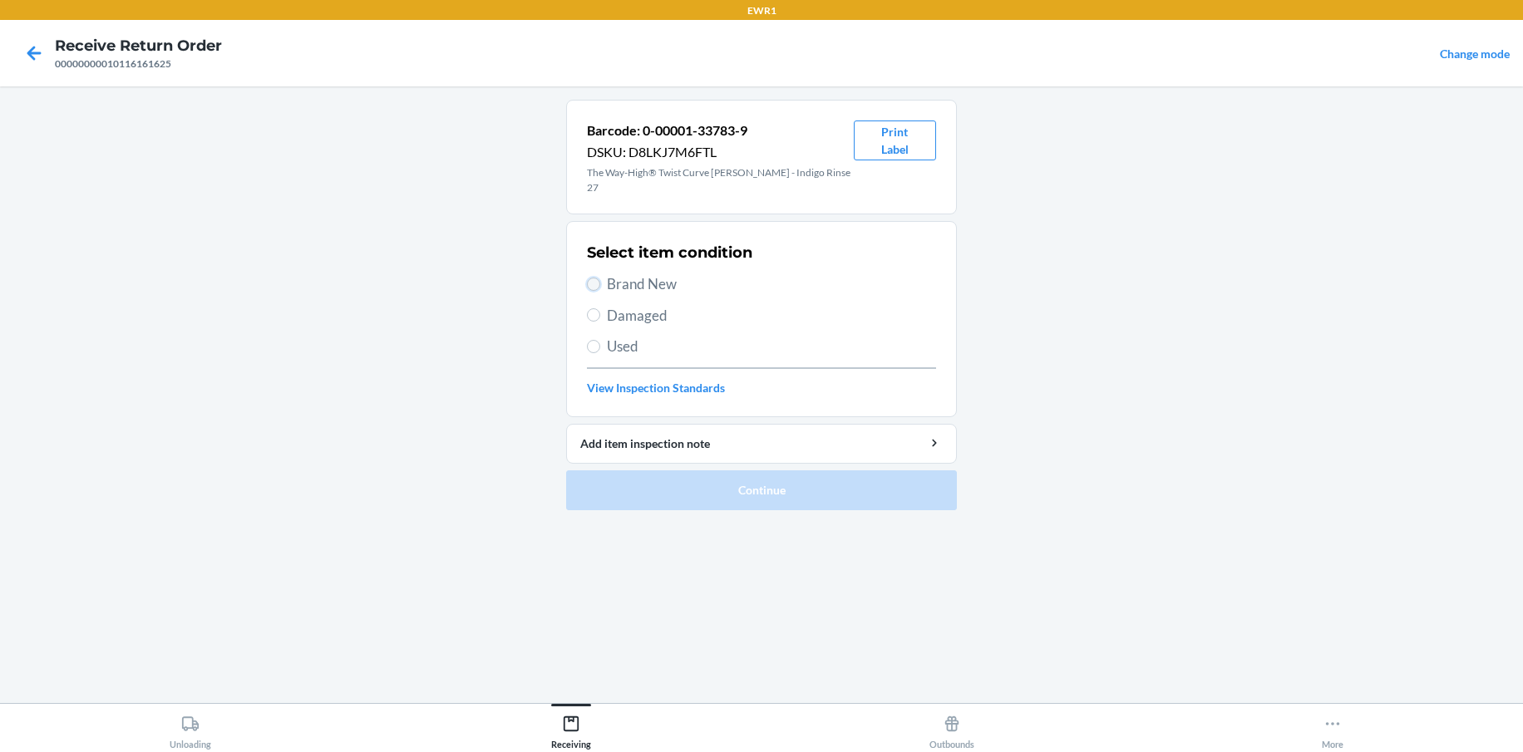
click at [592, 278] on input "Brand New" at bounding box center [593, 284] width 13 height 13
radio input "true"
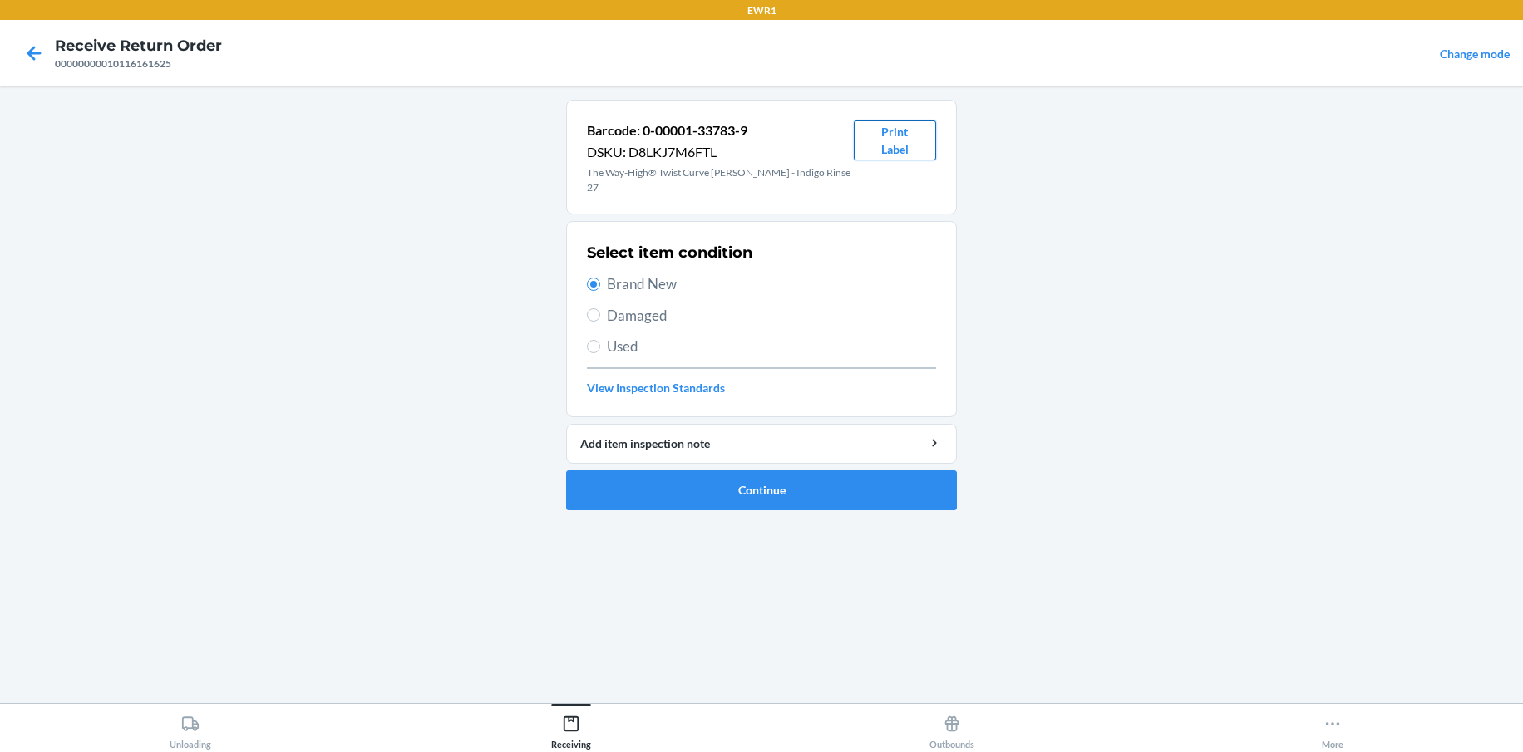
click at [891, 155] on button "Print Label" at bounding box center [895, 141] width 82 height 40
click at [854, 121] on button "Print Label" at bounding box center [895, 141] width 82 height 40
click at [809, 475] on button "Continue" at bounding box center [761, 490] width 391 height 40
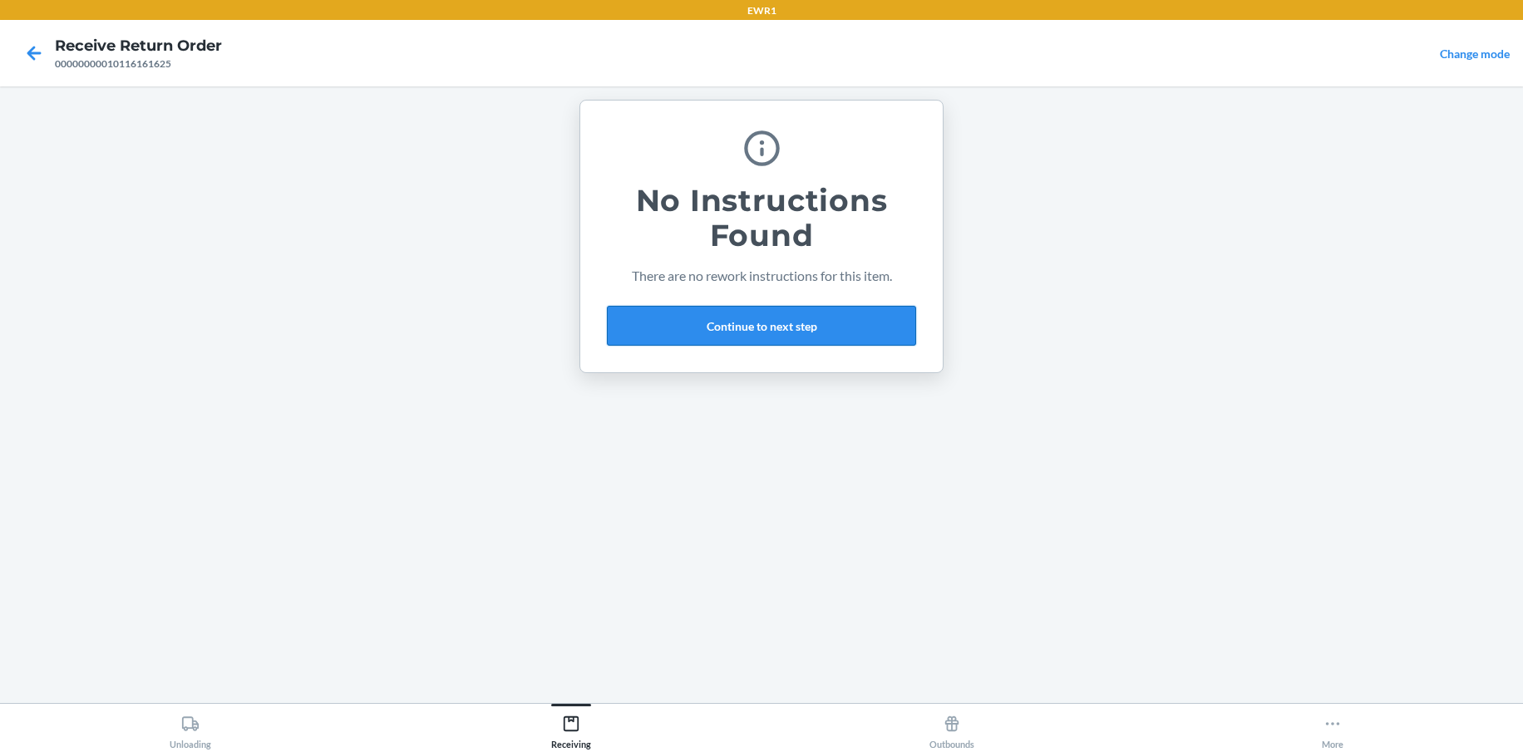
click at [807, 328] on button "Continue to next step" at bounding box center [761, 326] width 309 height 40
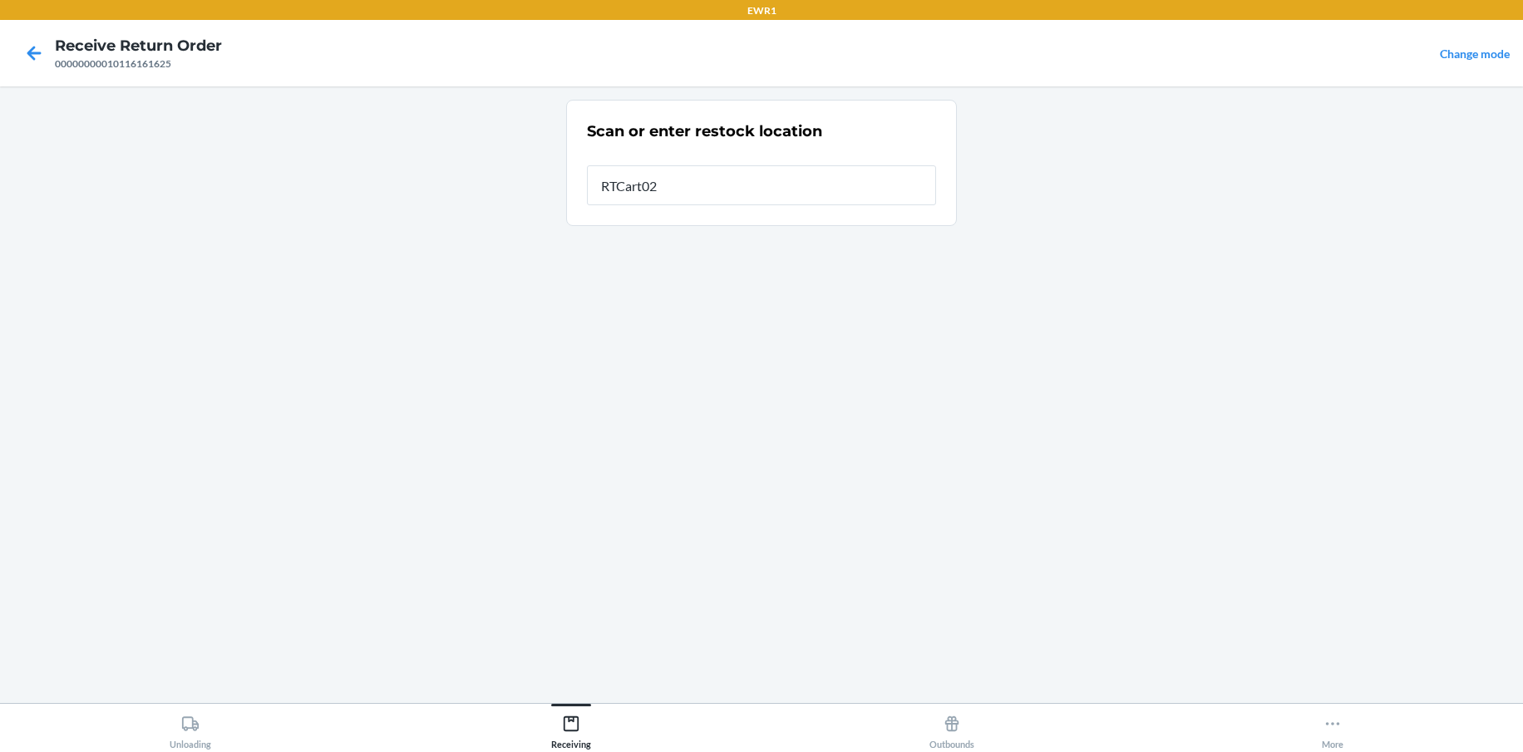
type input "RTCart025"
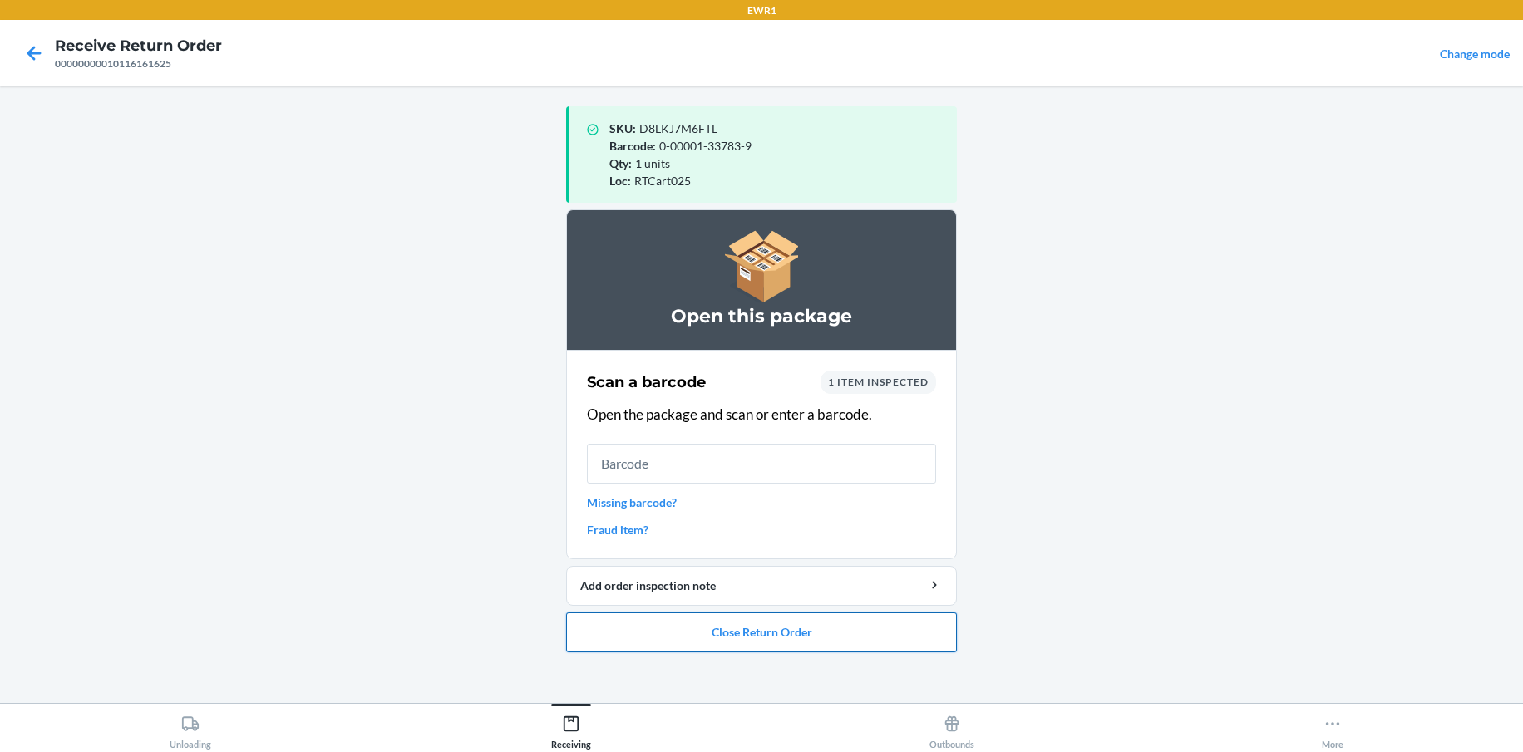
click at [887, 640] on button "Close Return Order" at bounding box center [761, 633] width 391 height 40
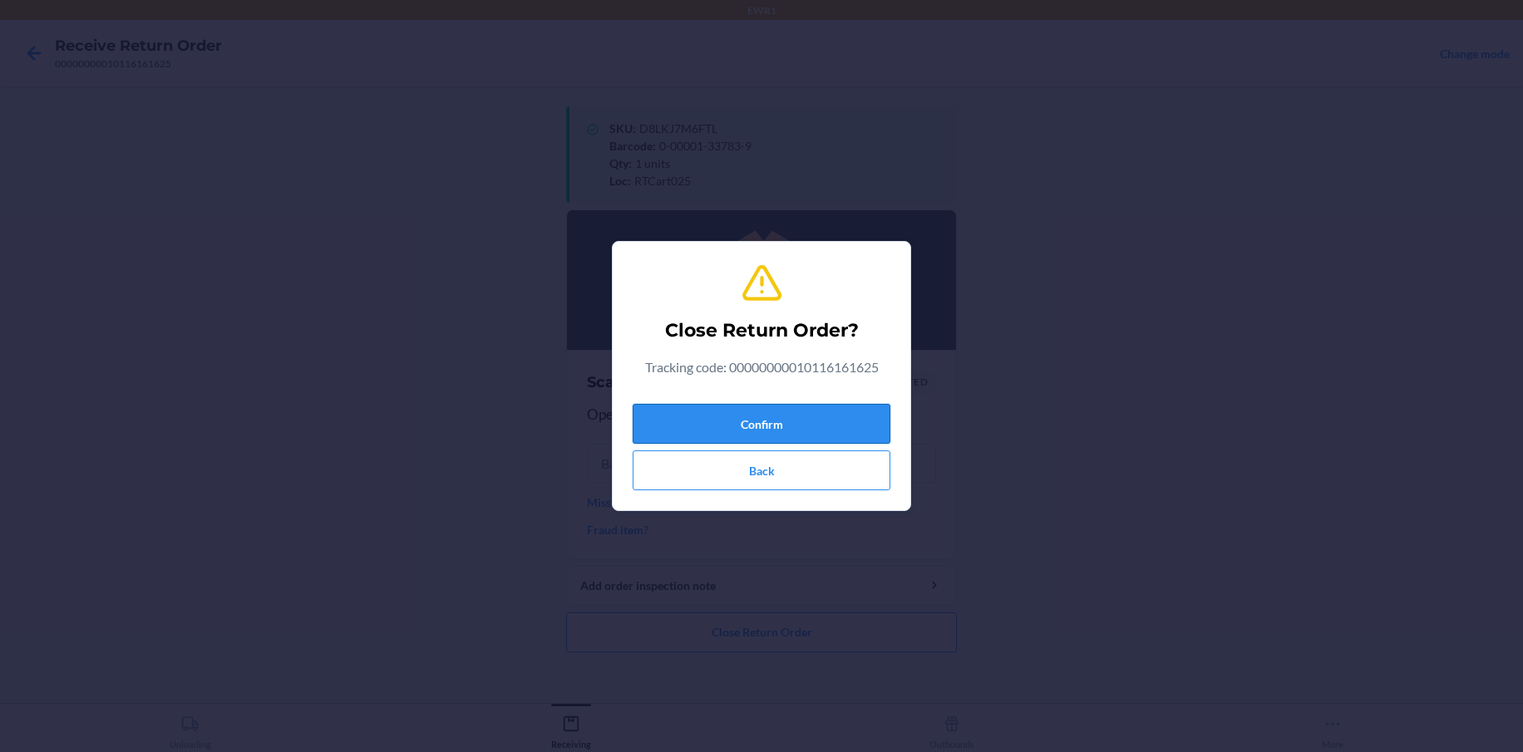
click at [862, 417] on button "Confirm" at bounding box center [762, 424] width 258 height 40
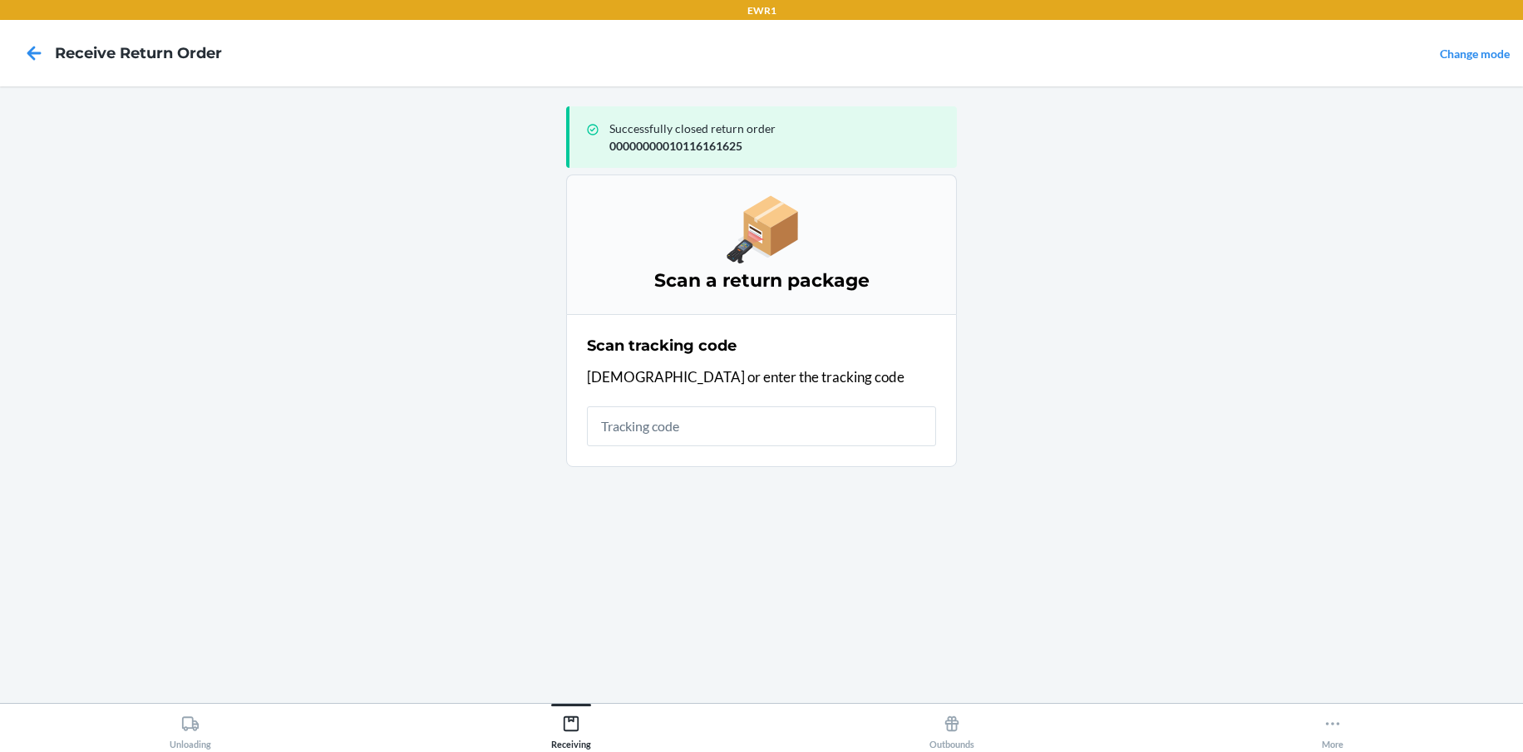
click at [760, 421] on input "text" at bounding box center [761, 426] width 349 height 40
type input "000"
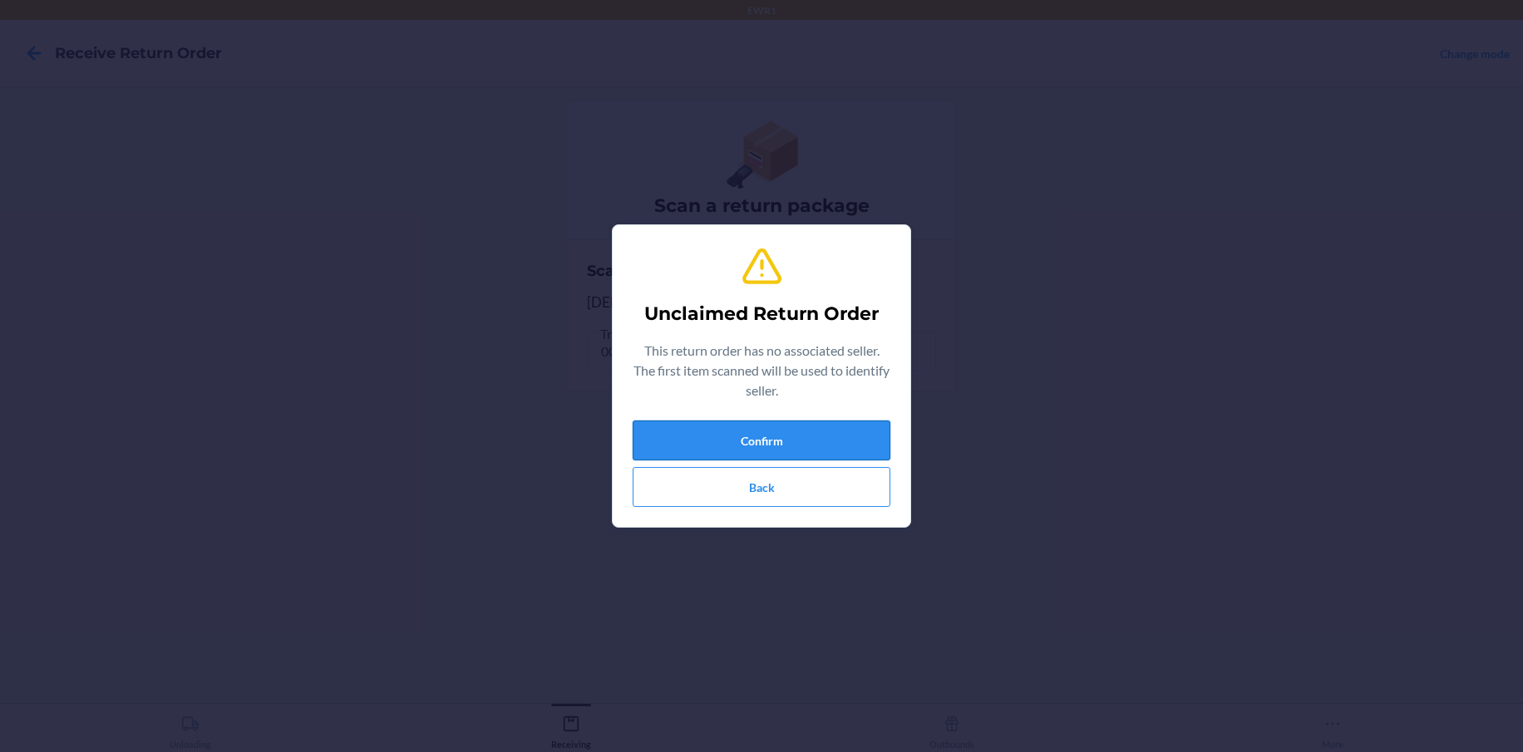
click at [747, 434] on button "Confirm" at bounding box center [762, 441] width 258 height 40
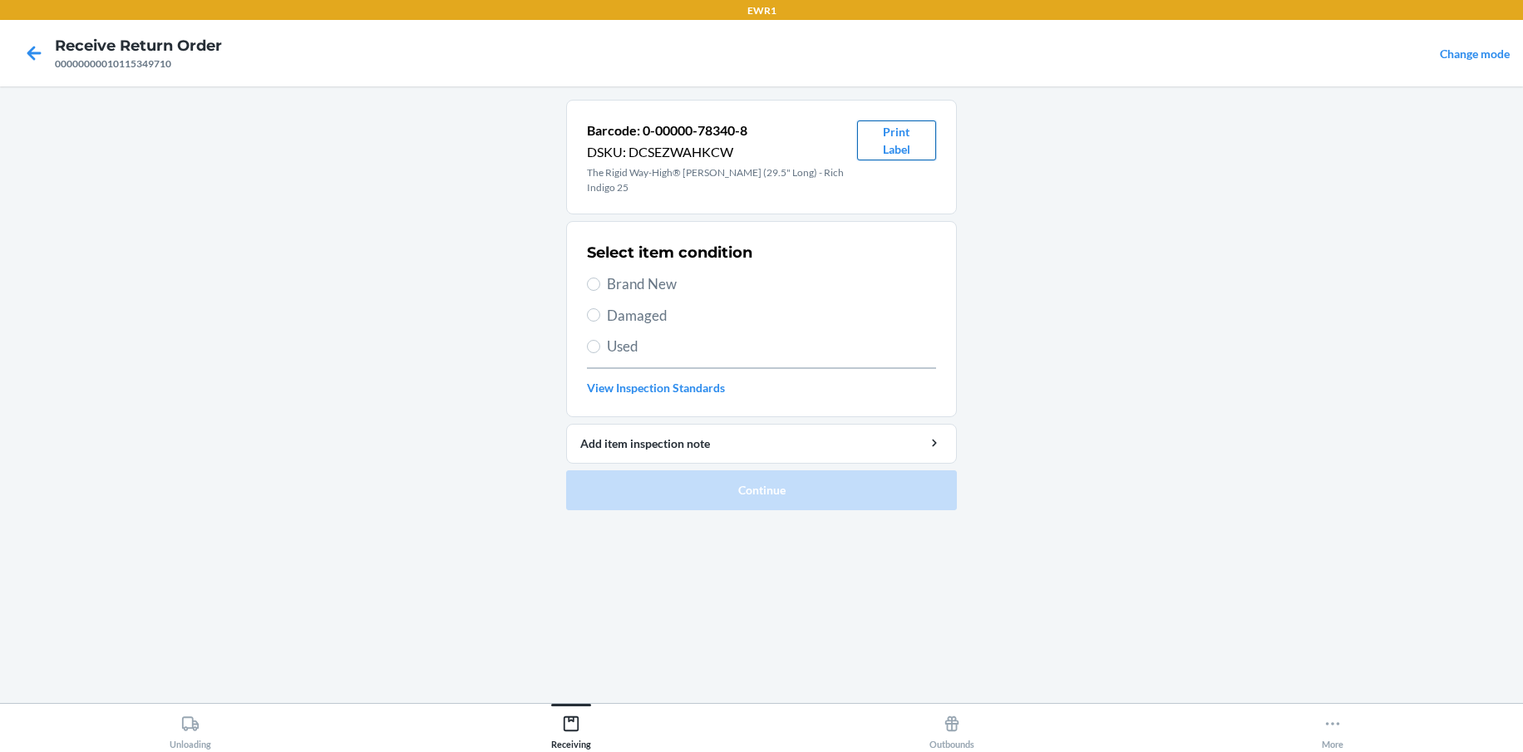
click at [912, 136] on button "Print Label" at bounding box center [896, 141] width 79 height 40
click at [599, 278] on input "Brand New" at bounding box center [593, 284] width 13 height 13
radio input "true"
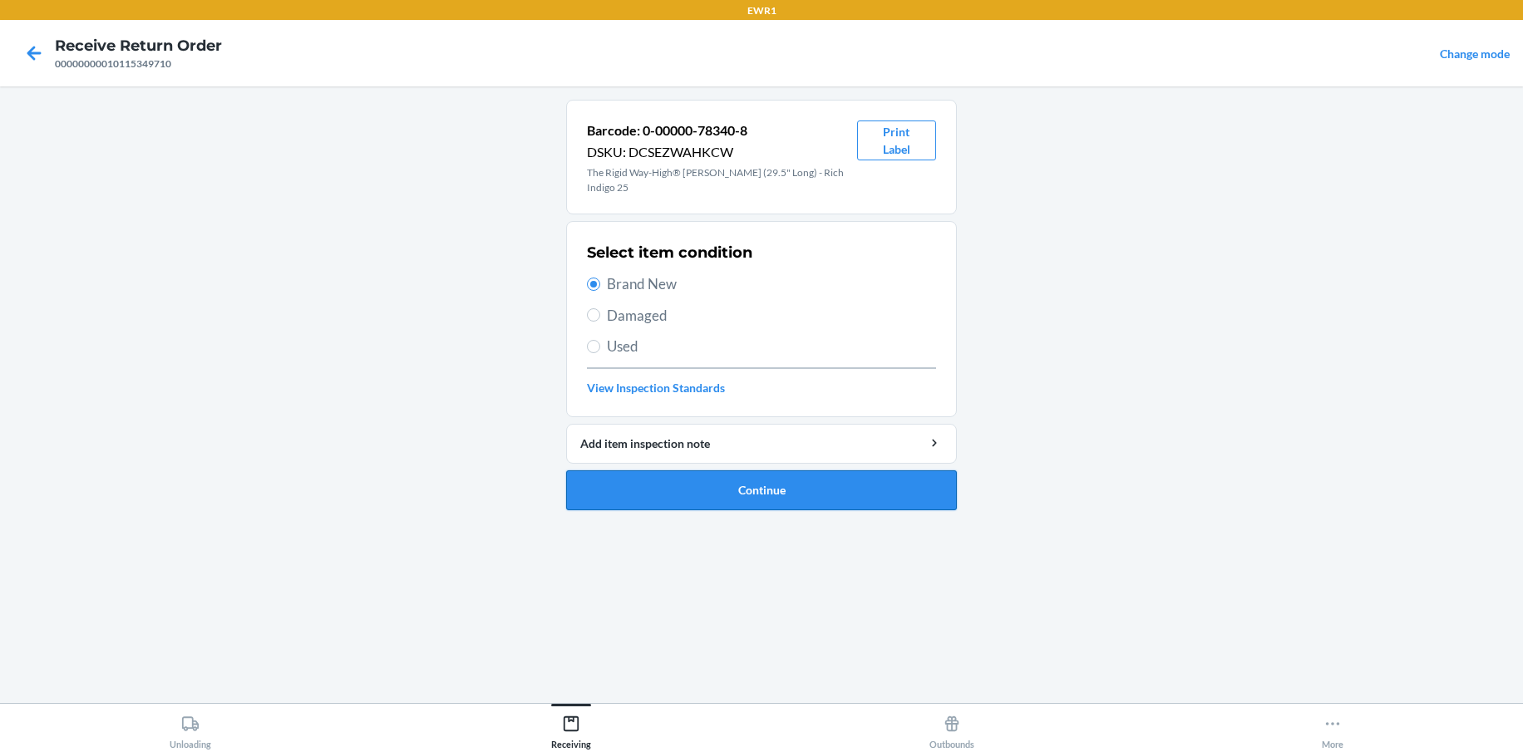
click at [773, 478] on button "Continue" at bounding box center [761, 490] width 391 height 40
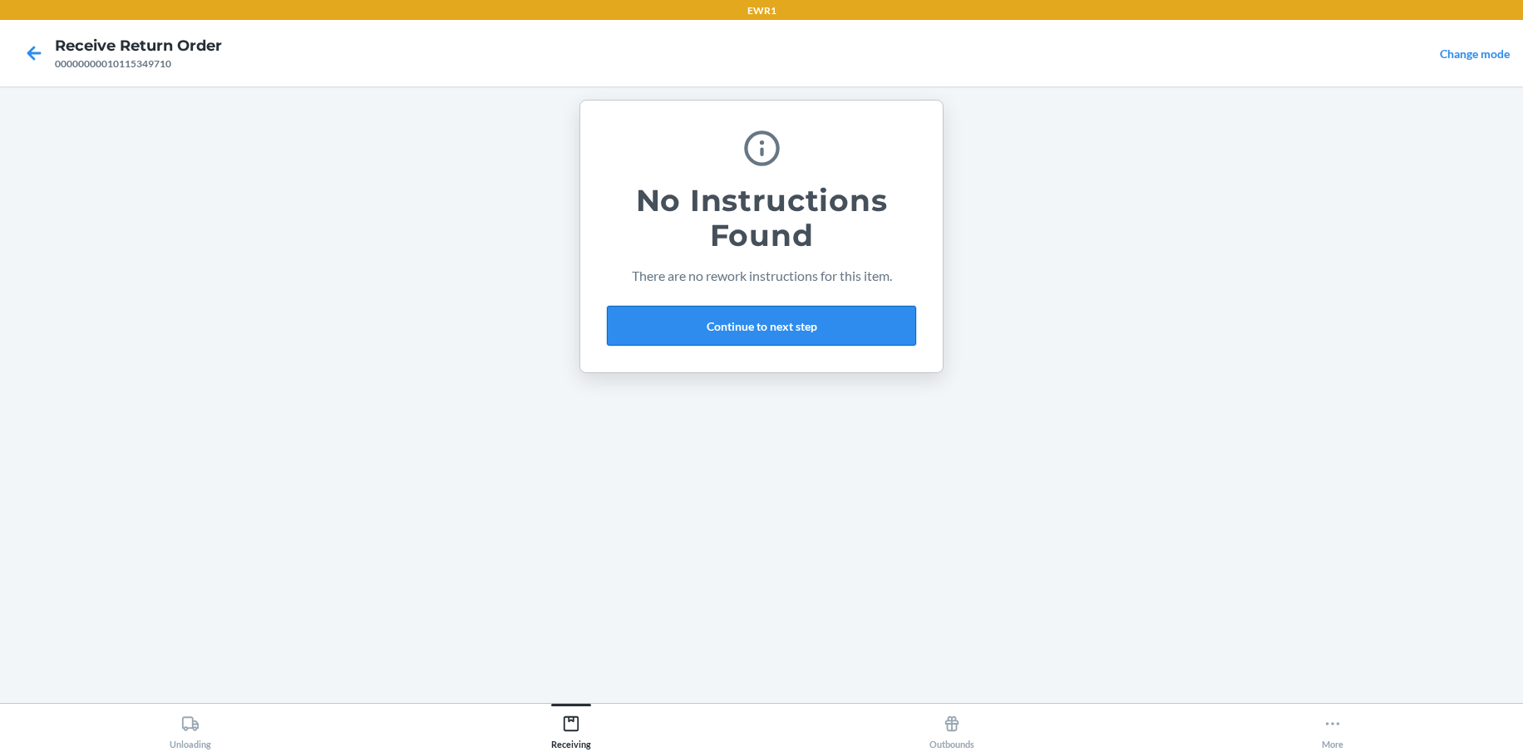
click at [796, 320] on button "Continue to next step" at bounding box center [761, 326] width 309 height 40
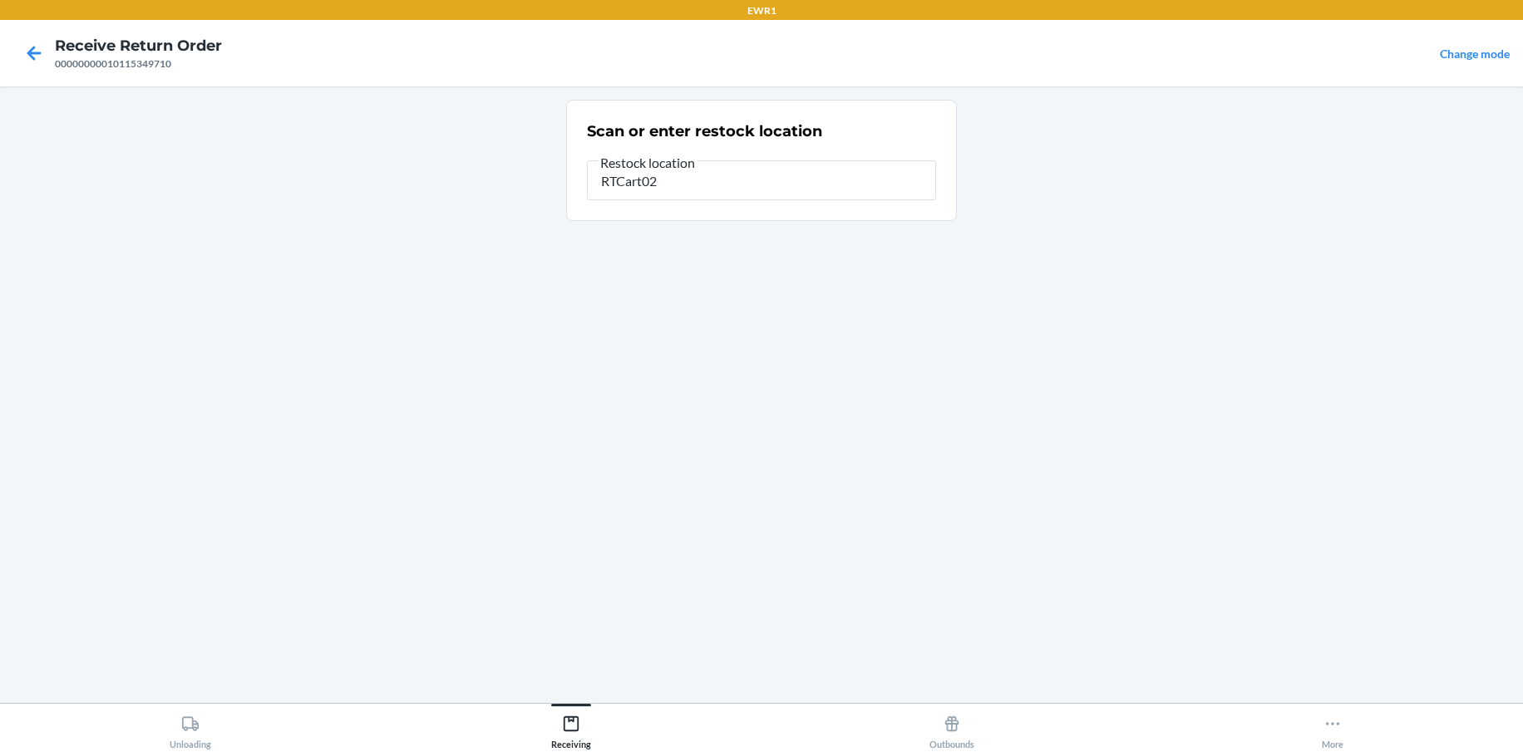
type input "RTCart025"
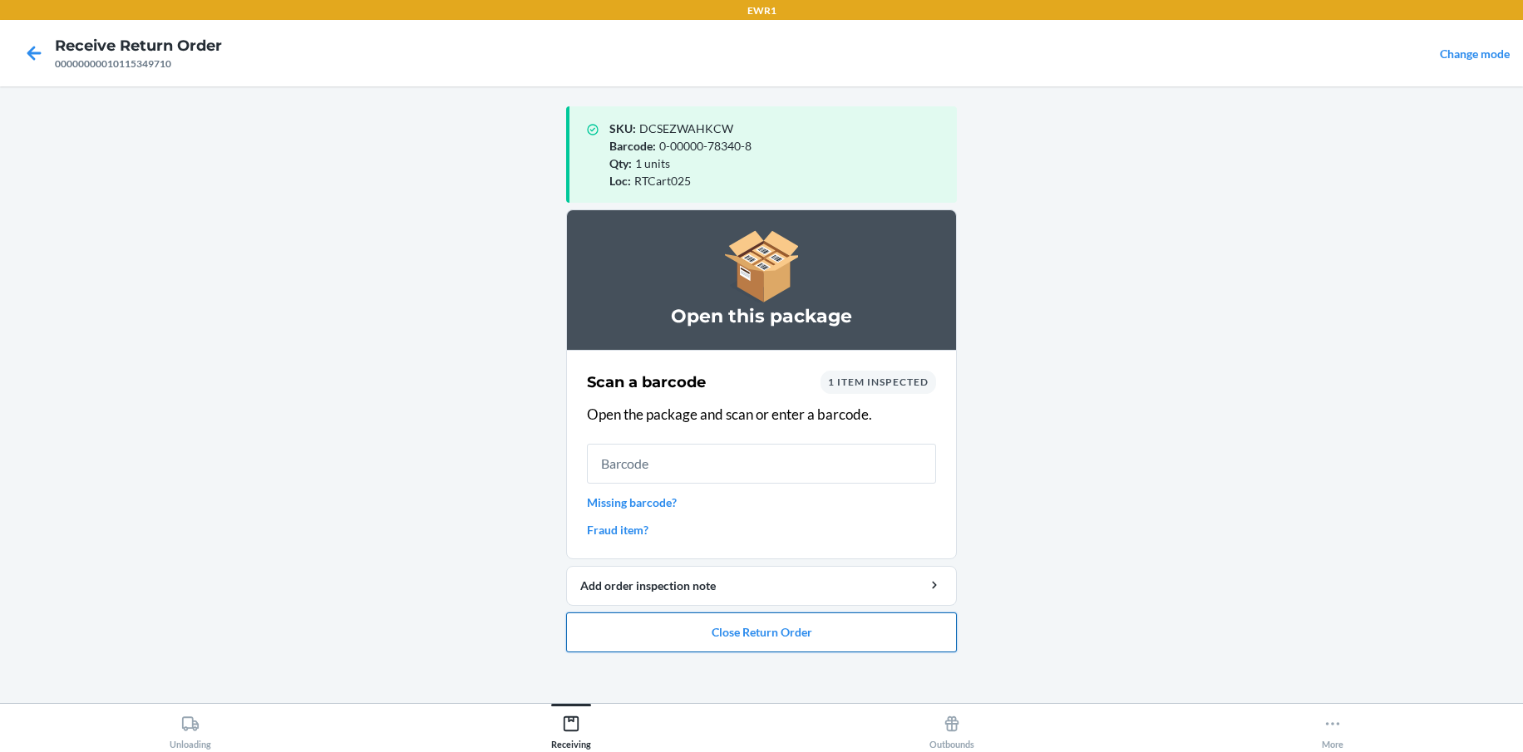
click at [771, 628] on button "Close Return Order" at bounding box center [761, 633] width 391 height 40
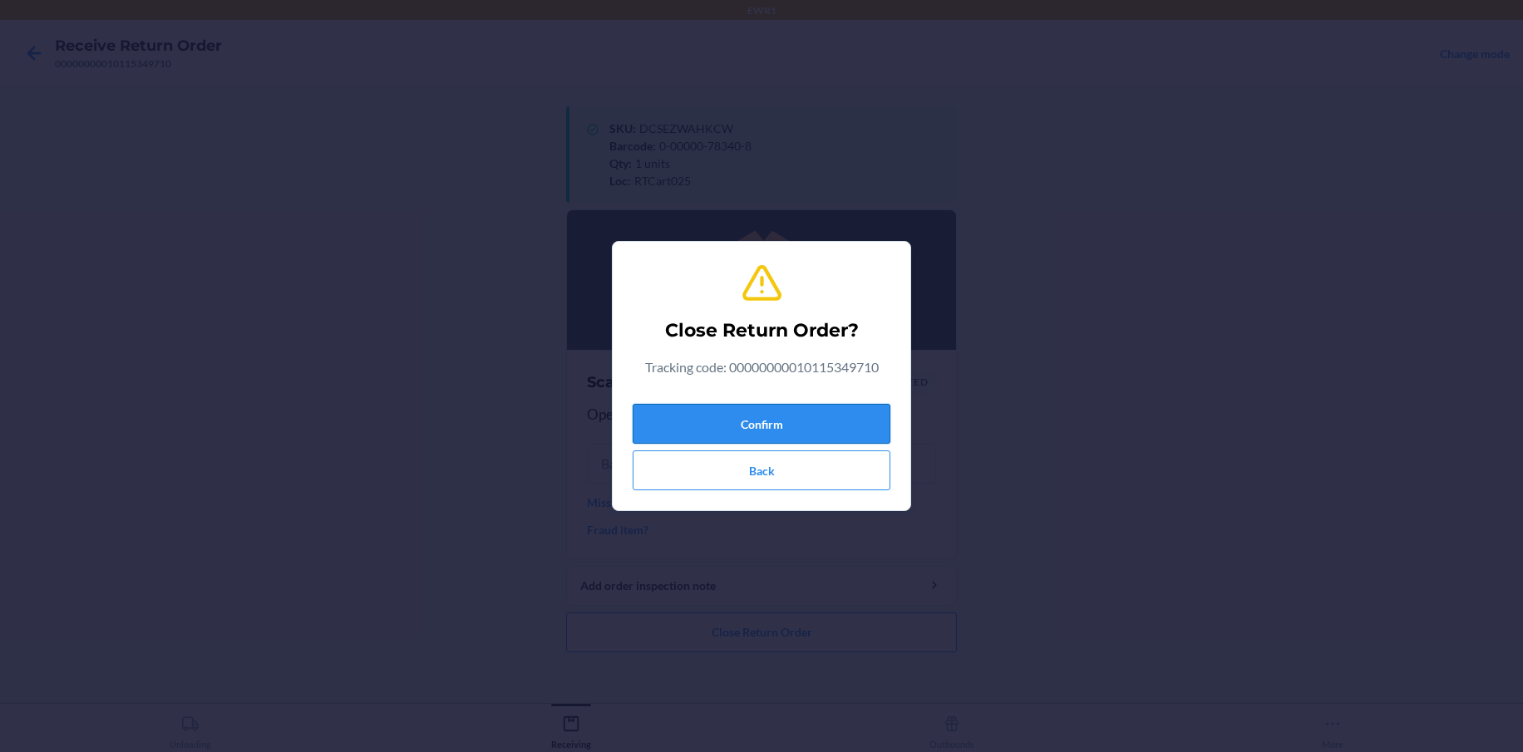
click at [783, 421] on button "Confirm" at bounding box center [762, 424] width 258 height 40
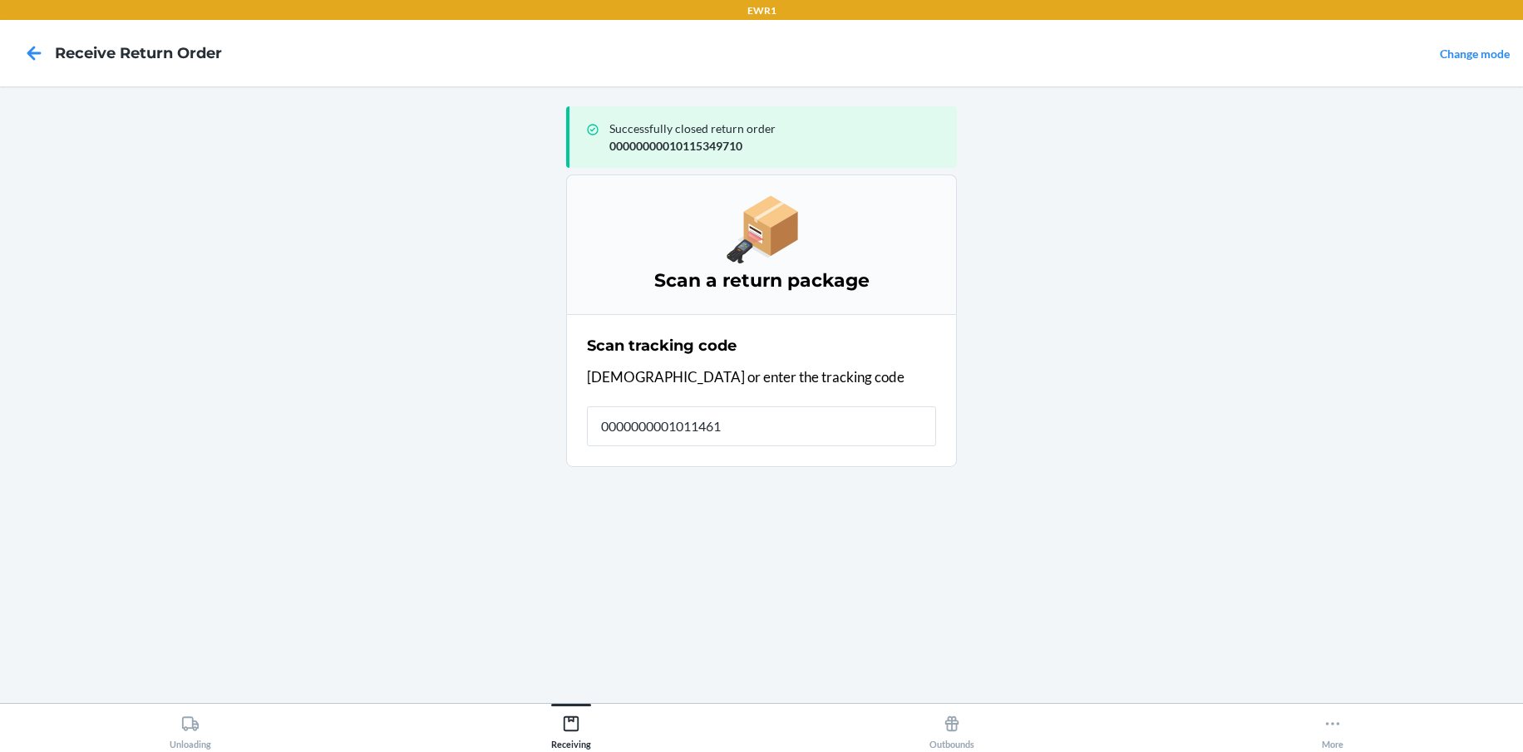
type input "00000000010114614"
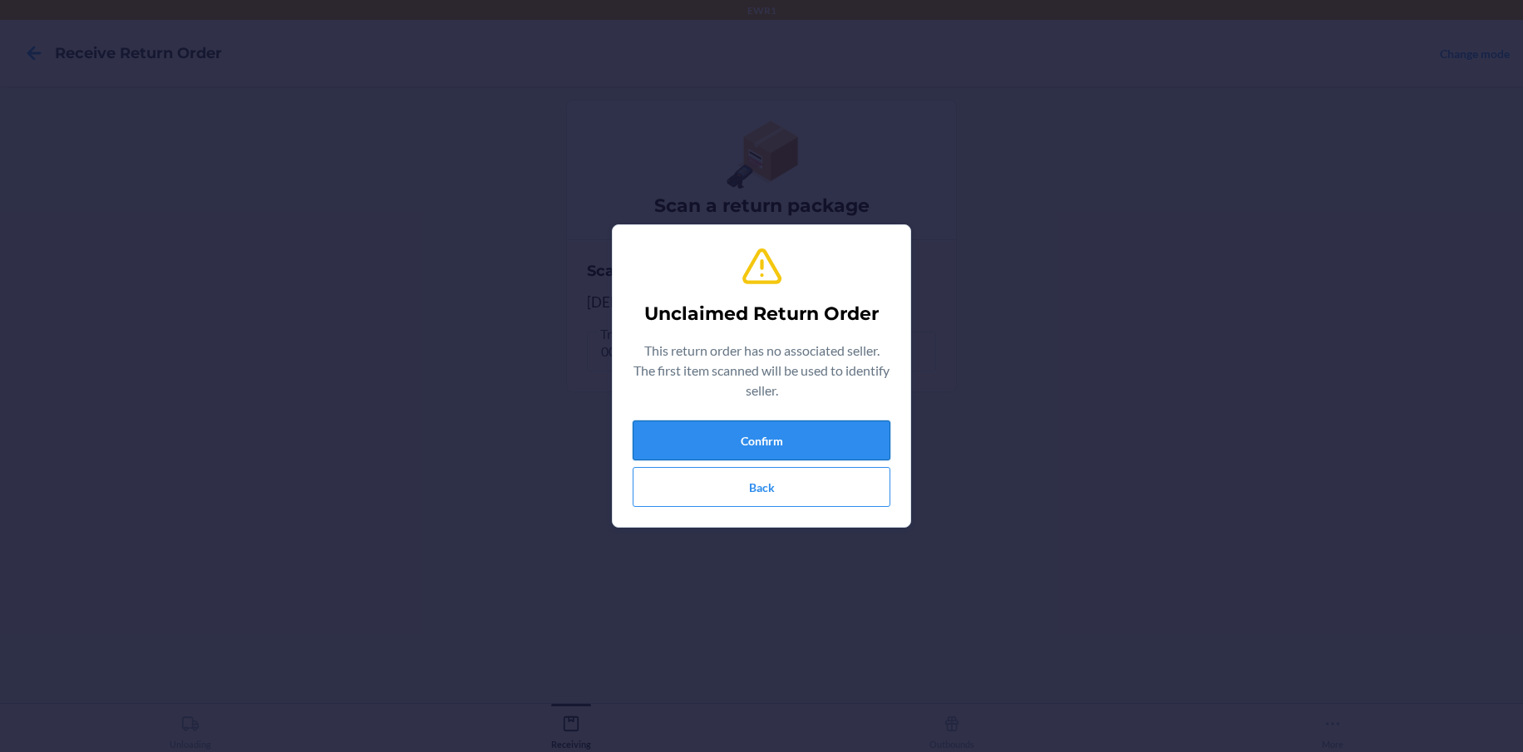
click at [780, 426] on button "Confirm" at bounding box center [762, 441] width 258 height 40
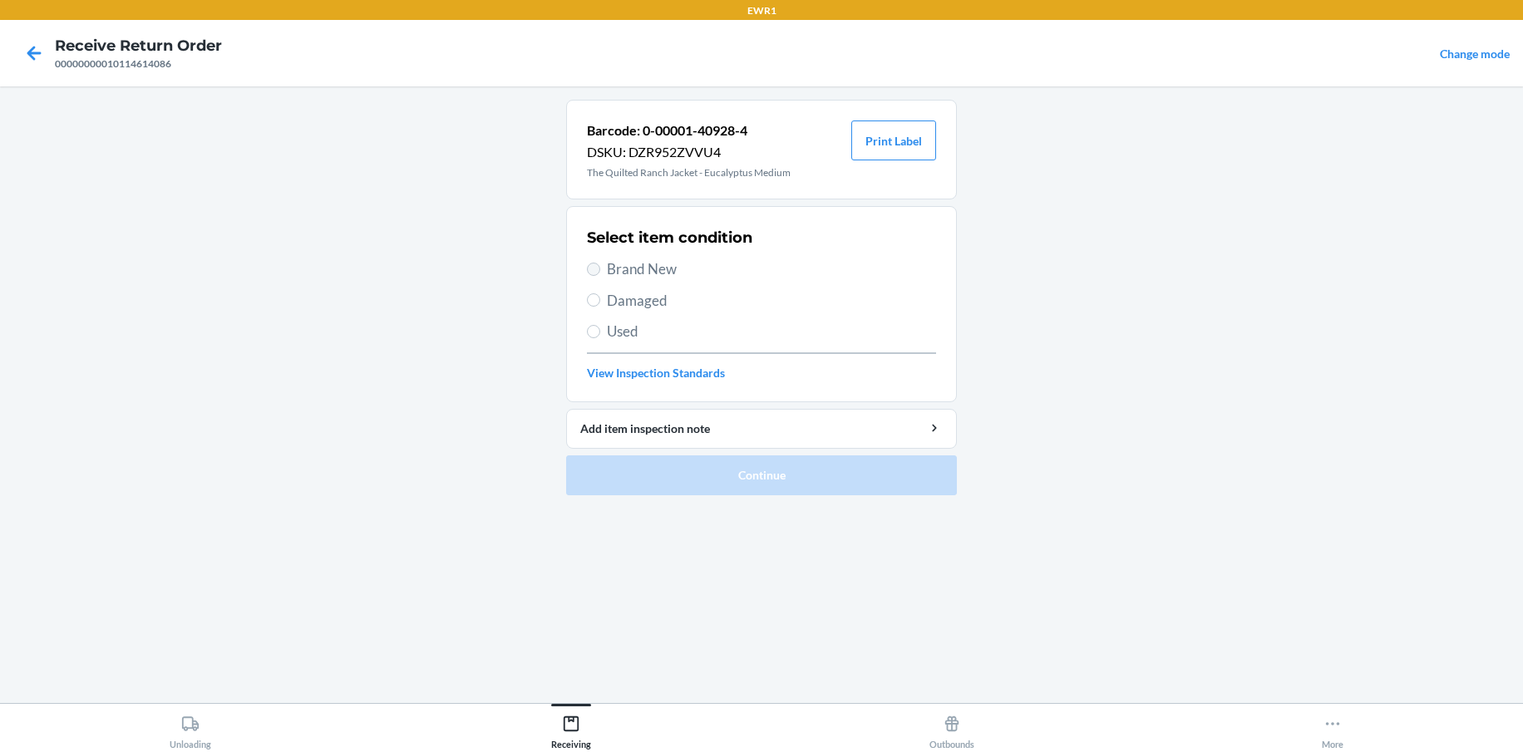
drag, startPoint x: 587, startPoint y: 261, endPoint x: 594, endPoint y: 267, distance: 9.5
click at [594, 267] on label "Brand New" at bounding box center [761, 270] width 349 height 22
click at [594, 267] on input "Brand New" at bounding box center [593, 269] width 13 height 13
radio input "true"
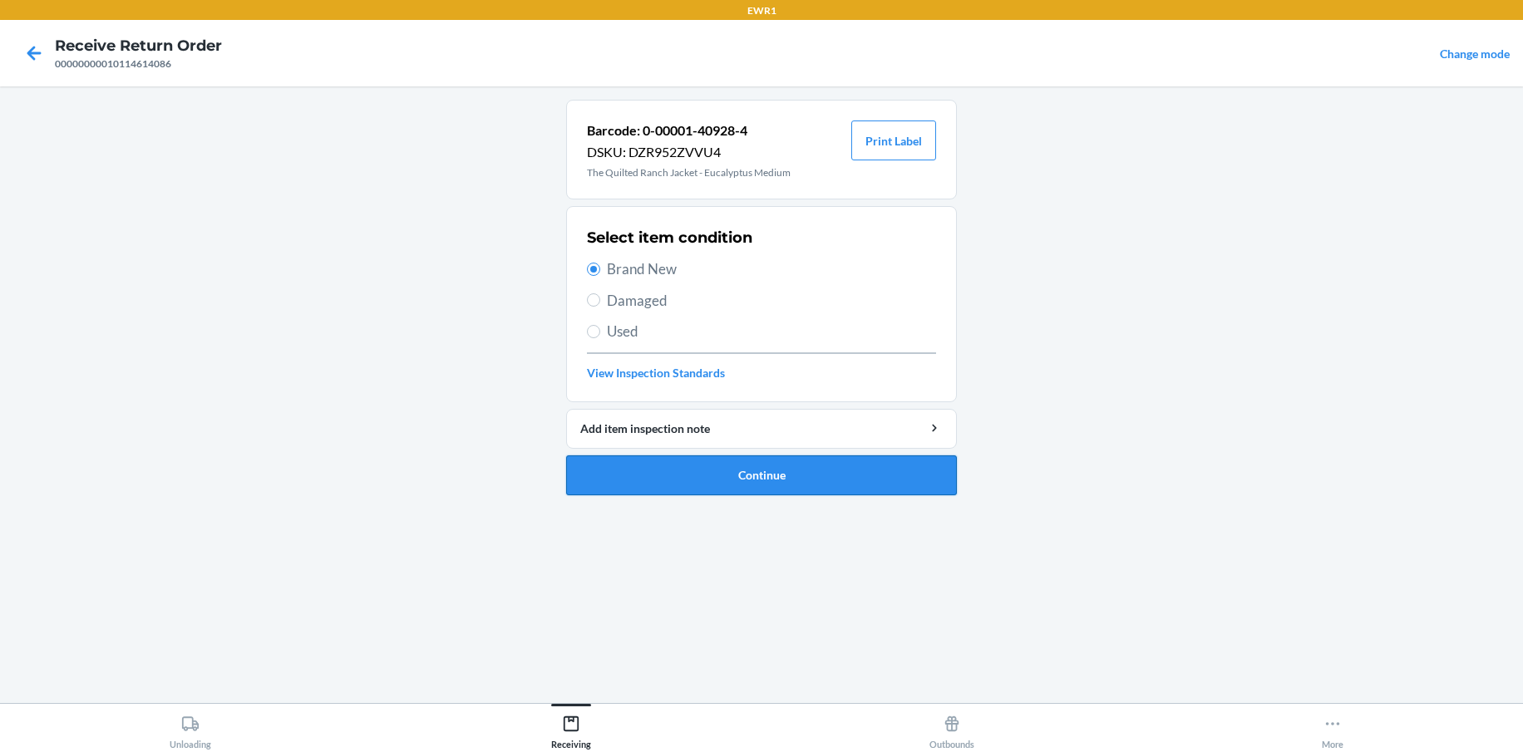
click at [738, 490] on button "Continue" at bounding box center [761, 476] width 391 height 40
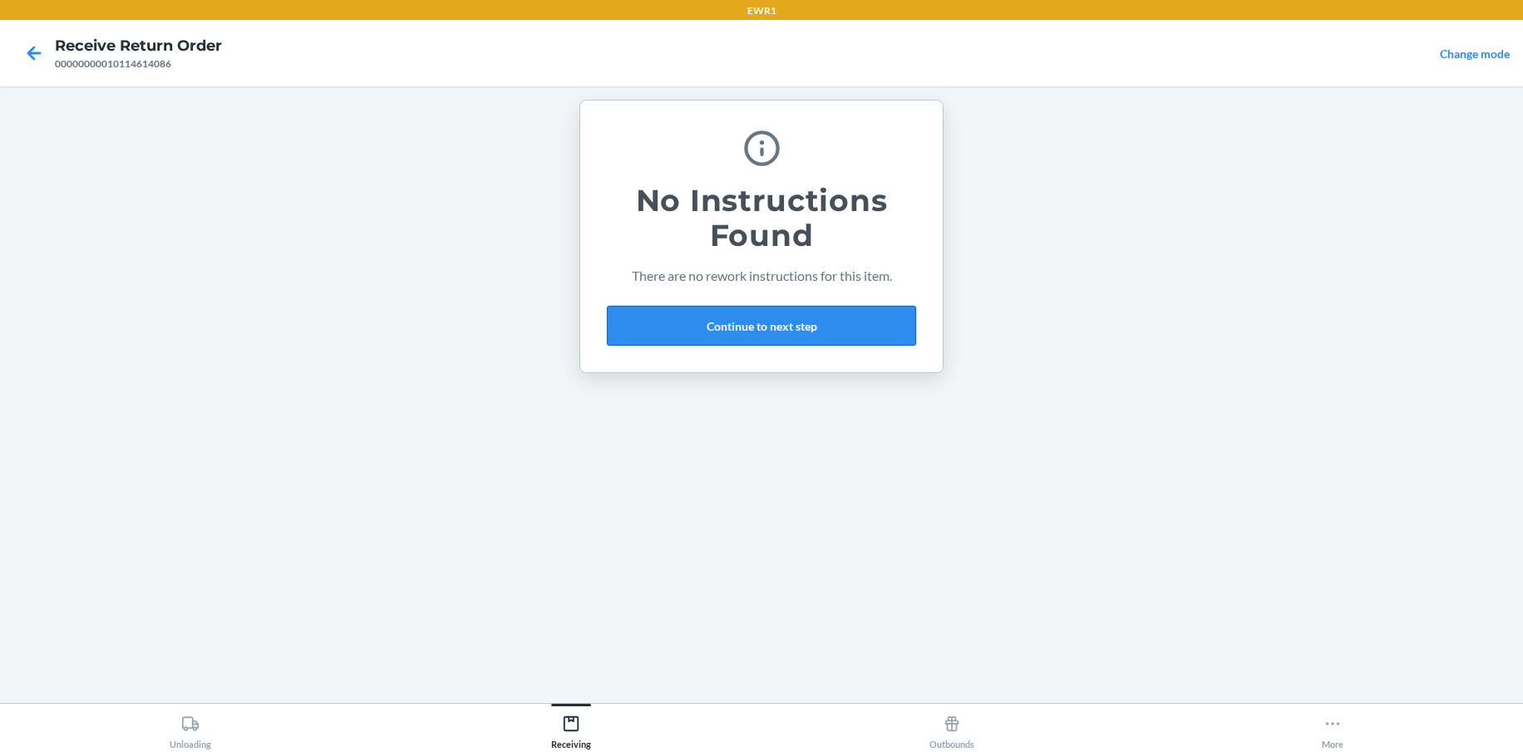
click at [791, 328] on button "Continue to next step" at bounding box center [761, 326] width 309 height 40
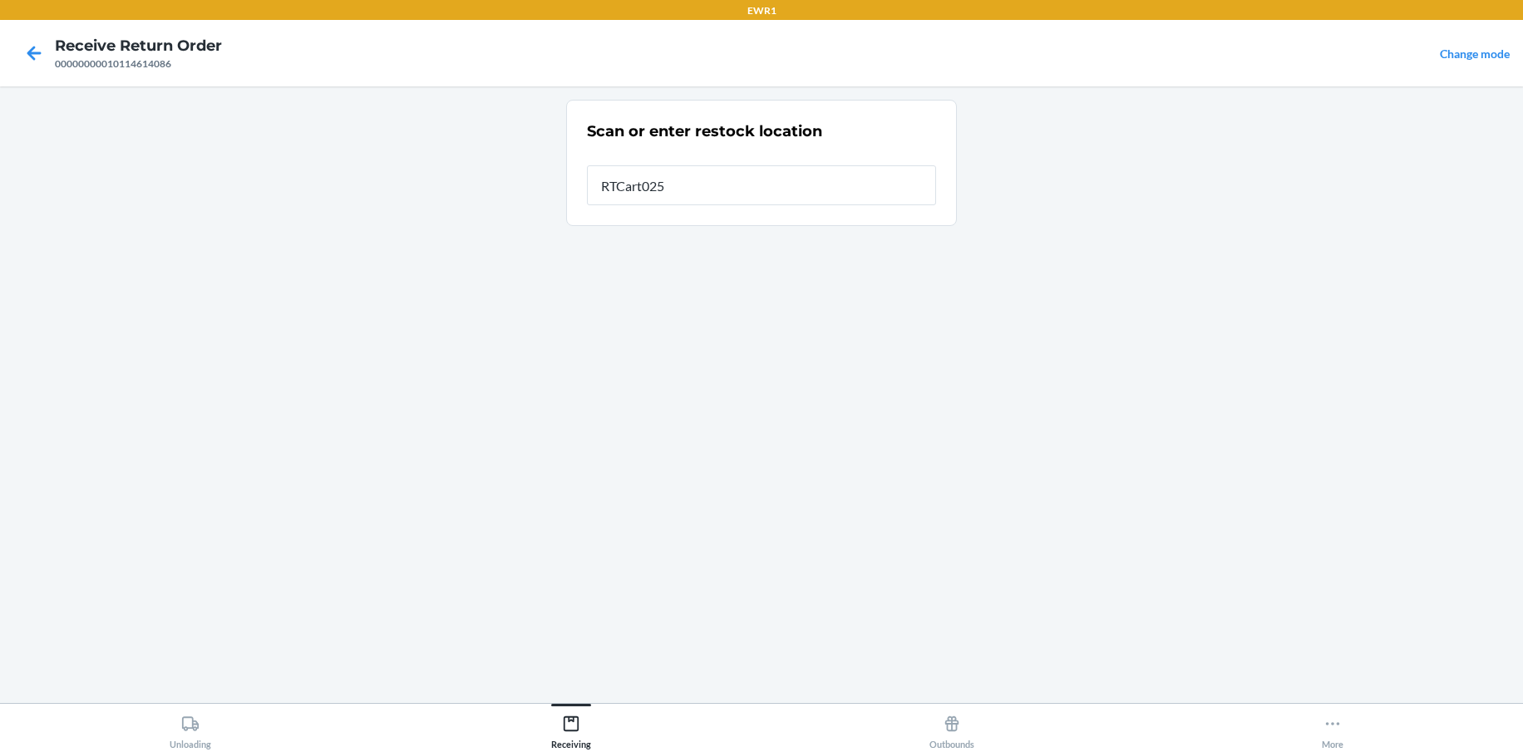
type input "RTCart025"
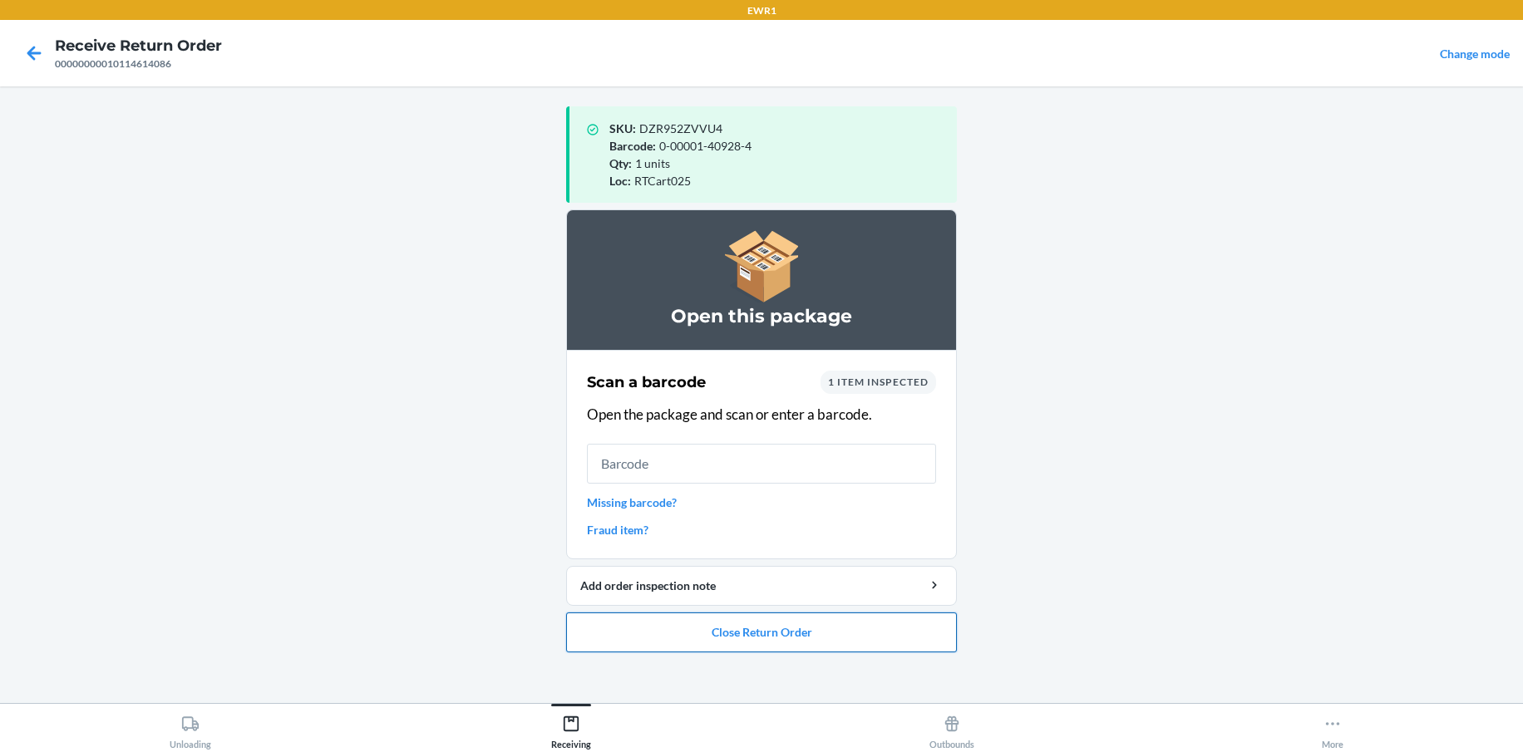
click at [752, 646] on button "Close Return Order" at bounding box center [761, 633] width 391 height 40
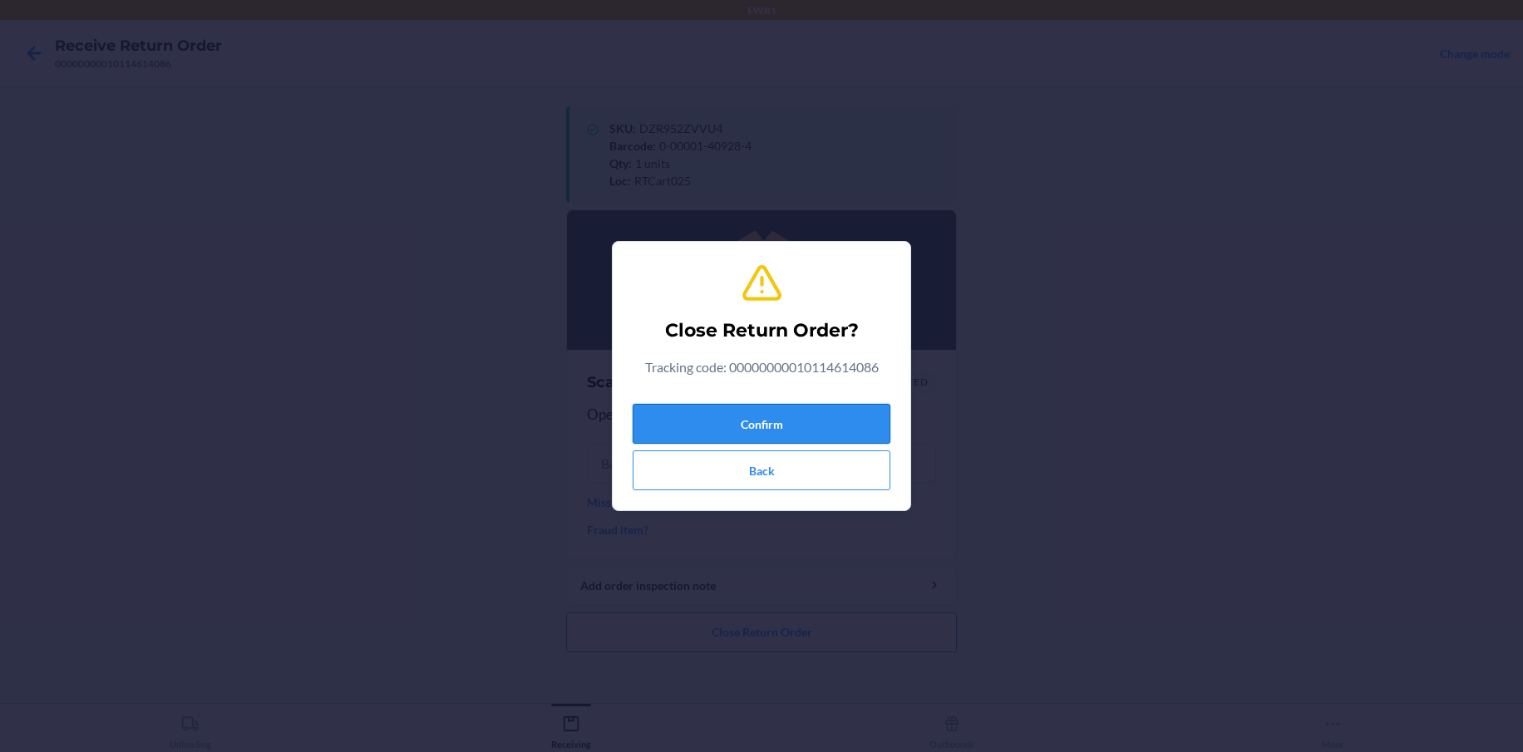
drag, startPoint x: 752, startPoint y: 429, endPoint x: 762, endPoint y: 431, distance: 10.1
click at [761, 431] on button "Confirm" at bounding box center [762, 424] width 258 height 40
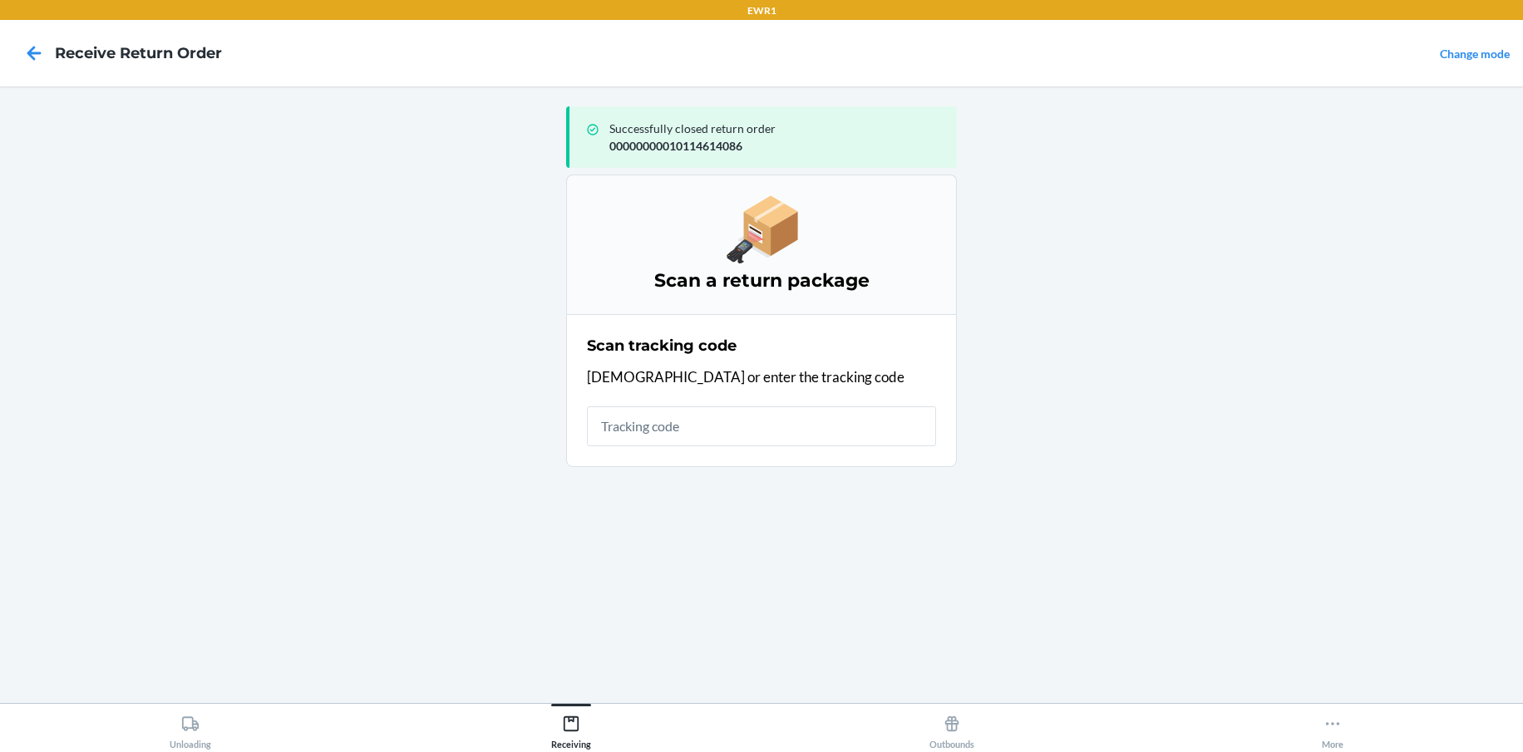
drag, startPoint x: 865, startPoint y: 515, endPoint x: 879, endPoint y: 506, distance: 16.8
click at [710, 416] on input "text" at bounding box center [761, 426] width 349 height 40
type input "00000000010115641265"
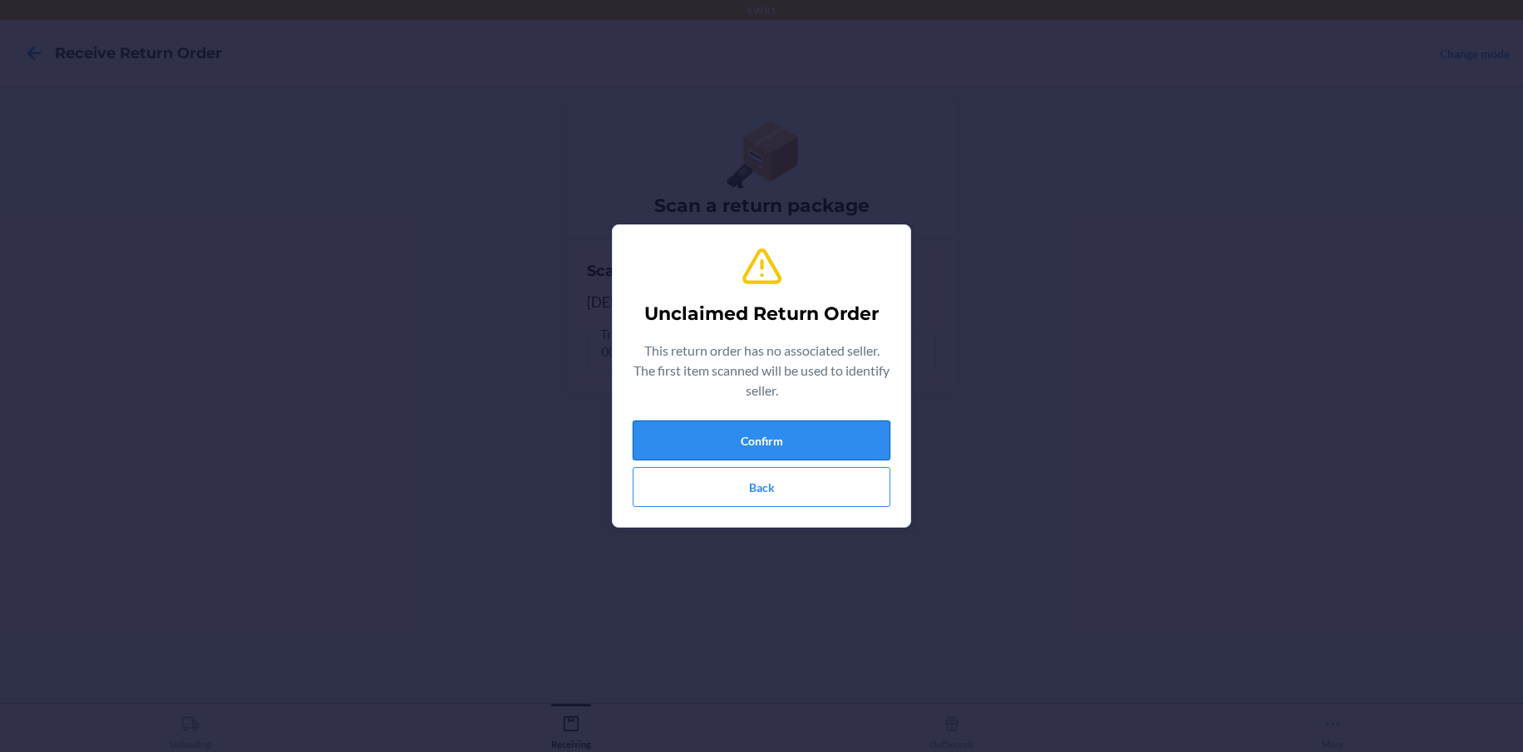
click at [837, 437] on button "Confirm" at bounding box center [762, 441] width 258 height 40
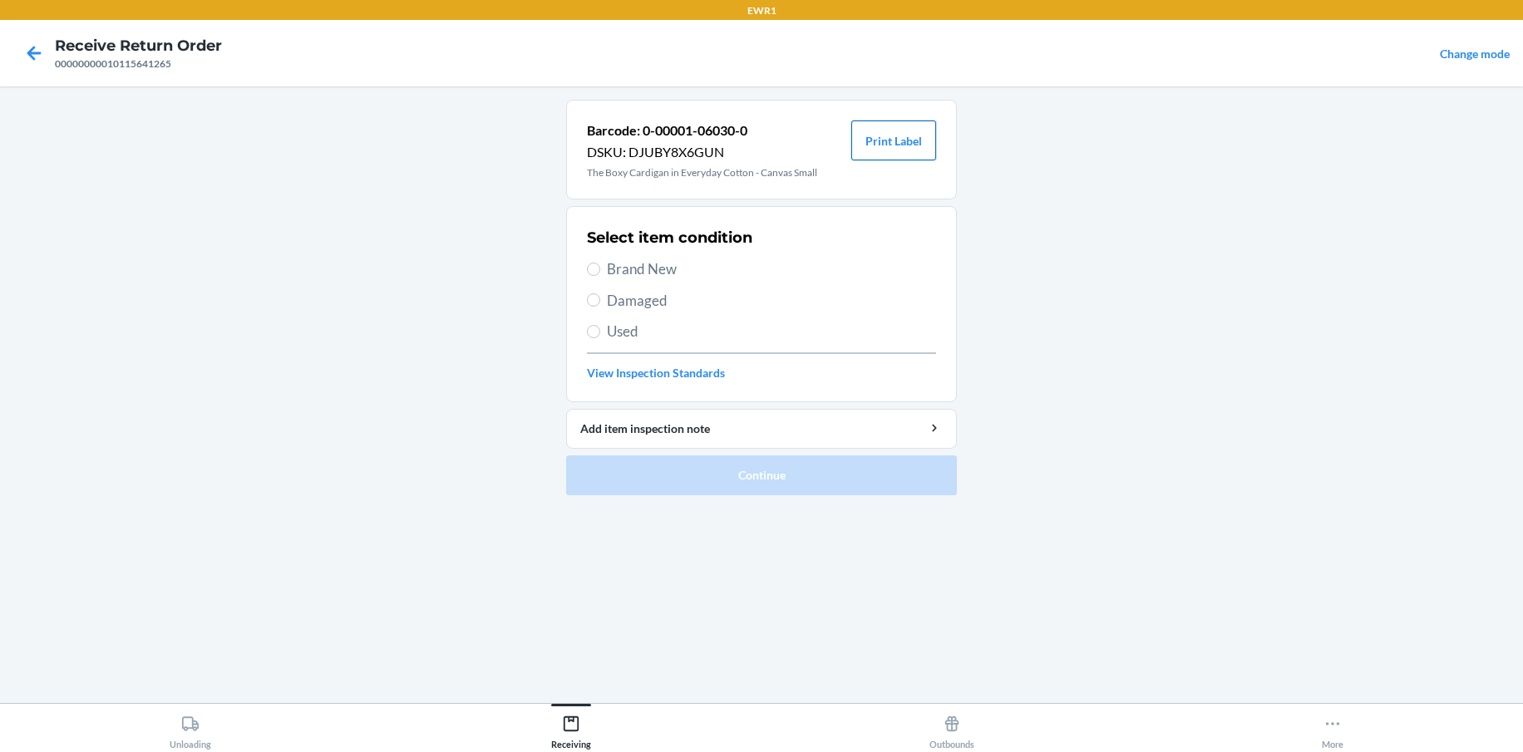
click at [898, 134] on button "Print Label" at bounding box center [893, 141] width 85 height 40
click at [594, 266] on input "Brand New" at bounding box center [593, 269] width 13 height 13
radio input "true"
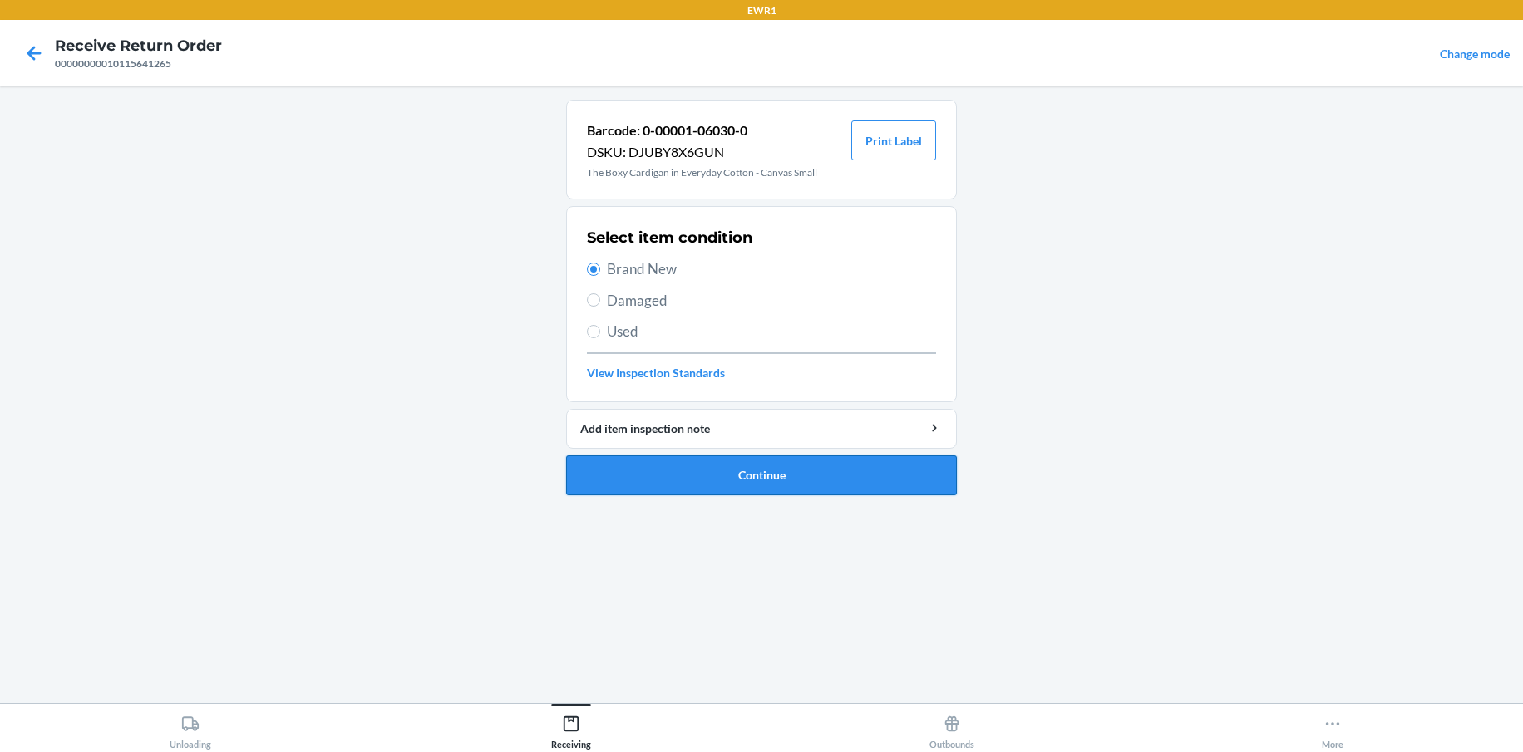
click at [862, 480] on button "Continue" at bounding box center [761, 476] width 391 height 40
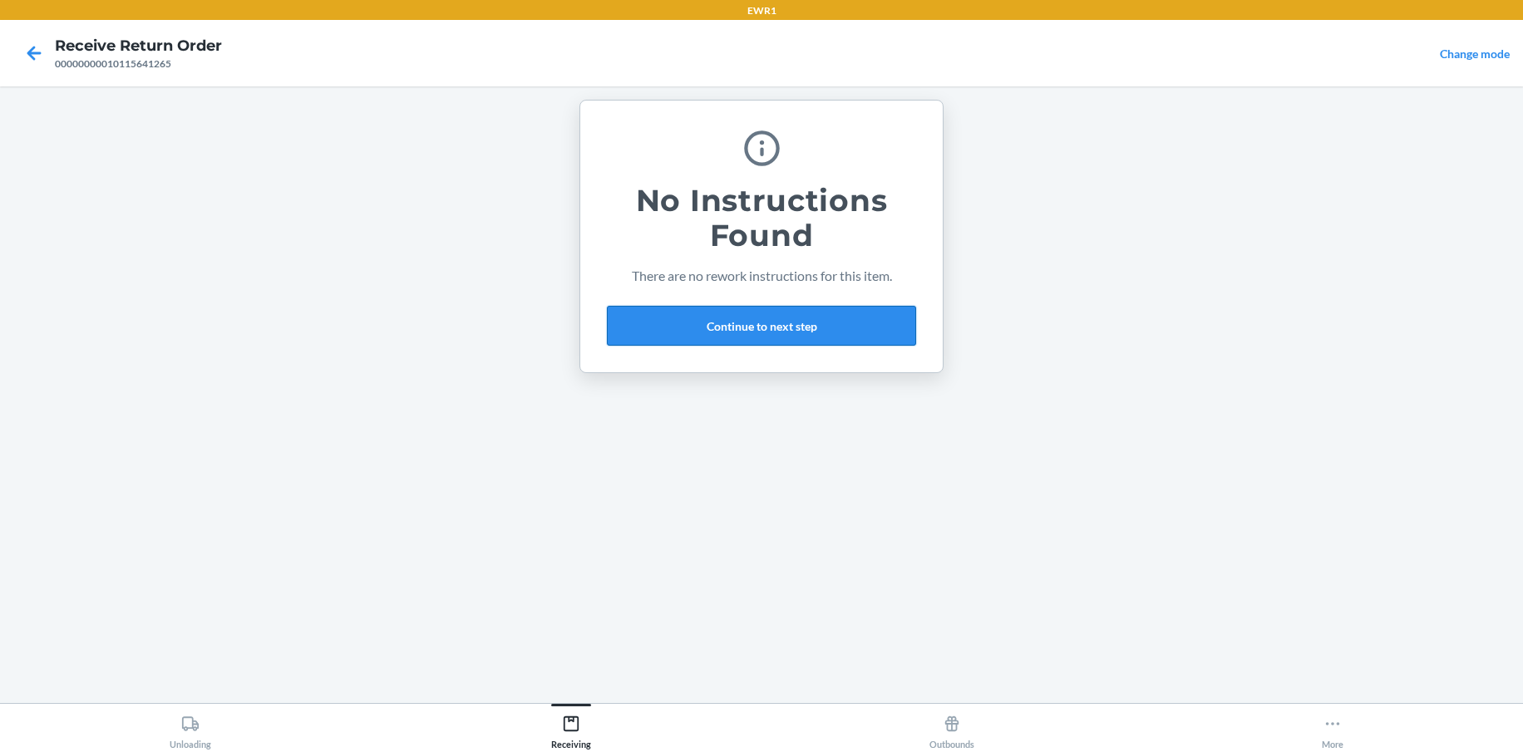
click at [759, 314] on button "Continue to next step" at bounding box center [761, 326] width 309 height 40
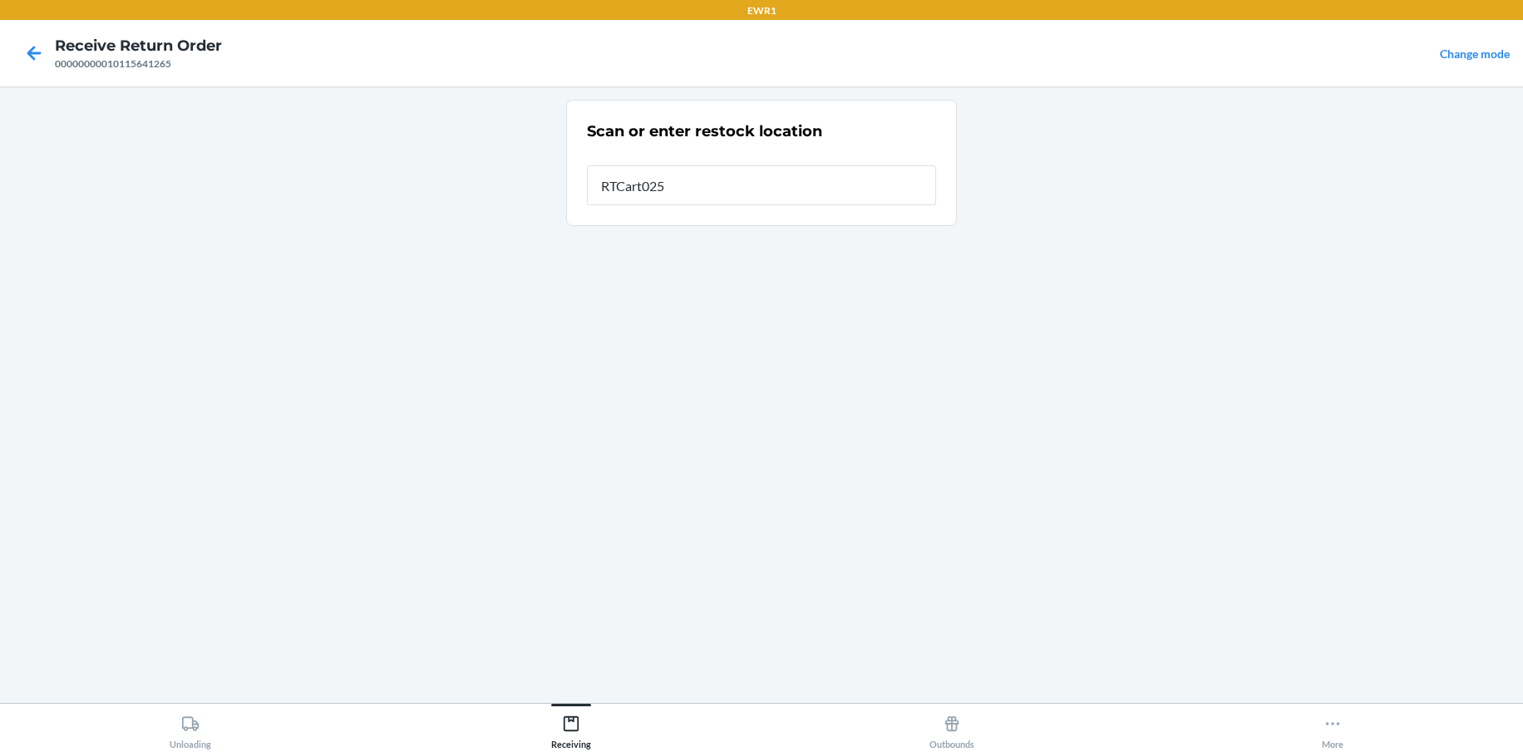
type input "RTCart025"
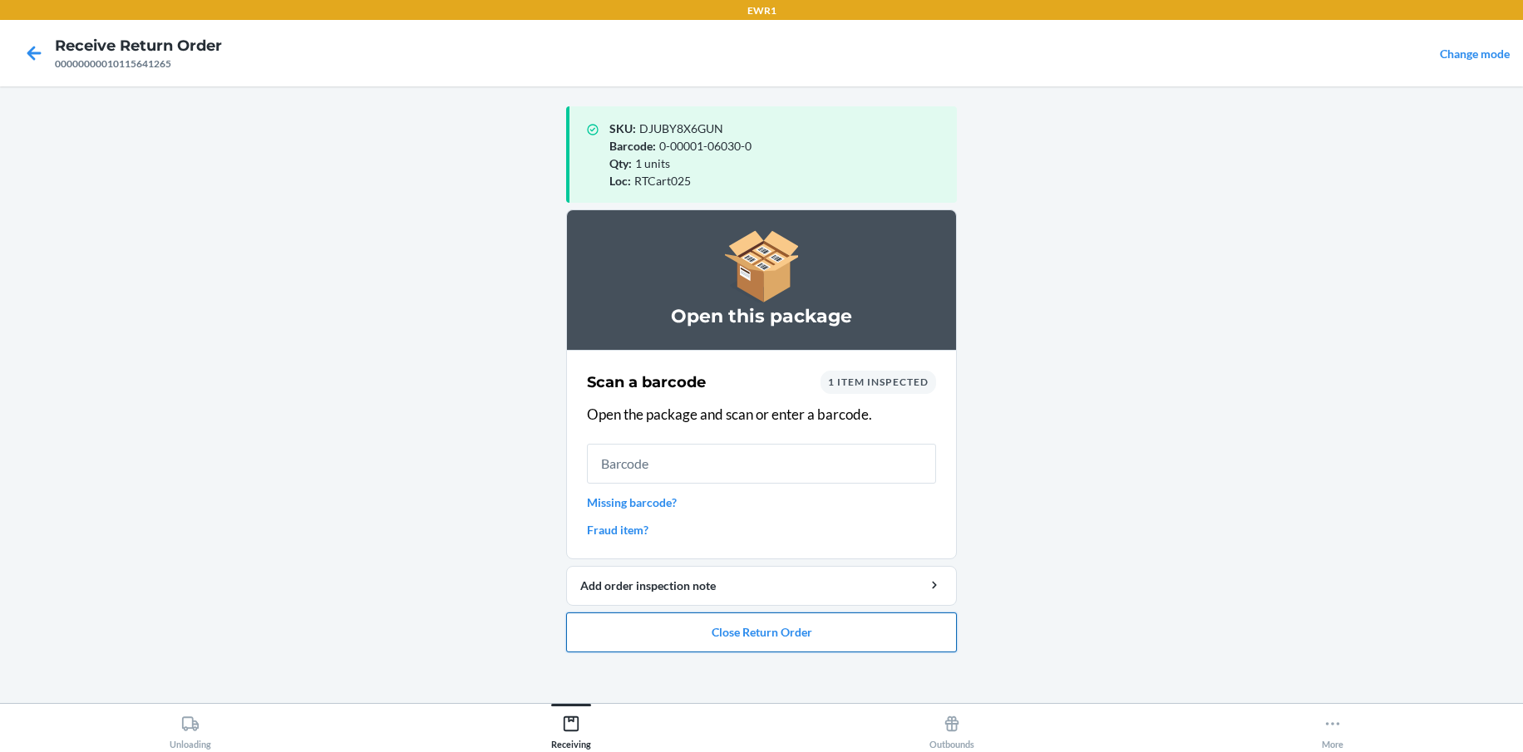
click at [767, 628] on button "Close Return Order" at bounding box center [761, 633] width 391 height 40
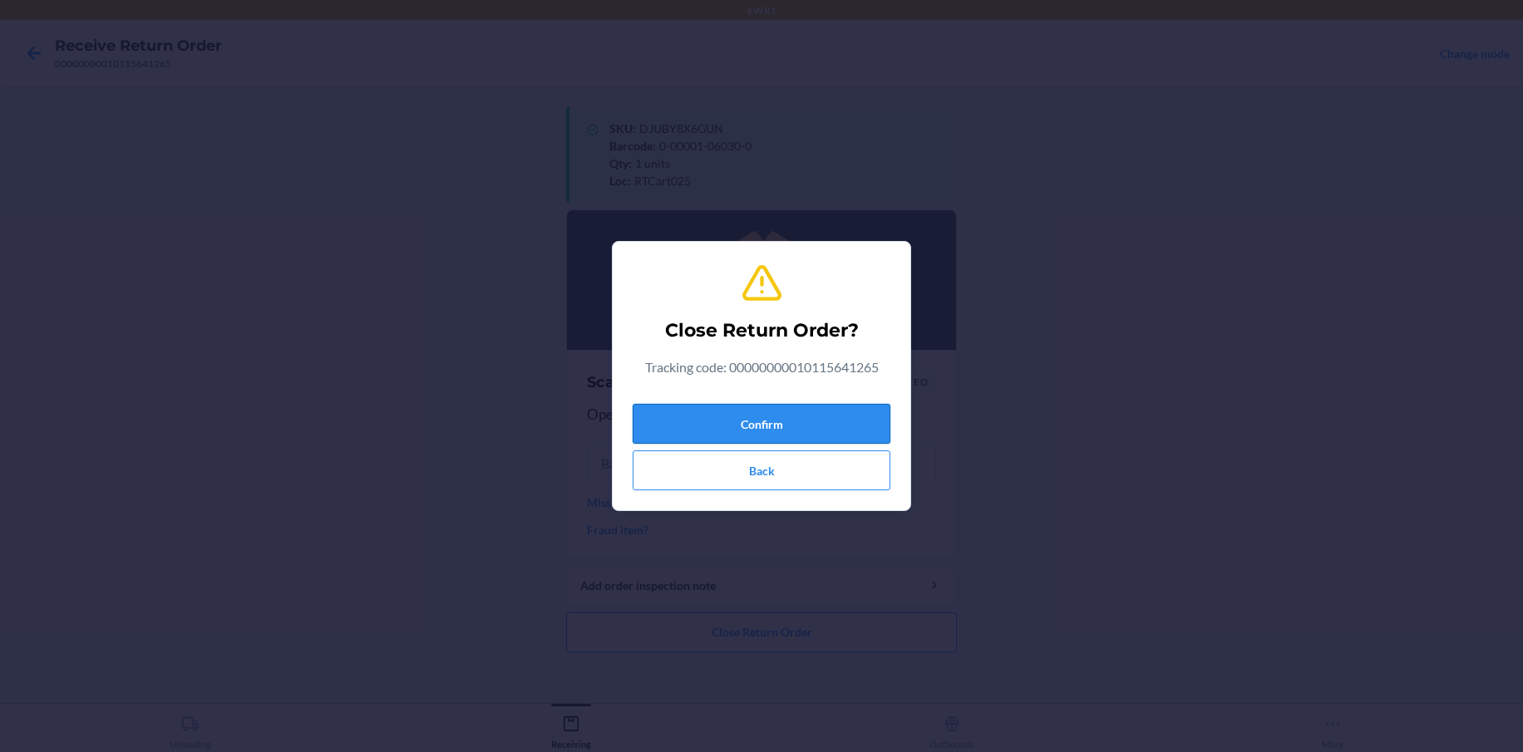
click at [786, 406] on button "Confirm" at bounding box center [762, 424] width 258 height 40
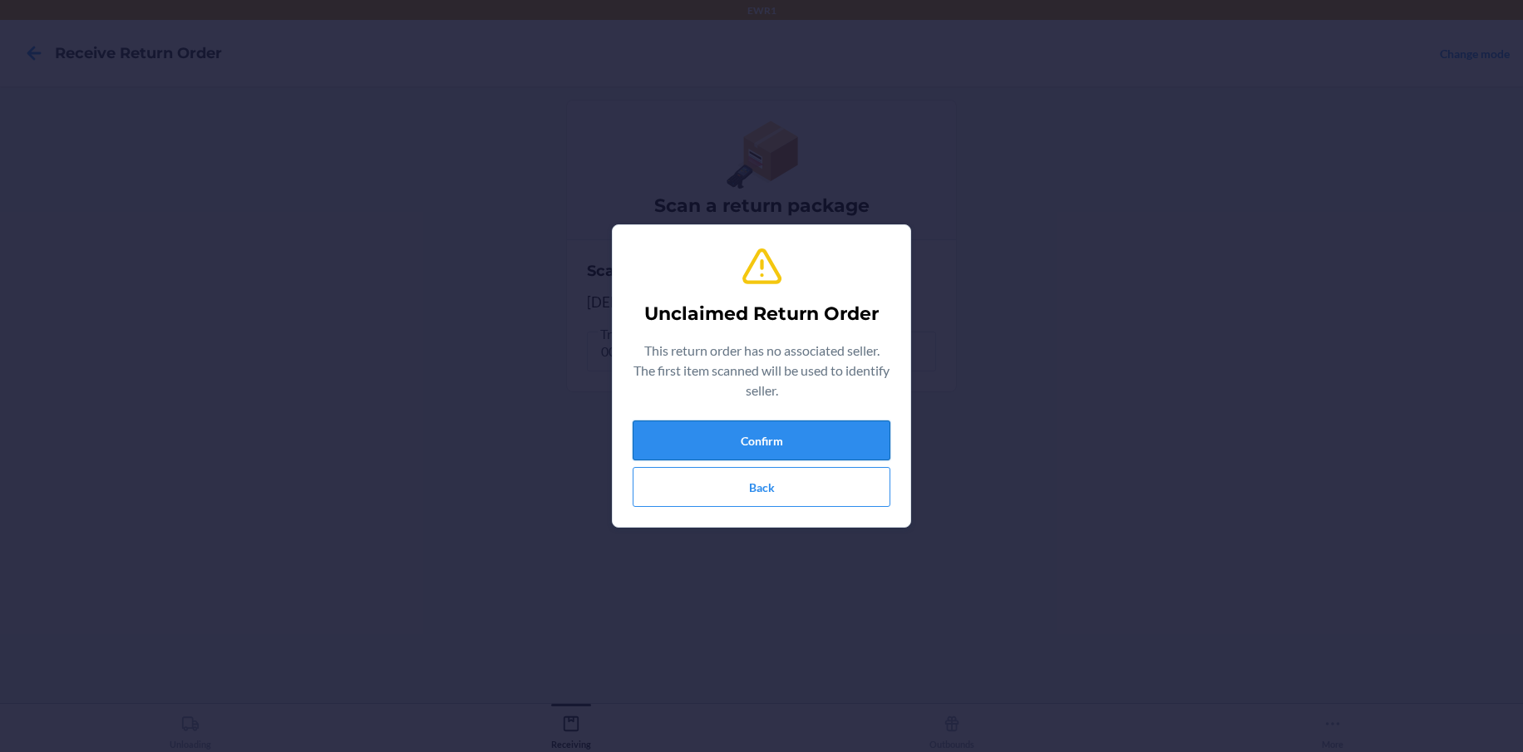
click at [736, 453] on button "Confirm" at bounding box center [762, 441] width 258 height 40
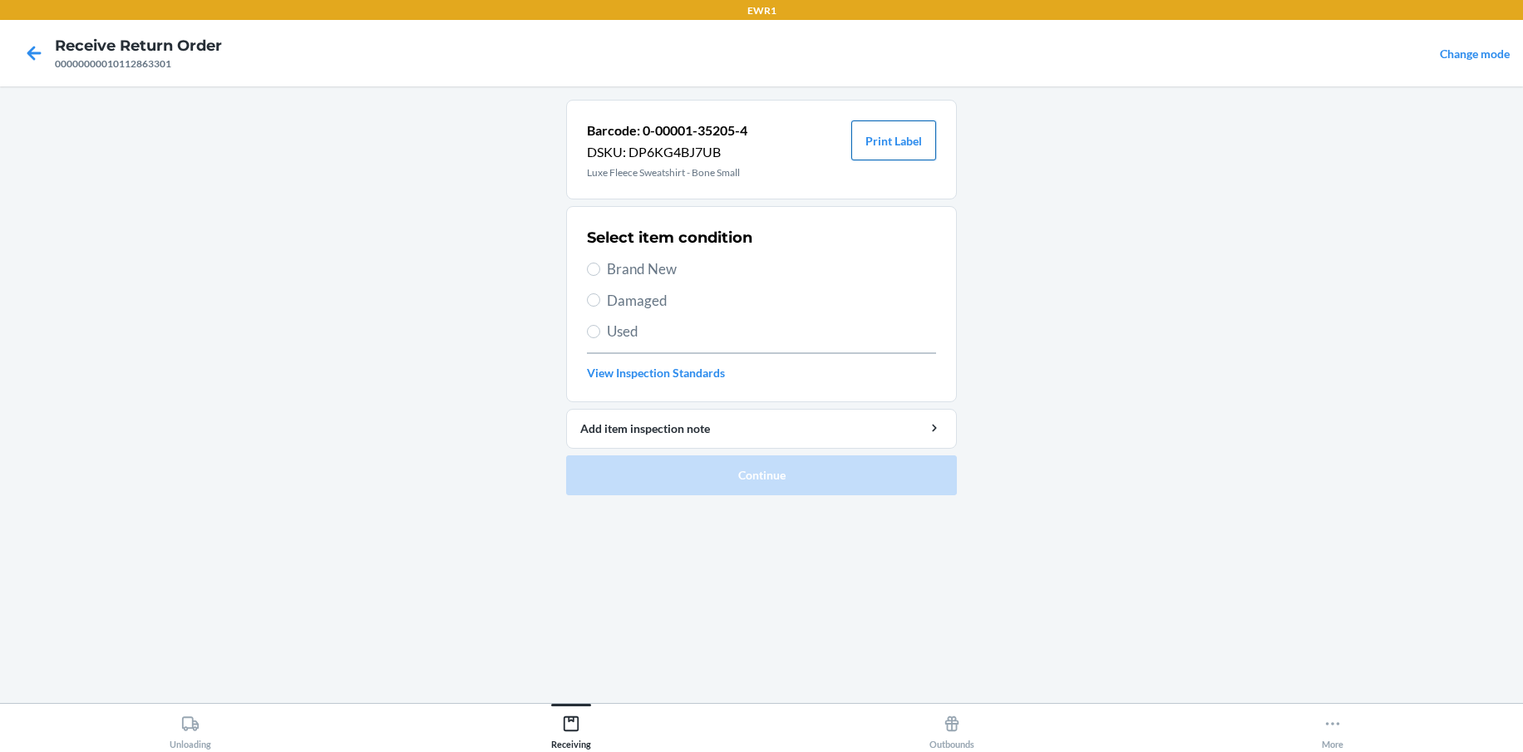
click at [913, 144] on button "Print Label" at bounding box center [893, 141] width 85 height 40
click at [592, 264] on input "Brand New" at bounding box center [593, 269] width 13 height 13
radio input "true"
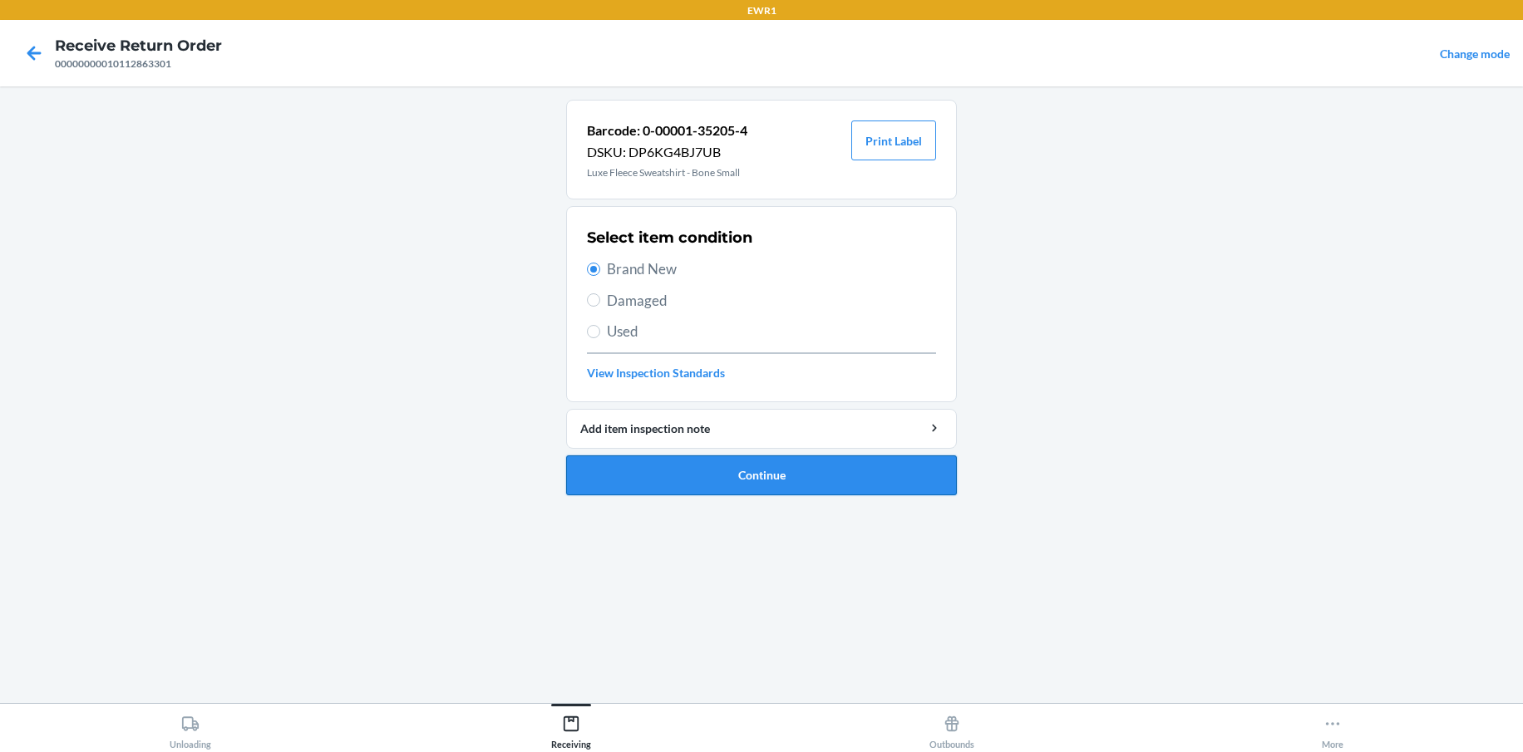
click at [853, 475] on button "Continue" at bounding box center [761, 476] width 391 height 40
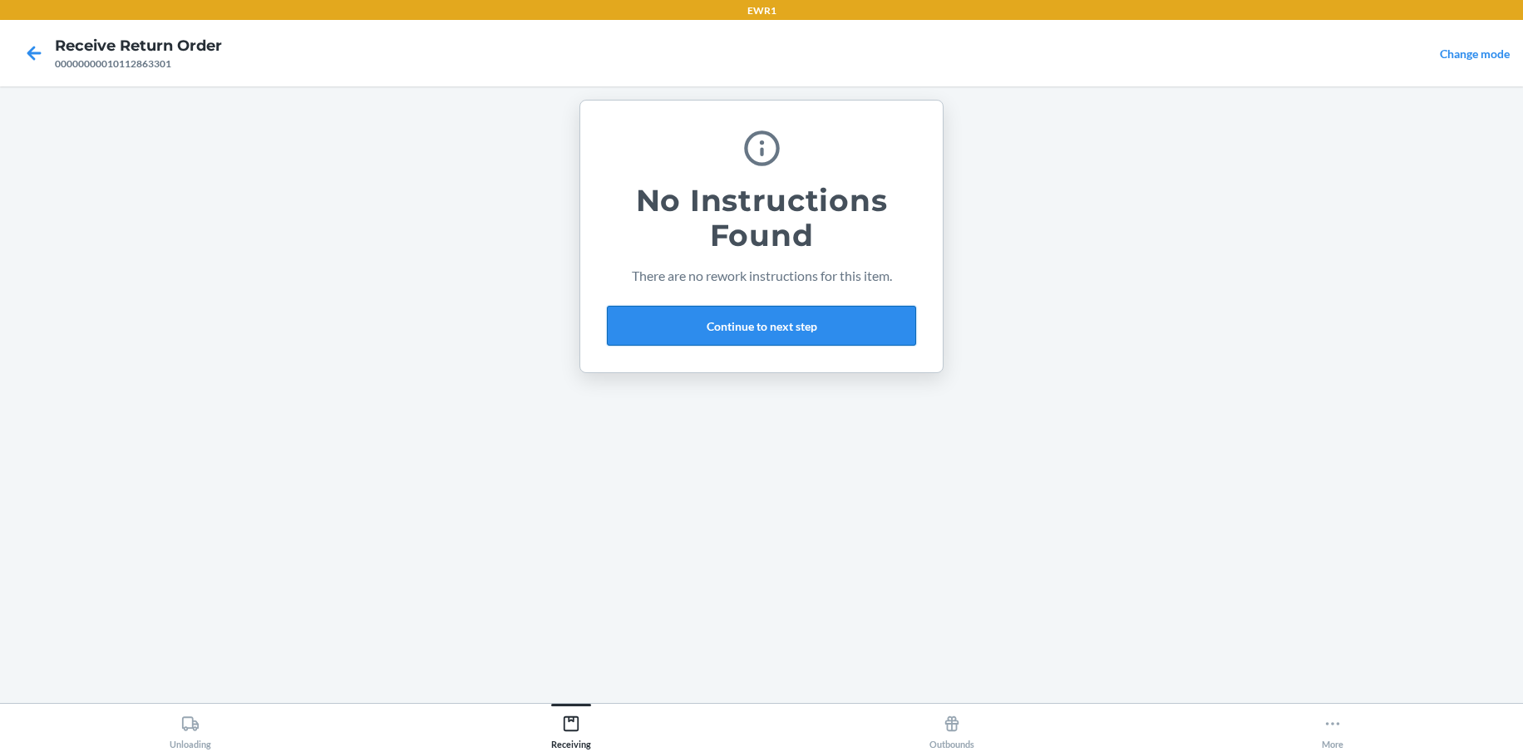
click at [773, 325] on button "Continue to next step" at bounding box center [761, 326] width 309 height 40
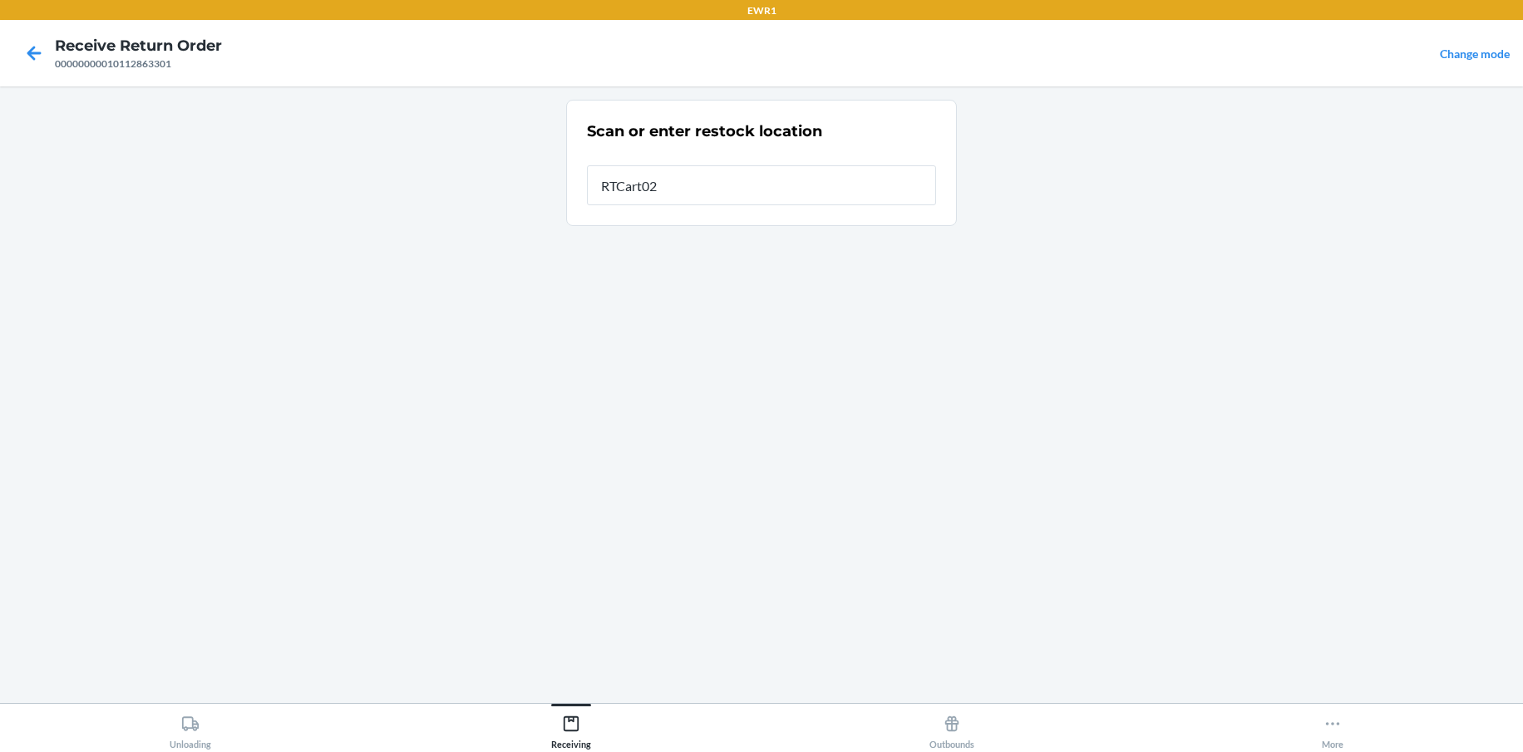
type input "RTCart025"
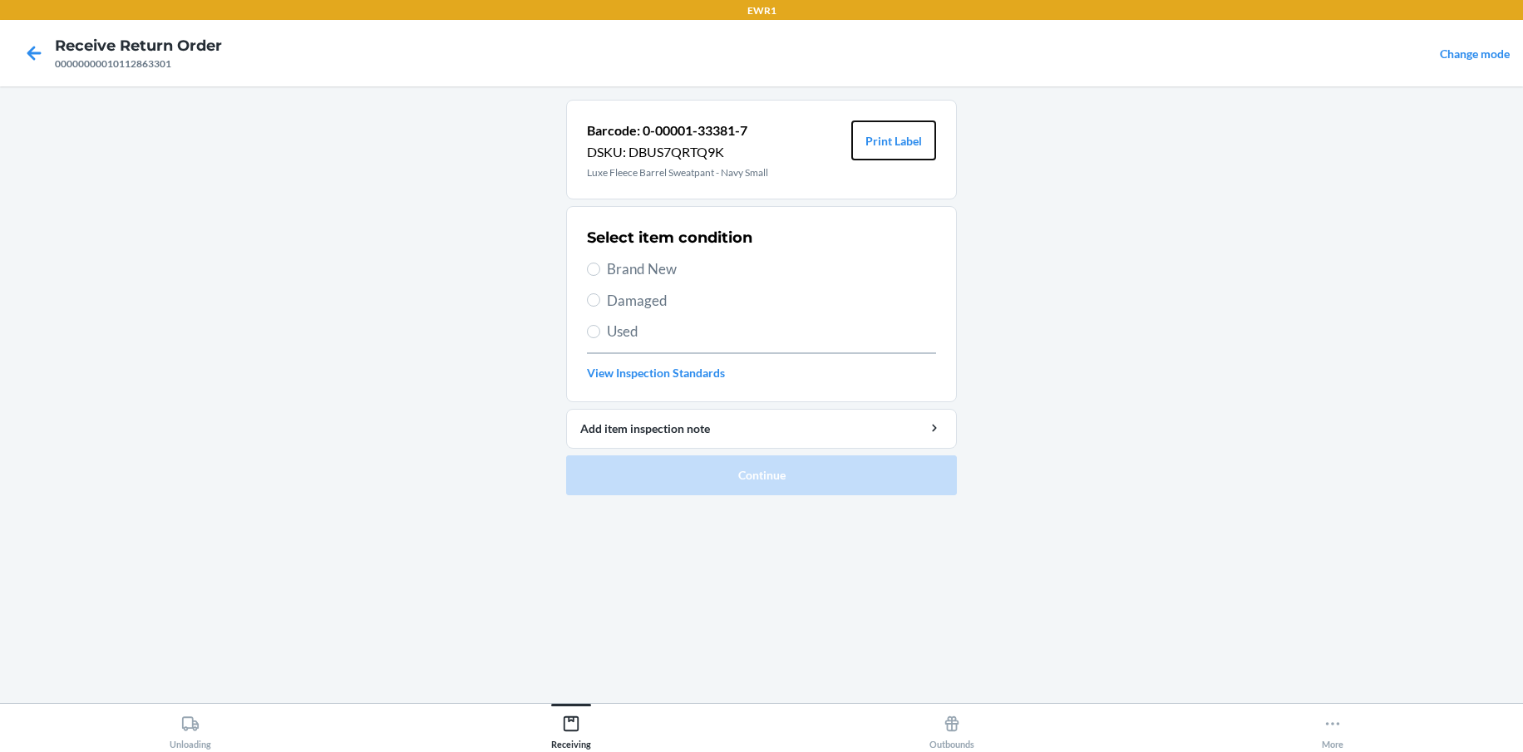
drag, startPoint x: 909, startPoint y: 139, endPoint x: 682, endPoint y: 189, distance: 231.5
click at [908, 139] on button "Print Label" at bounding box center [893, 141] width 85 height 40
click at [585, 271] on section "Select item condition Brand New Damaged Used View Inspection Standards" at bounding box center [761, 304] width 391 height 196
click at [591, 268] on input "Brand New" at bounding box center [593, 269] width 13 height 13
radio input "true"
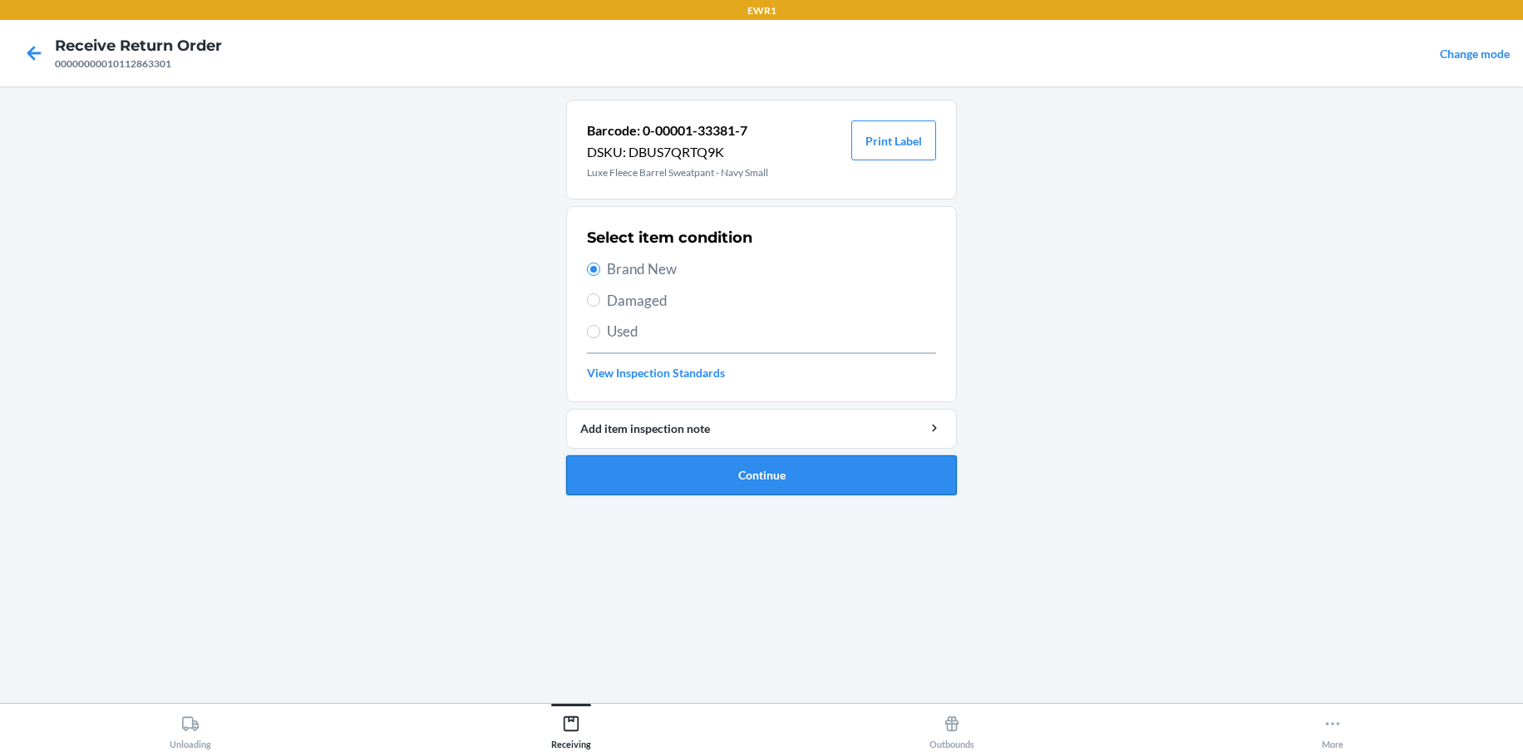
click at [845, 486] on button "Continue" at bounding box center [761, 476] width 391 height 40
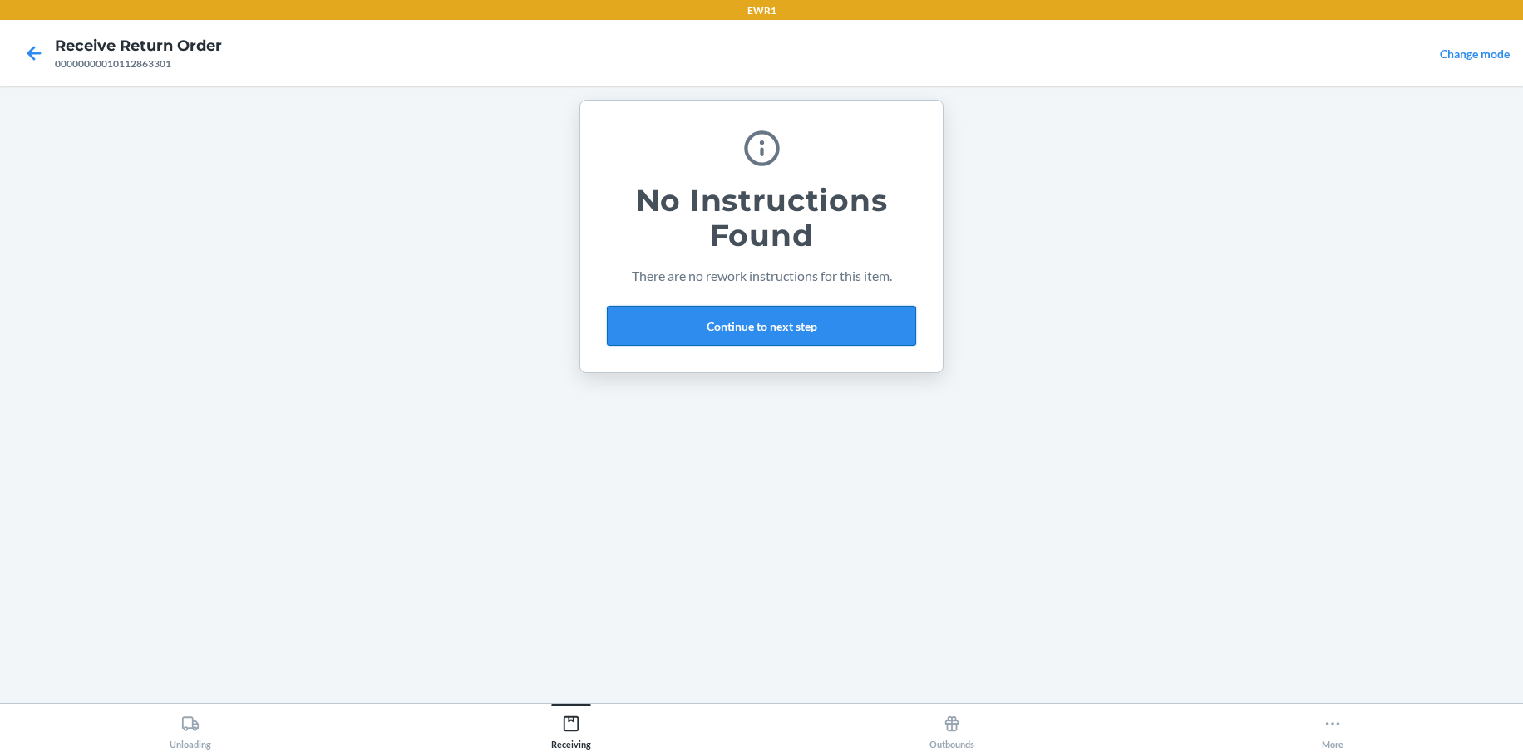
click at [866, 328] on button "Continue to next step" at bounding box center [761, 326] width 309 height 40
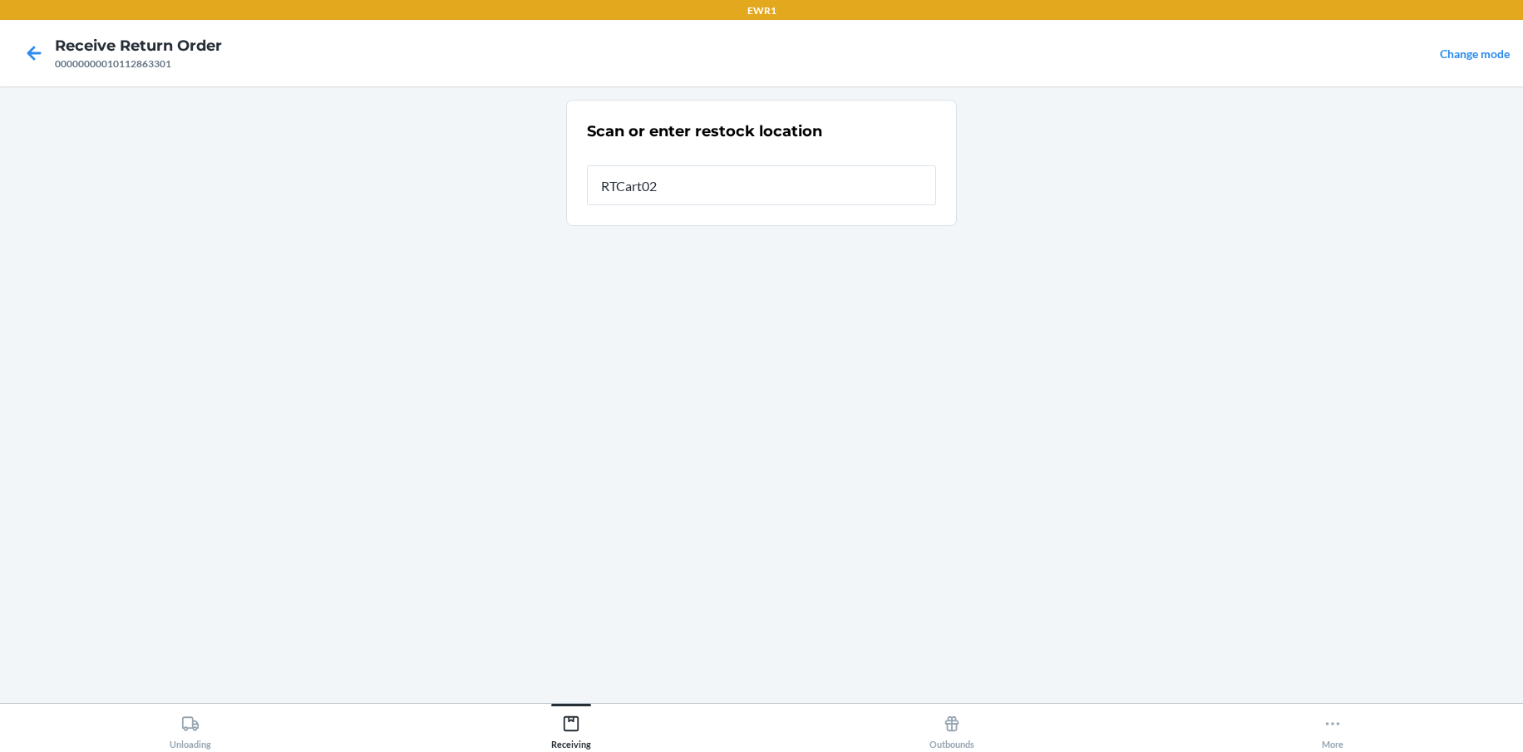
type input "RTCart025"
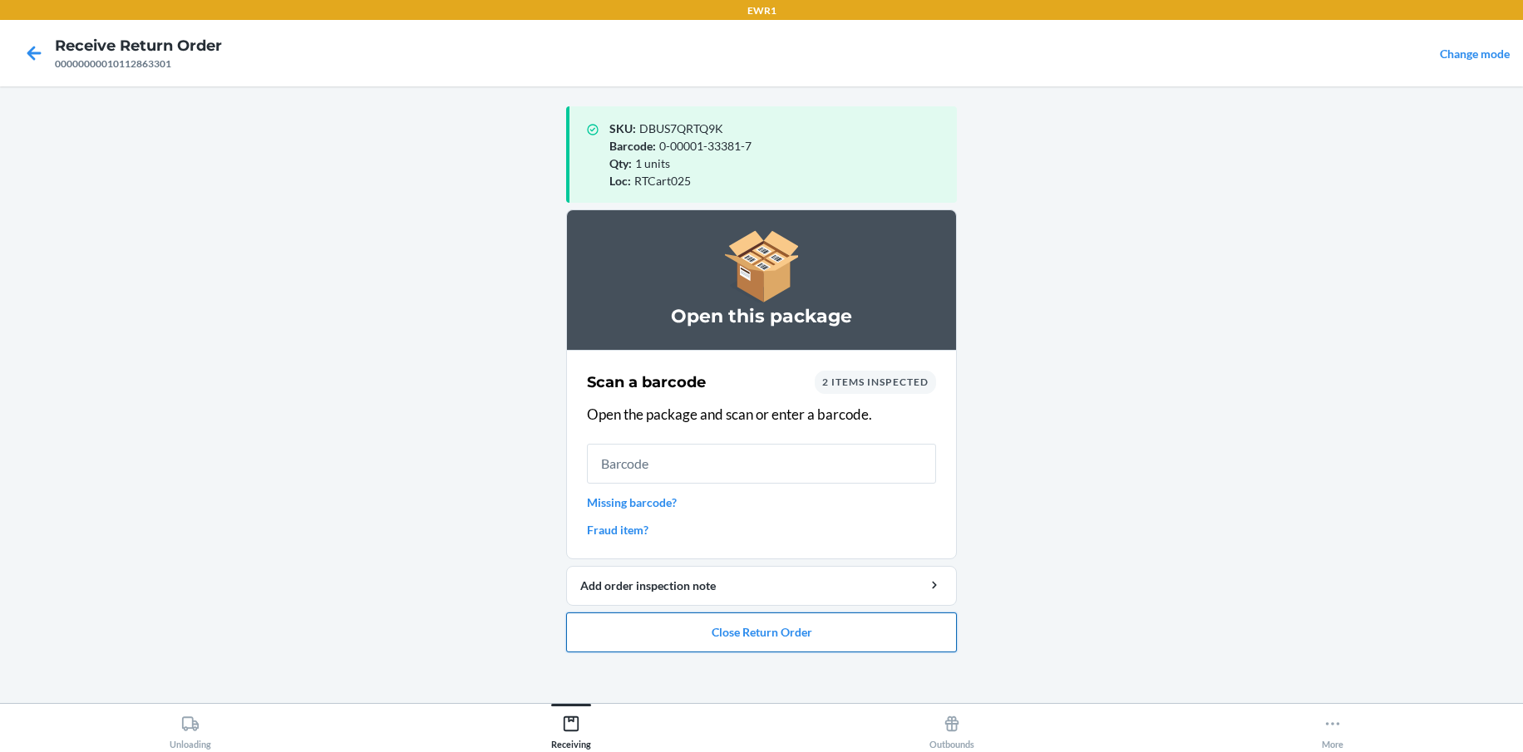
click at [735, 635] on button "Close Return Order" at bounding box center [761, 633] width 391 height 40
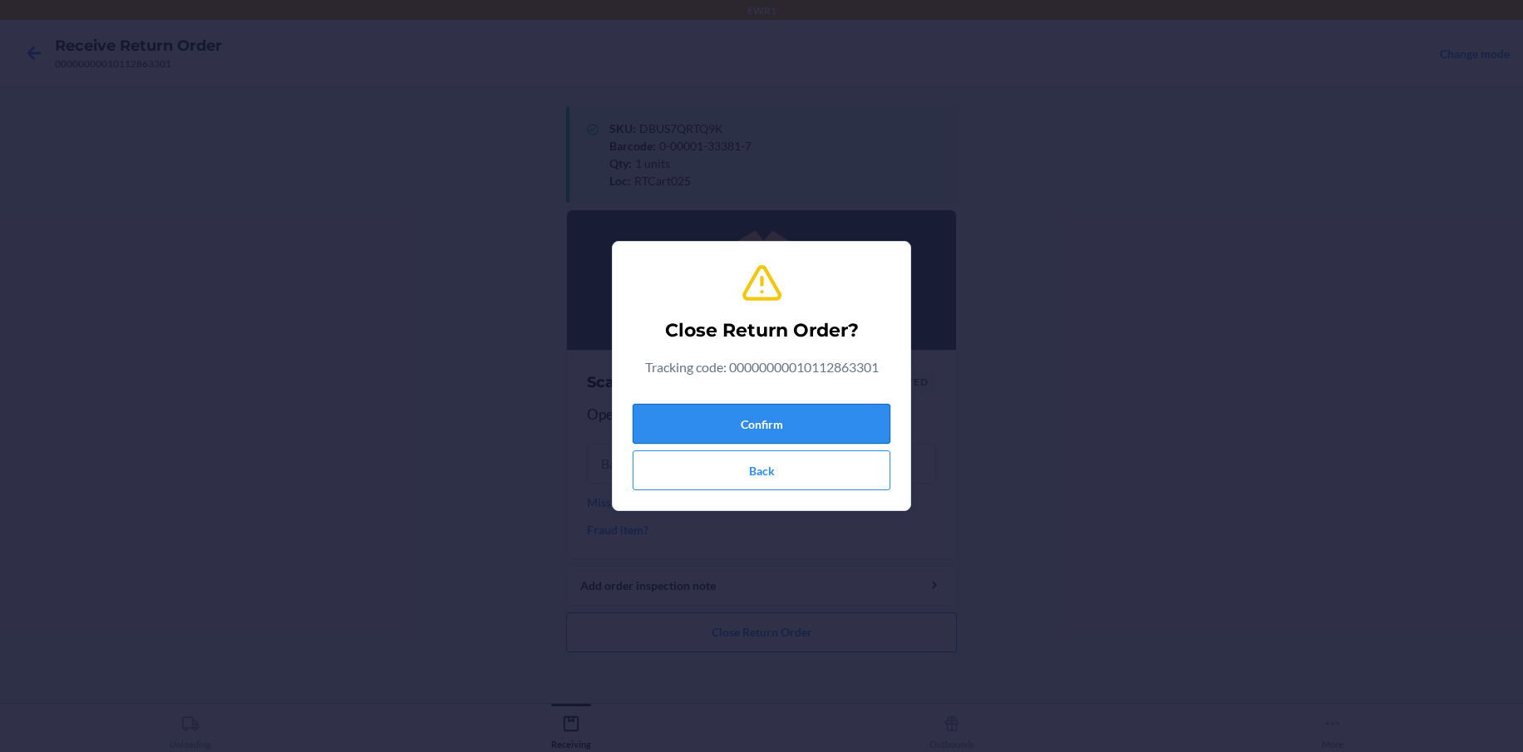
click at [762, 423] on button "Confirm" at bounding box center [762, 424] width 258 height 40
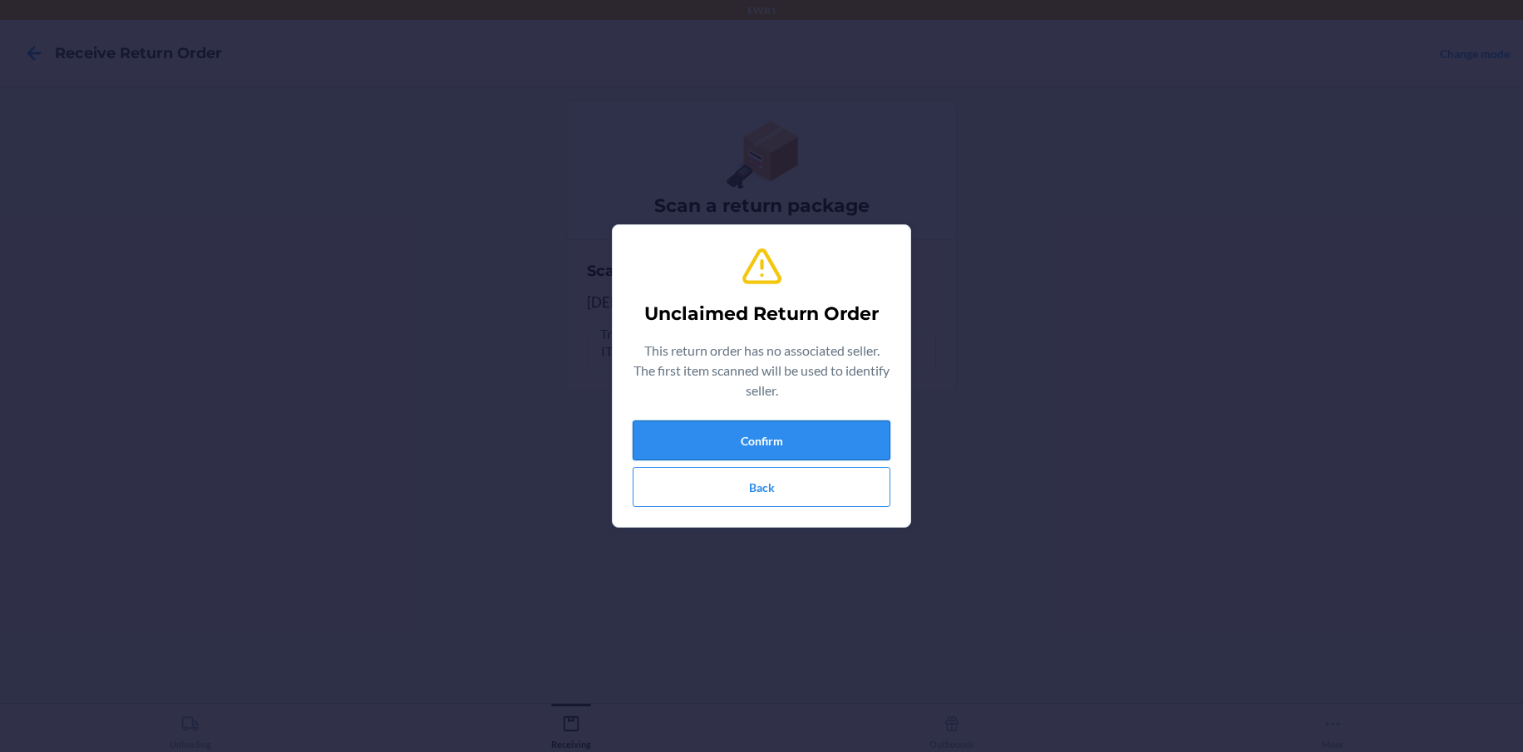
click at [793, 437] on button "Confirm" at bounding box center [762, 441] width 258 height 40
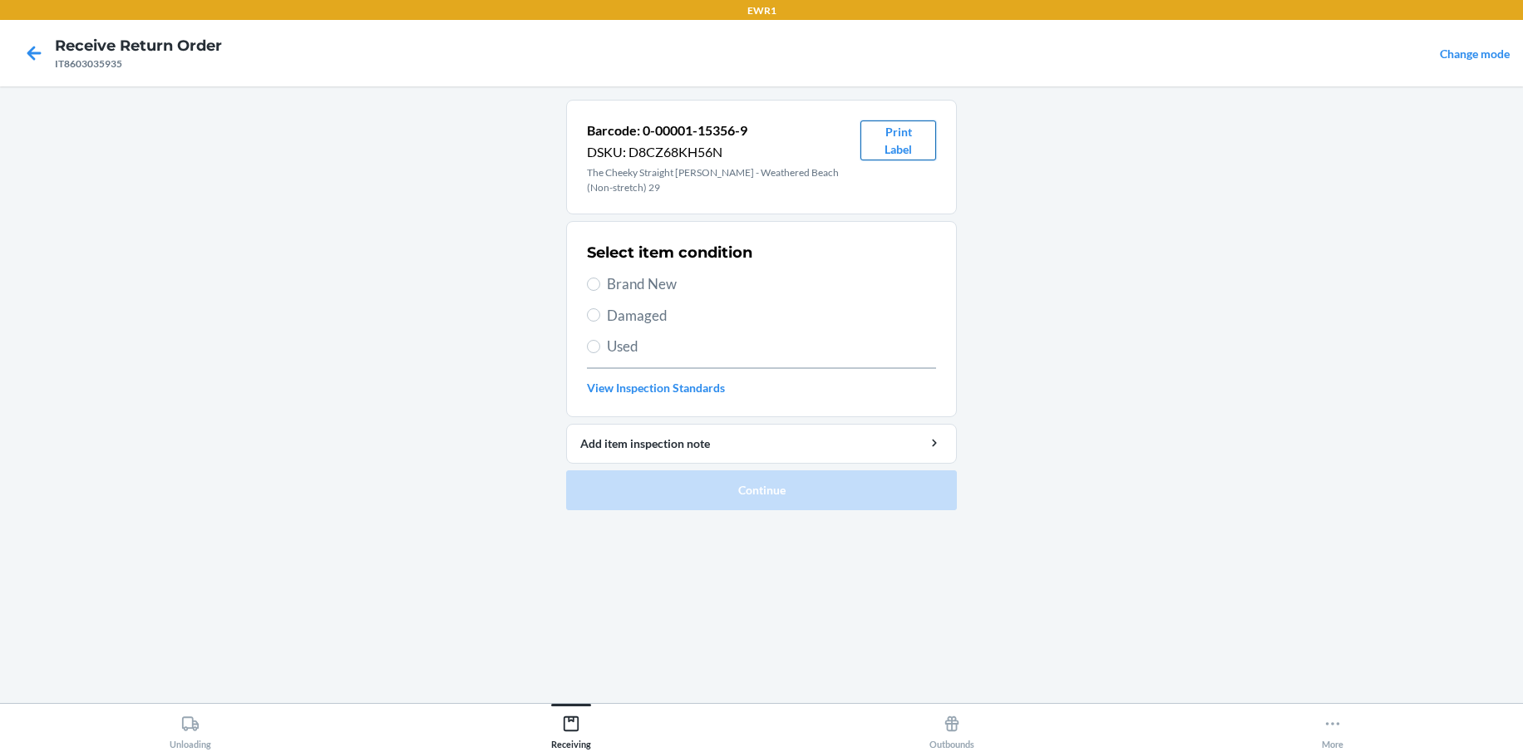
click at [890, 140] on button "Print Label" at bounding box center [898, 141] width 76 height 40
drag, startPoint x: 589, startPoint y: 278, endPoint x: 619, endPoint y: 303, distance: 39.0
click at [591, 279] on input "Brand New" at bounding box center [593, 284] width 13 height 13
radio input "true"
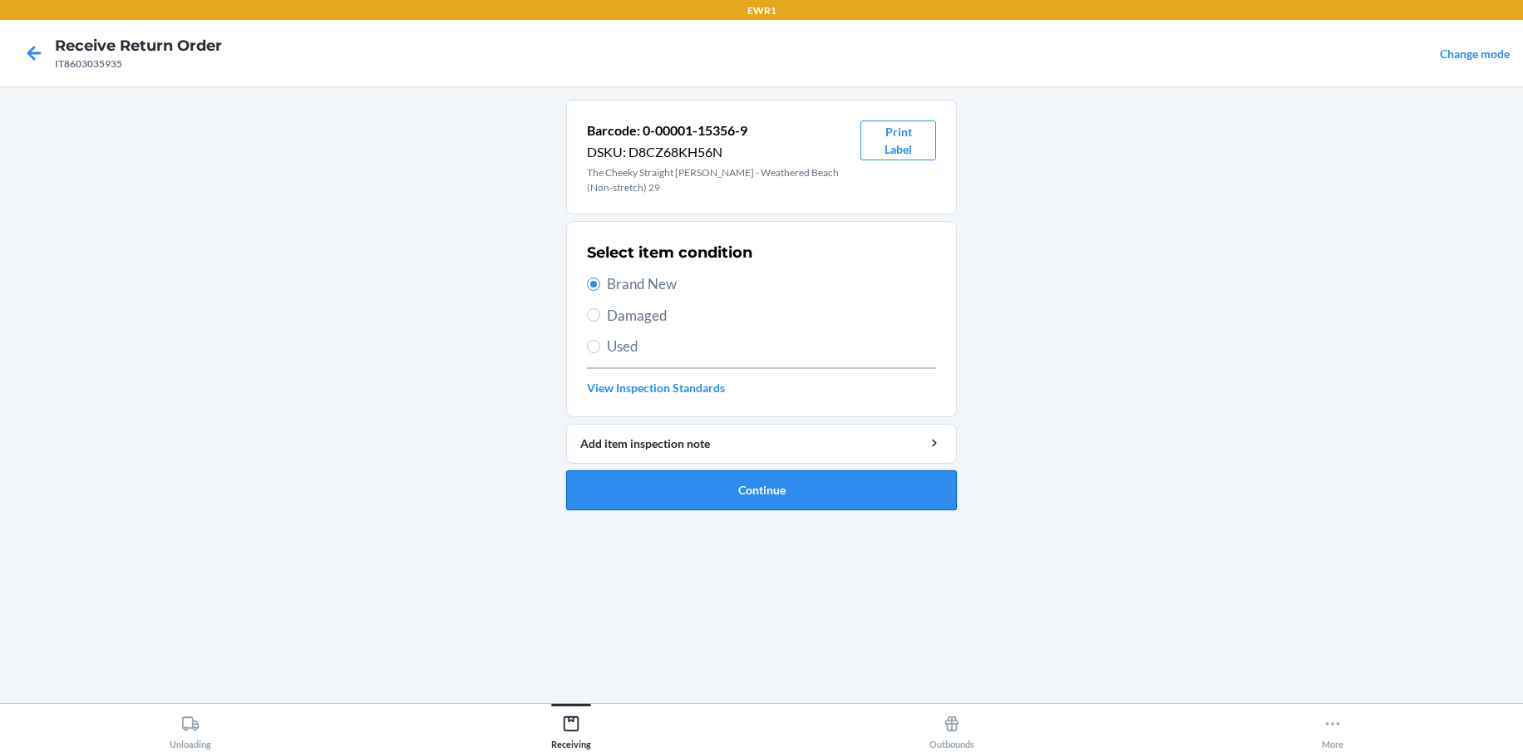
click at [728, 484] on button "Continue" at bounding box center [761, 490] width 391 height 40
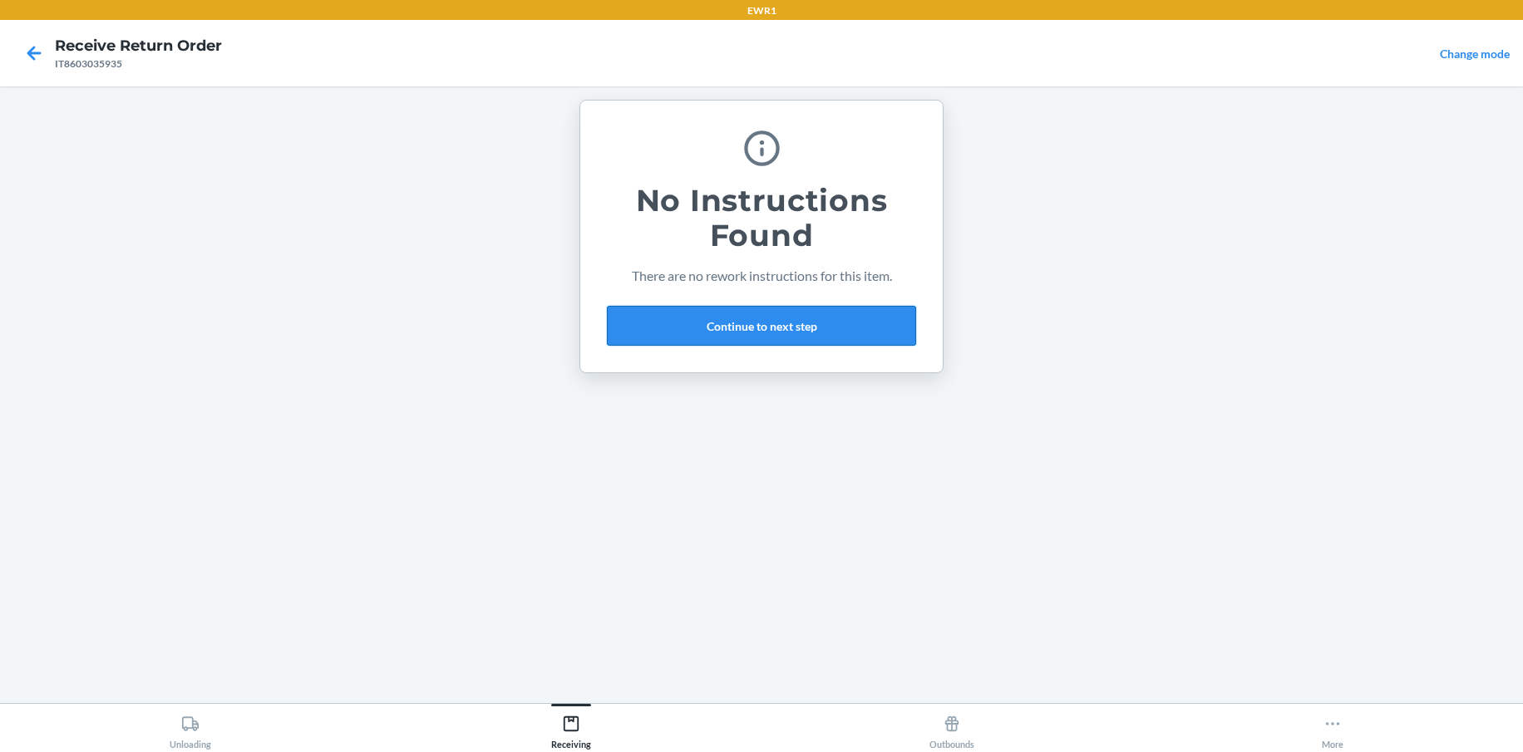
click at [676, 321] on button "Continue to next step" at bounding box center [761, 326] width 309 height 40
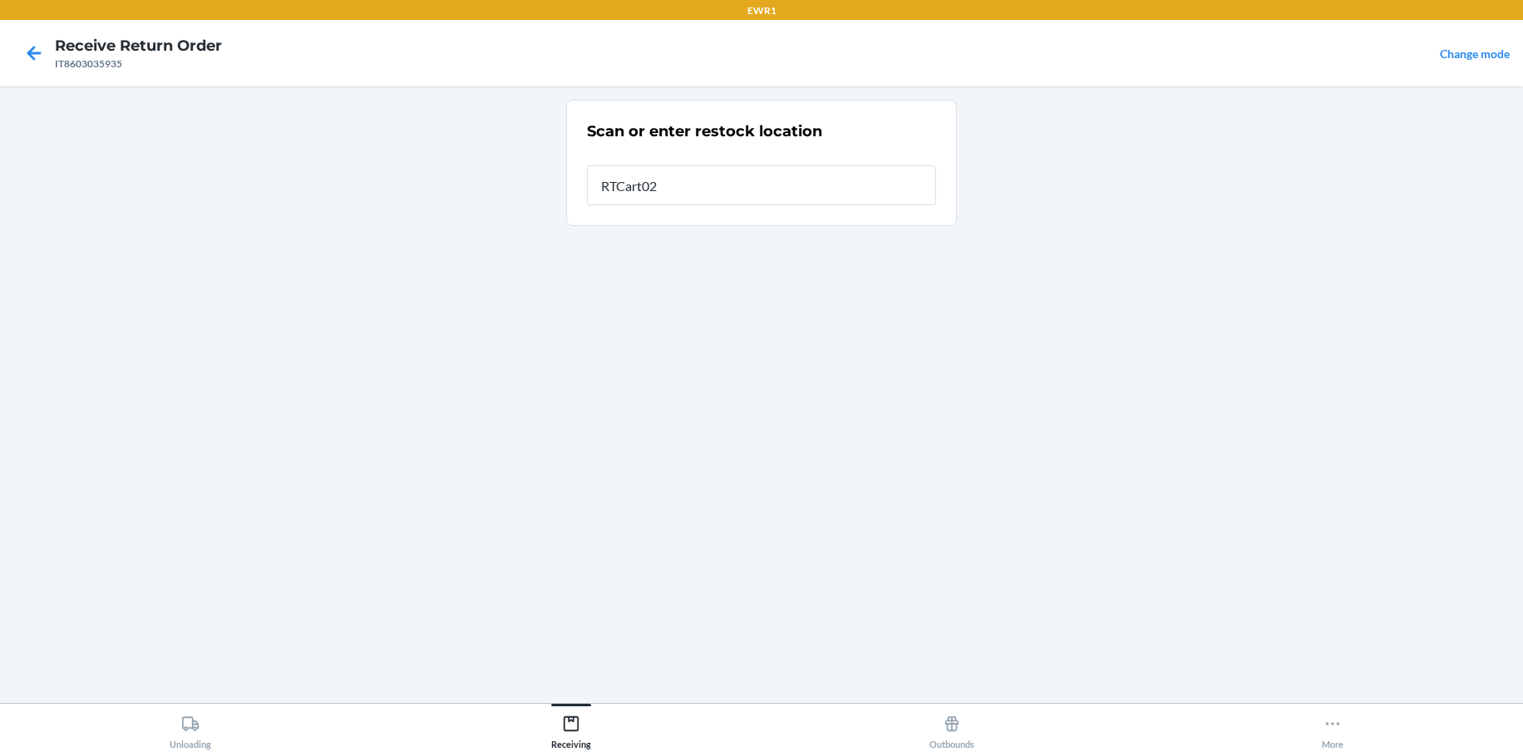
type input "RTCart025"
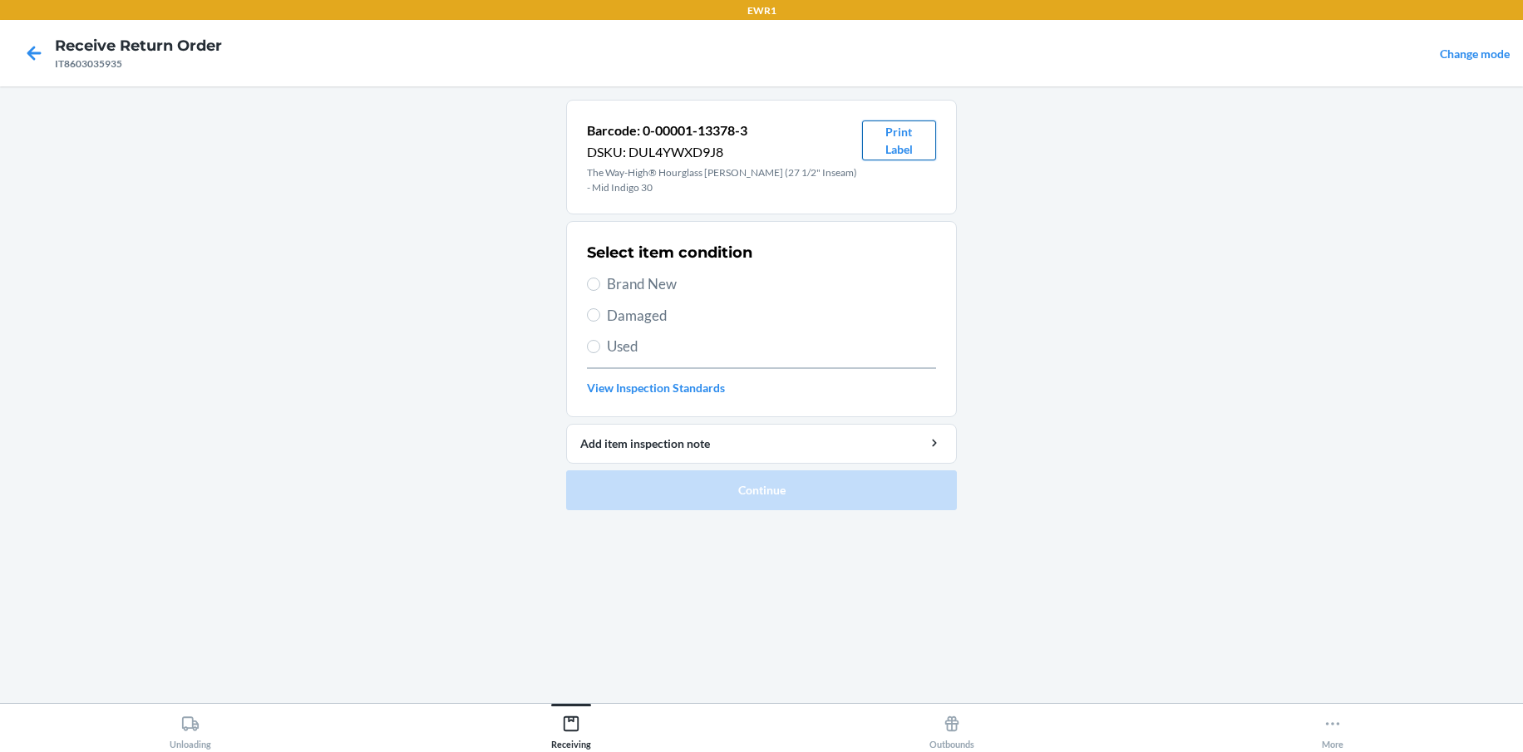
click at [883, 150] on button "Print Label" at bounding box center [899, 141] width 74 height 40
click at [590, 285] on input "Brand New" at bounding box center [593, 284] width 13 height 13
radio input "true"
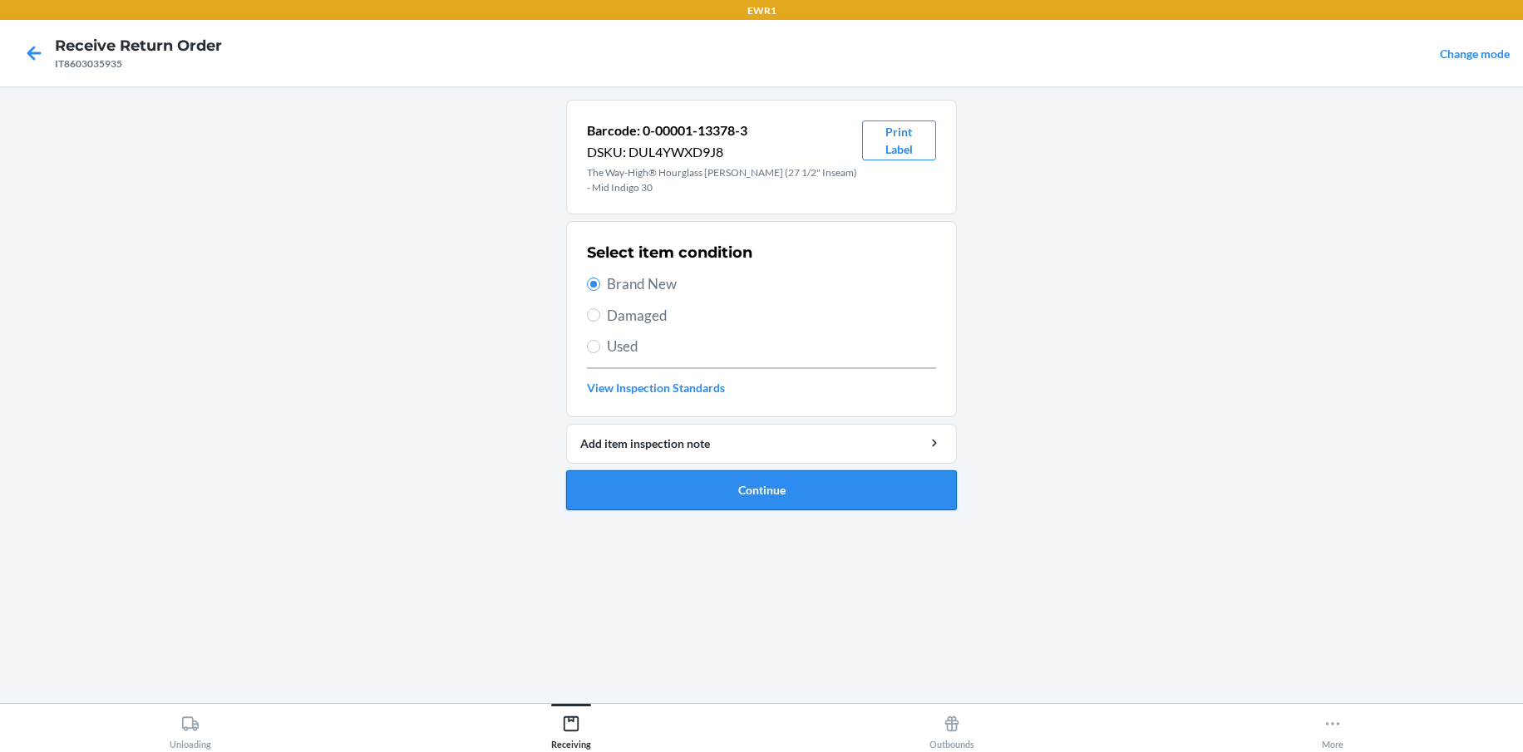
click at [608, 475] on button "Continue" at bounding box center [761, 490] width 391 height 40
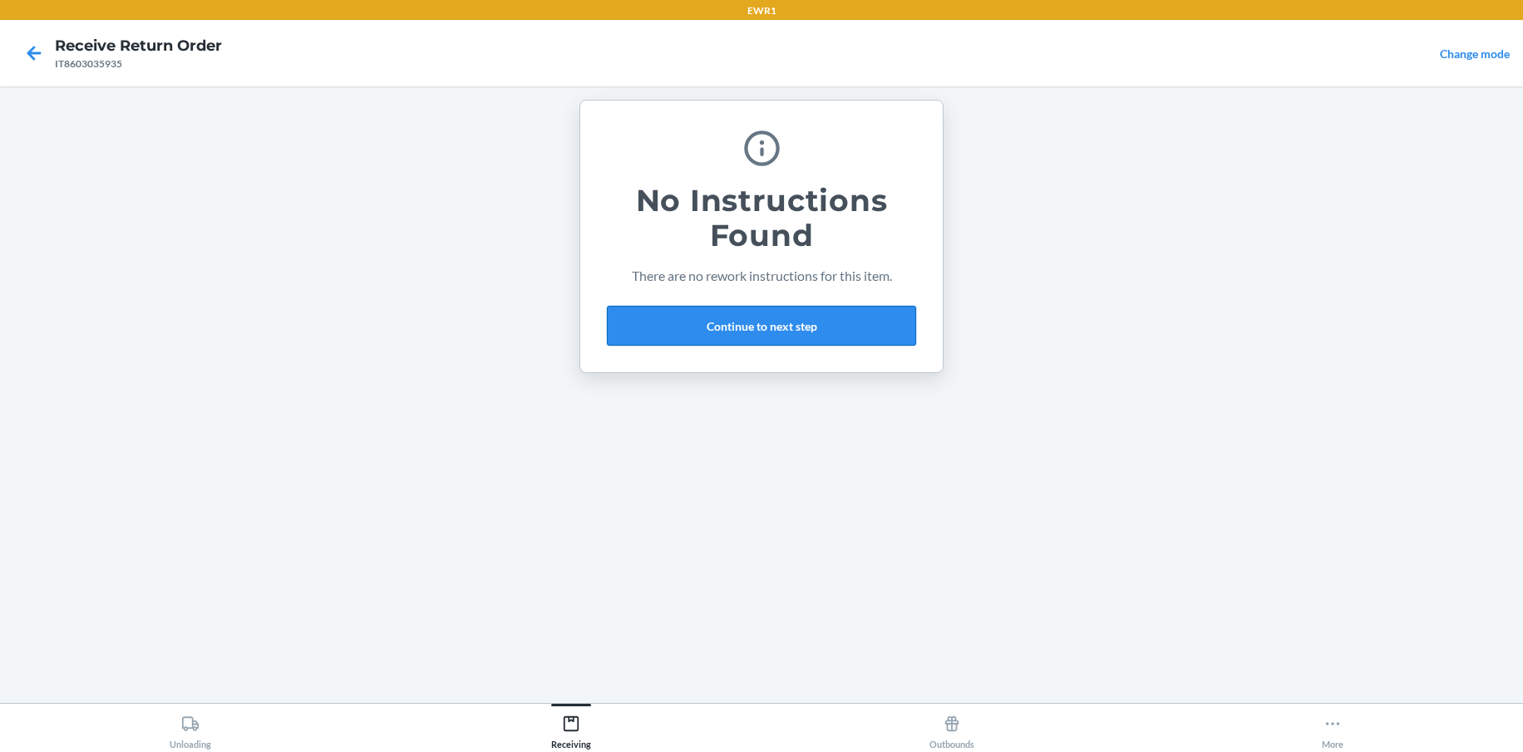
click at [760, 327] on button "Continue to next step" at bounding box center [761, 326] width 309 height 40
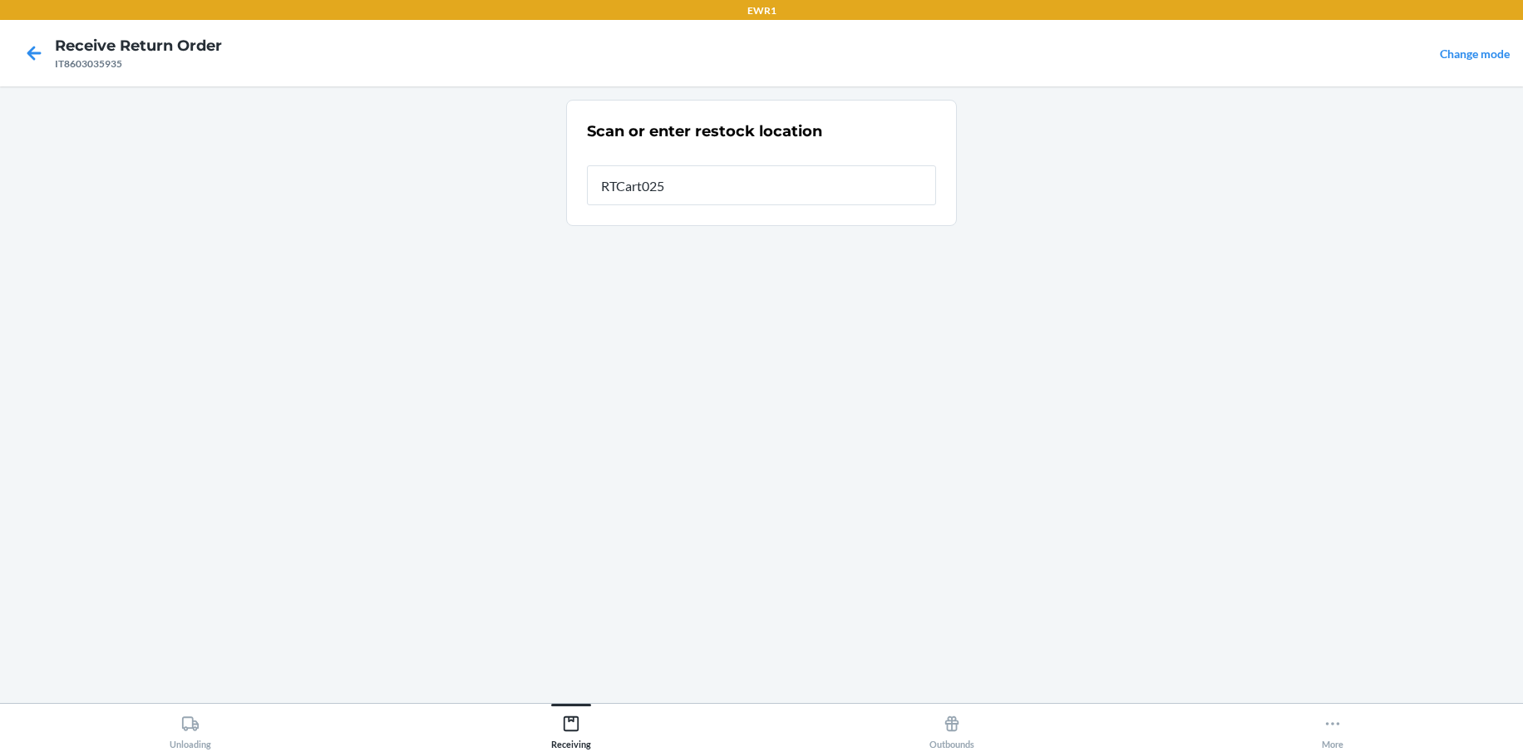
type input "RTCart025"
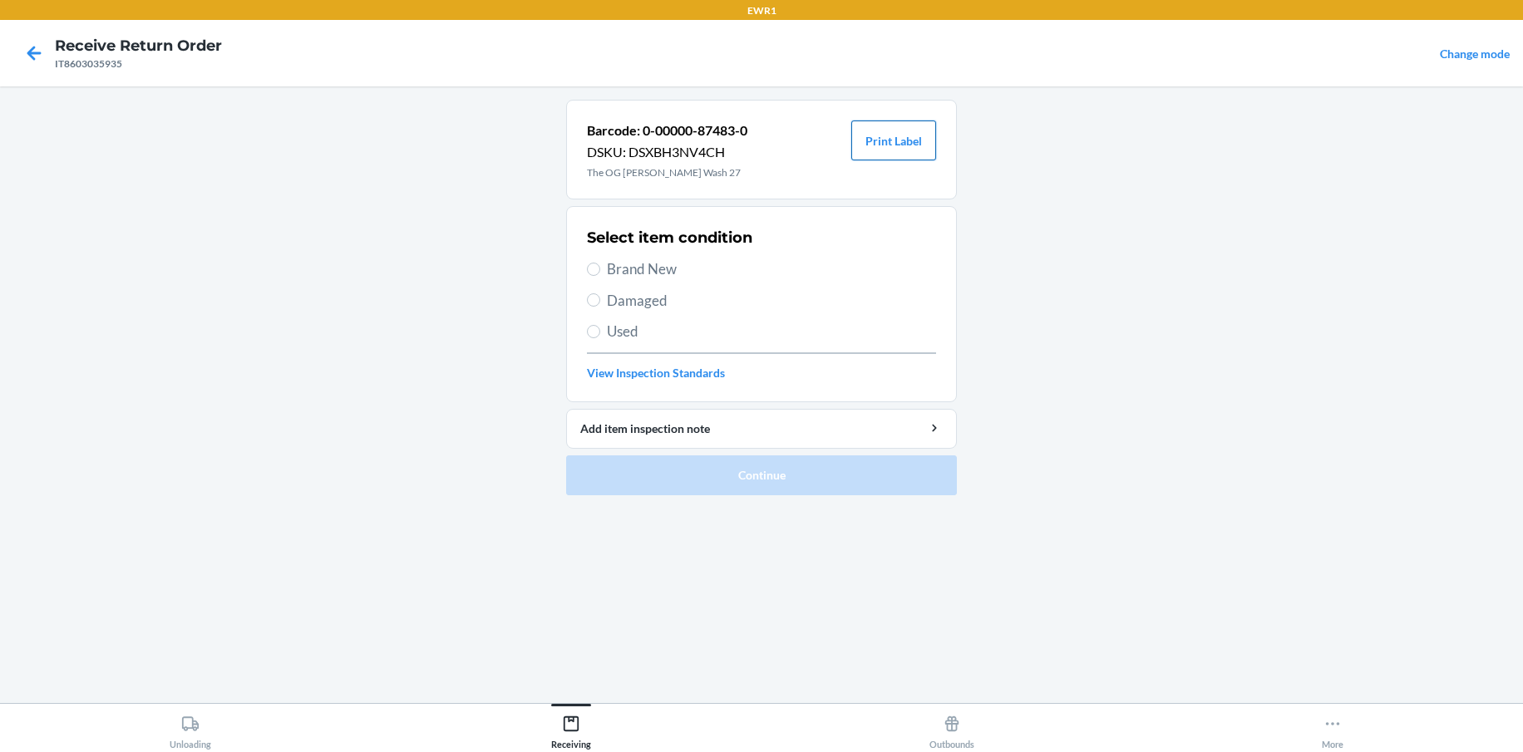
click at [898, 152] on button "Print Label" at bounding box center [893, 141] width 85 height 40
click at [593, 266] on input "Brand New" at bounding box center [593, 269] width 13 height 13
radio input "true"
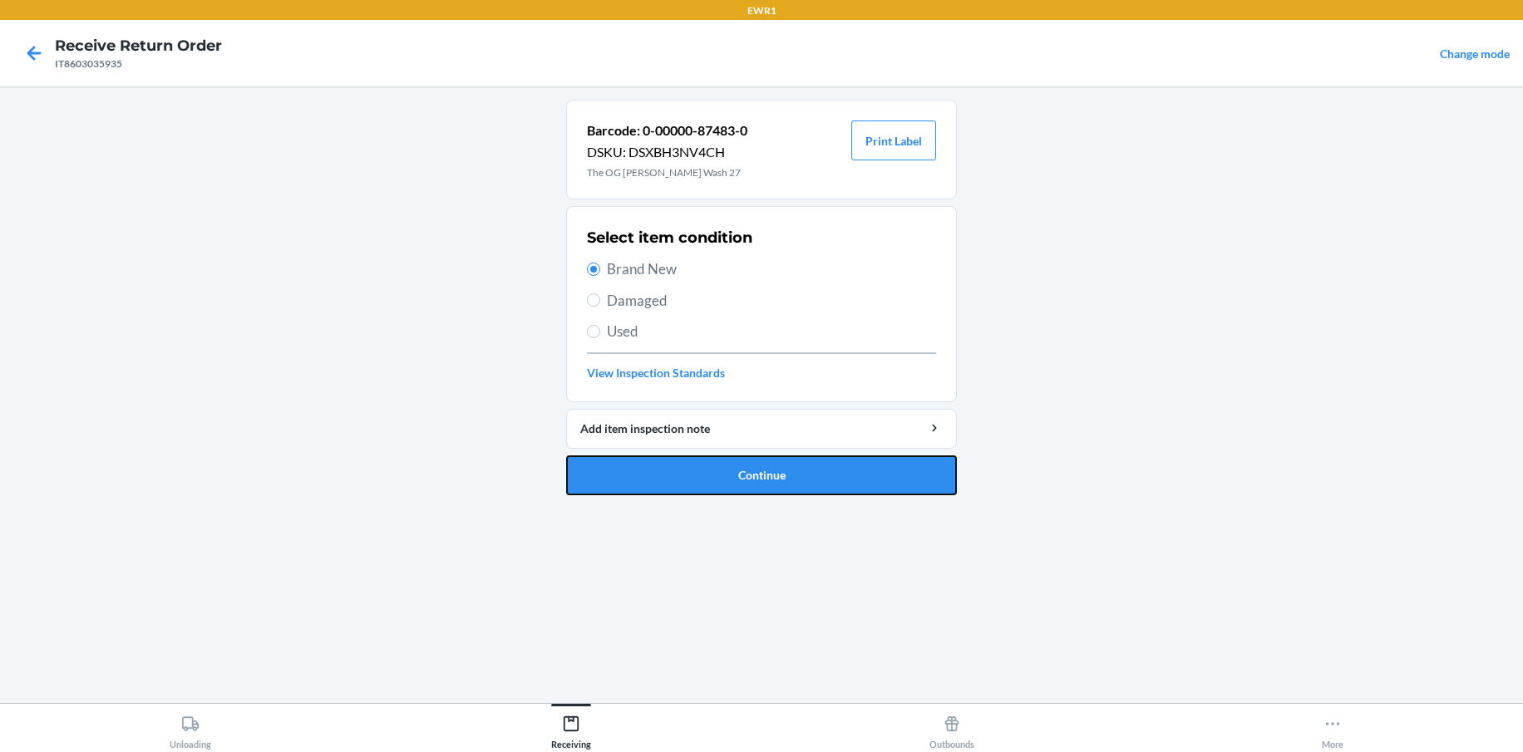
drag, startPoint x: 829, startPoint y: 488, endPoint x: 761, endPoint y: 530, distance: 80.3
click at [834, 485] on button "Continue" at bounding box center [761, 476] width 391 height 40
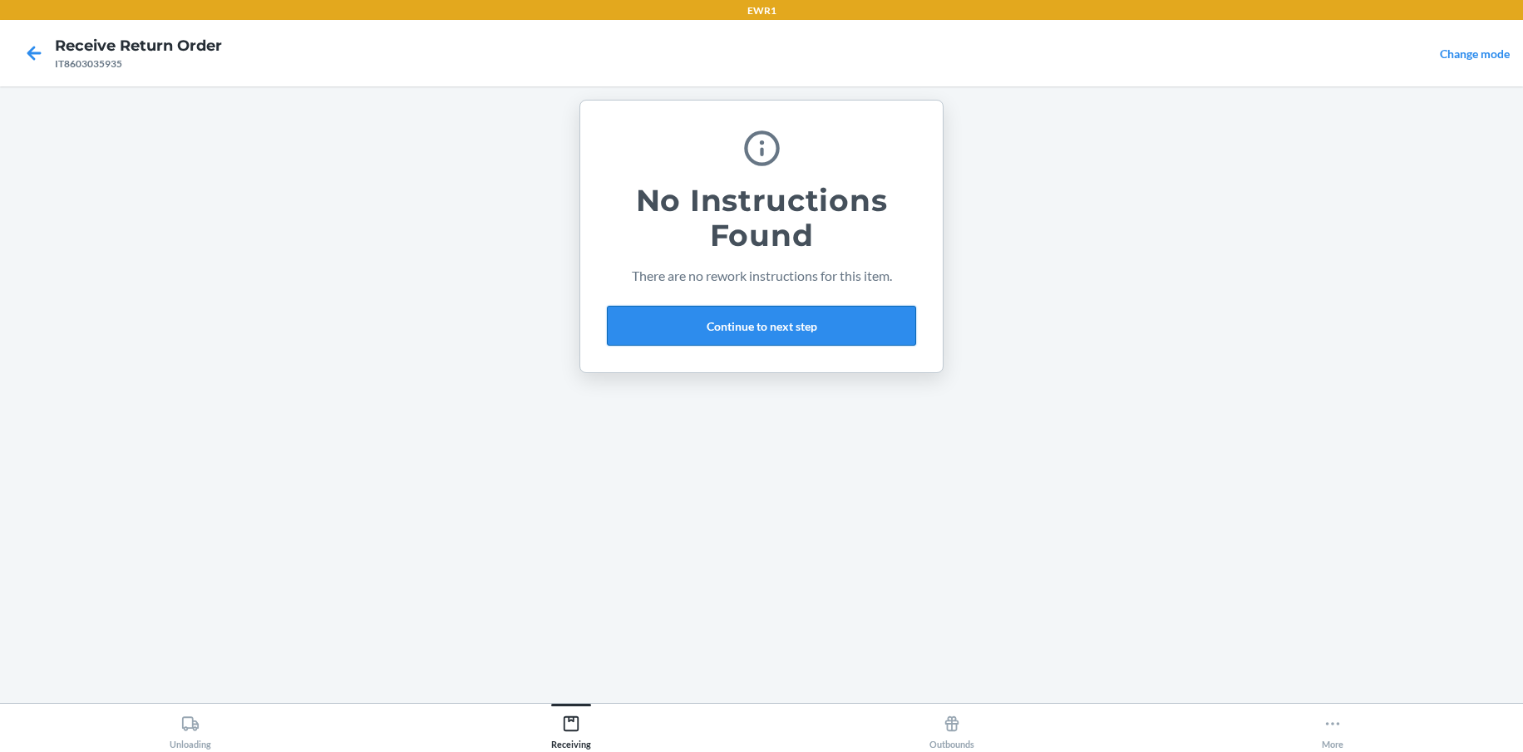
click at [745, 330] on button "Continue to next step" at bounding box center [761, 326] width 309 height 40
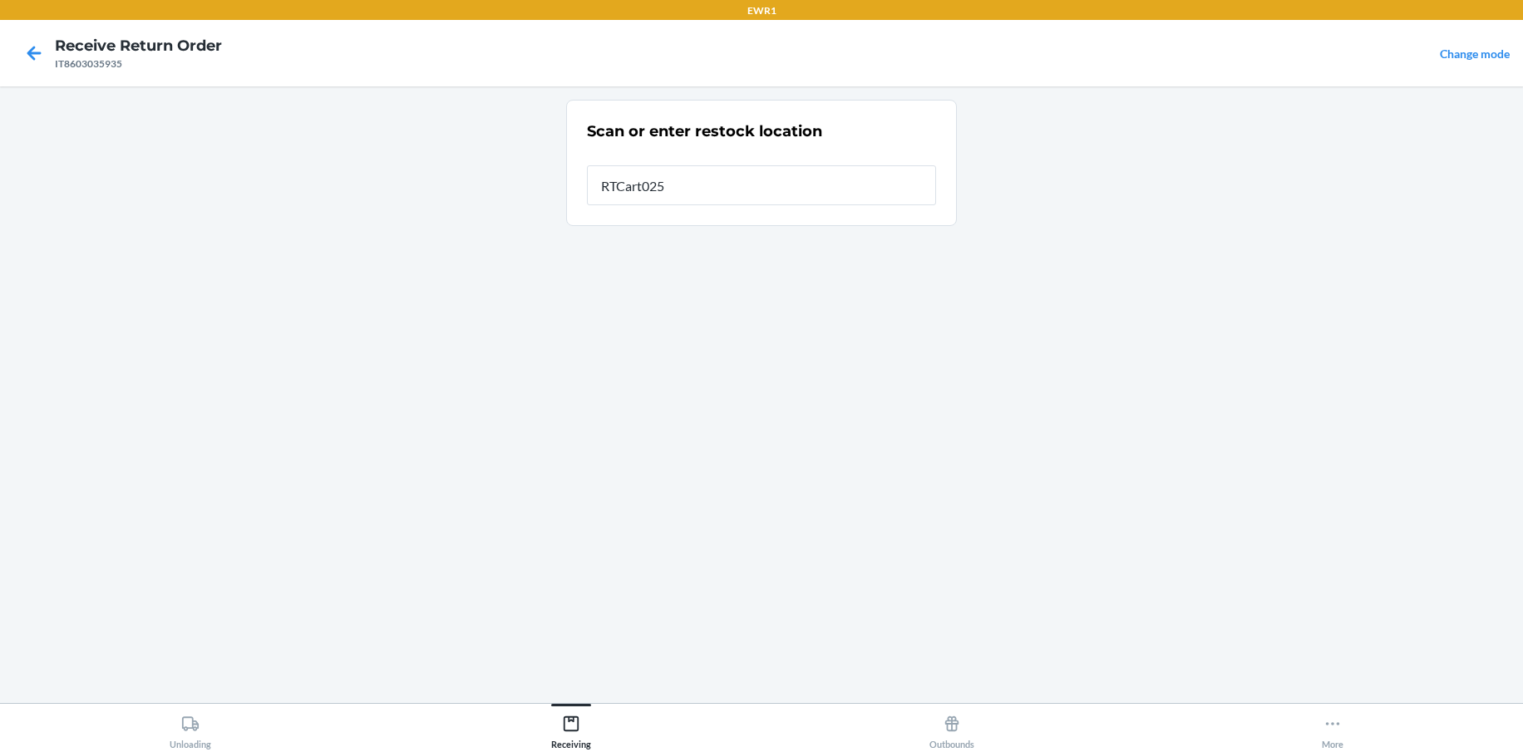
type input "RTCart025"
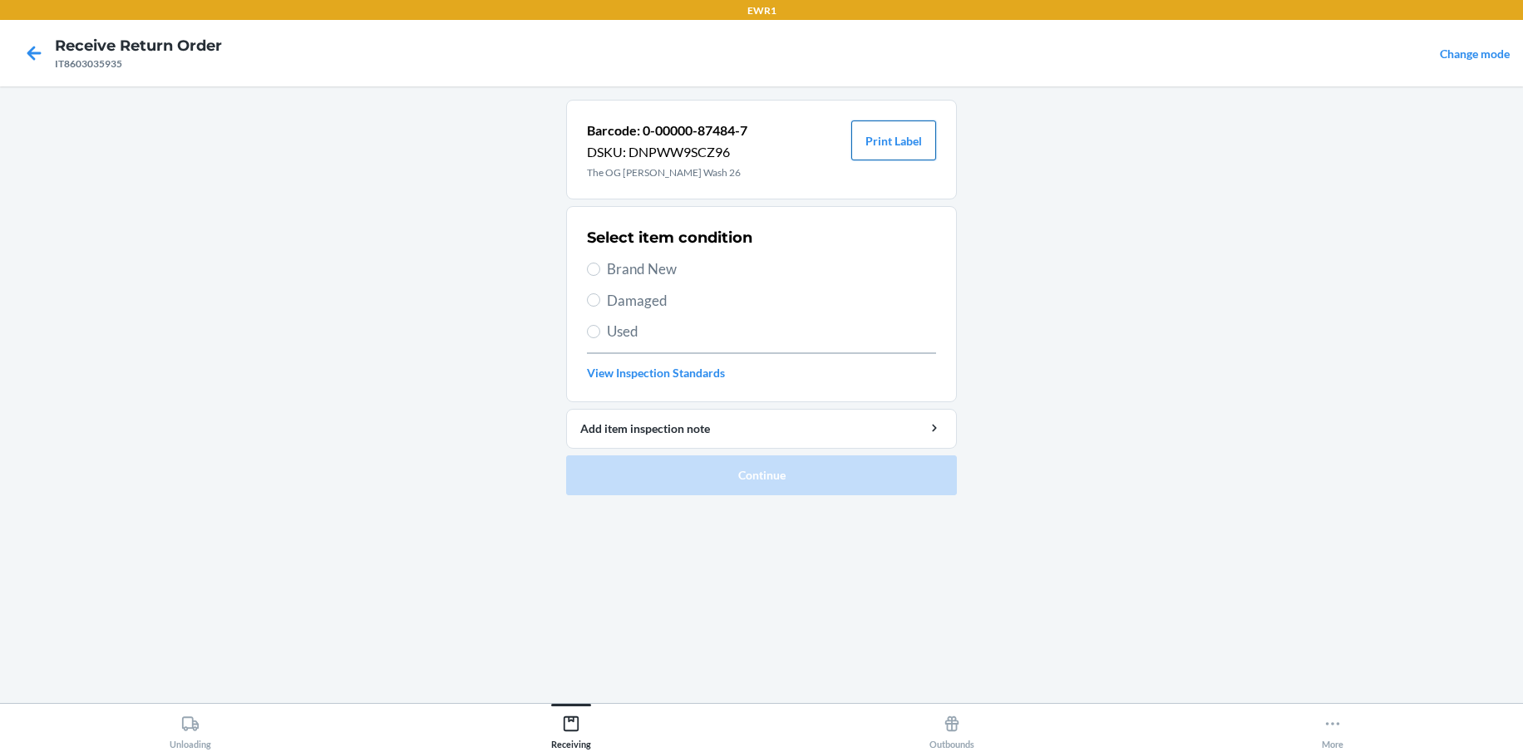
click at [894, 132] on button "Print Label" at bounding box center [893, 141] width 85 height 40
click at [596, 270] on input "Brand New" at bounding box center [593, 269] width 13 height 13
radio input "true"
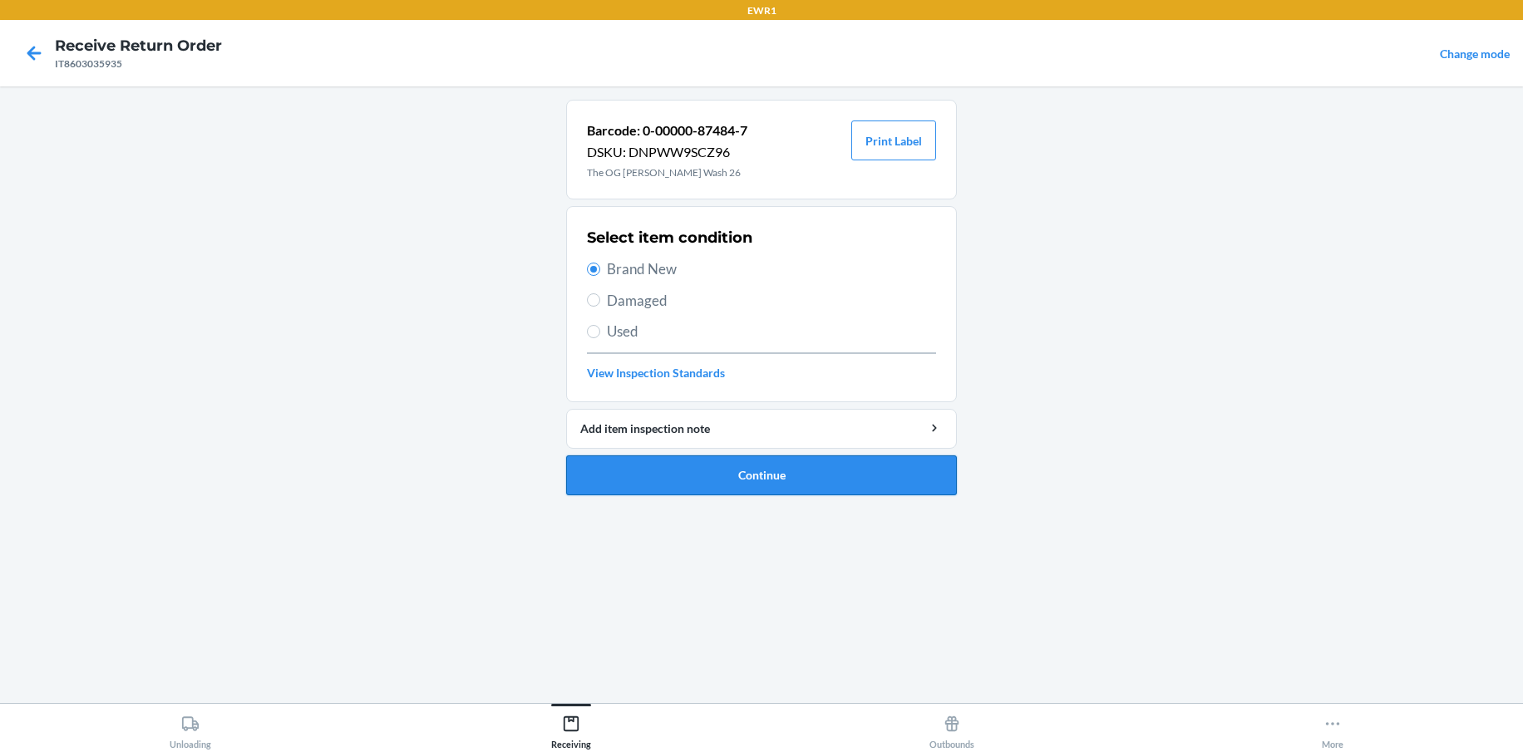
click at [818, 476] on button "Continue" at bounding box center [761, 476] width 391 height 40
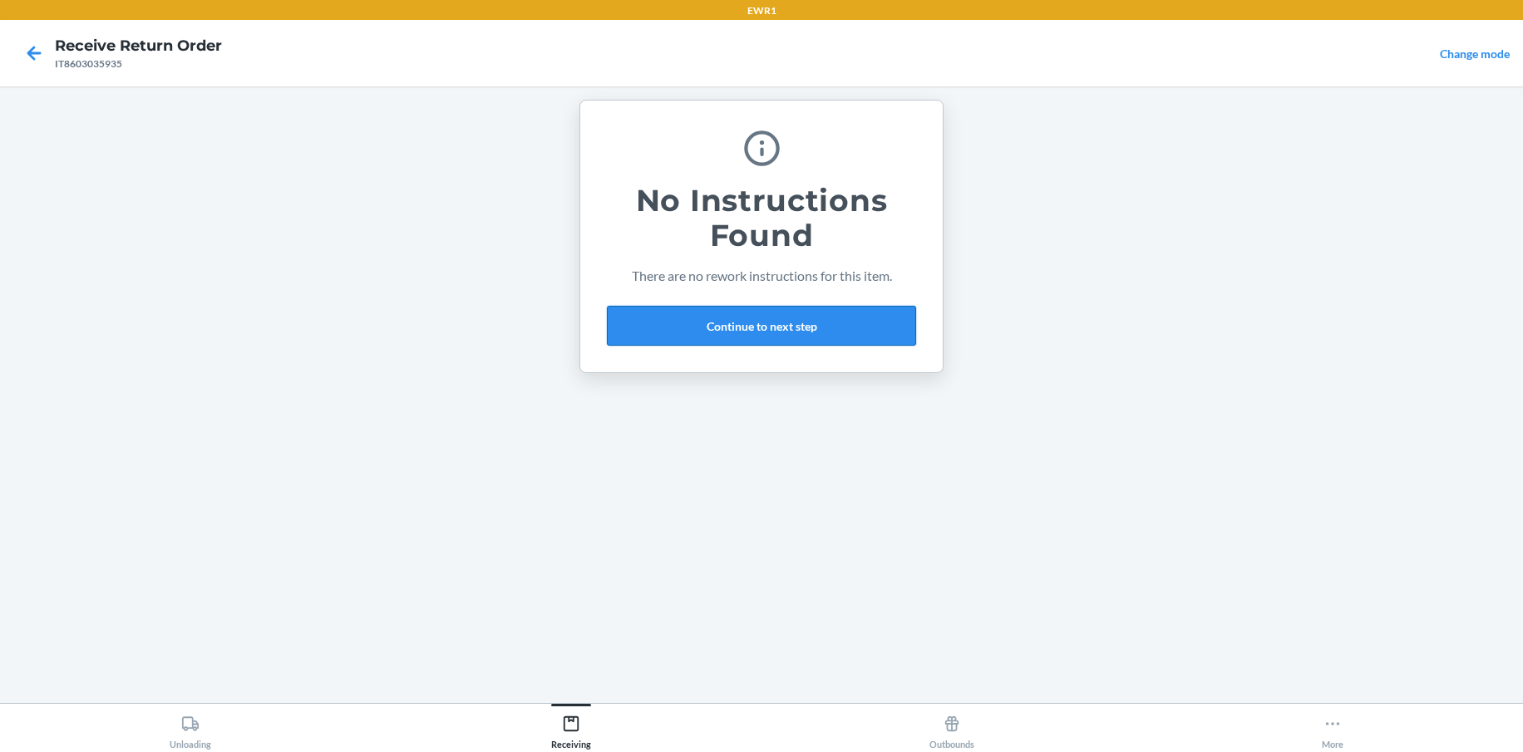
click at [720, 326] on button "Continue to next step" at bounding box center [761, 326] width 309 height 40
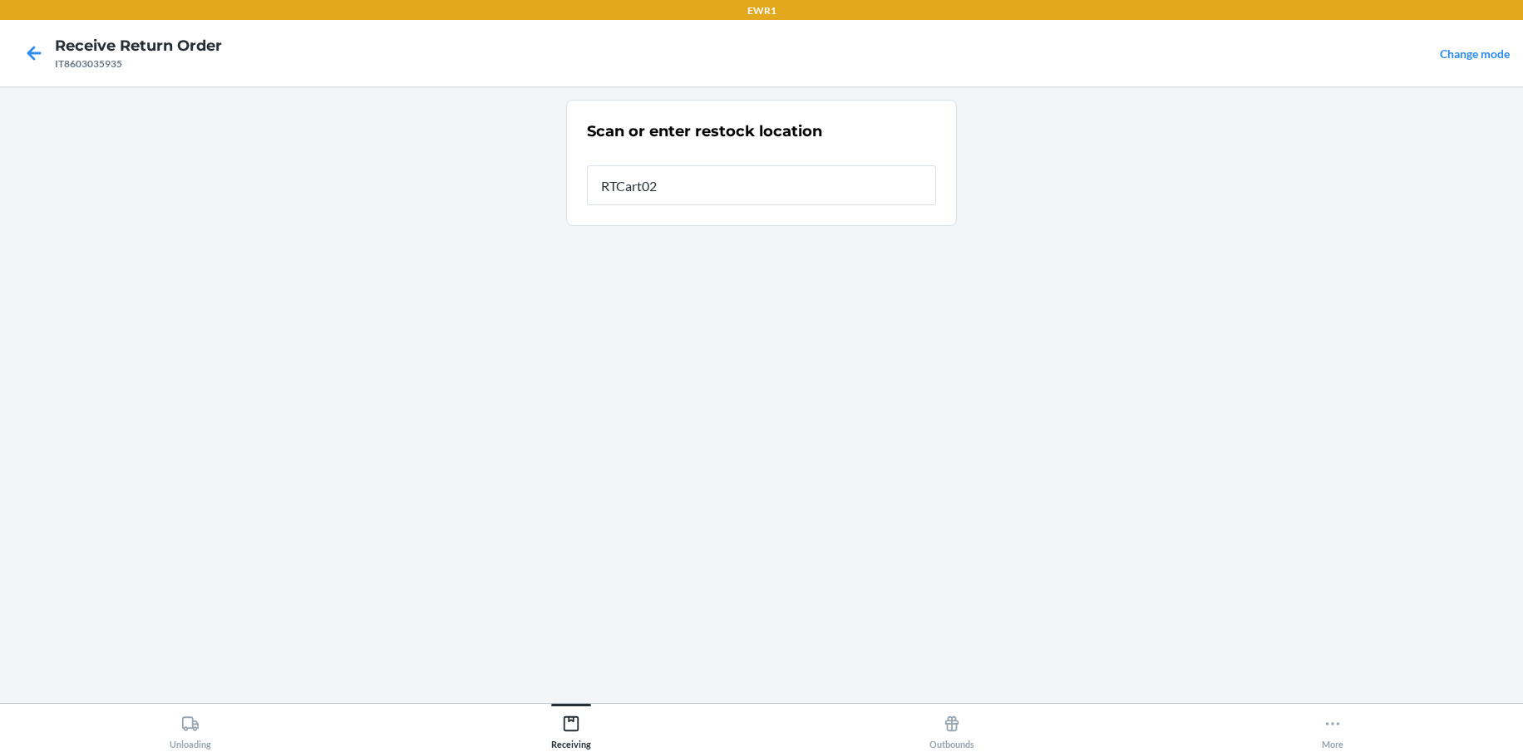
type input "RTCart025"
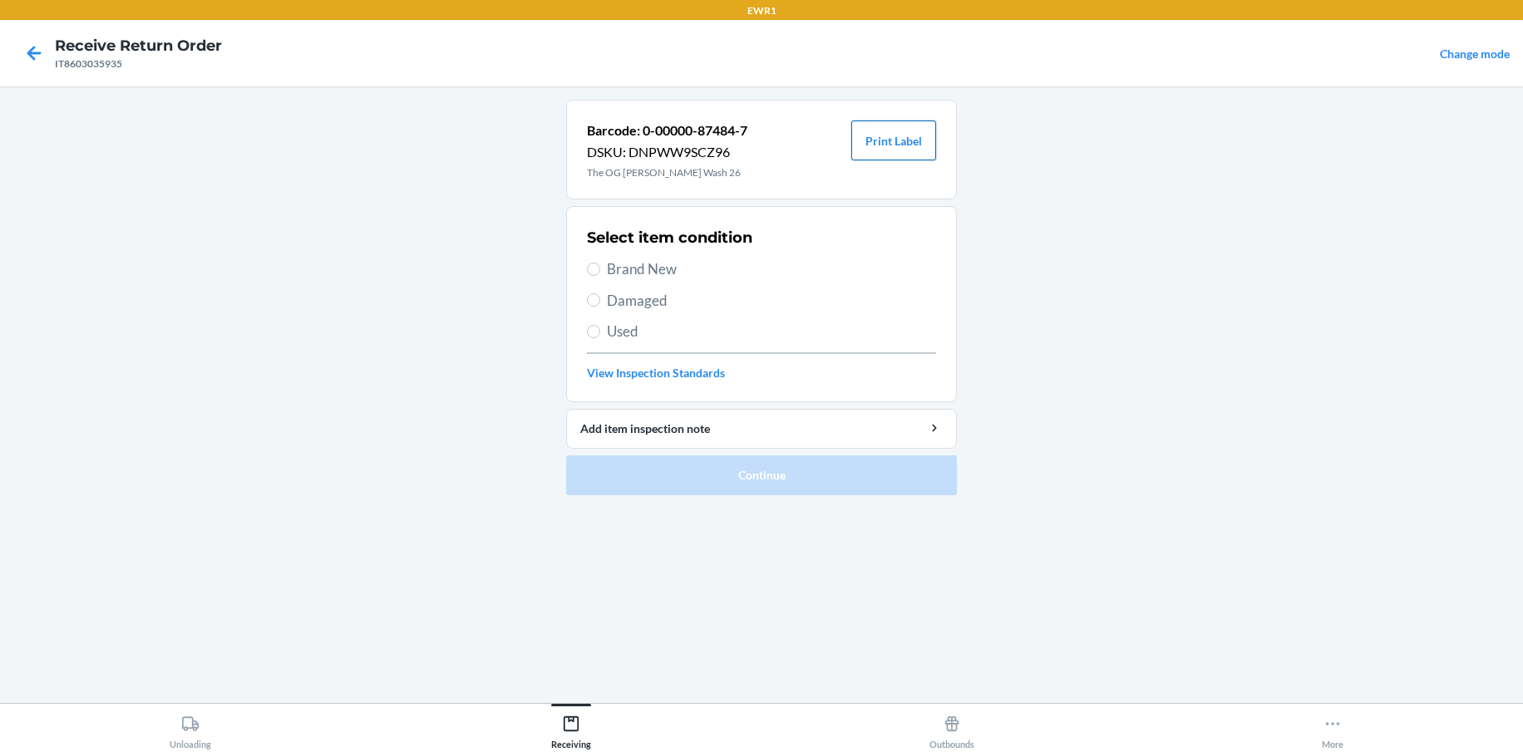
click at [921, 131] on button "Print Label" at bounding box center [893, 141] width 85 height 40
click at [594, 271] on input "Brand New" at bounding box center [593, 269] width 13 height 13
radio input "true"
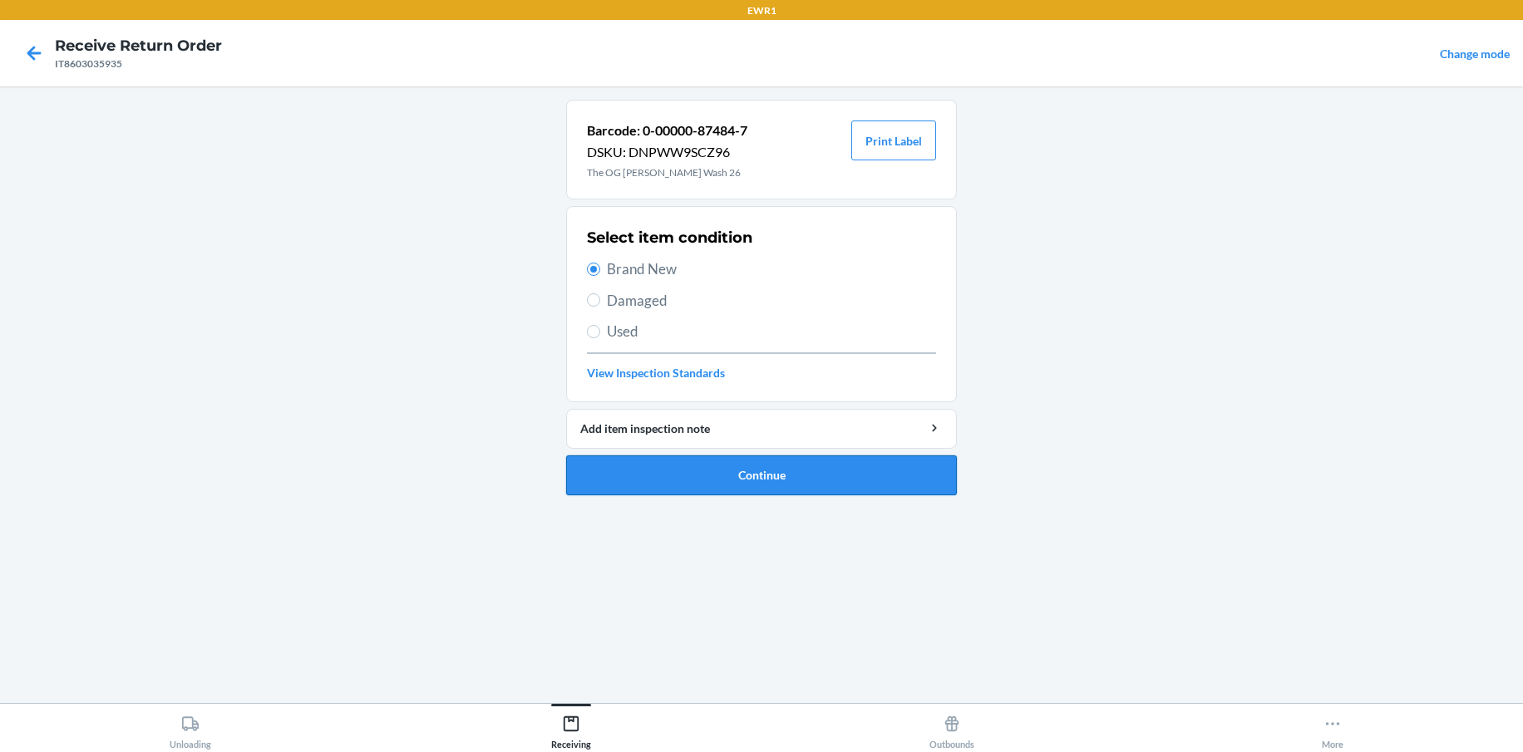
click at [662, 469] on button "Continue" at bounding box center [761, 476] width 391 height 40
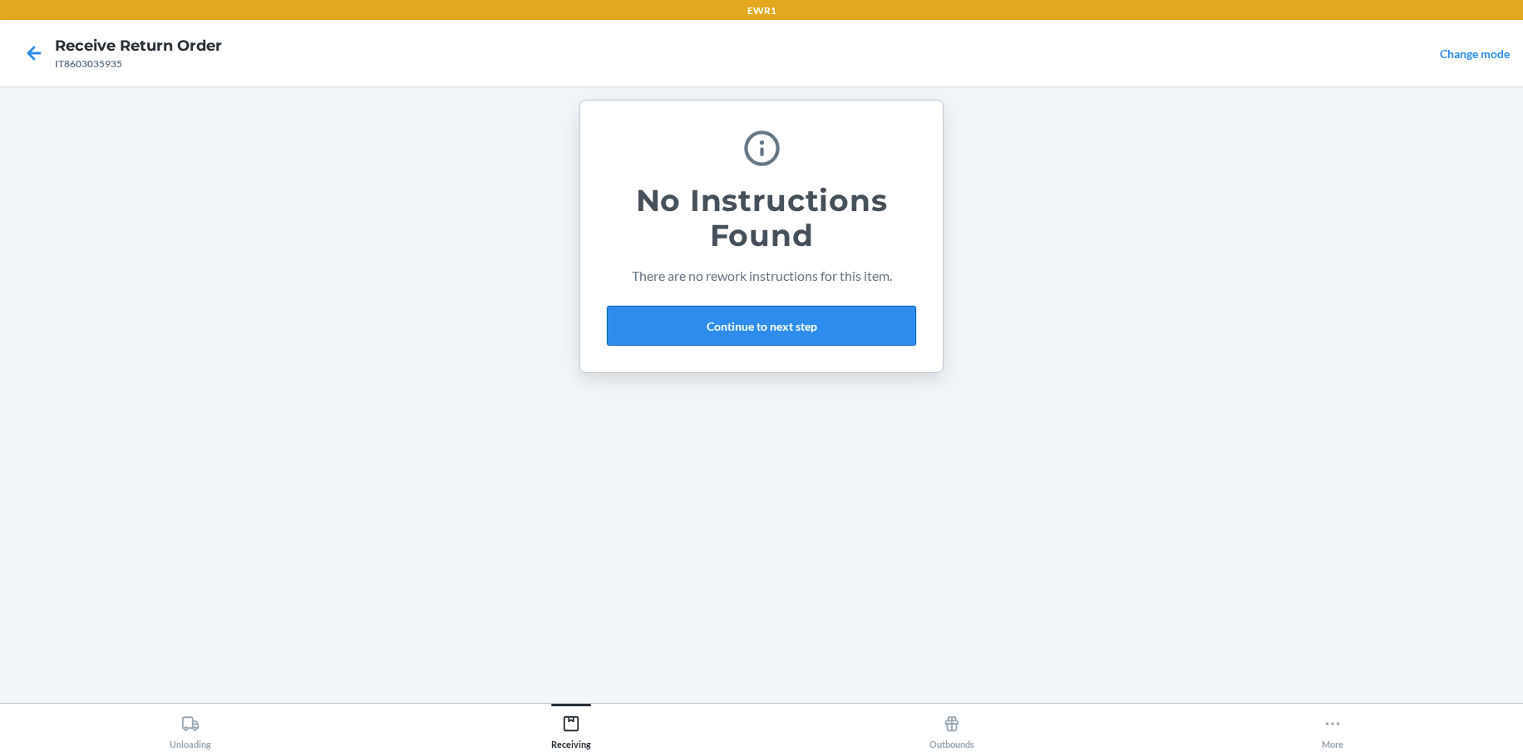
click at [714, 329] on button "Continue to next step" at bounding box center [761, 326] width 309 height 40
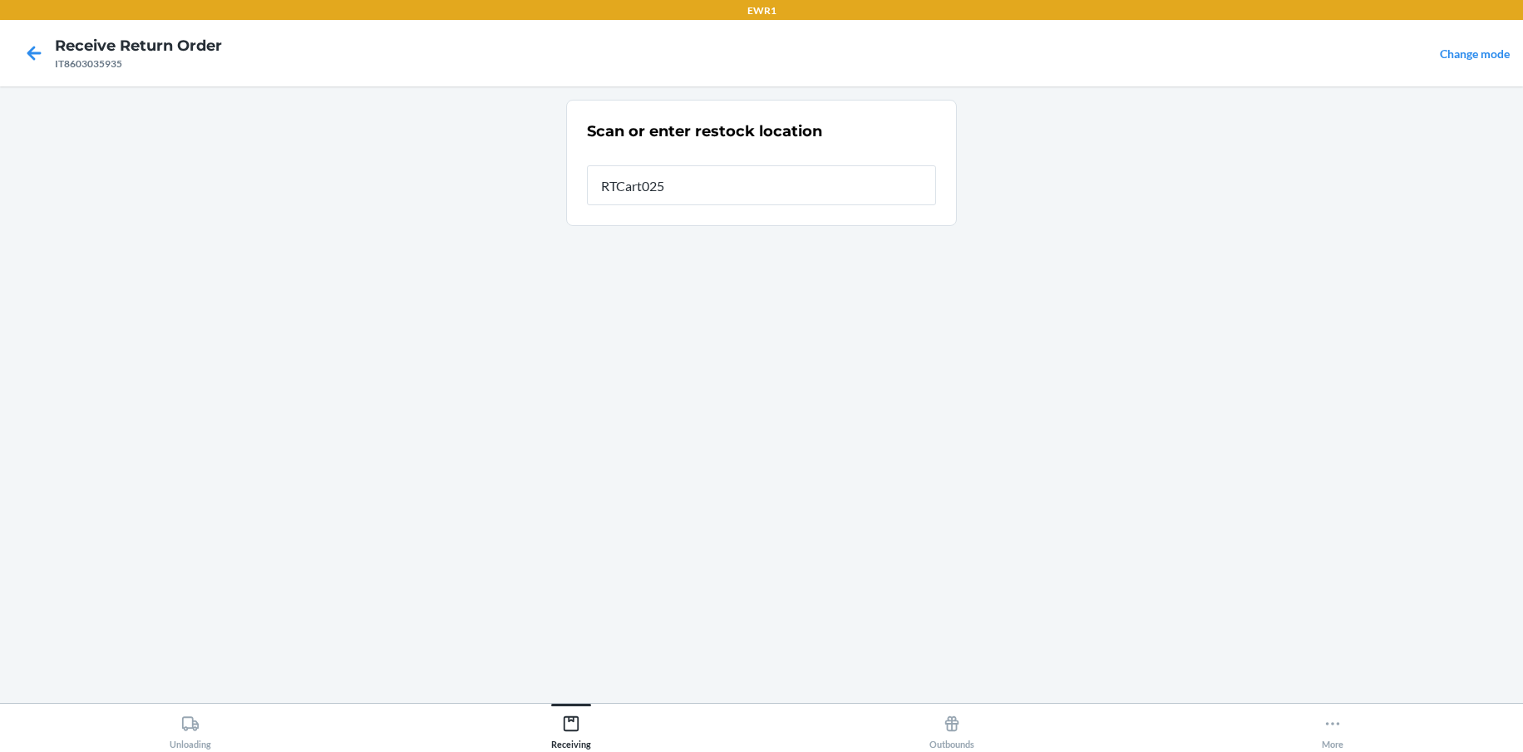
type input "RTCart025"
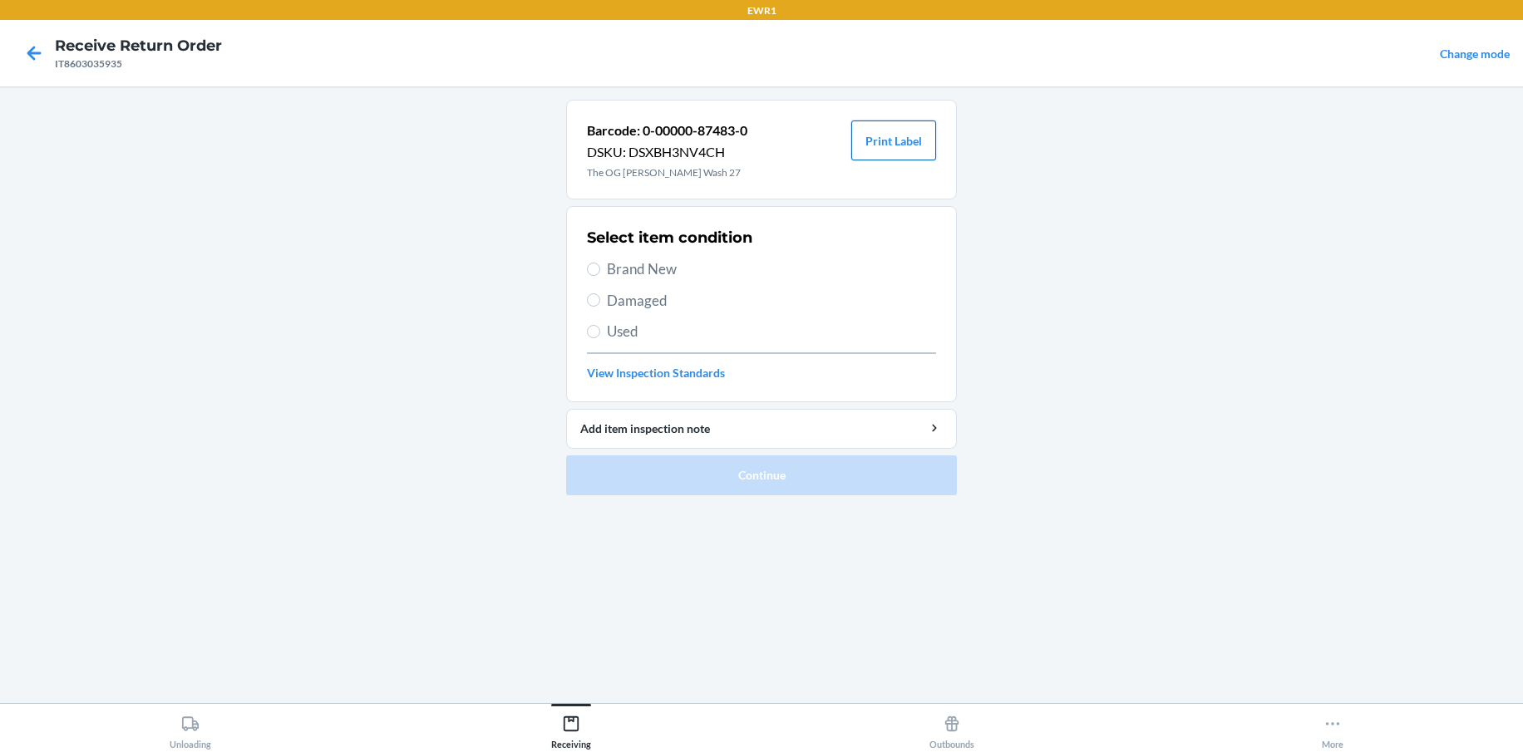
click at [903, 137] on button "Print Label" at bounding box center [893, 141] width 85 height 40
